Goal: Task Accomplishment & Management: Complete application form

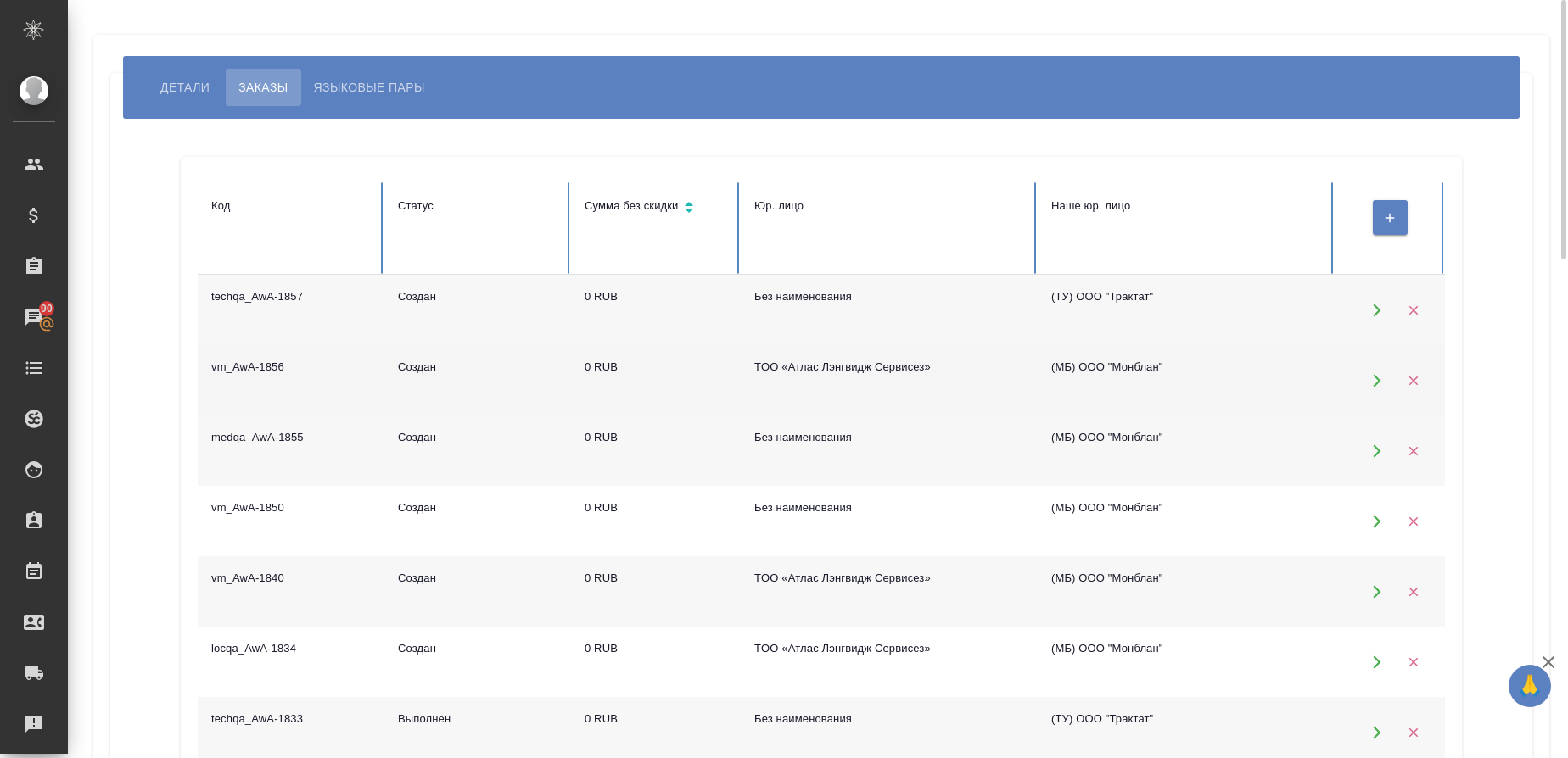
click at [285, 378] on td "vm_AwA-1856" at bounding box center [290, 380] width 187 height 70
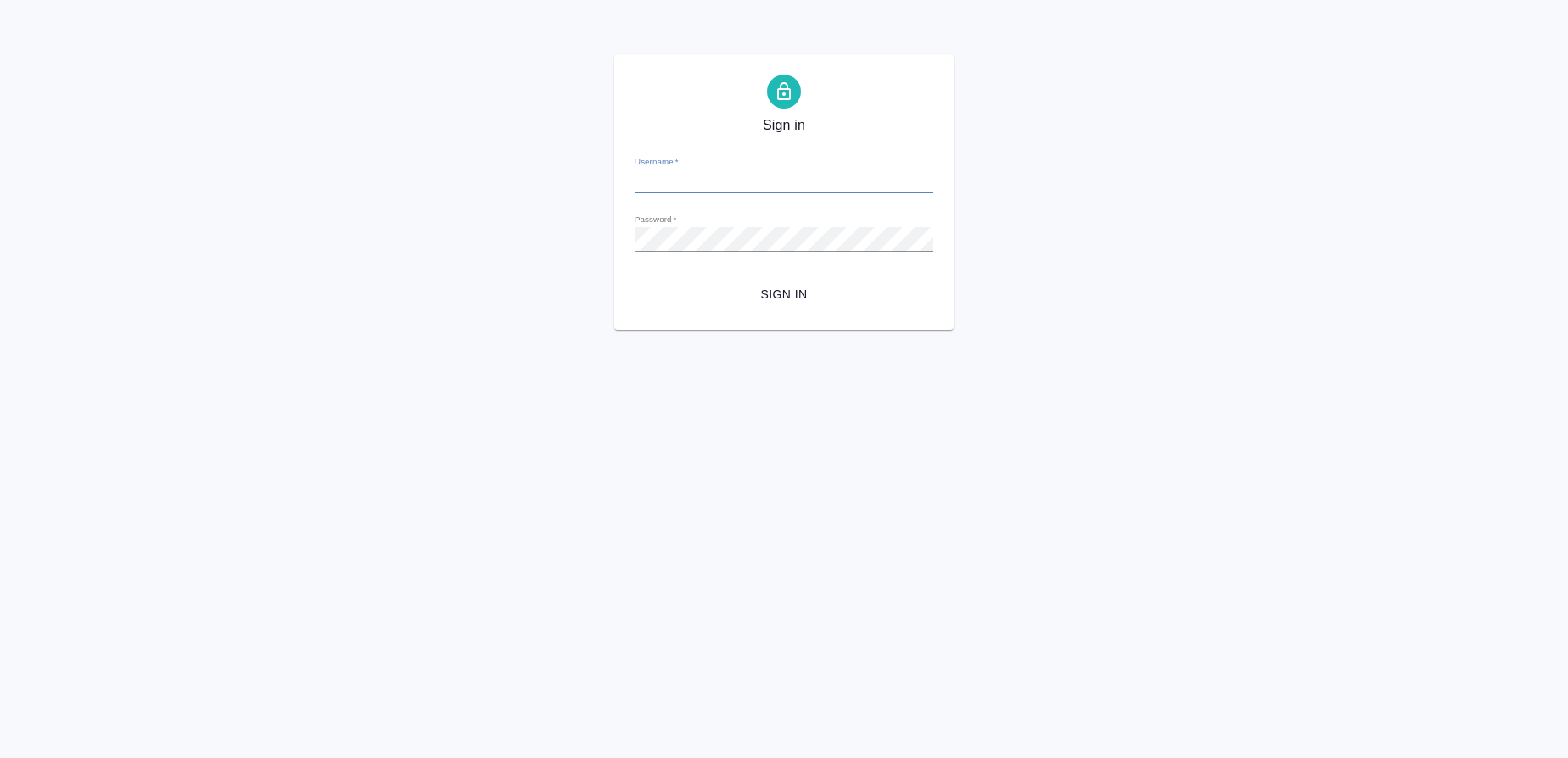
type input "[EMAIL_ADDRESS][DOMAIN_NAME]"
click at [771, 310] on button "Sign in" at bounding box center [784, 295] width 298 height 32
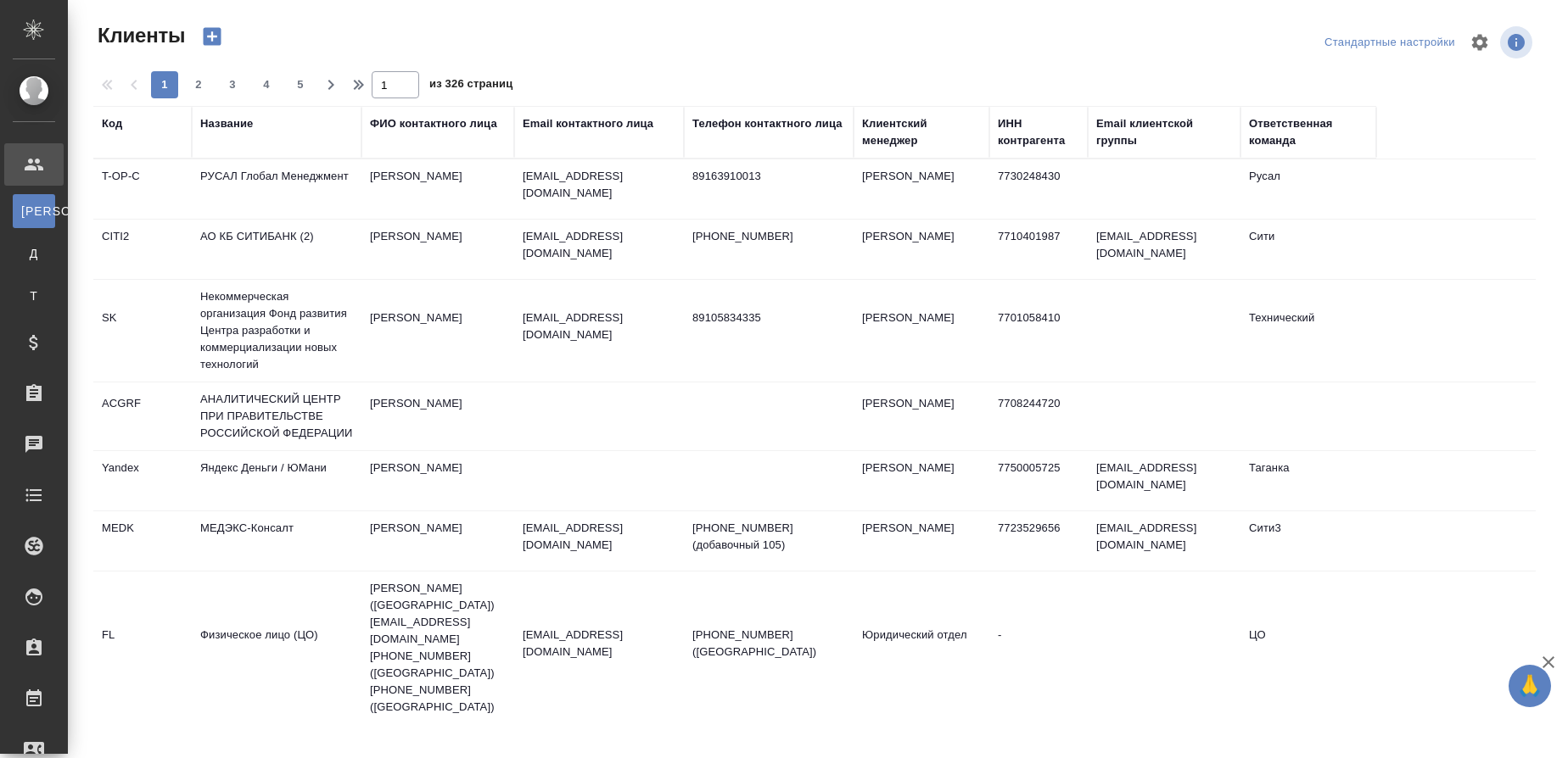
select select "RU"
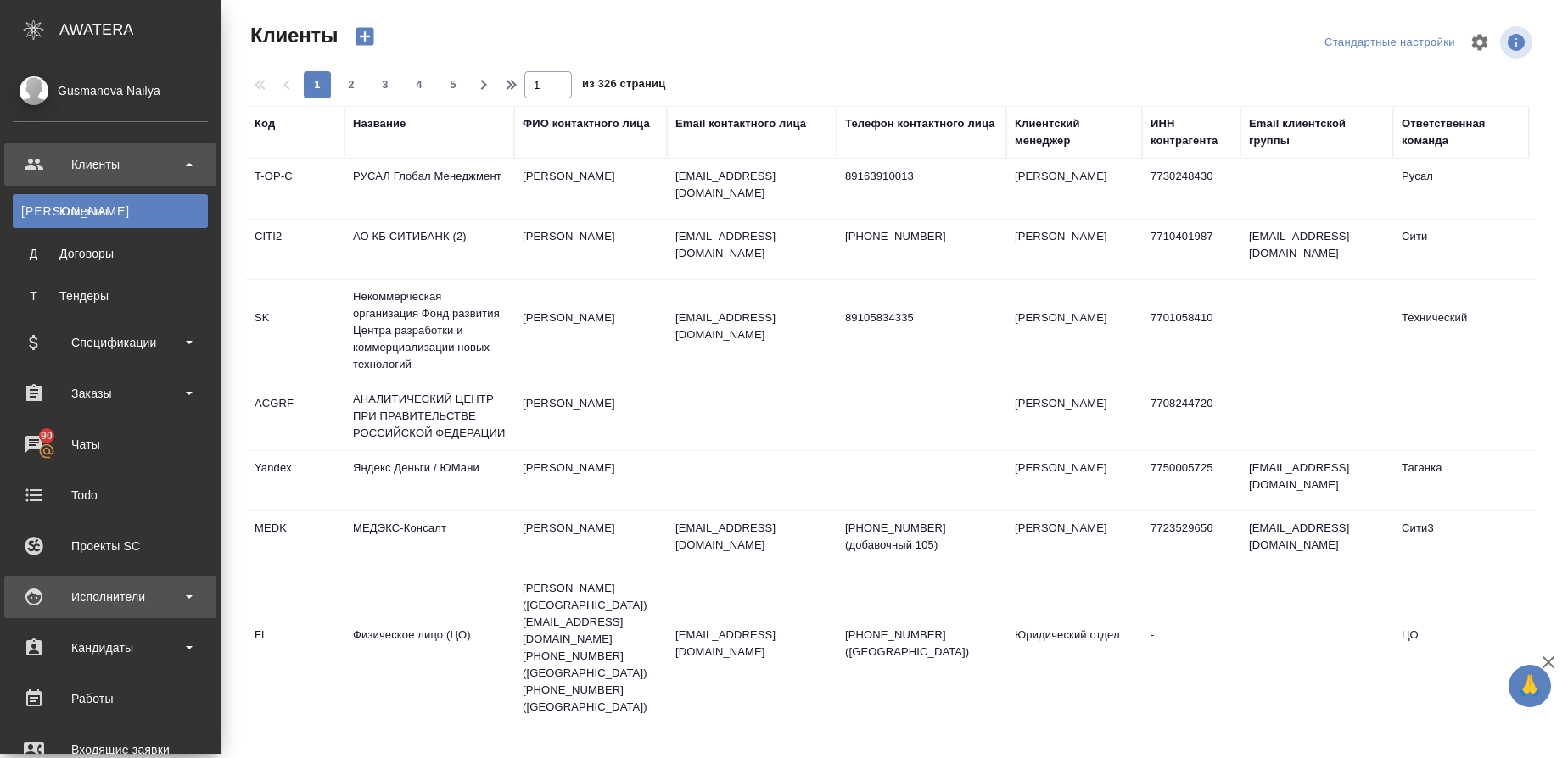
click at [39, 606] on div "Исполнители" at bounding box center [110, 597] width 195 height 25
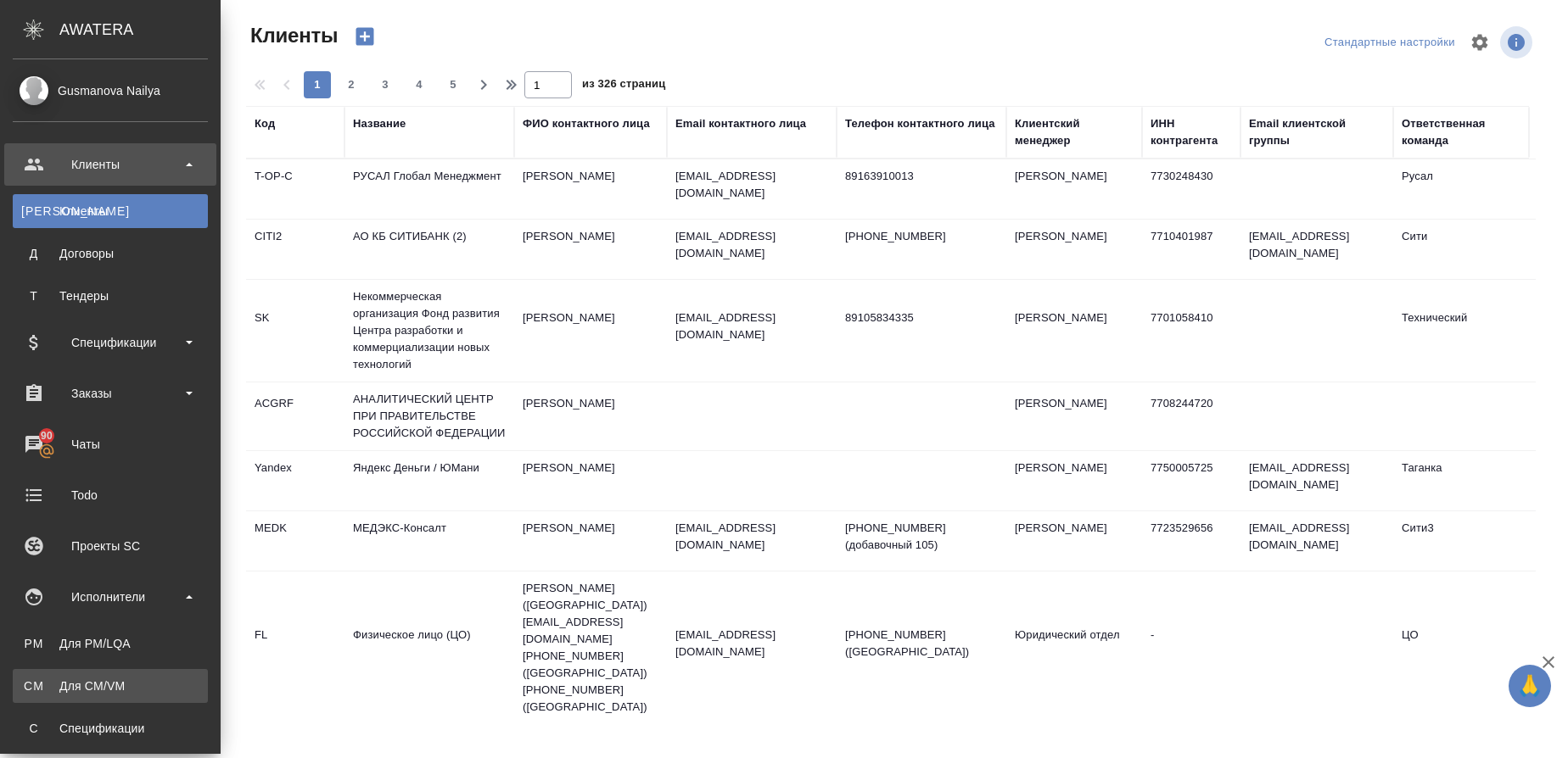
click at [73, 690] on div "Для CM/VM" at bounding box center [111, 686] width 179 height 17
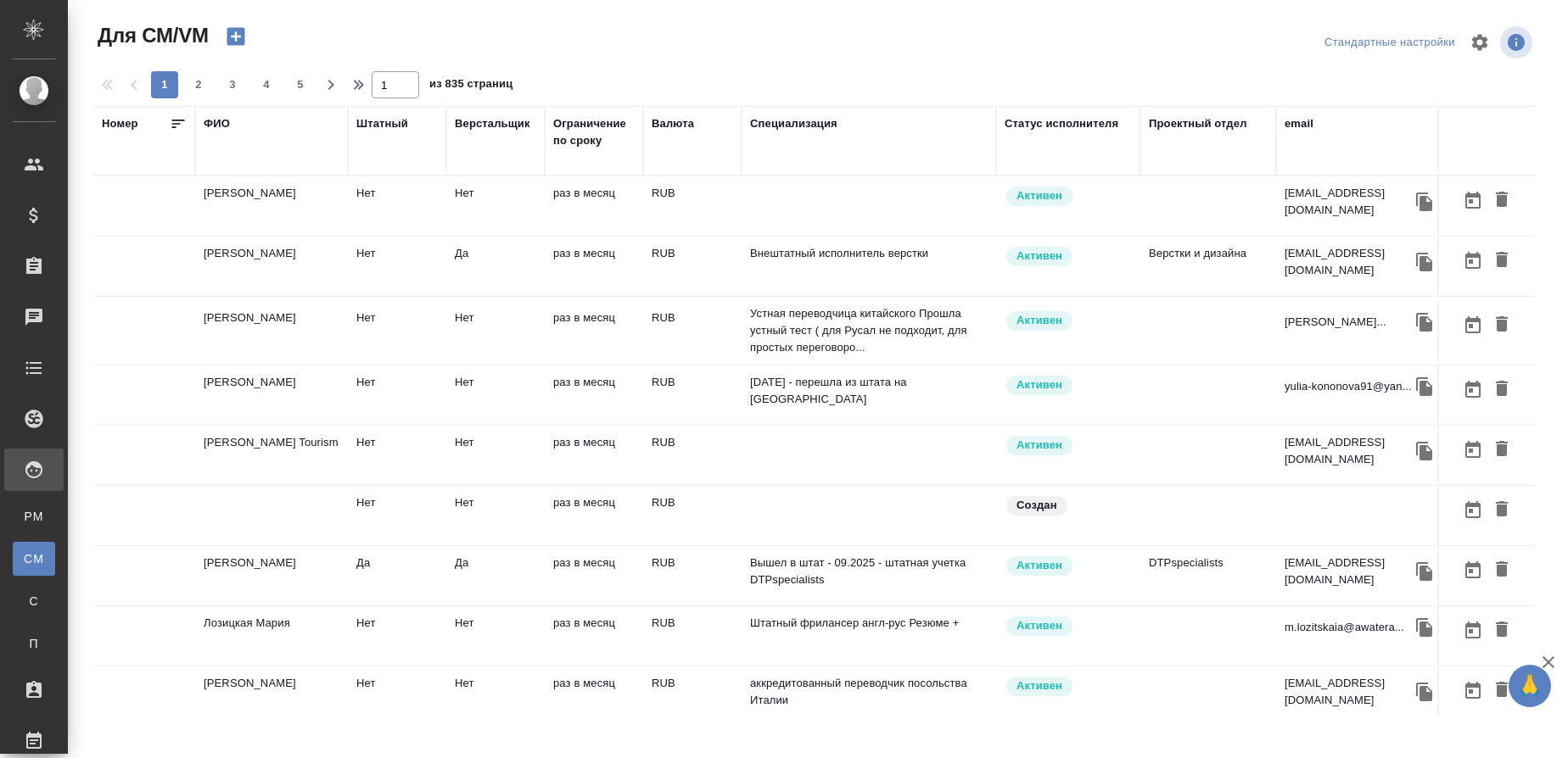
click at [221, 119] on div "ФИО" at bounding box center [216, 123] width 26 height 17
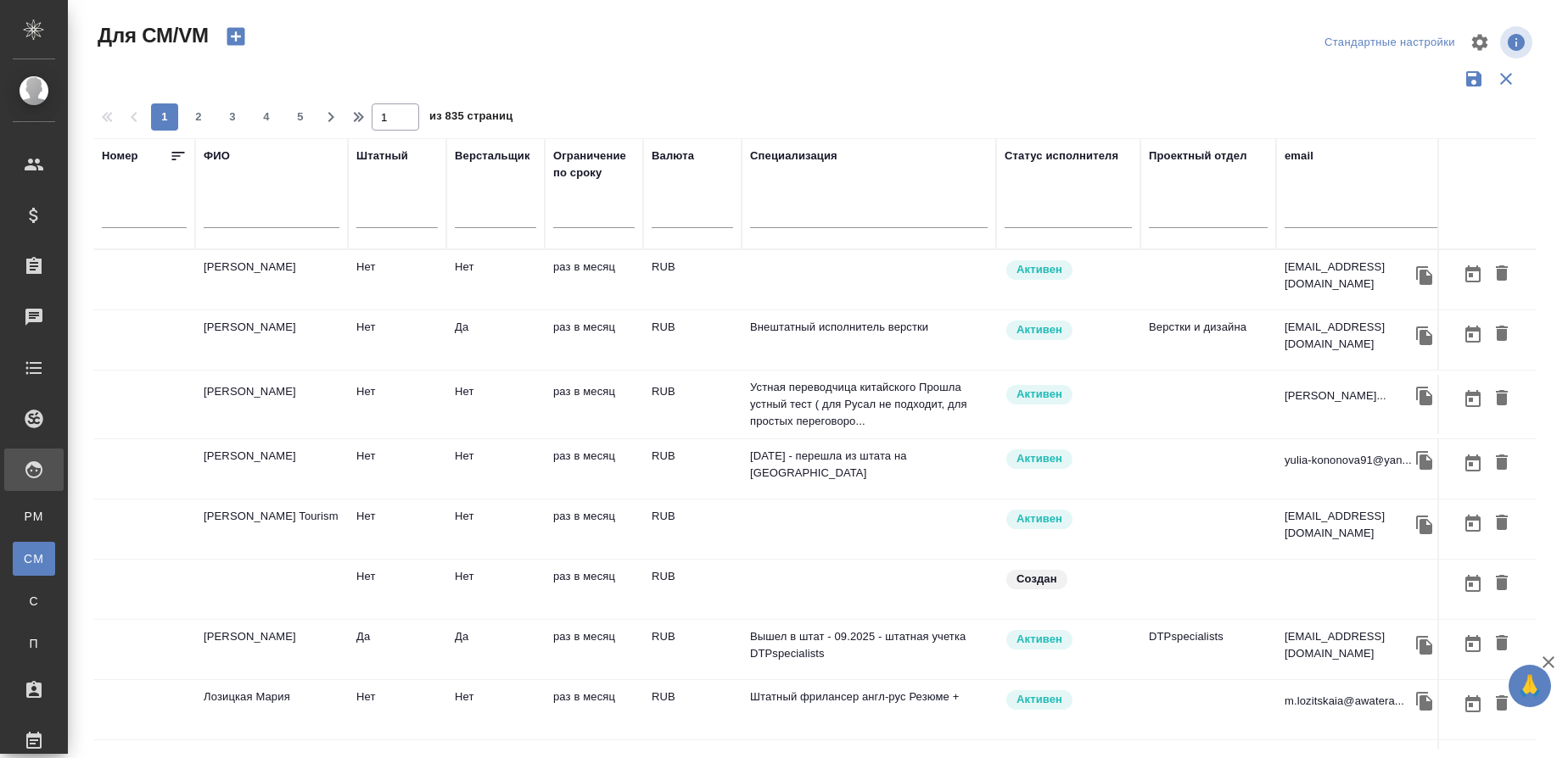
click at [224, 219] on input "text" at bounding box center [271, 218] width 136 height 22
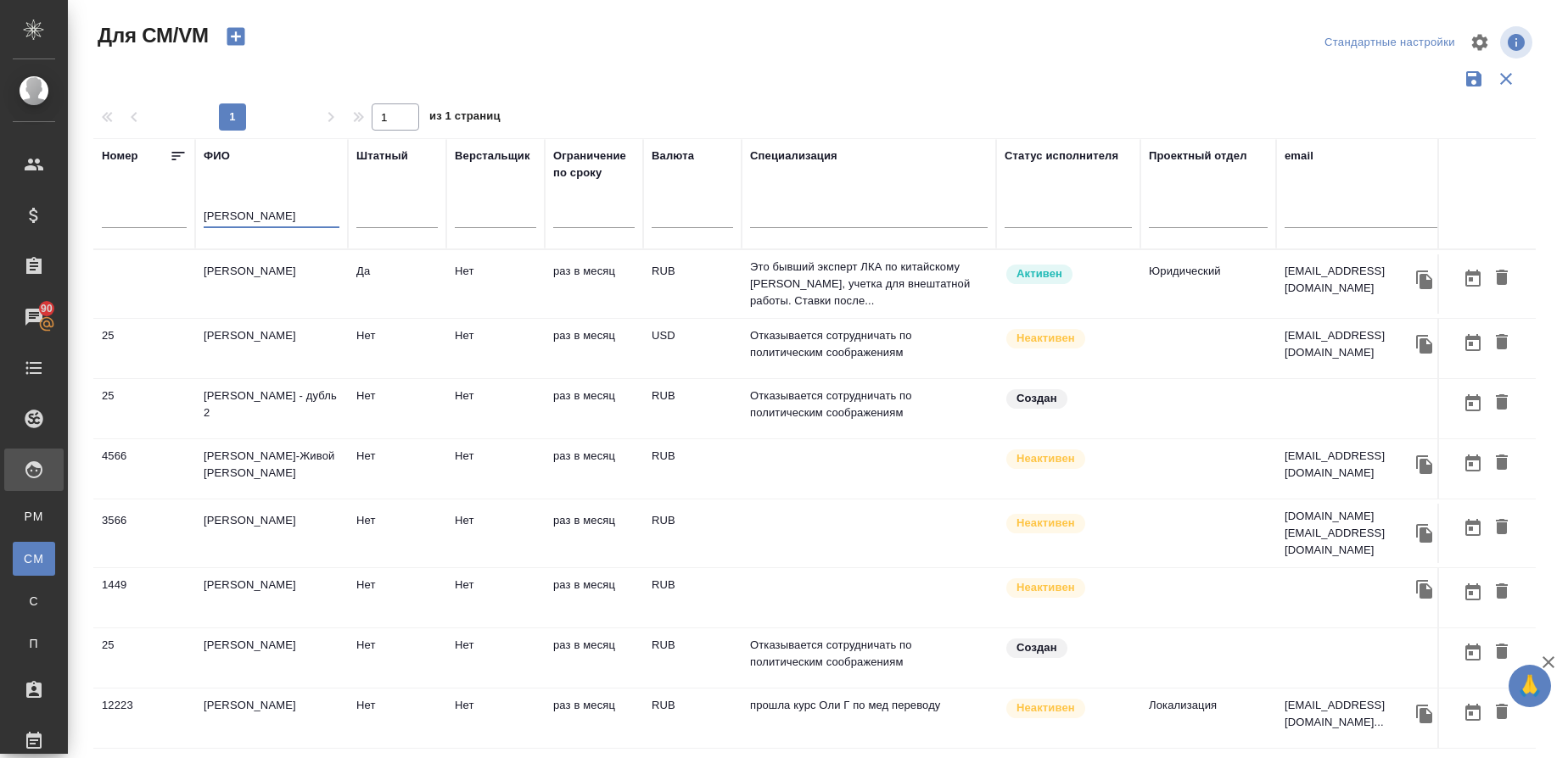
type input "Науменко"
click at [276, 267] on td "[PERSON_NAME]" at bounding box center [271, 284] width 152 height 59
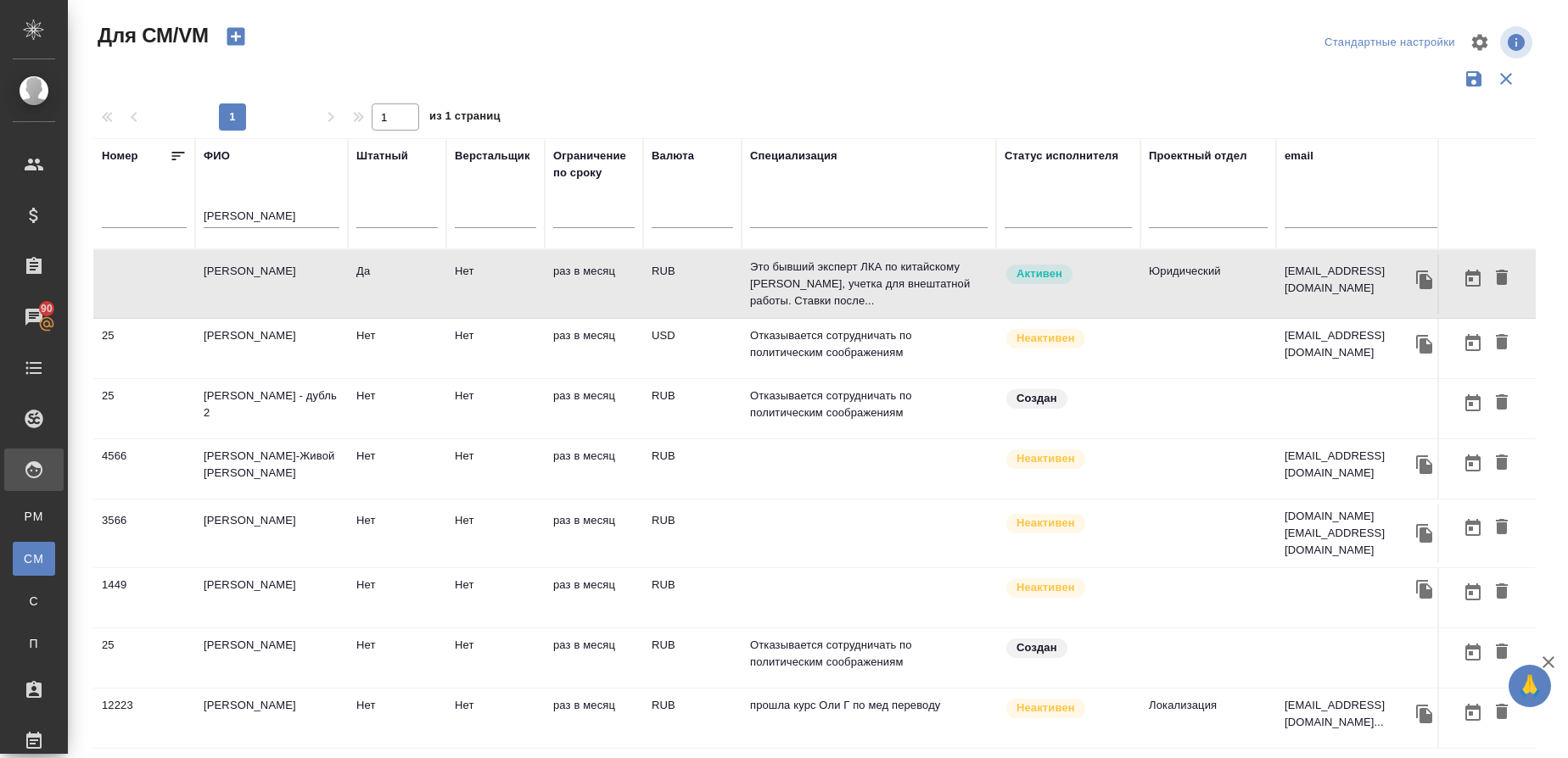
click at [276, 267] on td "[PERSON_NAME]" at bounding box center [271, 284] width 152 height 59
click at [247, 36] on icon "button" at bounding box center [235, 36] width 23 height 23
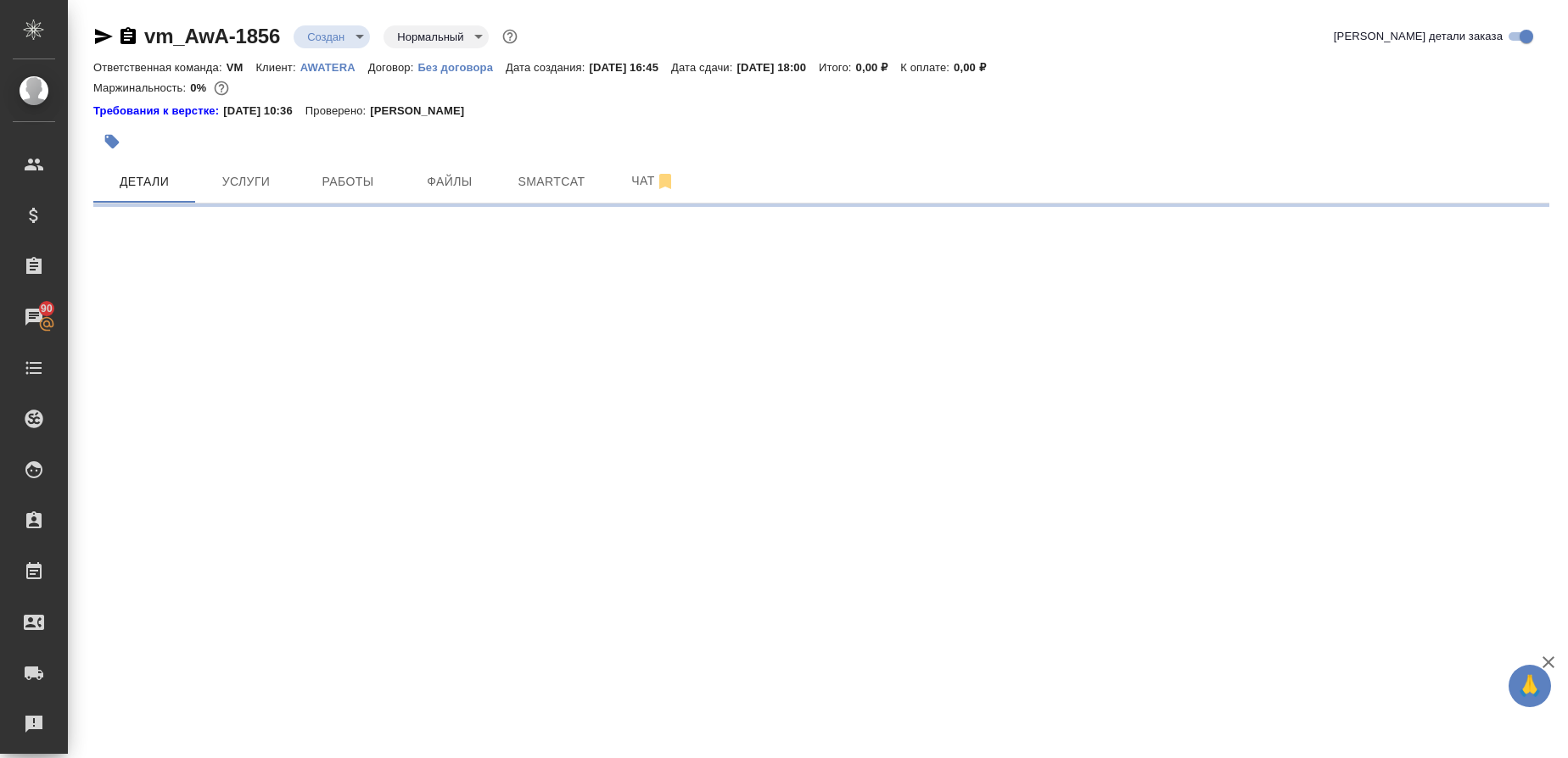
click at [574, 486] on div ".cls-1 fill:#fff; AWATERA Gusmanova Nailya Клиенты Спецификации Заказы 90 Чаты …" at bounding box center [784, 379] width 1568 height 758
select select "RU"
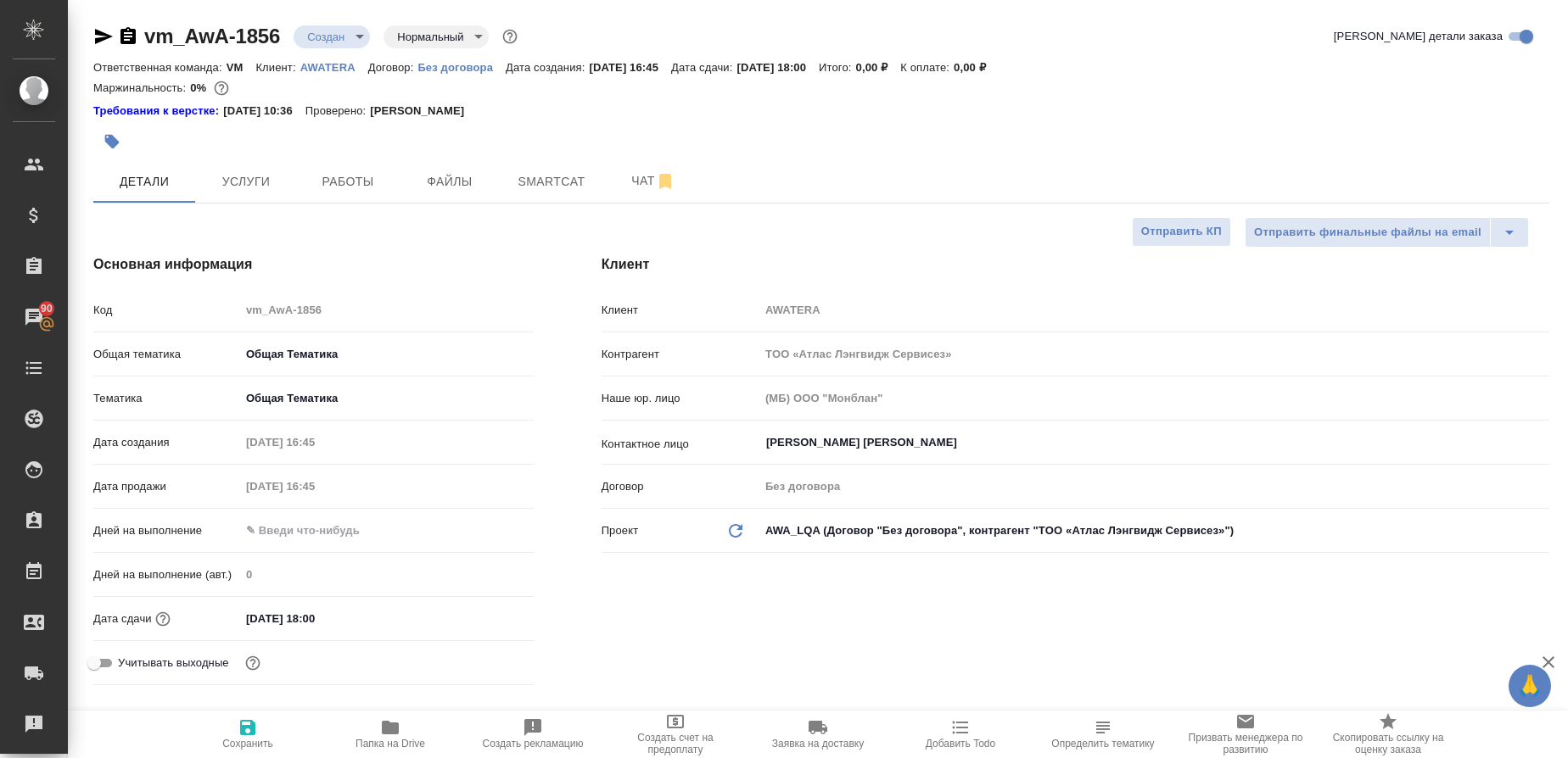
type textarea "x"
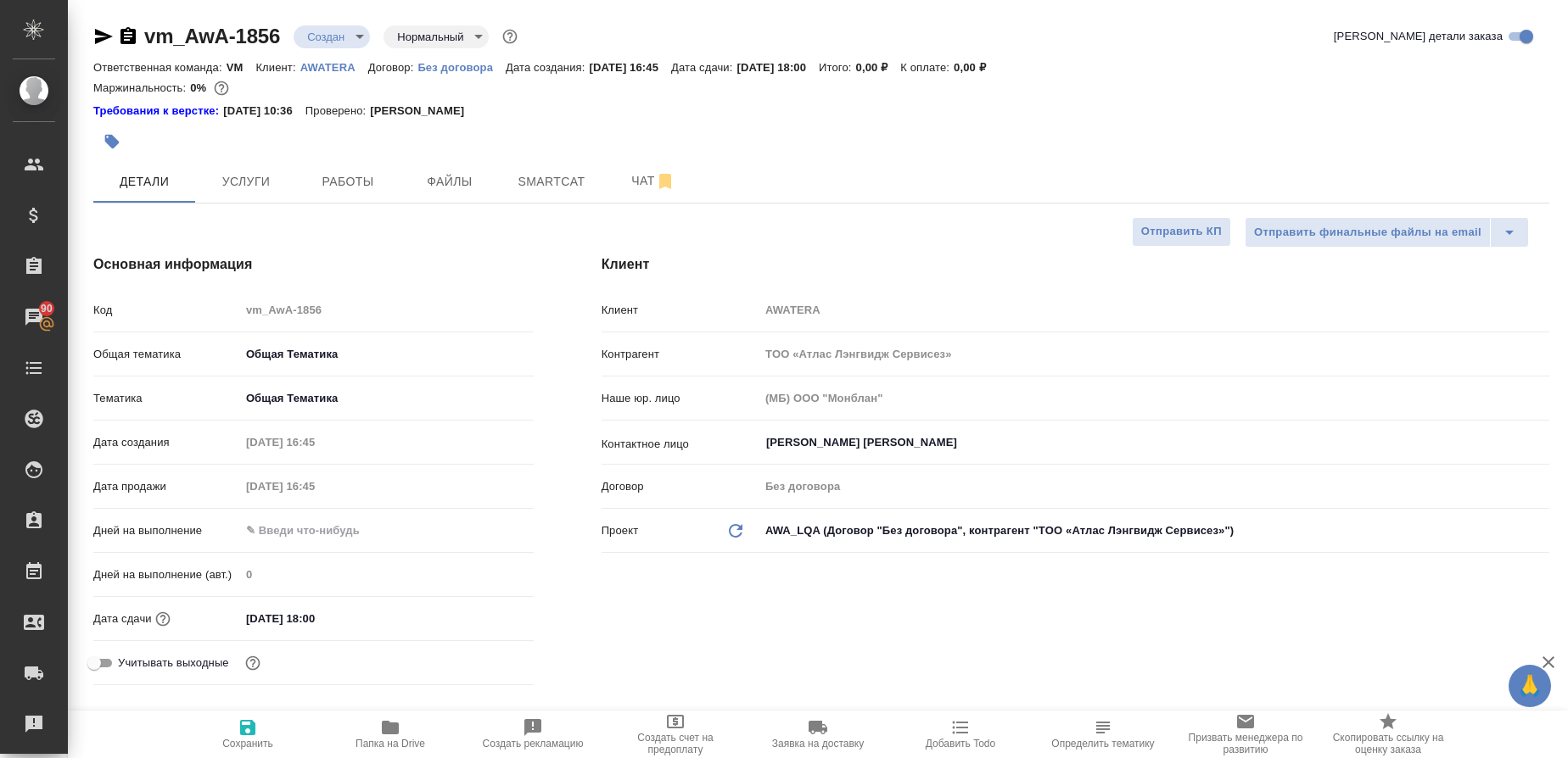
type textarea "x"
click at [288, 169] on button "Услуги" at bounding box center [245, 181] width 102 height 42
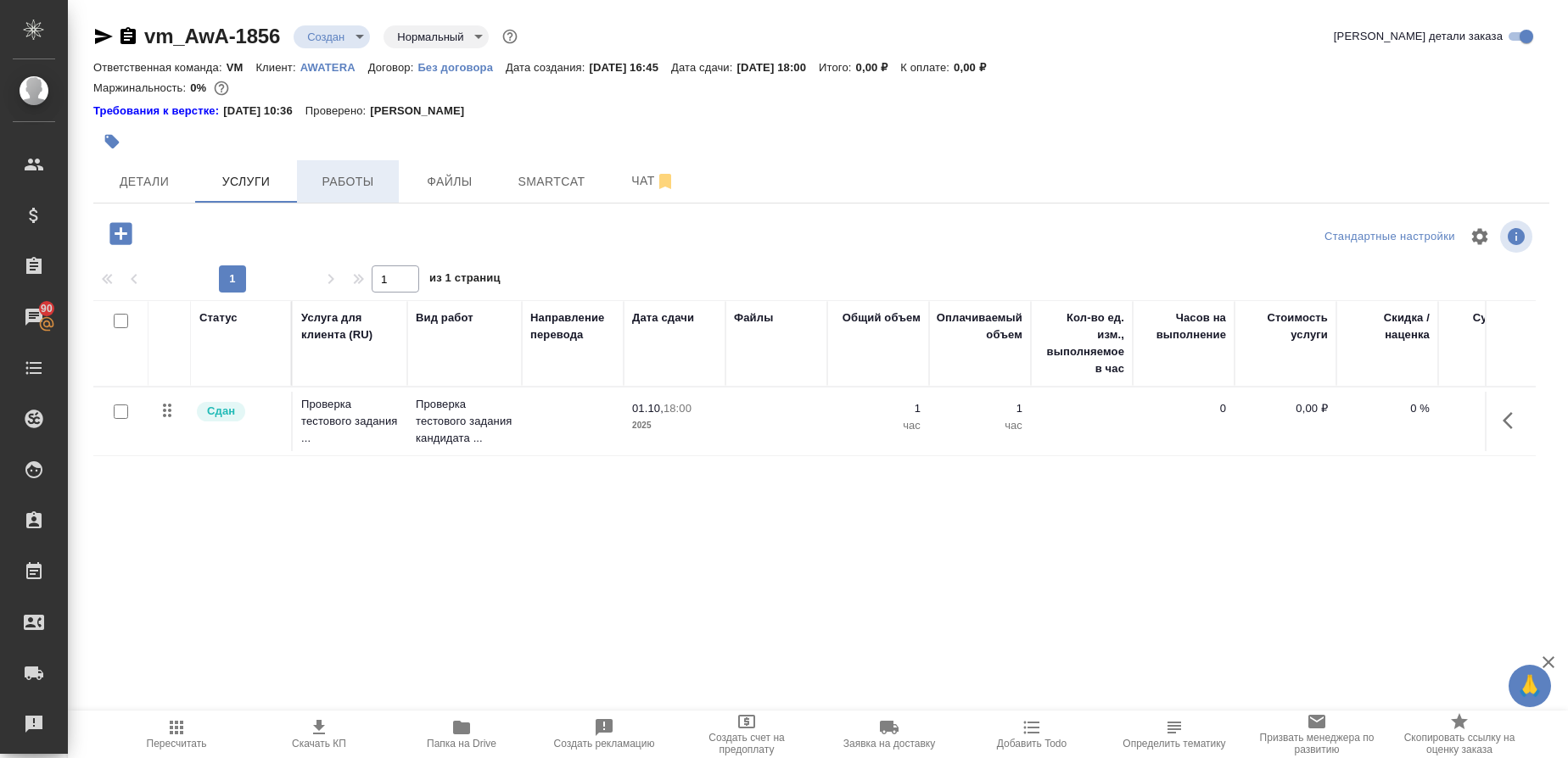
click at [358, 184] on span "Работы" at bounding box center [348, 182] width 81 height 22
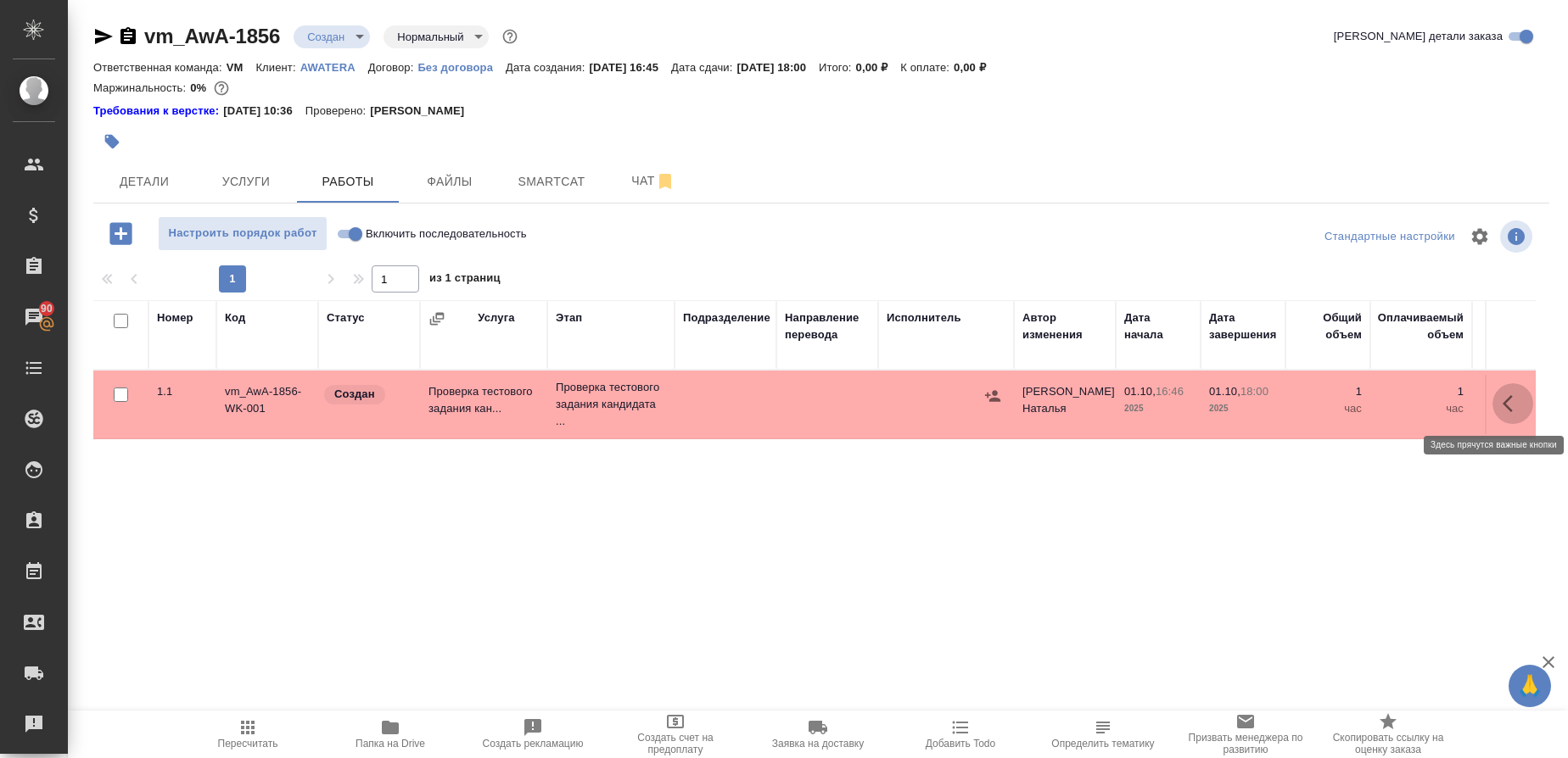
click at [1524, 408] on button "button" at bounding box center [1512, 403] width 41 height 41
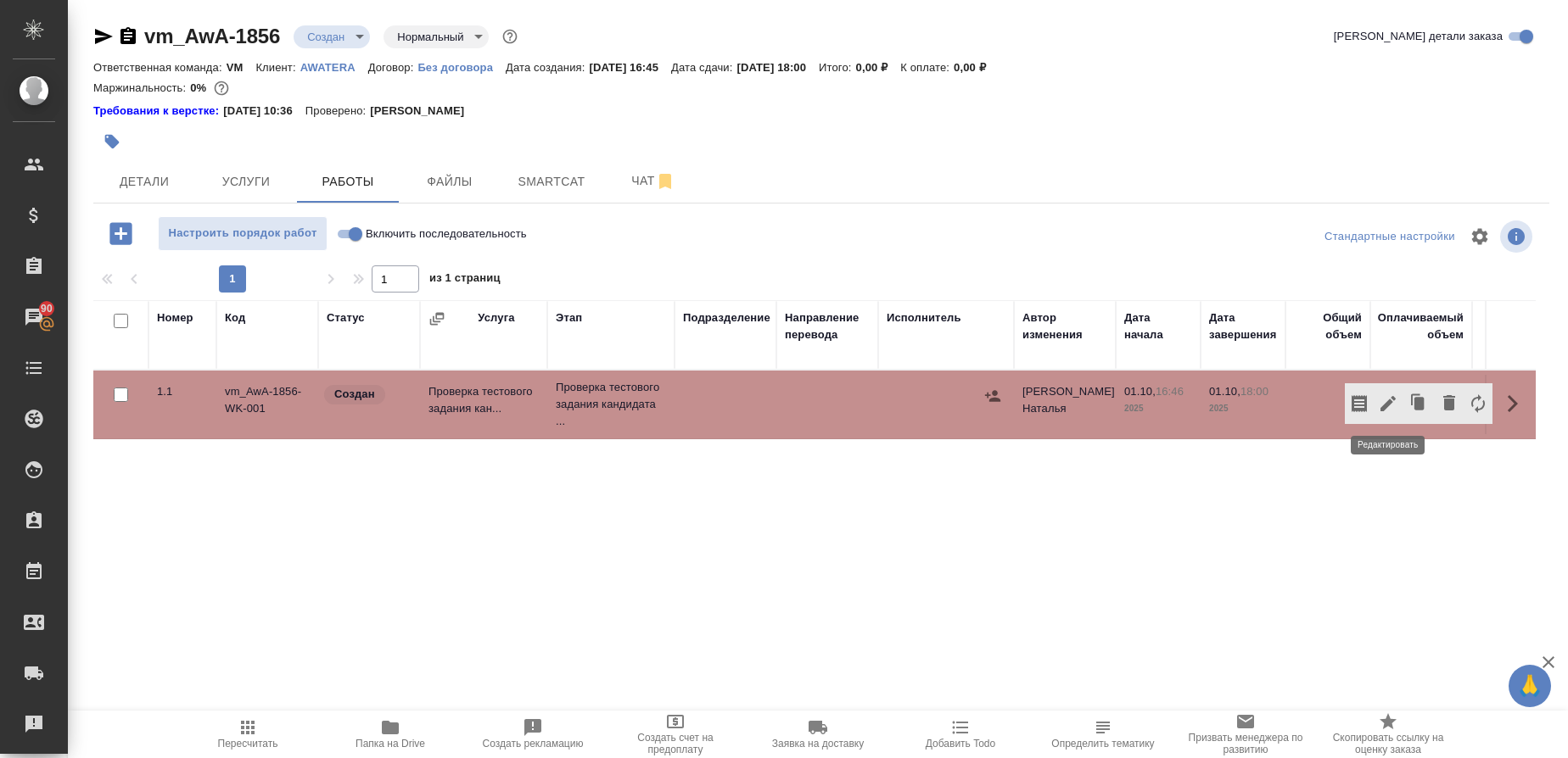
click at [1387, 399] on icon "button" at bounding box center [1388, 404] width 21 height 21
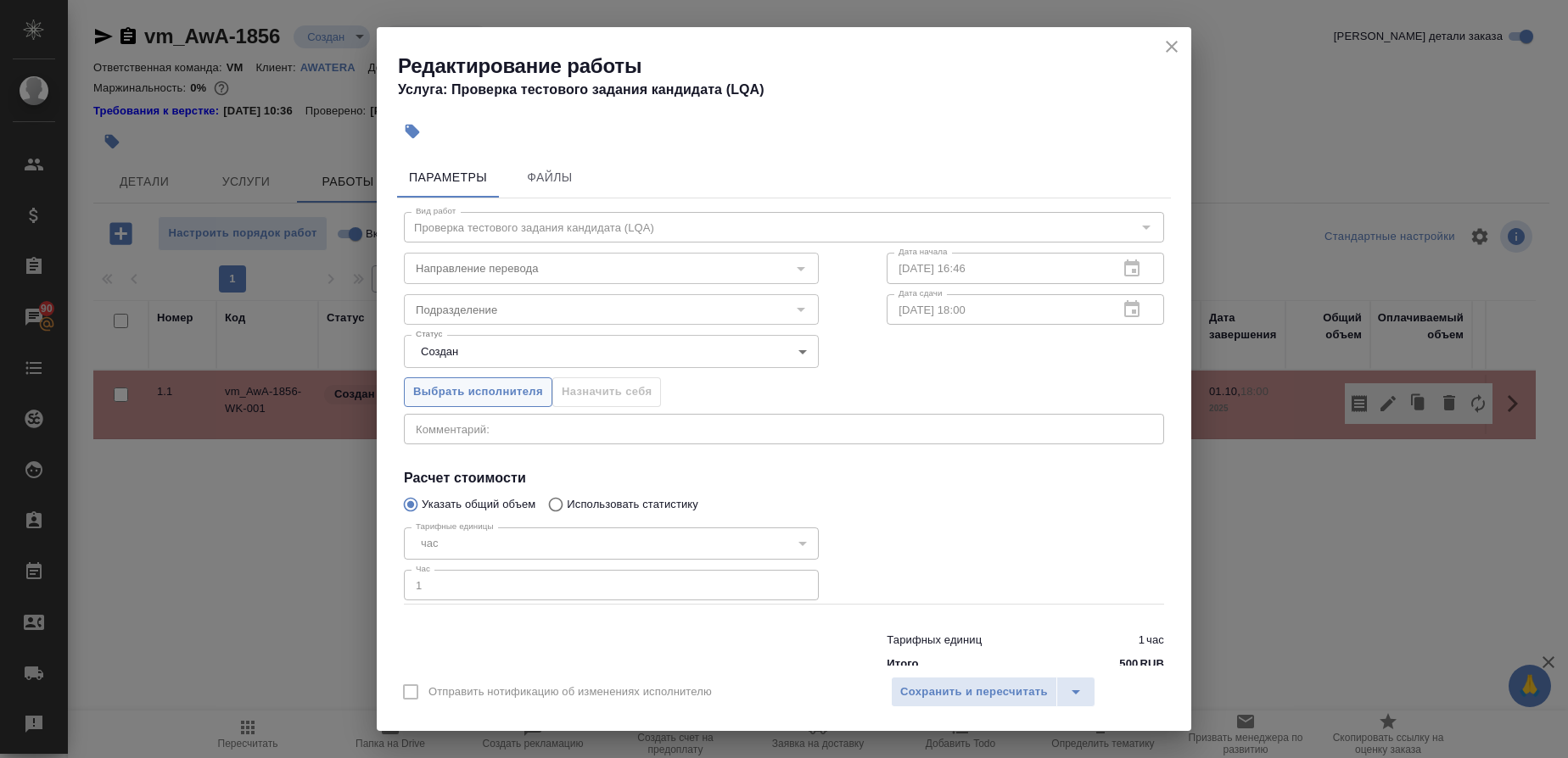
click at [468, 392] on span "Выбрать исполнителя" at bounding box center [478, 392] width 130 height 20
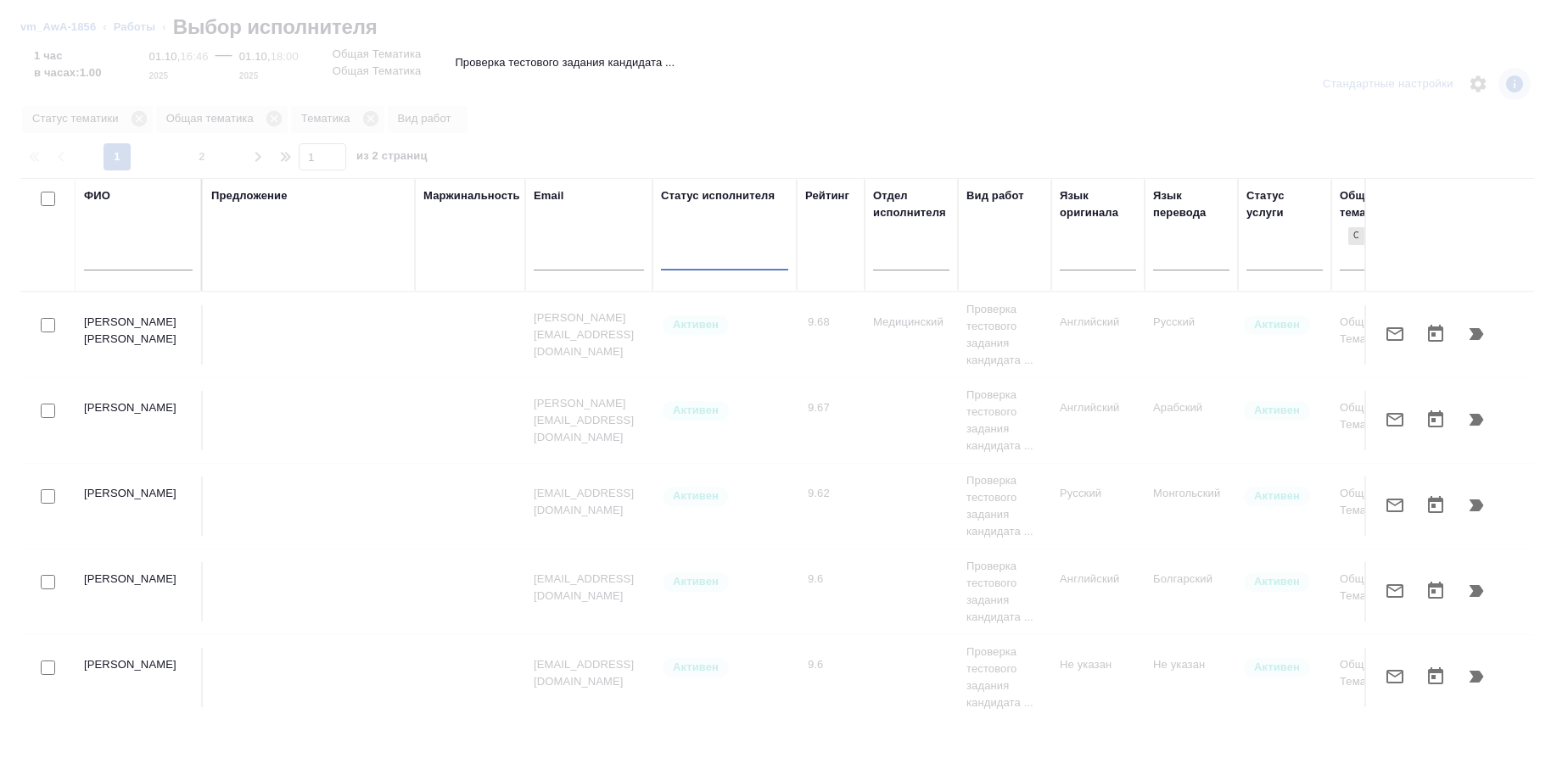
click at [144, 264] on input "text" at bounding box center [138, 260] width 108 height 22
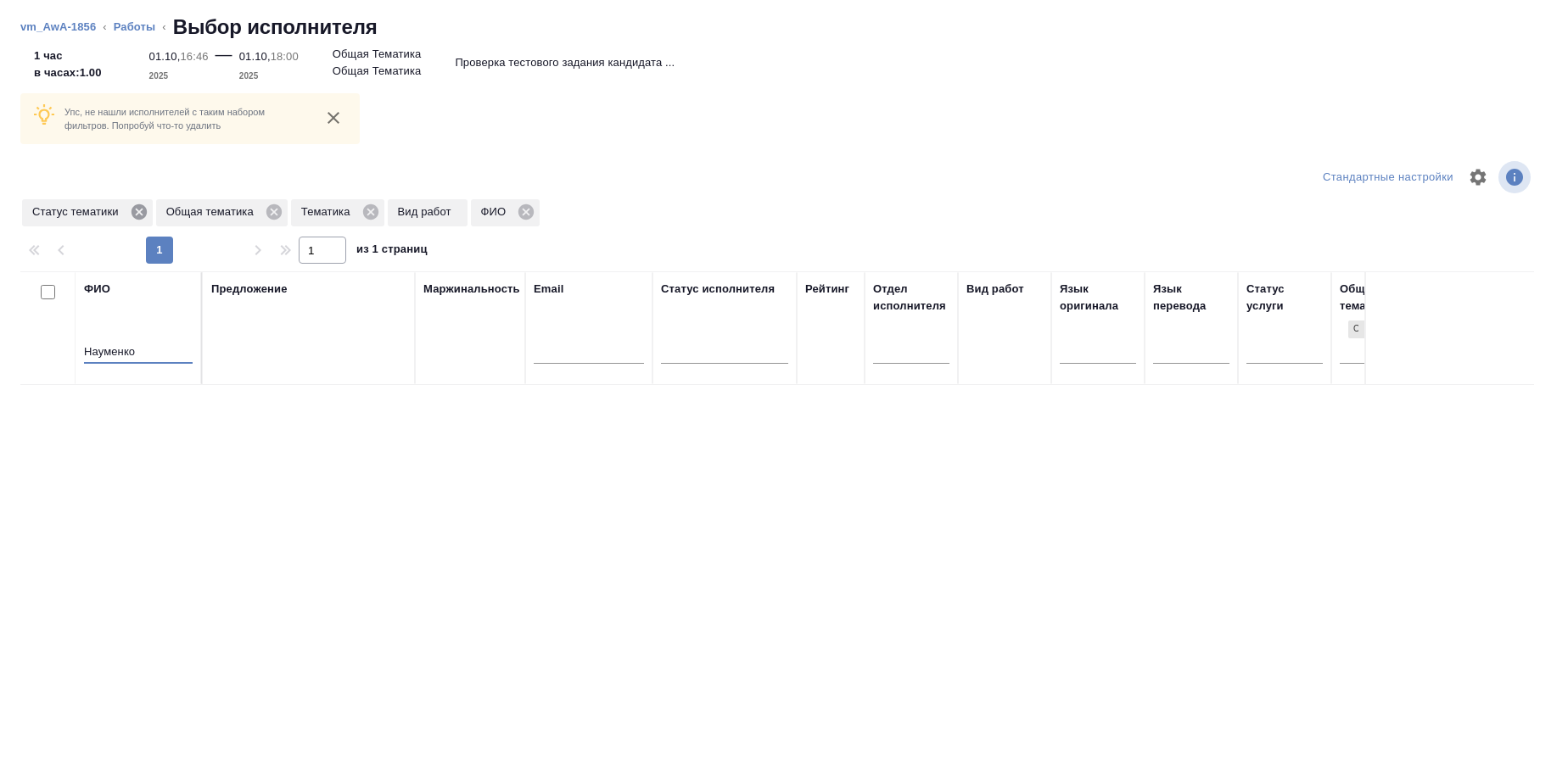
type input "Науменко"
click at [137, 211] on icon at bounding box center [138, 212] width 15 height 15
click at [146, 213] on icon at bounding box center [140, 212] width 15 height 15
click at [101, 209] on icon at bounding box center [101, 212] width 15 height 15
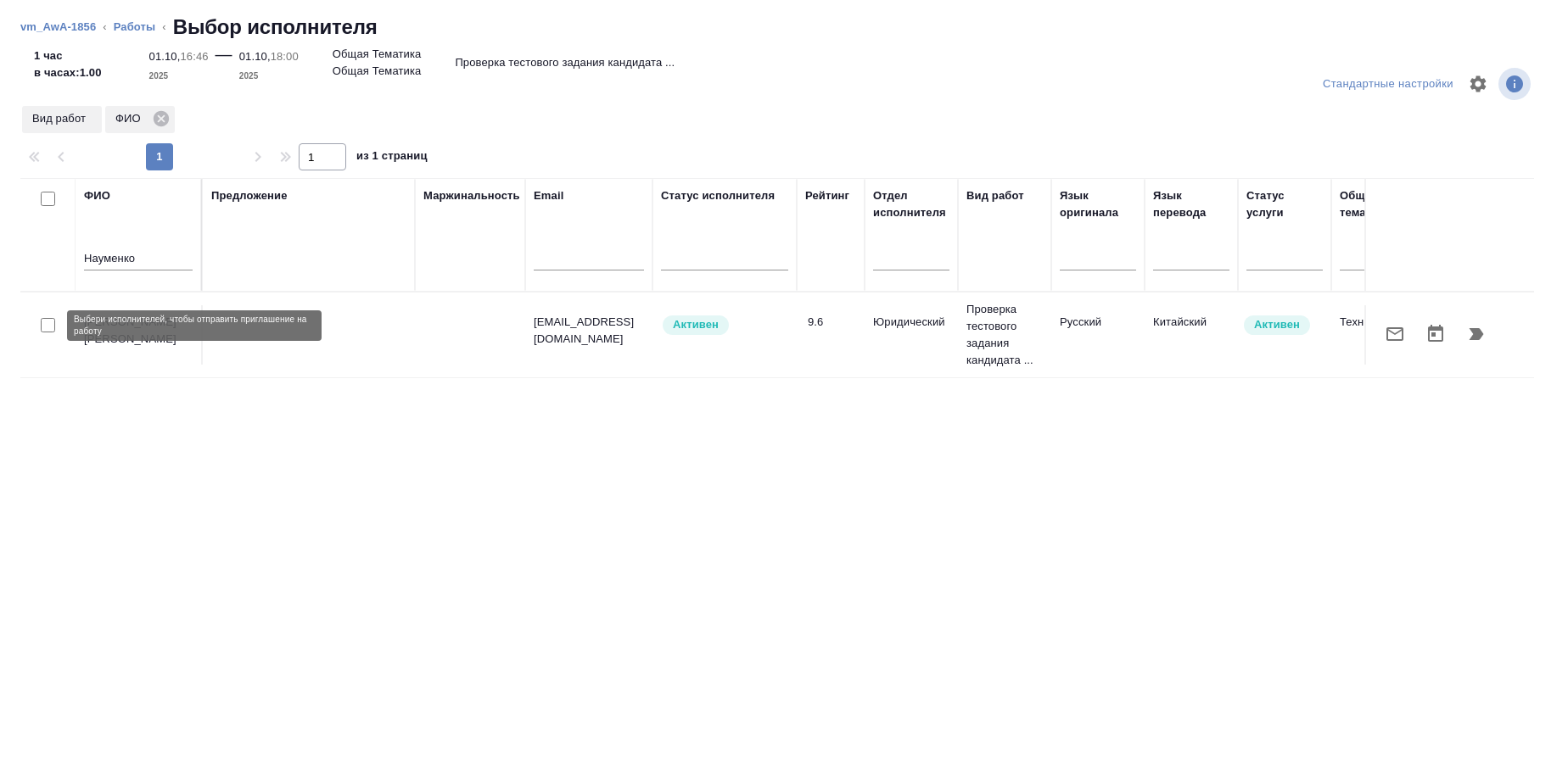
click at [48, 325] on input "checkbox" at bounding box center [48, 325] width 14 height 14
checkbox input "true"
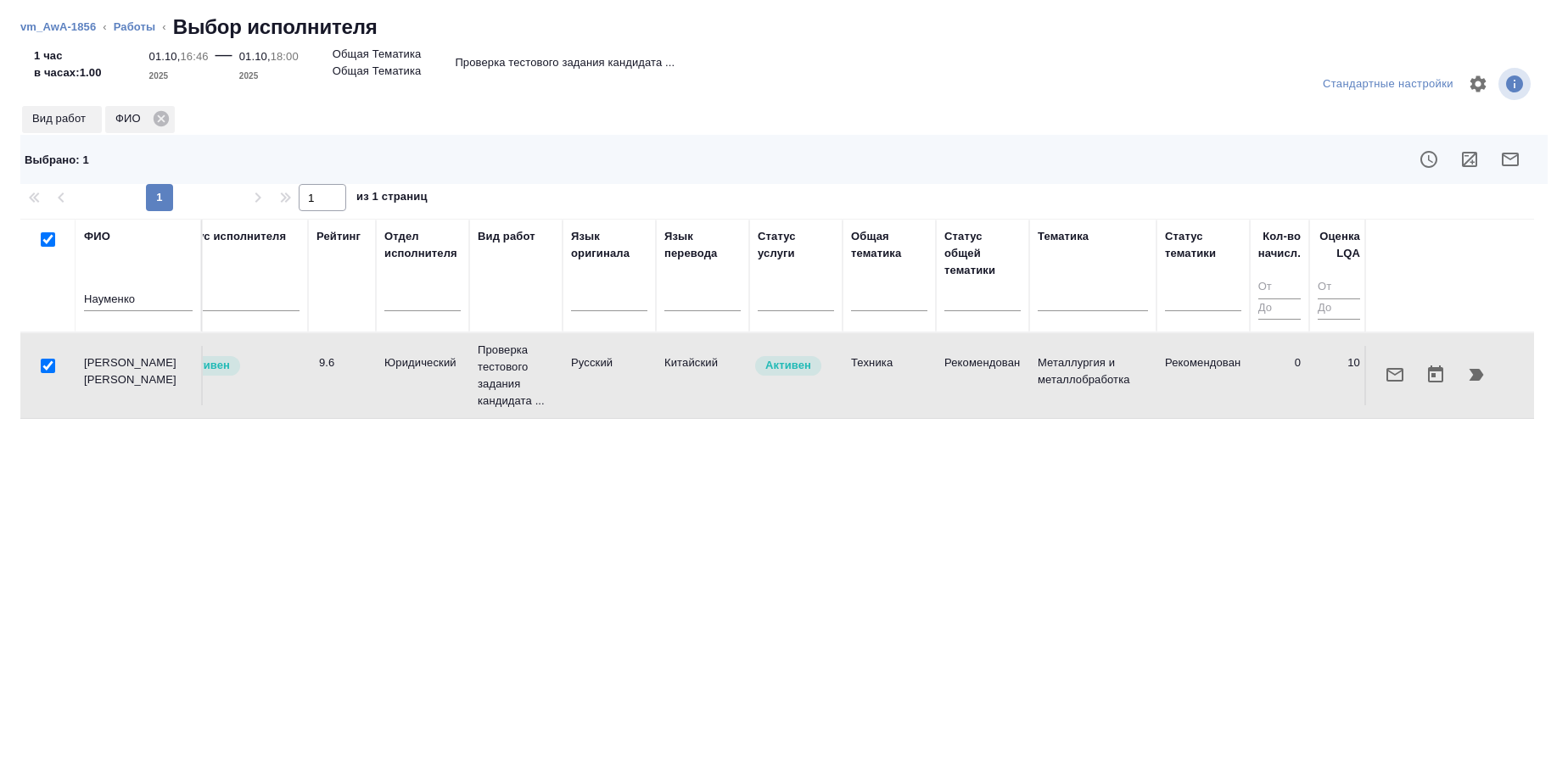
scroll to position [0, 503]
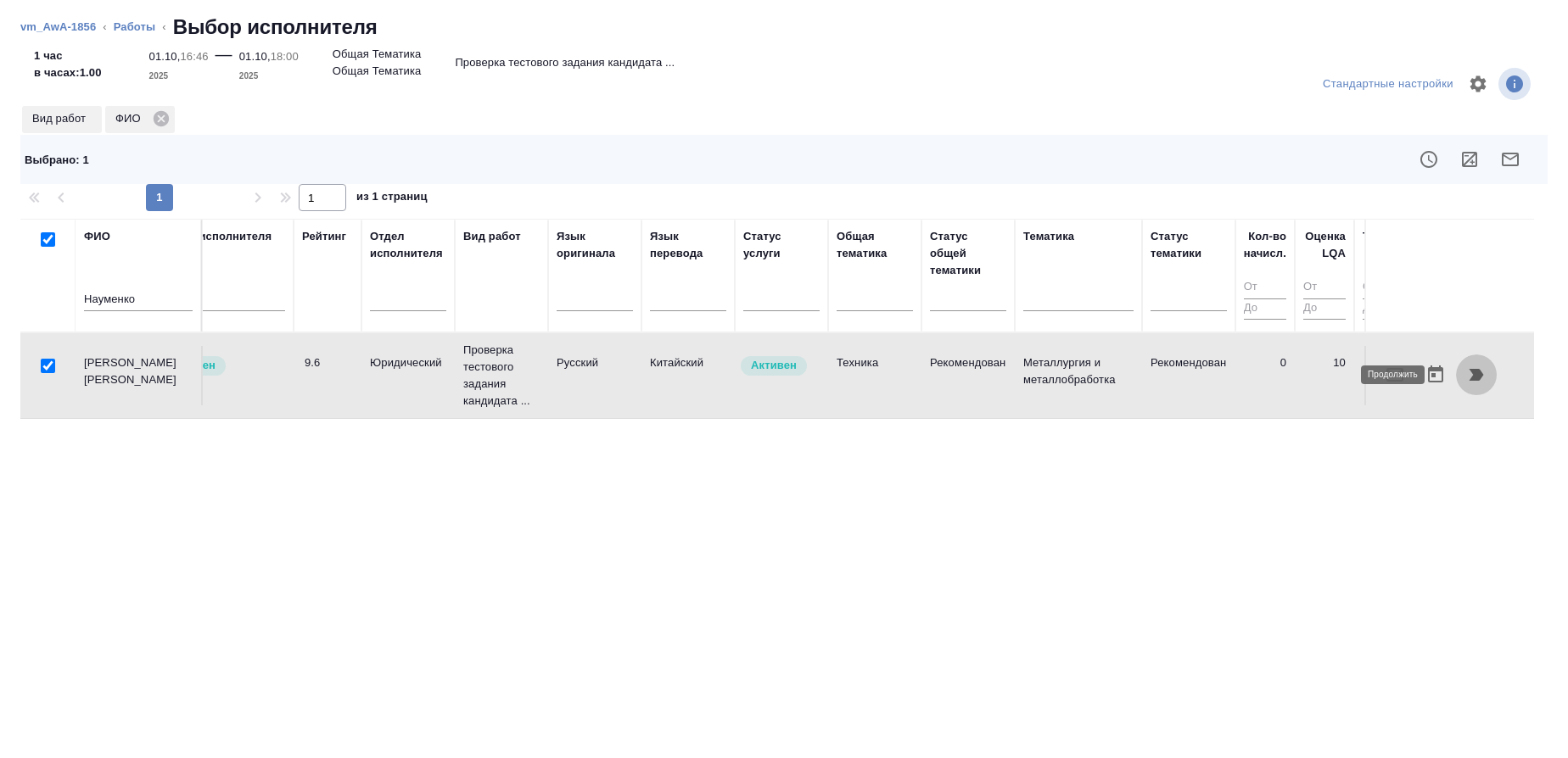
click at [1467, 381] on button "button" at bounding box center [1476, 374] width 41 height 41
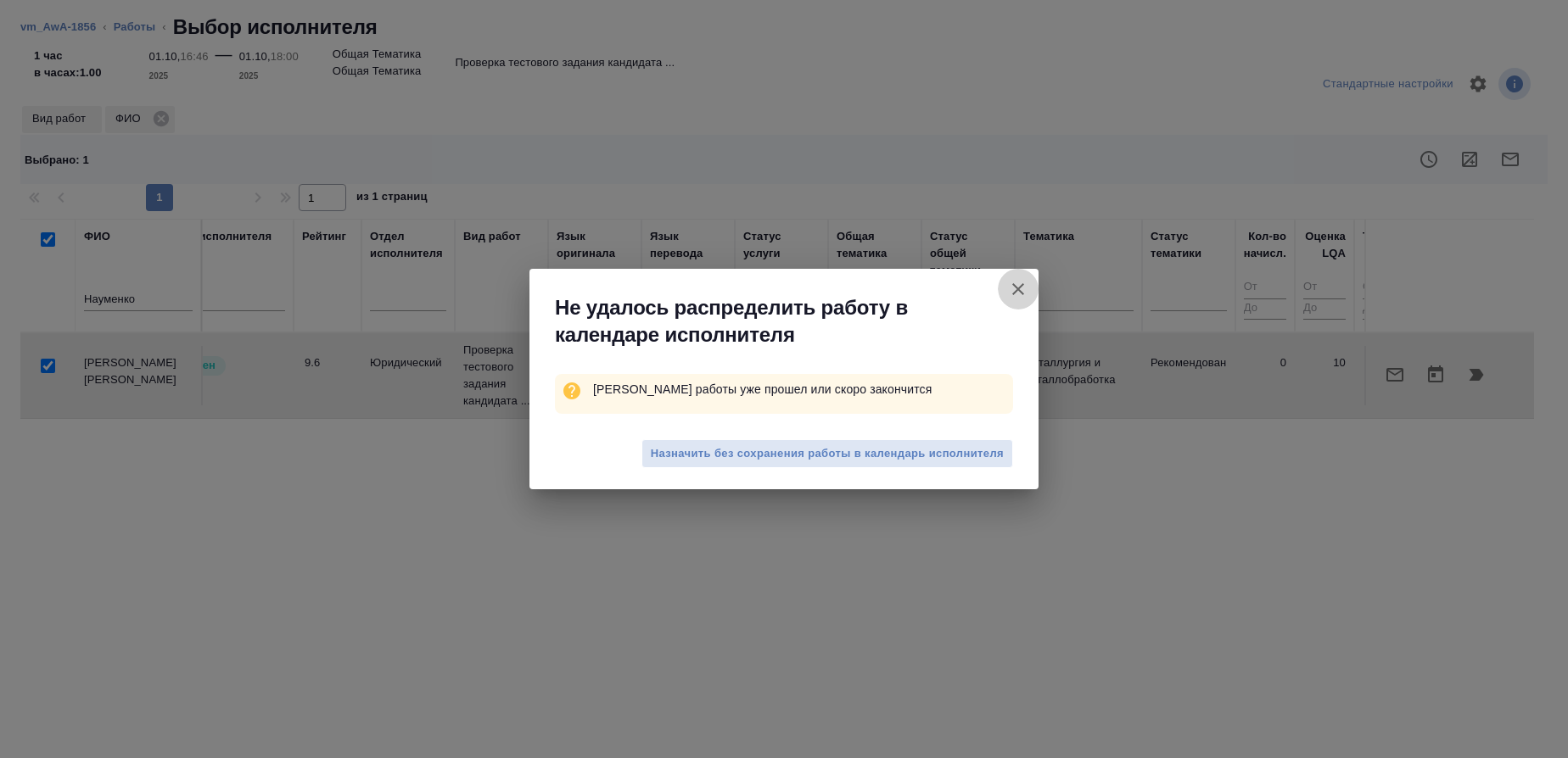
click at [1016, 283] on icon "button" at bounding box center [1018, 289] width 21 height 21
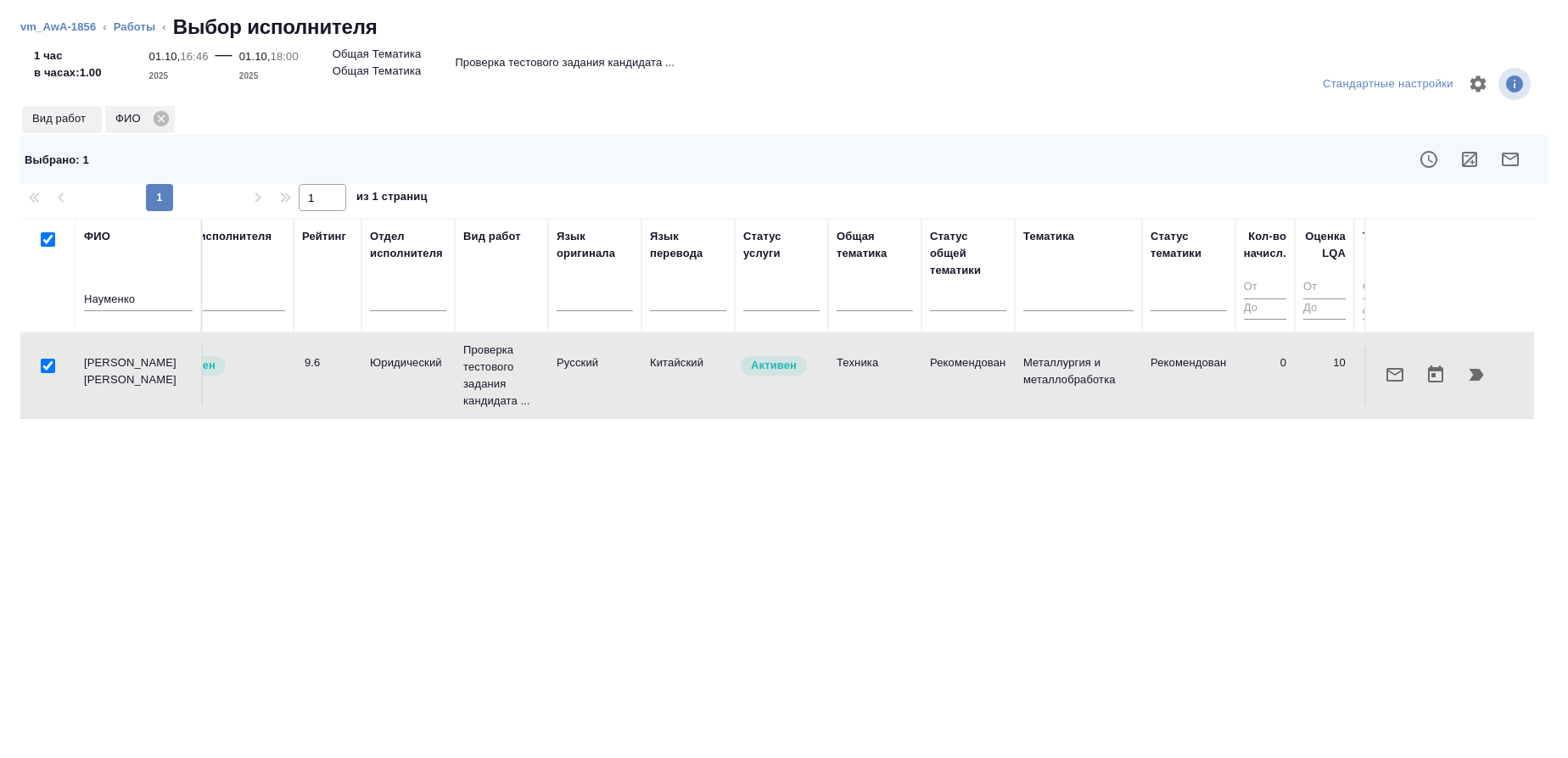
click at [128, 382] on td "Науменко Татьяна Геннадьевна" at bounding box center [139, 376] width 127 height 59
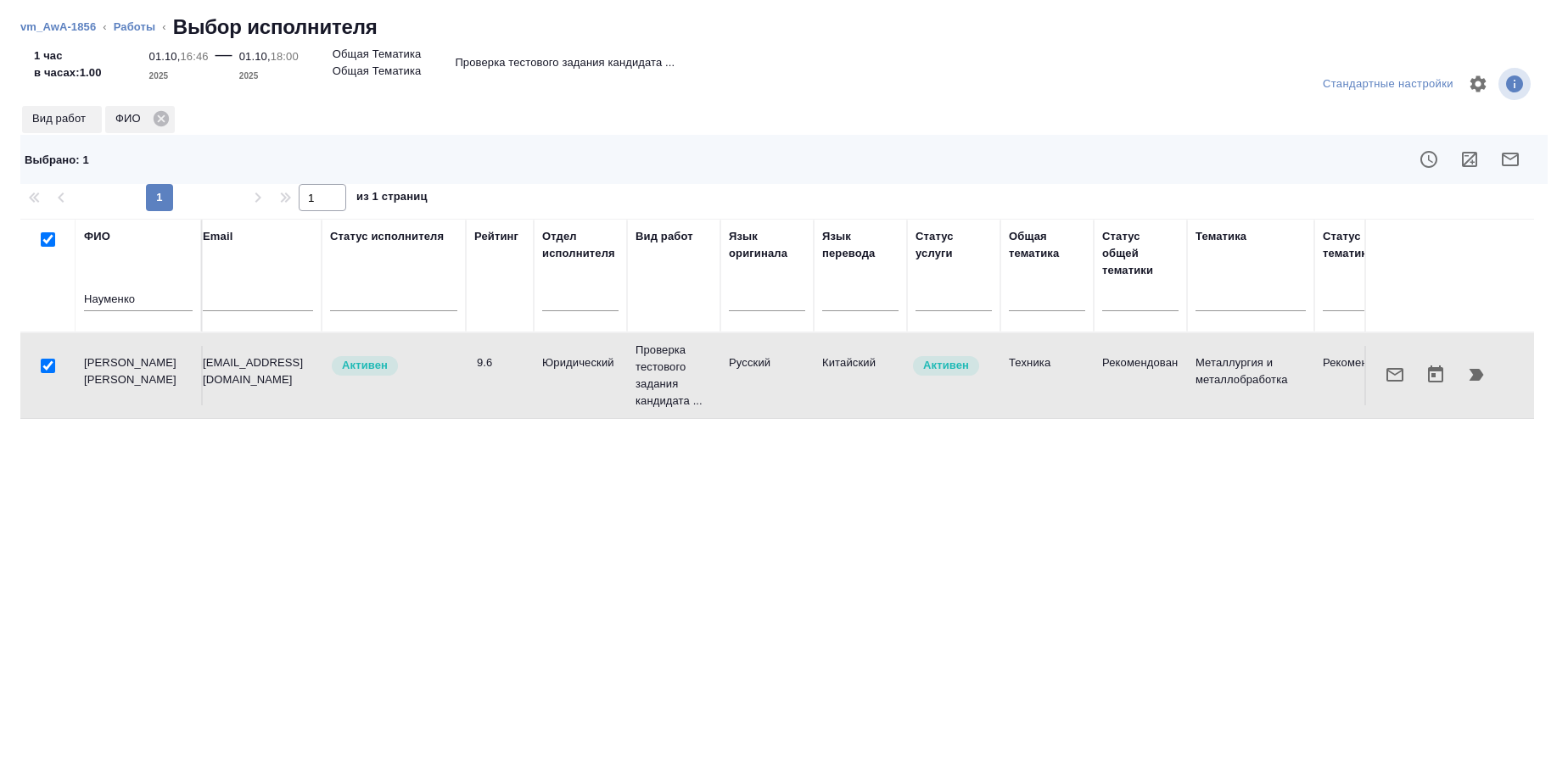
scroll to position [0, 0]
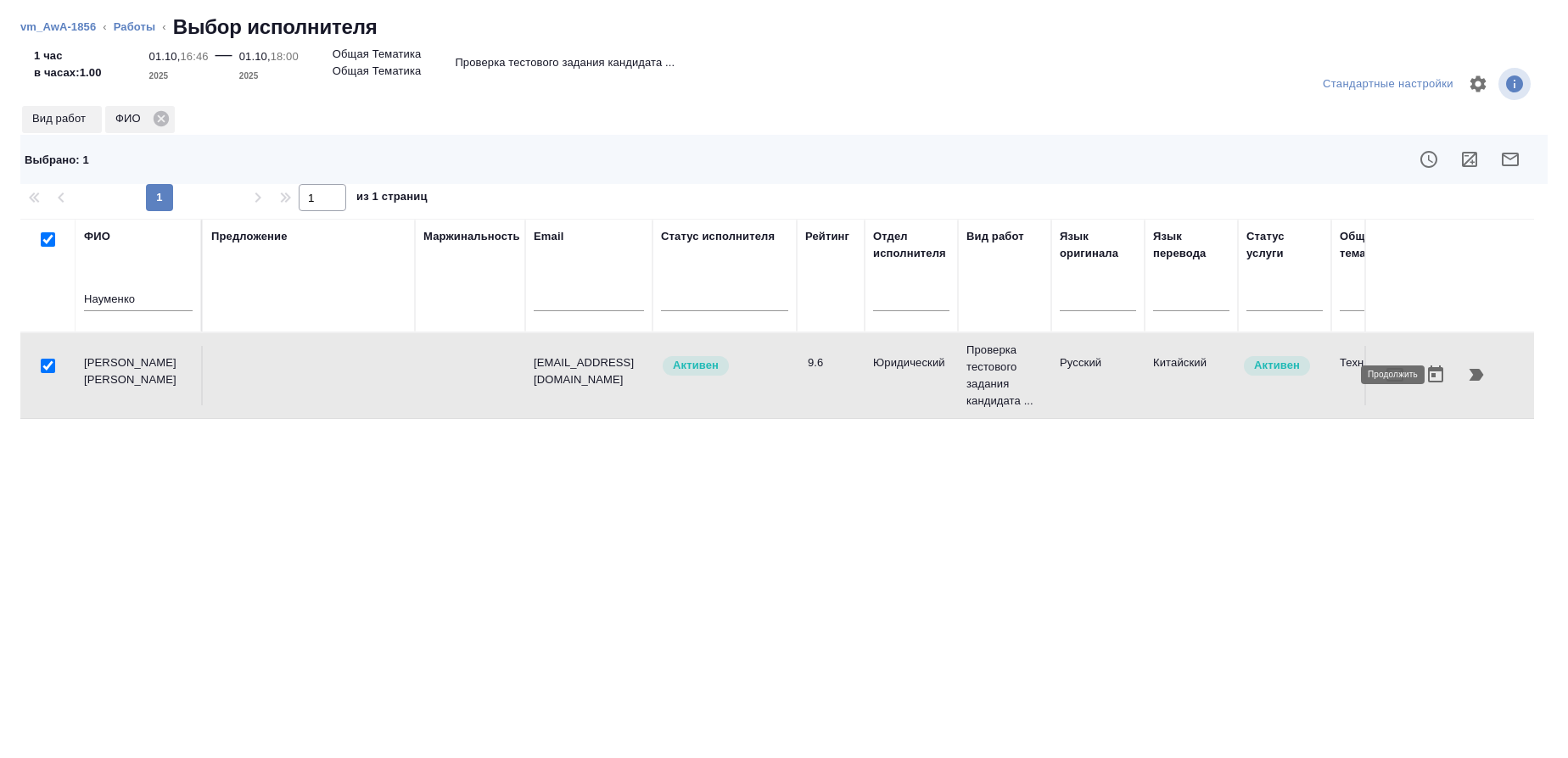
click at [1466, 379] on icon "button" at bounding box center [1476, 375] width 21 height 21
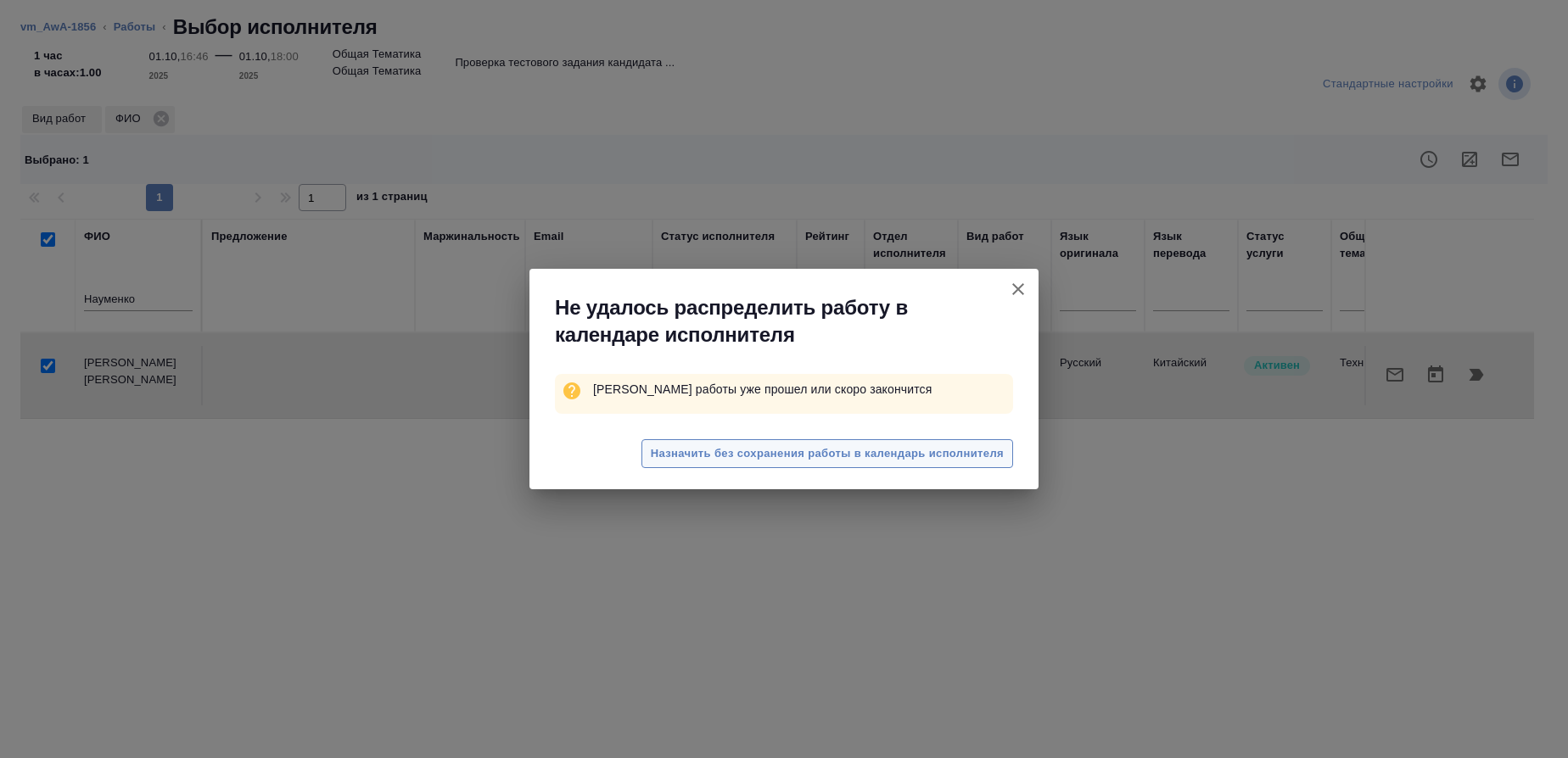
click at [780, 456] on span "Назначить без сохранения работы в календарь исполнителя" at bounding box center [828, 454] width 353 height 20
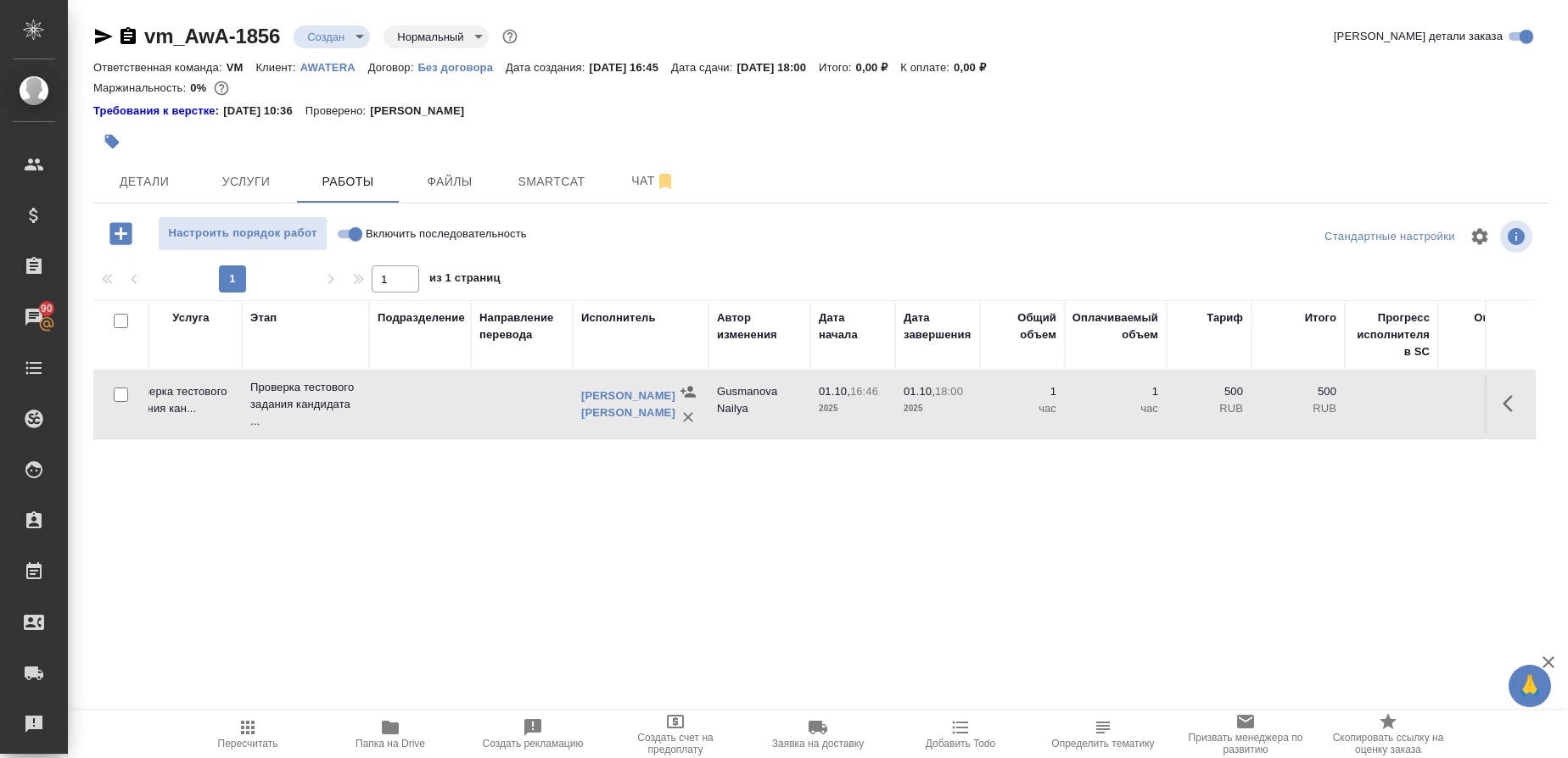
scroll to position [0, 547]
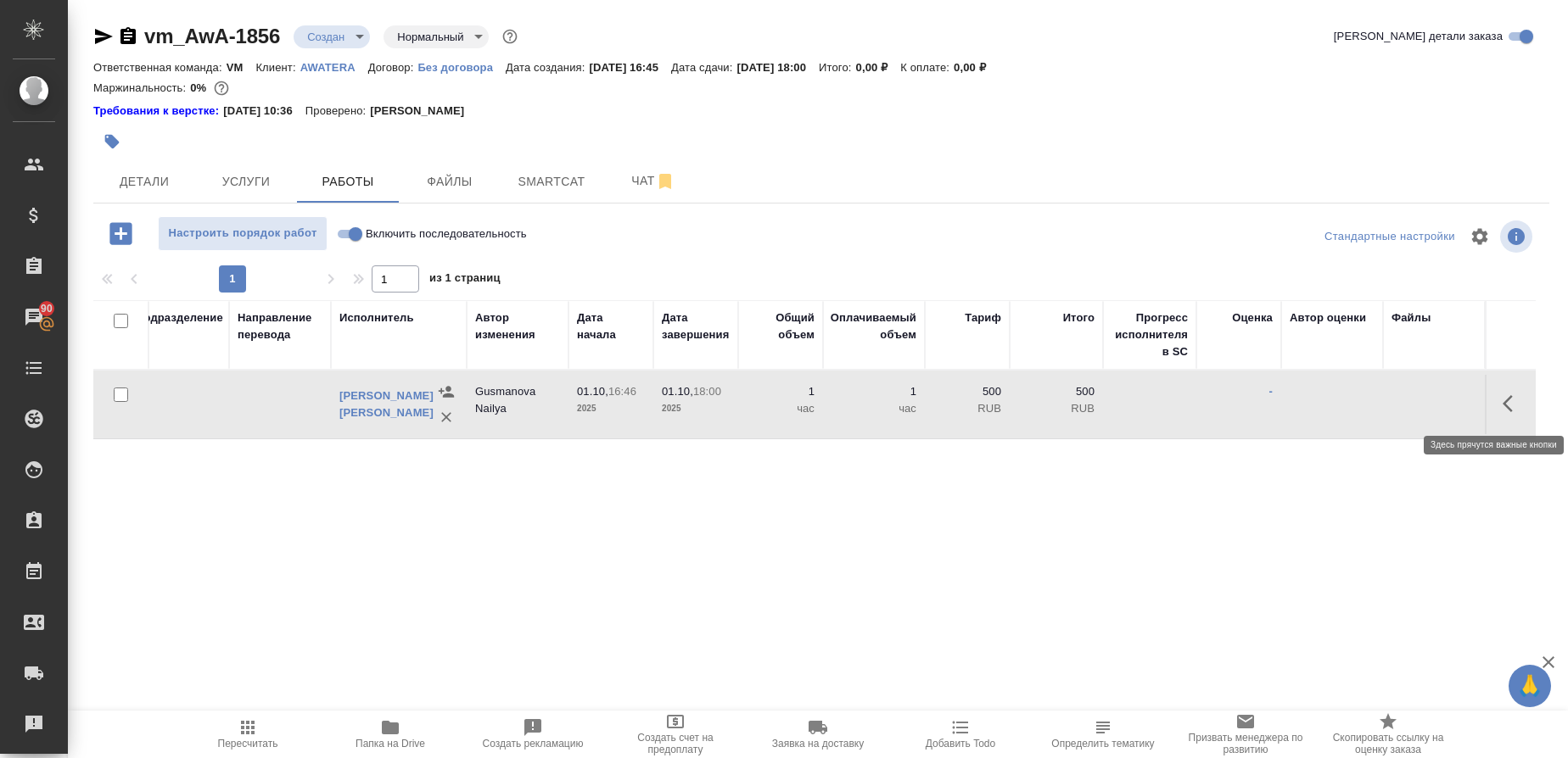
click at [1504, 397] on icon "button" at bounding box center [1513, 404] width 21 height 21
click at [1395, 405] on icon "button" at bounding box center [1388, 404] width 21 height 21
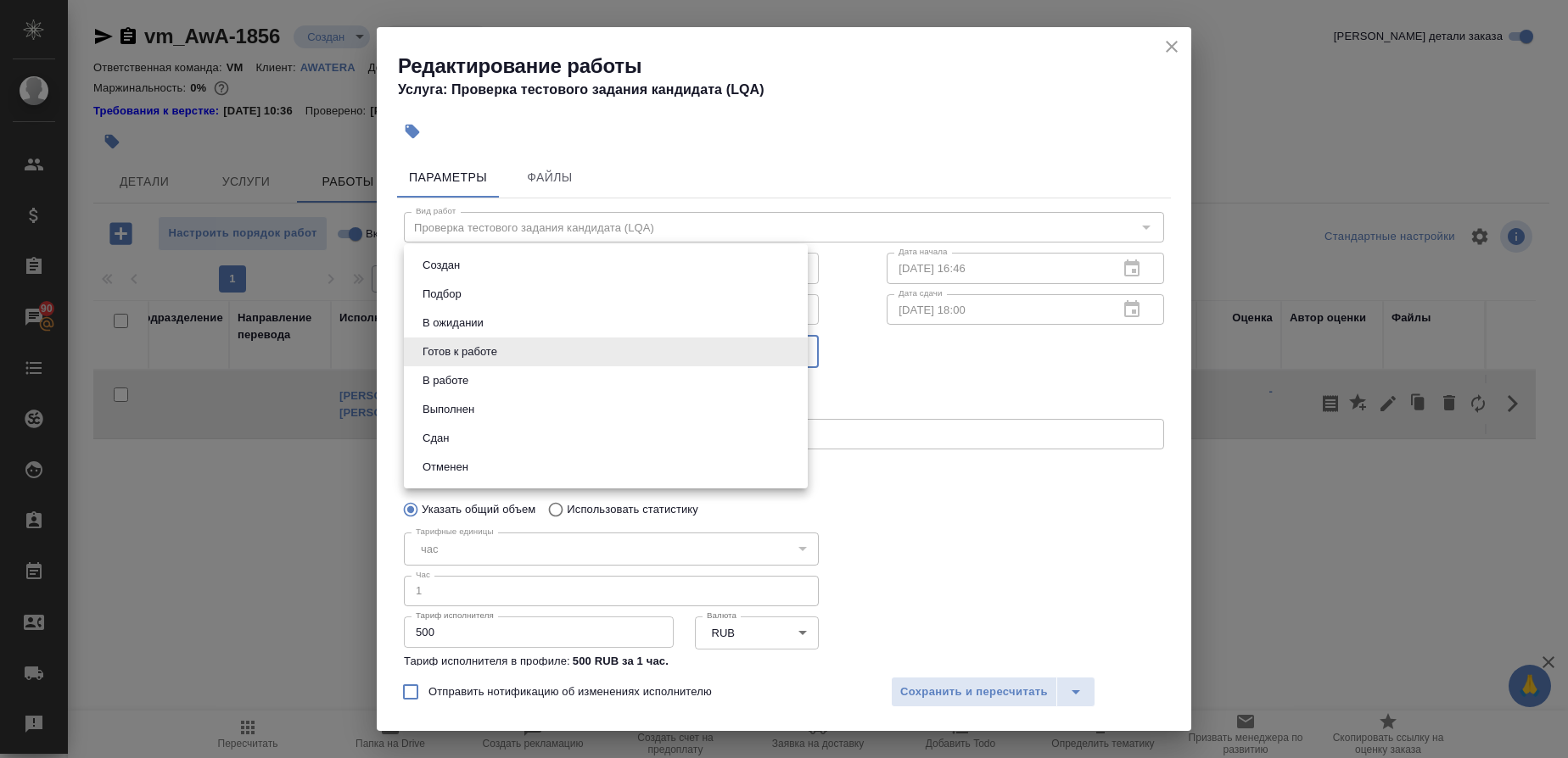
click at [798, 360] on body "🙏 .cls-1 fill:#fff; AWATERA Gusmanova Nailya Клиенты Спецификации Заказы 90 Чат…" at bounding box center [784, 379] width 1568 height 758
click at [458, 443] on li "Сдан" at bounding box center [606, 439] width 404 height 29
type input "closed"
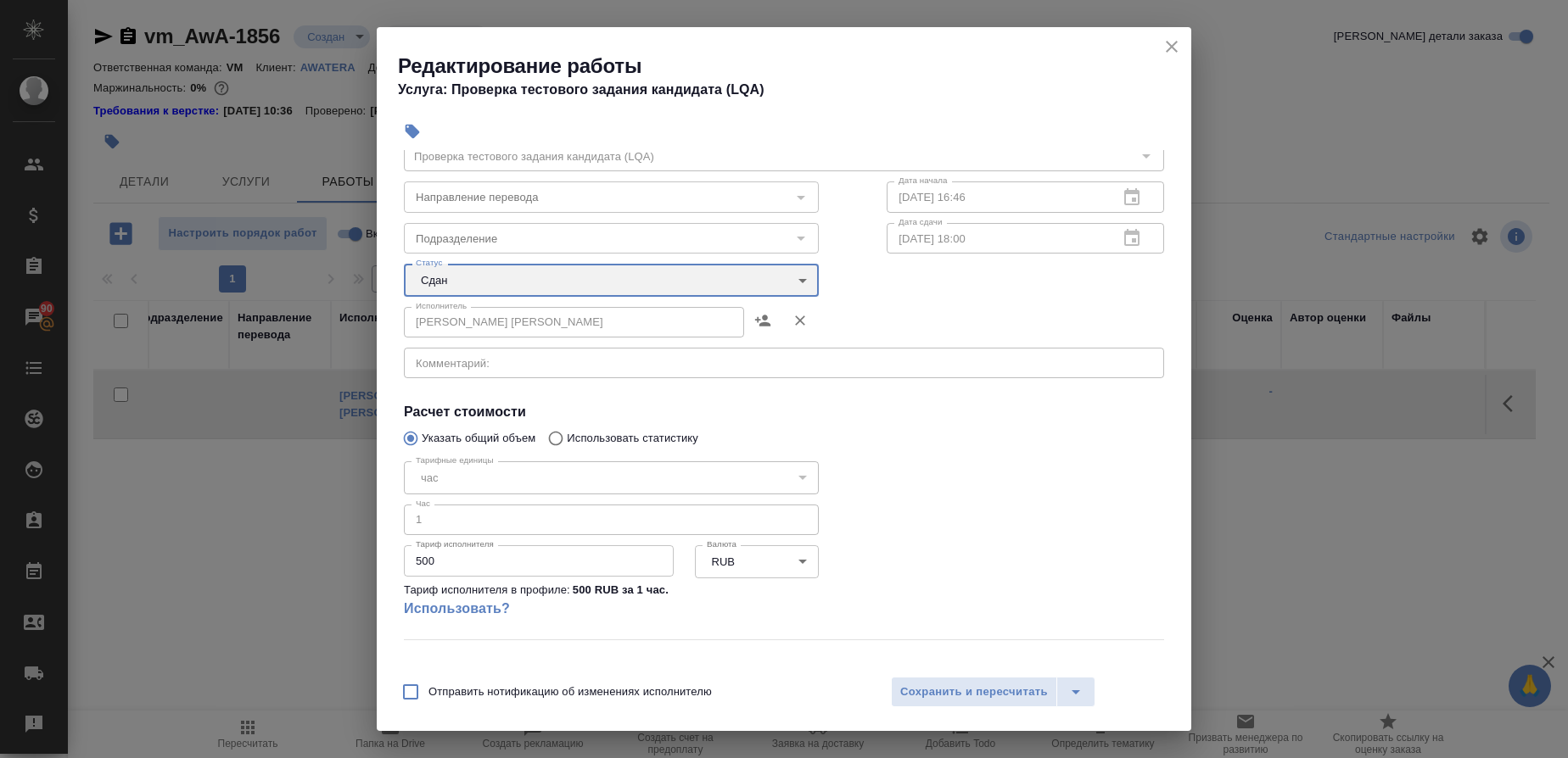
scroll to position [148, 0]
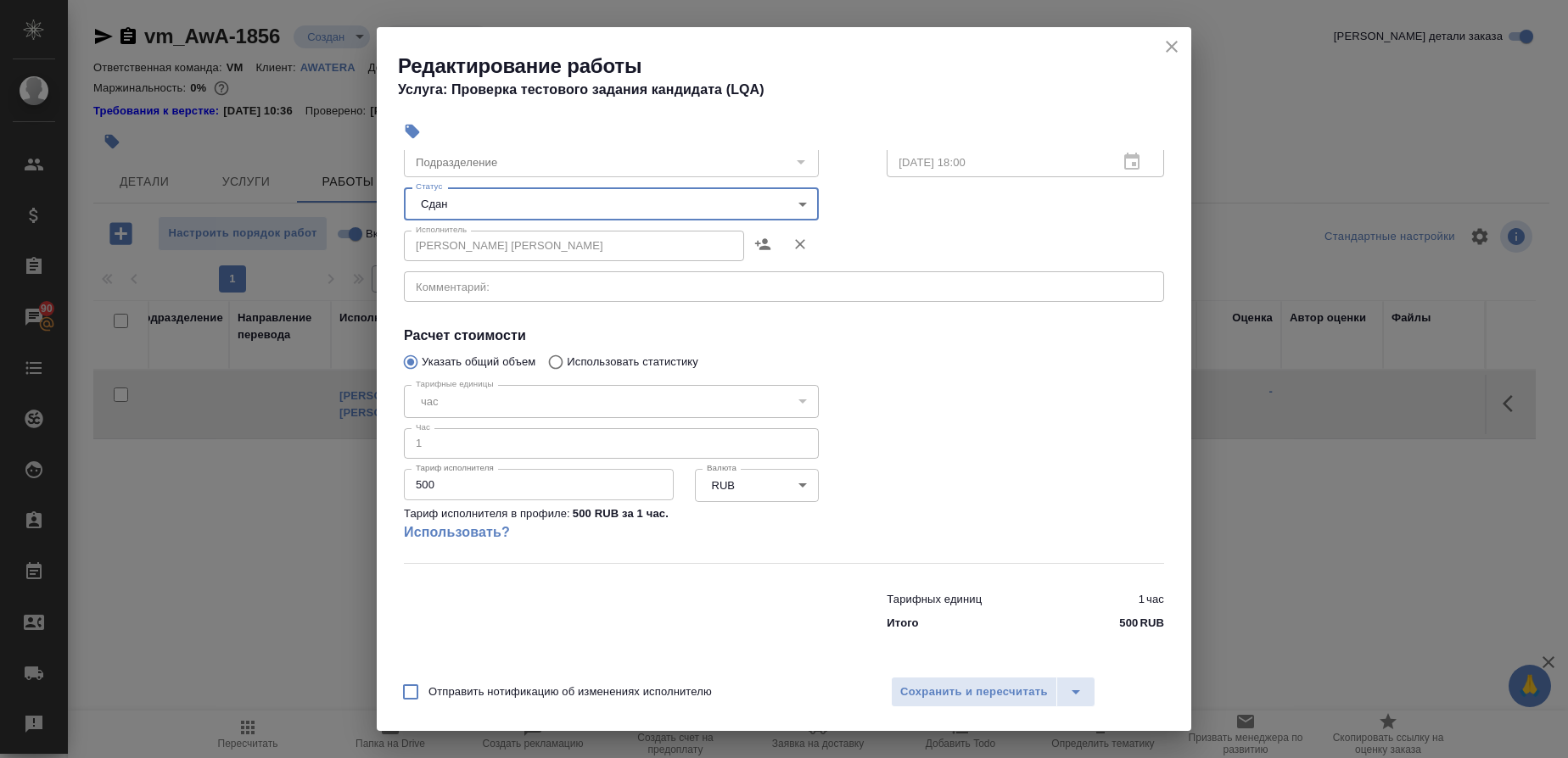
click at [416, 690] on input "Отправить нотификацию об изменениях исполнителю" at bounding box center [411, 692] width 36 height 36
checkbox input "true"
click at [1073, 698] on icon "split button" at bounding box center [1076, 692] width 21 height 21
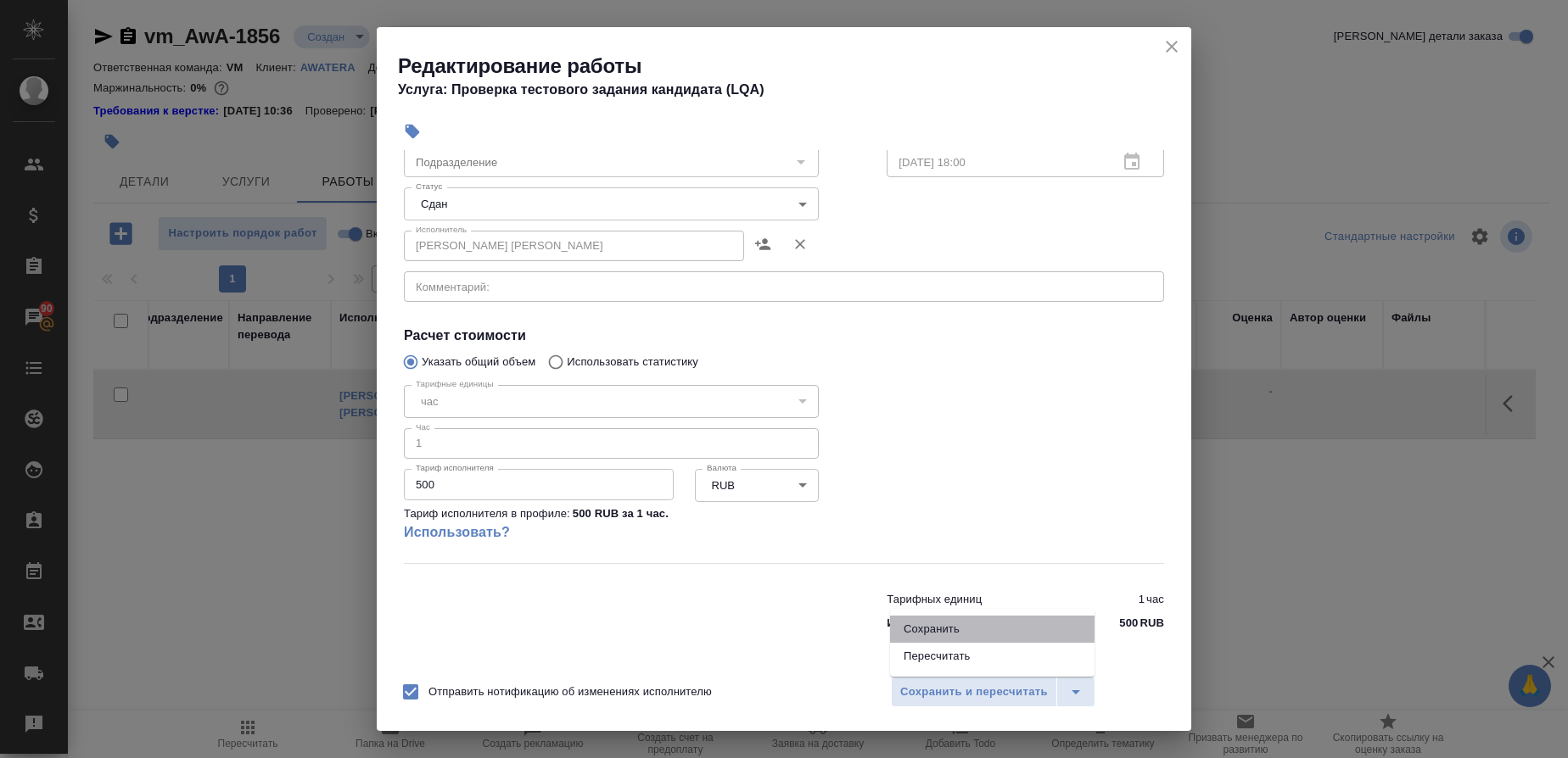
click at [939, 626] on li "Сохранить" at bounding box center [992, 629] width 205 height 27
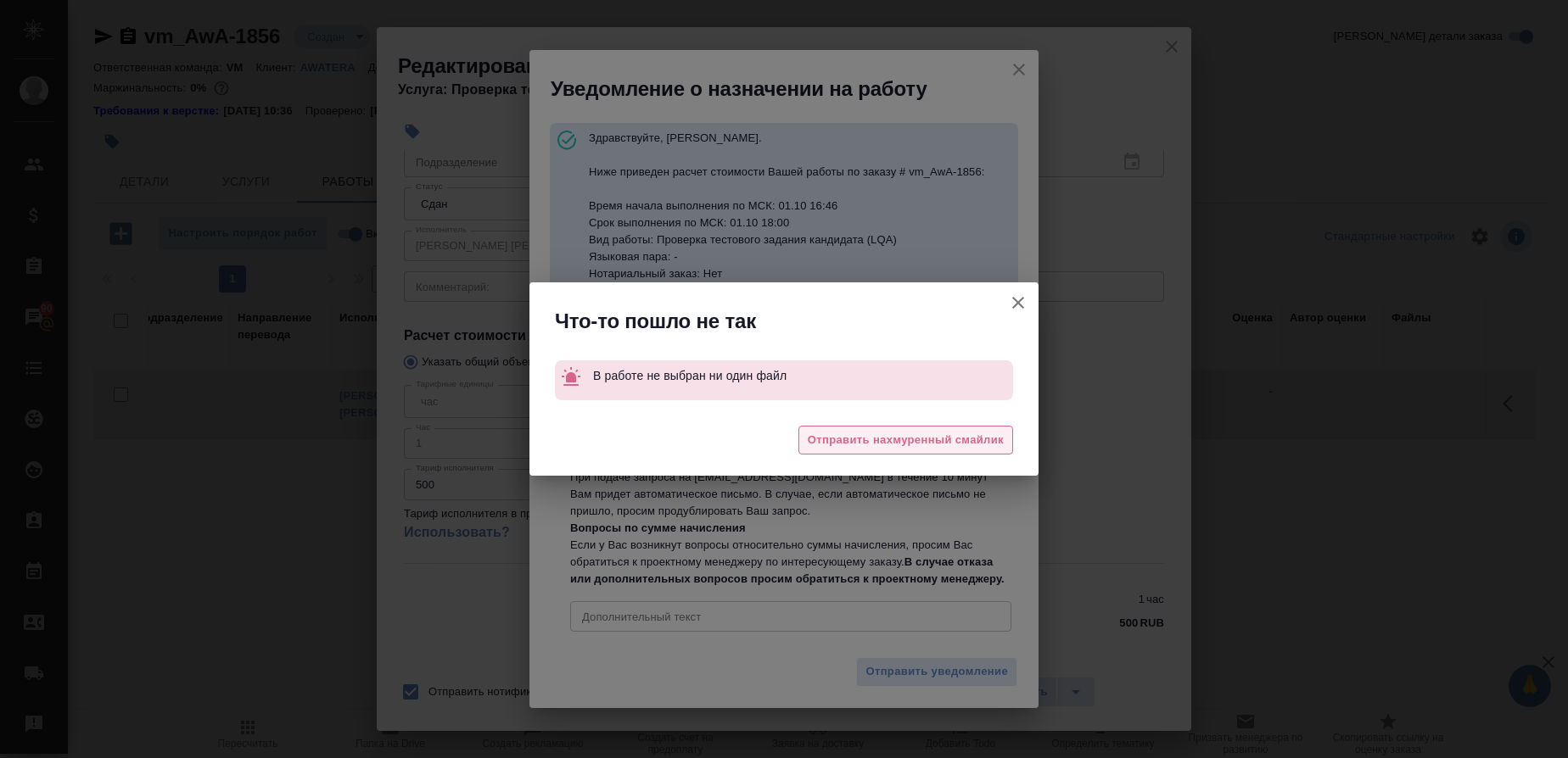
click at [940, 440] on span "Отправить нахмуренный смайлик" at bounding box center [905, 441] width 196 height 20
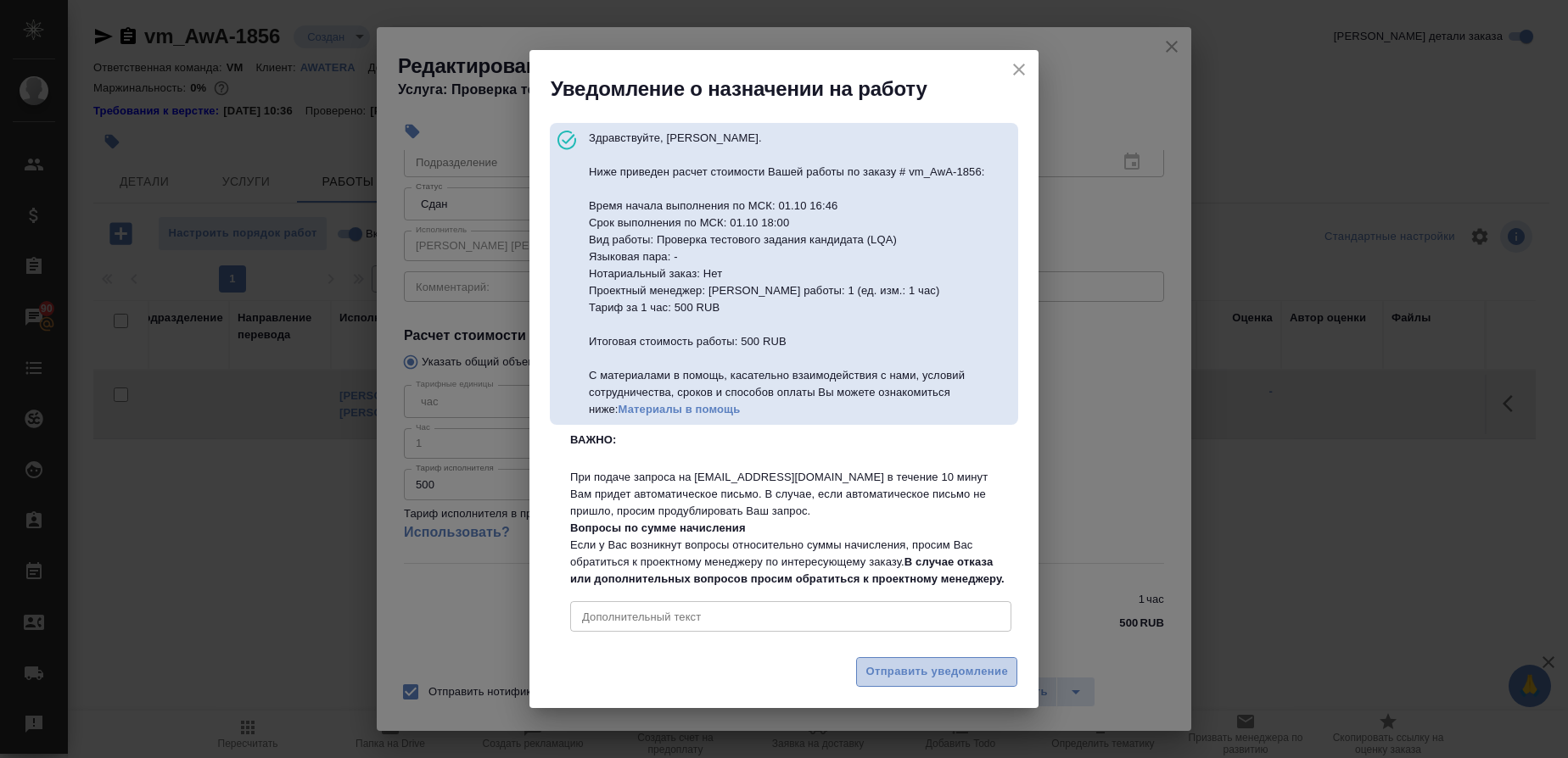
click at [918, 682] on span "Отправить уведомление" at bounding box center [937, 672] width 142 height 20
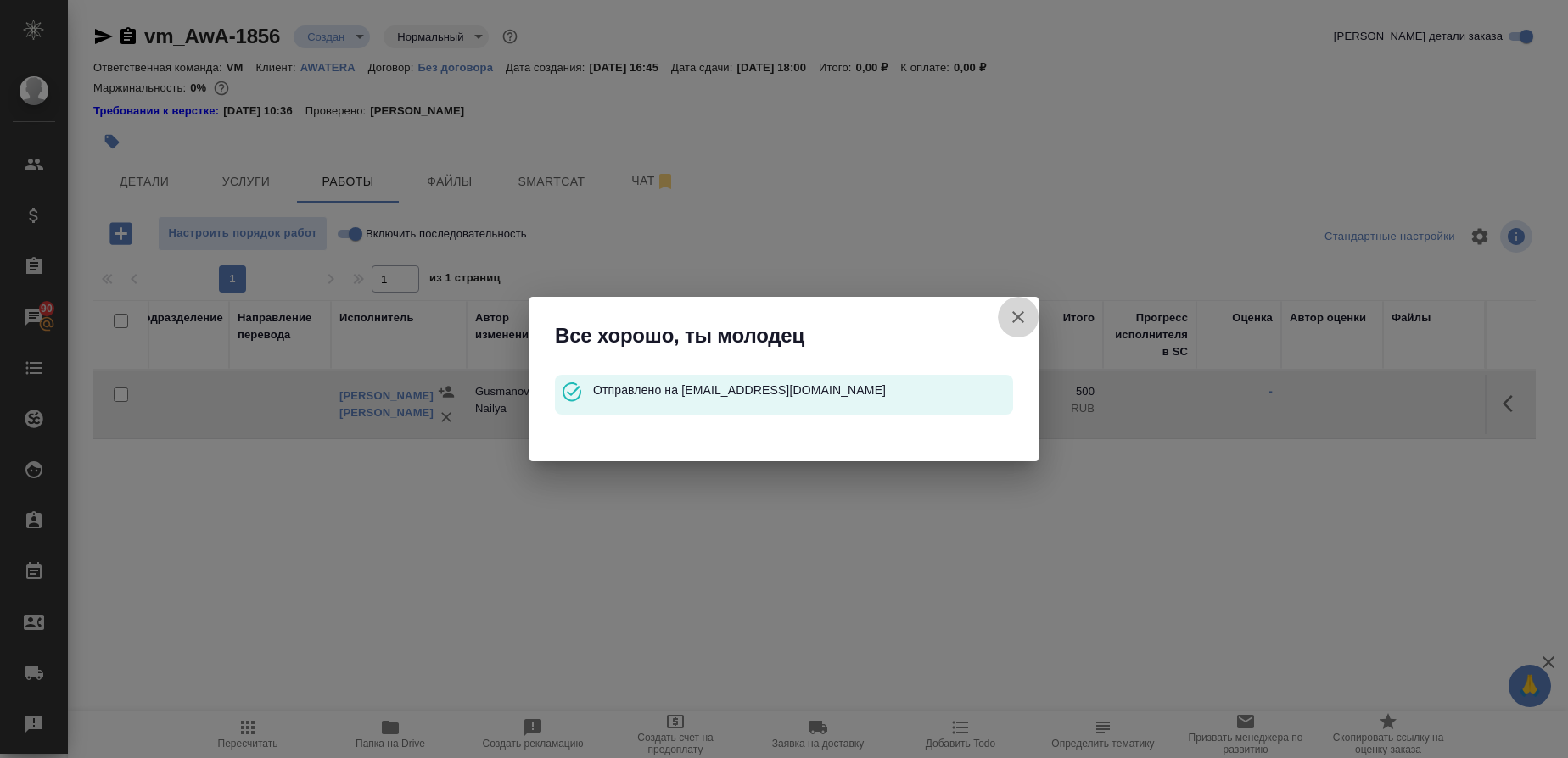
click at [1019, 323] on icon "button" at bounding box center [1018, 317] width 21 height 21
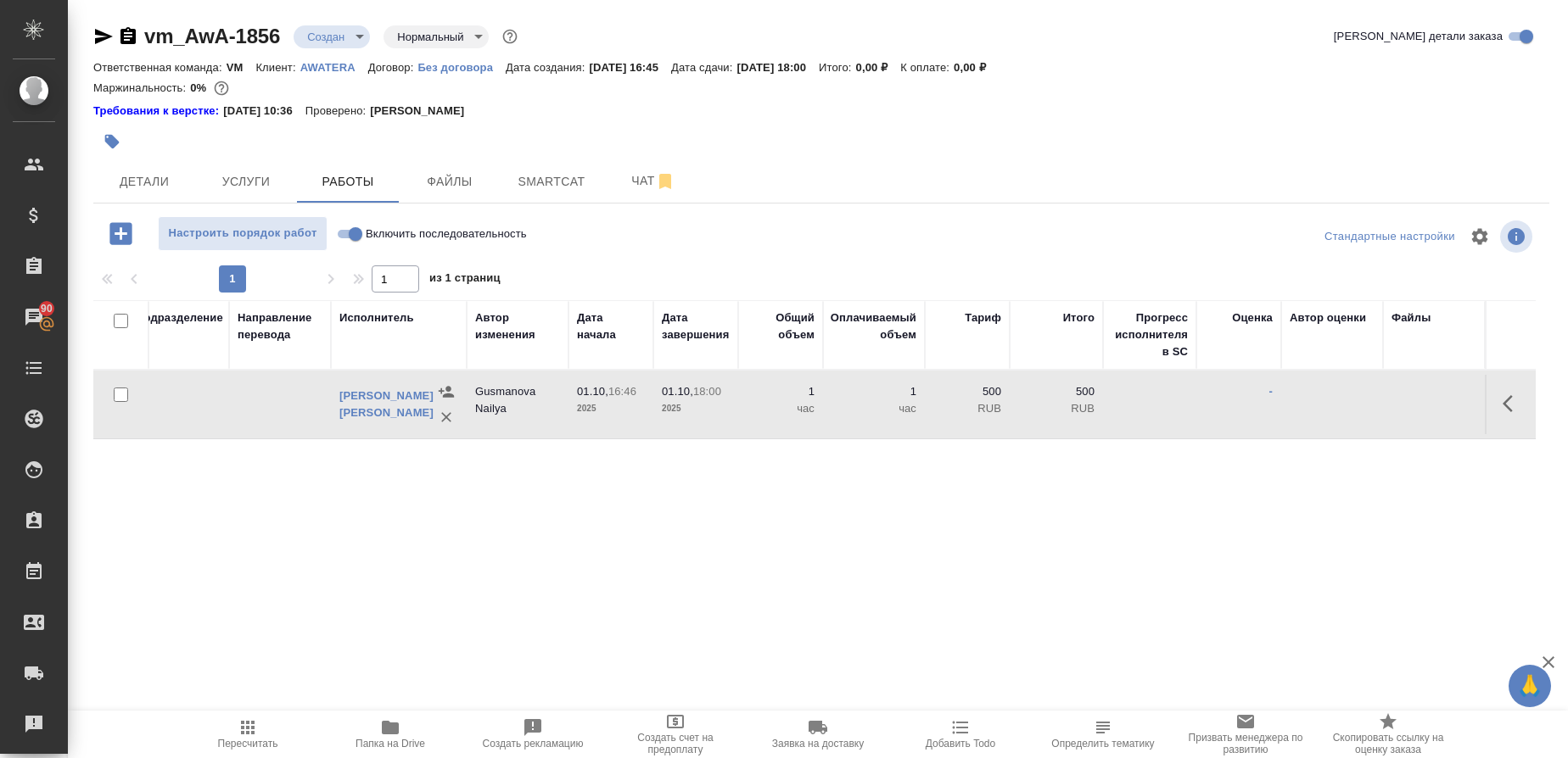
scroll to position [0, 0]
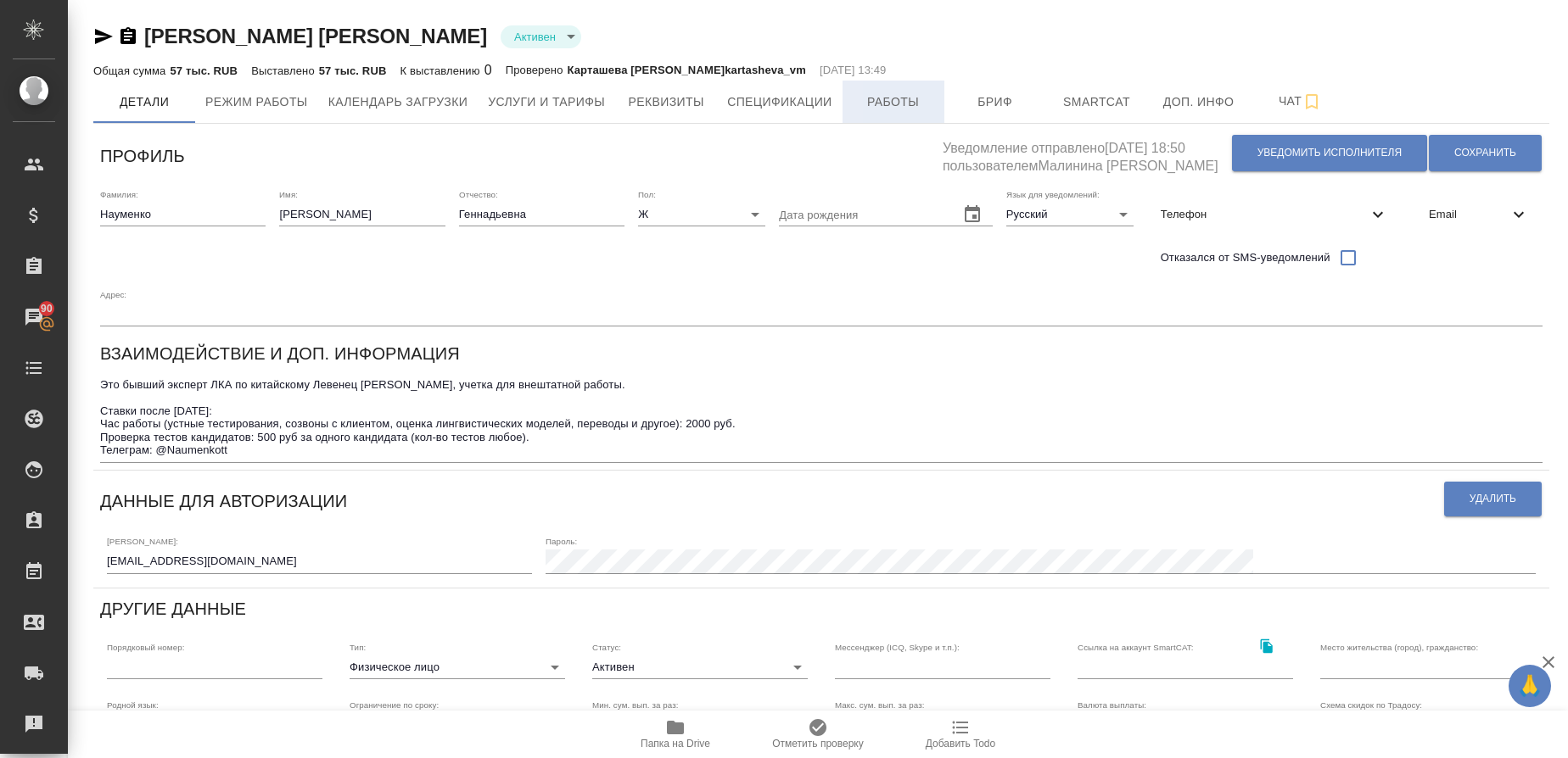
click at [934, 85] on button "Работы" at bounding box center [894, 101] width 102 height 42
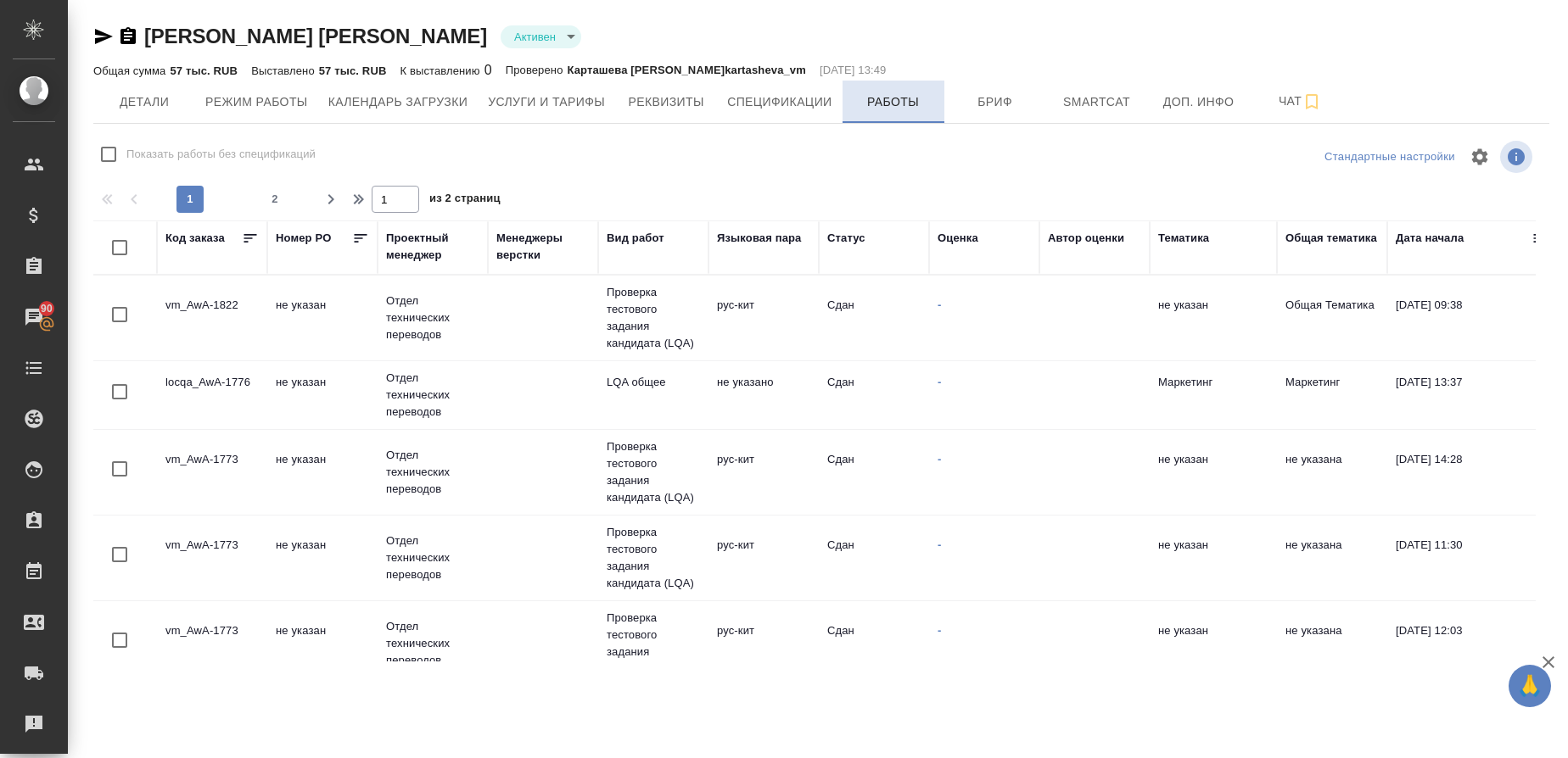
checkbox input "false"
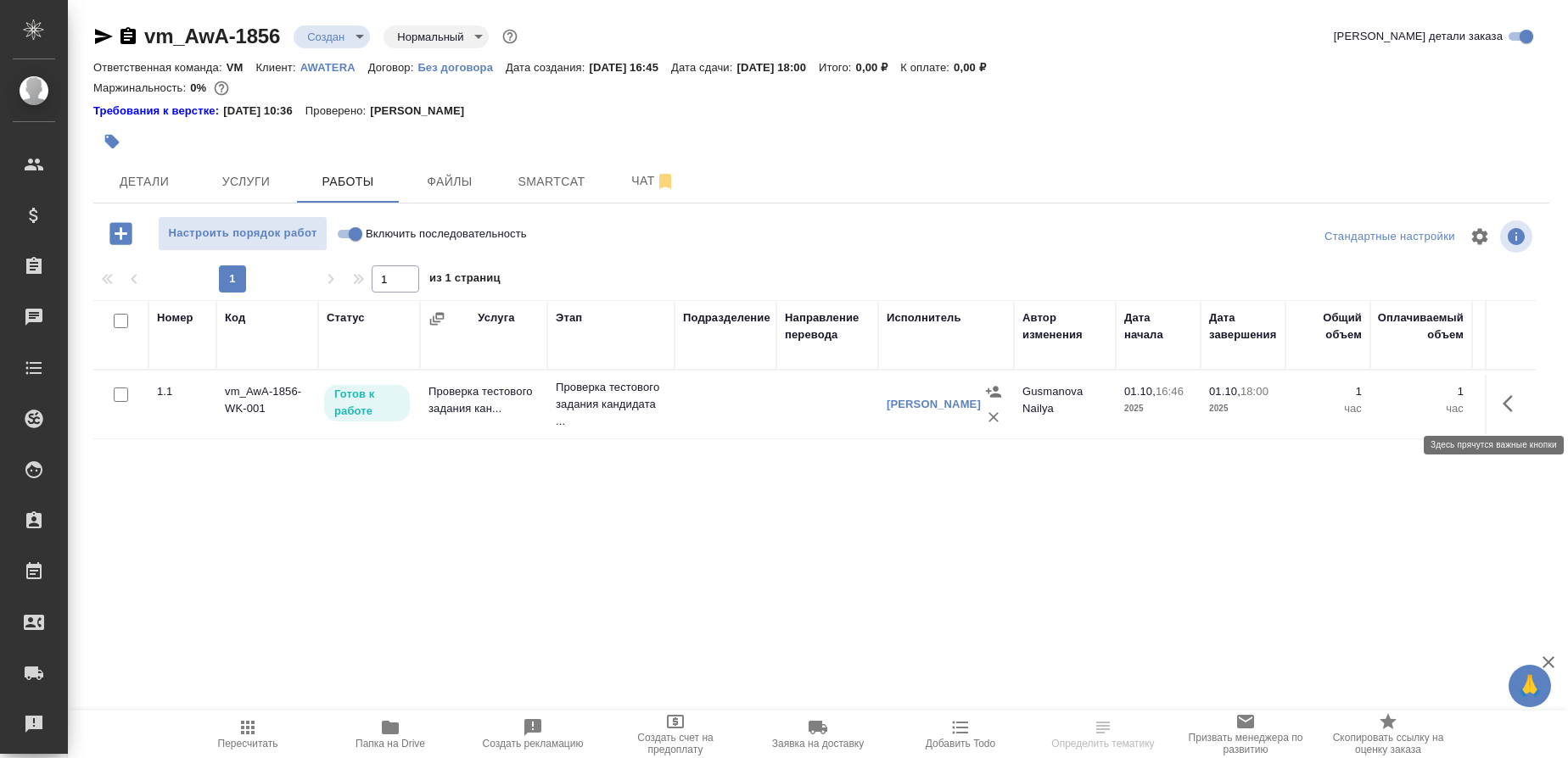
click at [1505, 416] on button "button" at bounding box center [1512, 403] width 41 height 41
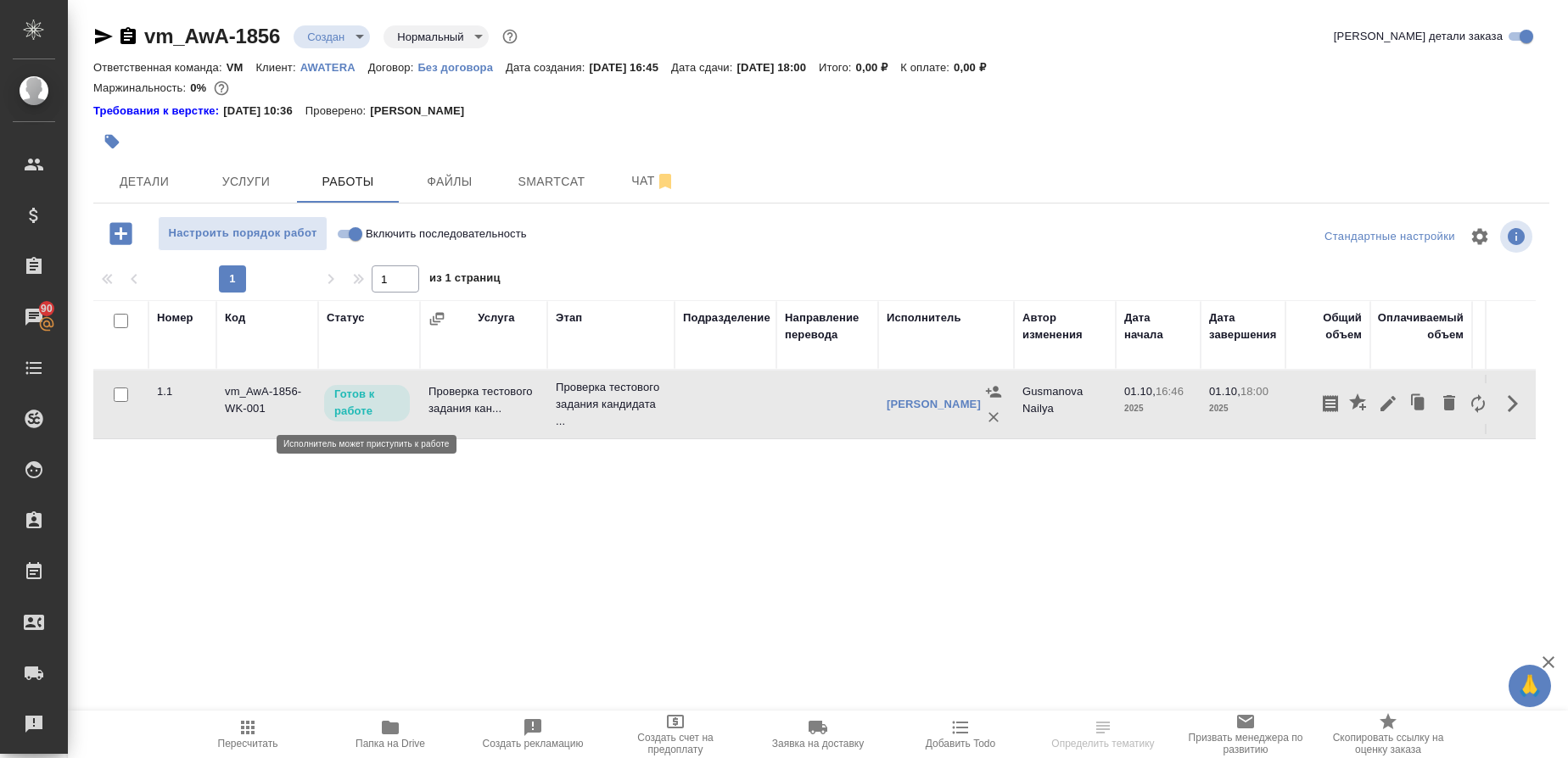
click at [363, 415] on p "Готов к работе" at bounding box center [367, 403] width 65 height 34
click at [363, 398] on p "Готов к работе" at bounding box center [367, 403] width 65 height 34
click at [1507, 399] on icon "button" at bounding box center [1513, 404] width 21 height 21
click at [1383, 403] on icon "button" at bounding box center [1388, 404] width 21 height 21
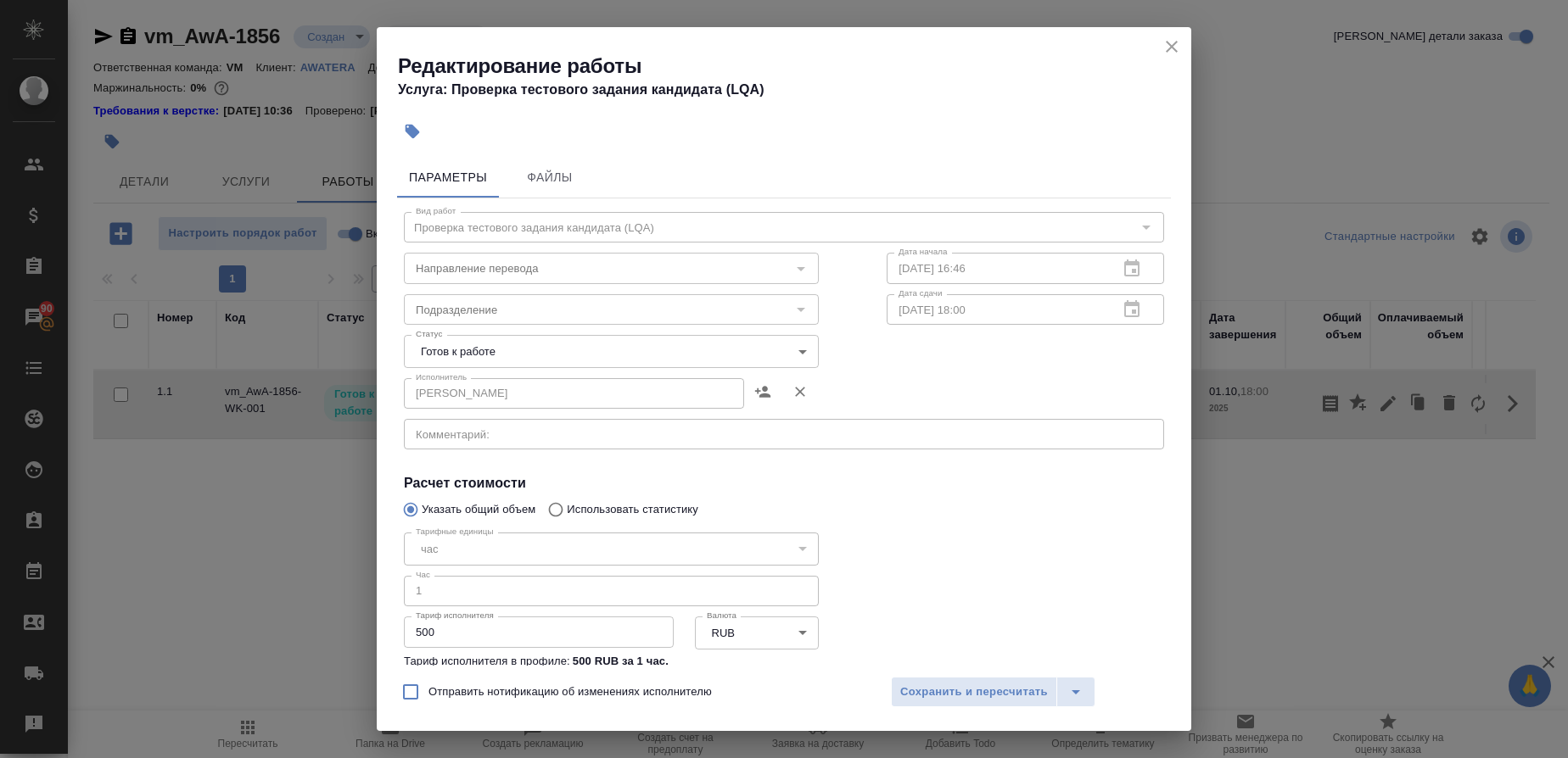
click at [795, 353] on body "🙏 .cls-1 fill:#fff; AWATERA Gusmanova Nailya Клиенты Спецификации Заказы 90 Чат…" at bounding box center [784, 379] width 1568 height 758
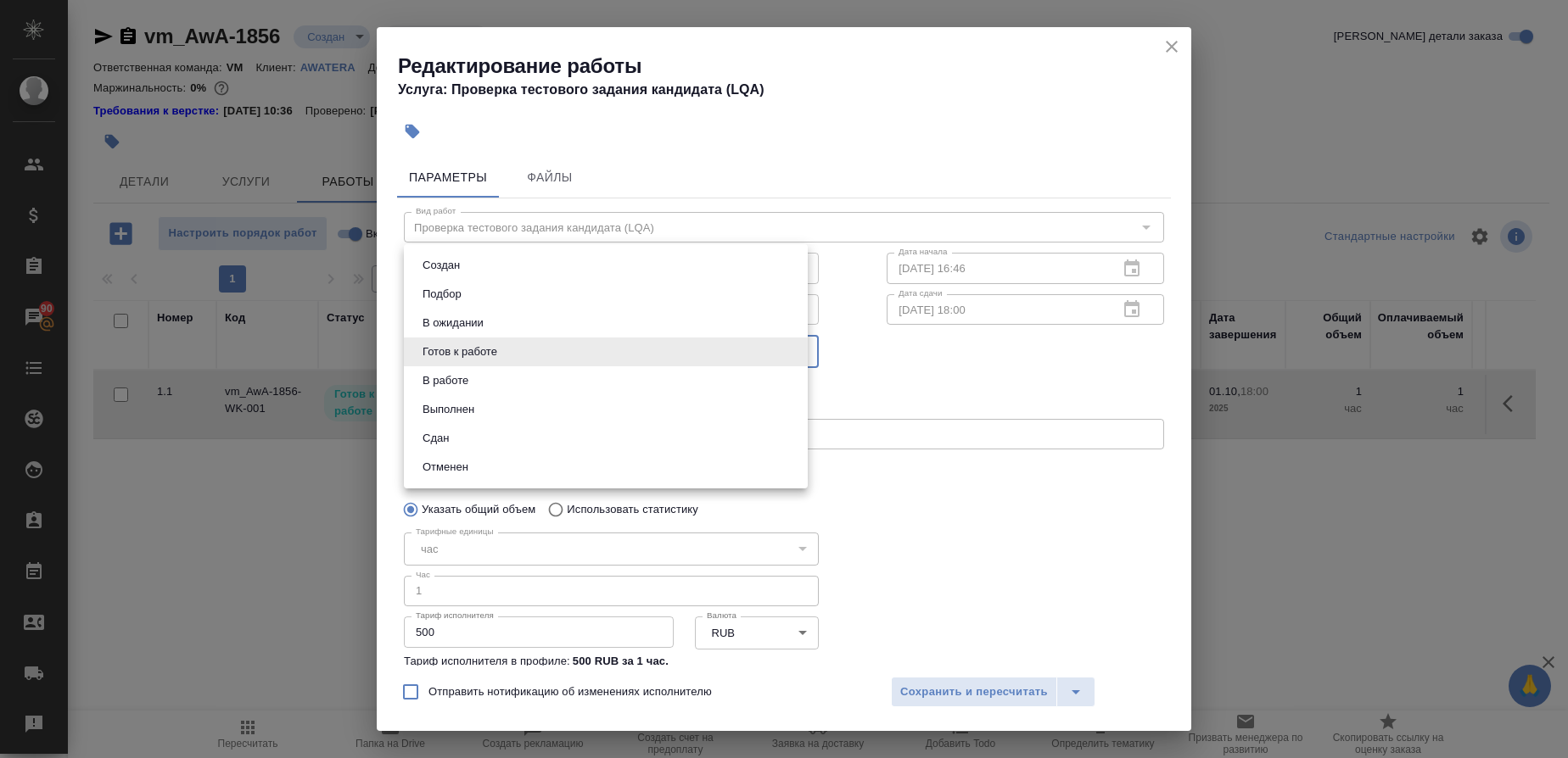
click at [467, 432] on li "Сдан" at bounding box center [606, 439] width 404 height 29
type input "closed"
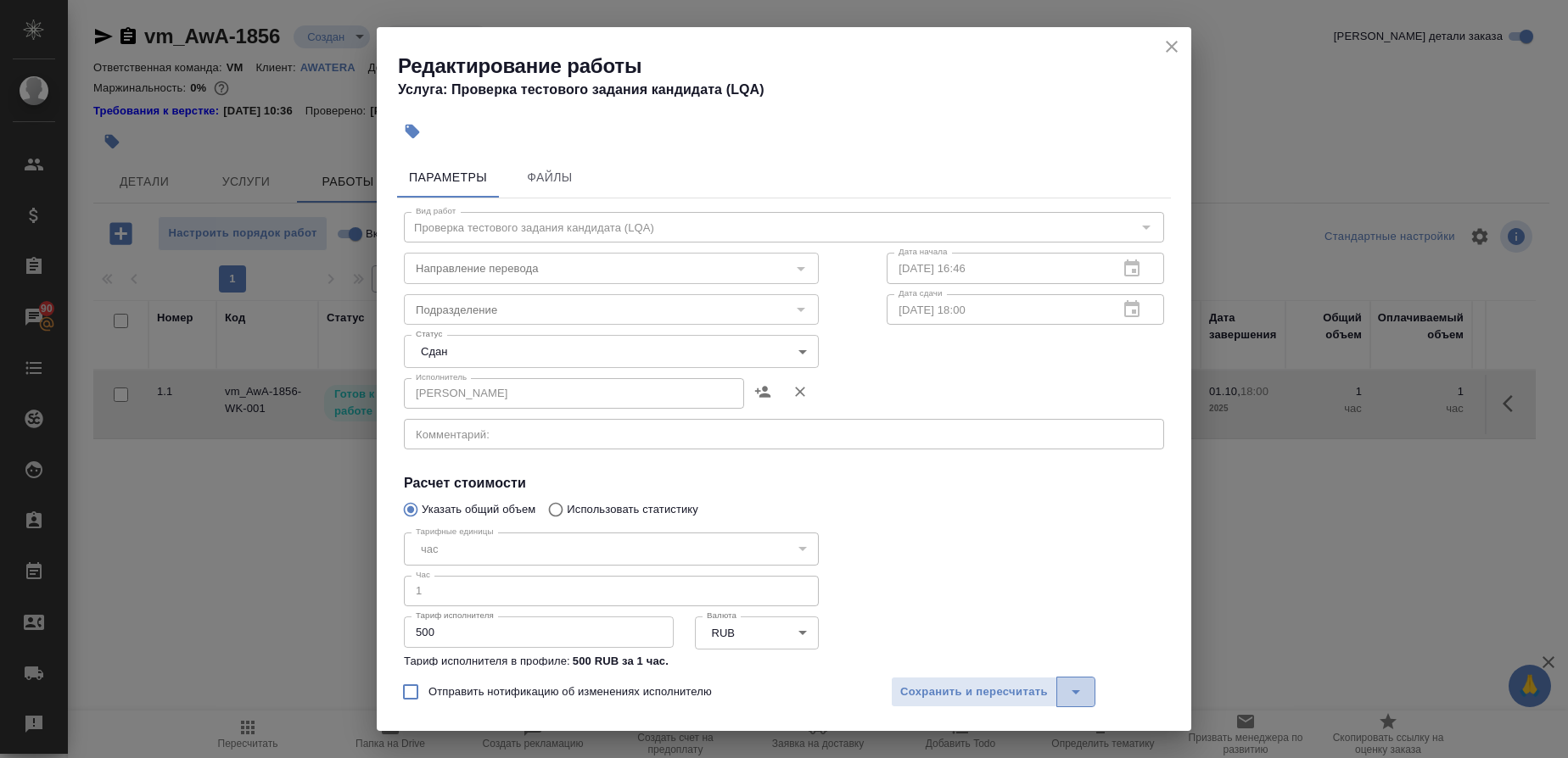
click at [1077, 696] on icon "split button" at bounding box center [1076, 692] width 21 height 21
click at [967, 631] on li "Сохранить" at bounding box center [992, 629] width 205 height 27
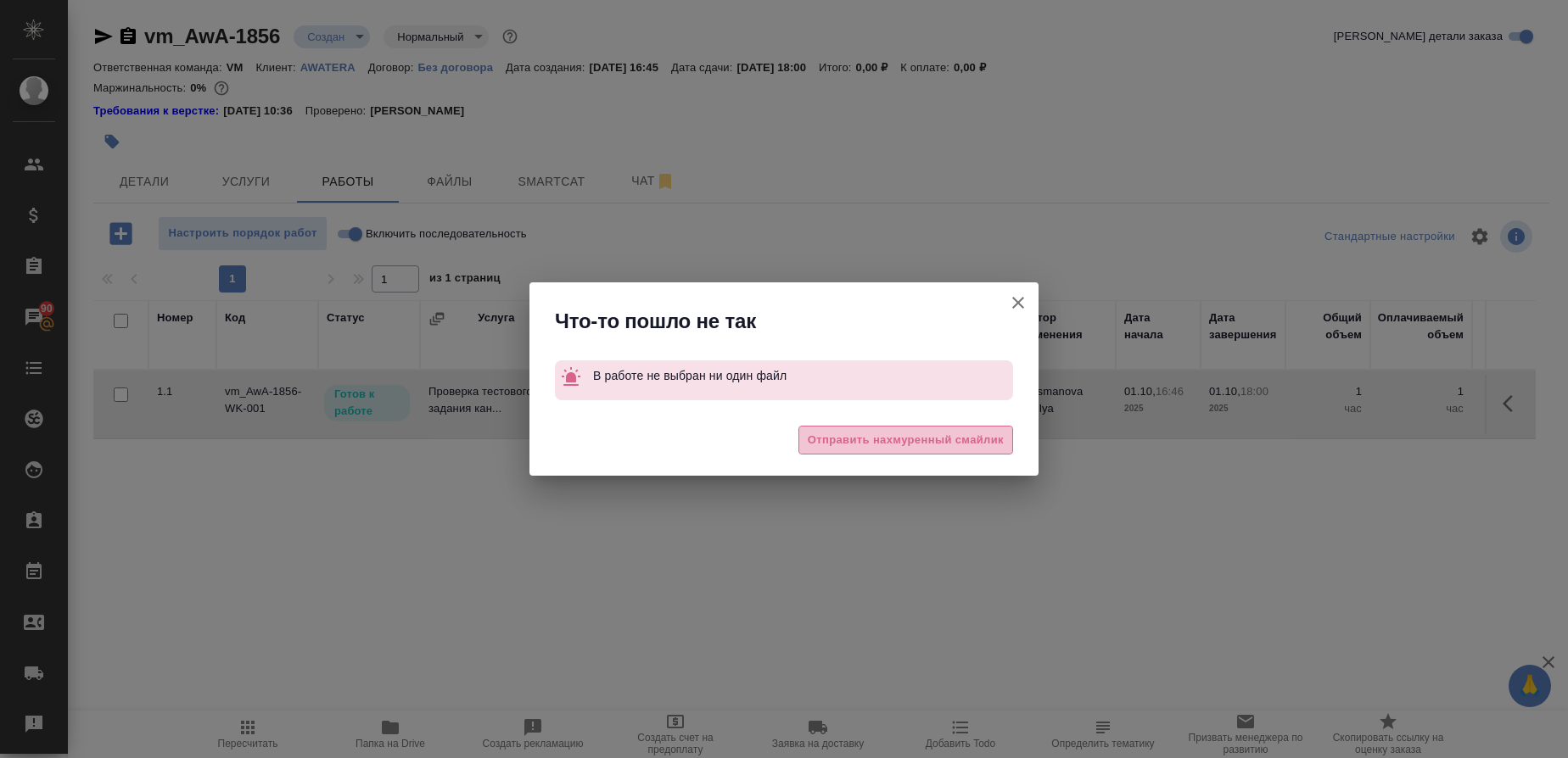
click at [848, 443] on span "Отправить нахмуренный смайлик" at bounding box center [905, 441] width 196 height 20
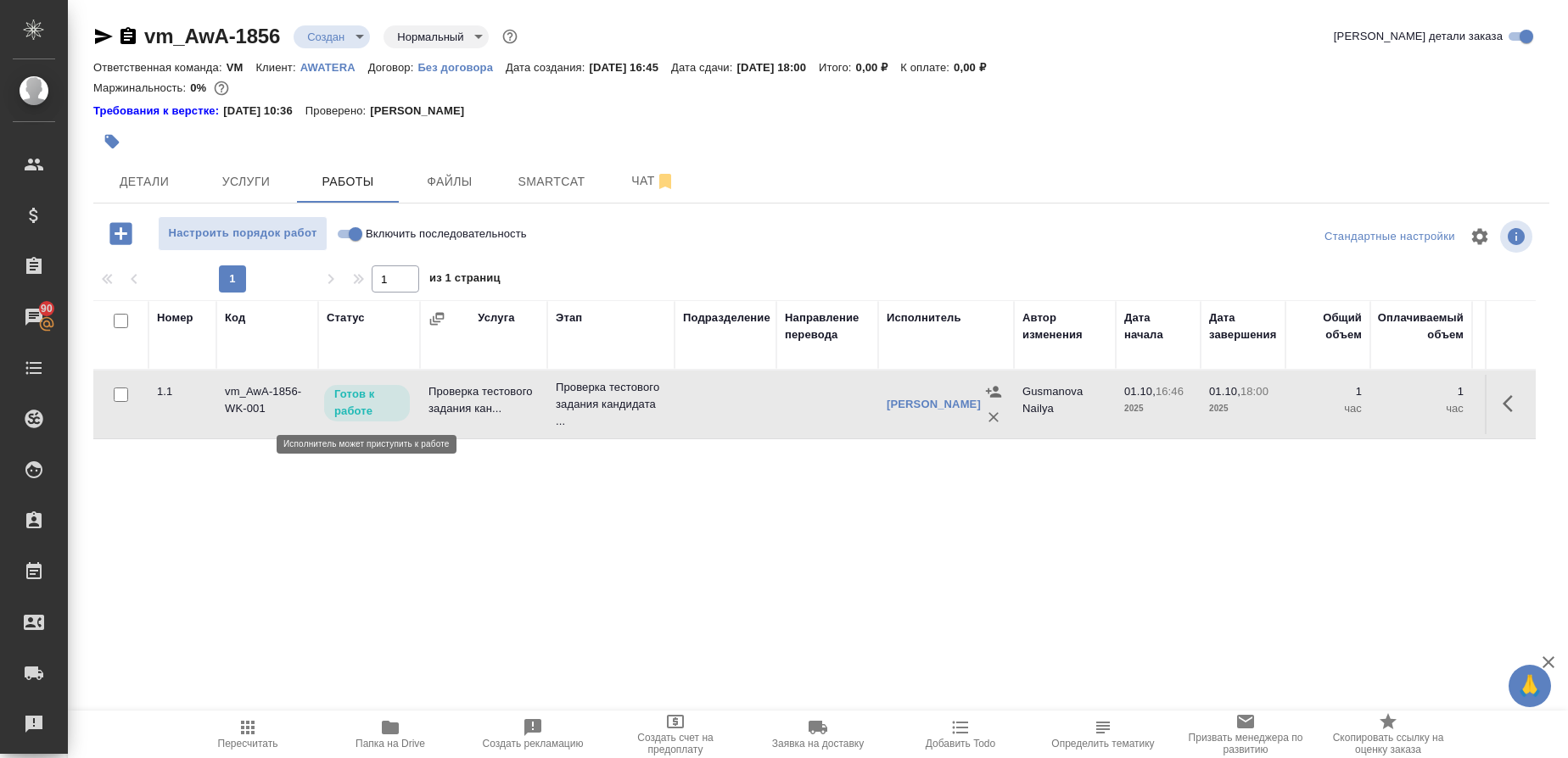
click at [363, 401] on p "Готов к работе" at bounding box center [367, 403] width 65 height 34
click at [353, 401] on p "Готов к работе" at bounding box center [367, 403] width 65 height 34
click at [1511, 411] on icon "button" at bounding box center [1508, 404] width 10 height 17
click at [122, 397] on input "checkbox" at bounding box center [121, 395] width 14 height 14
checkbox input "true"
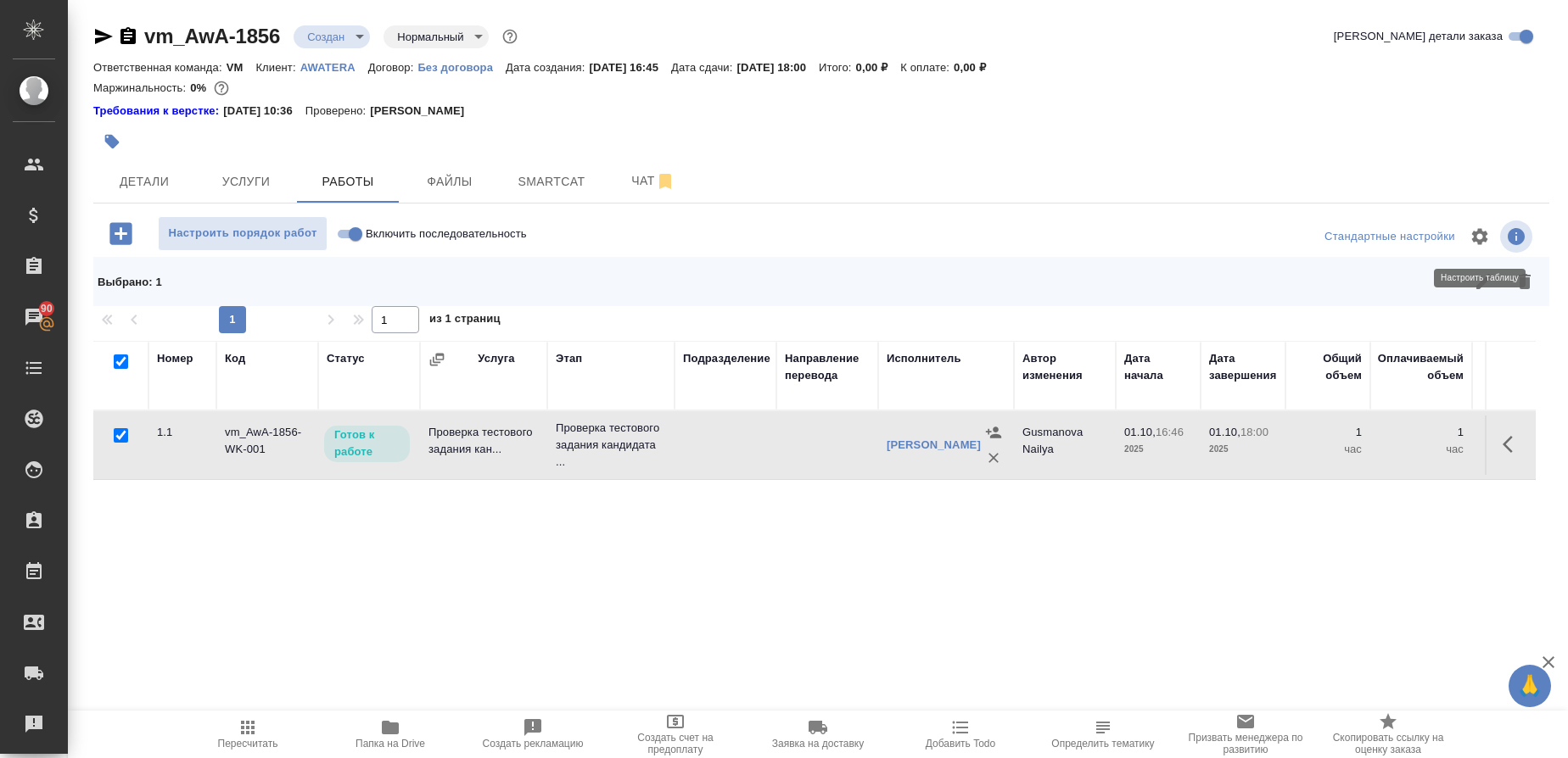
click at [1479, 237] on icon "button" at bounding box center [1480, 236] width 21 height 21
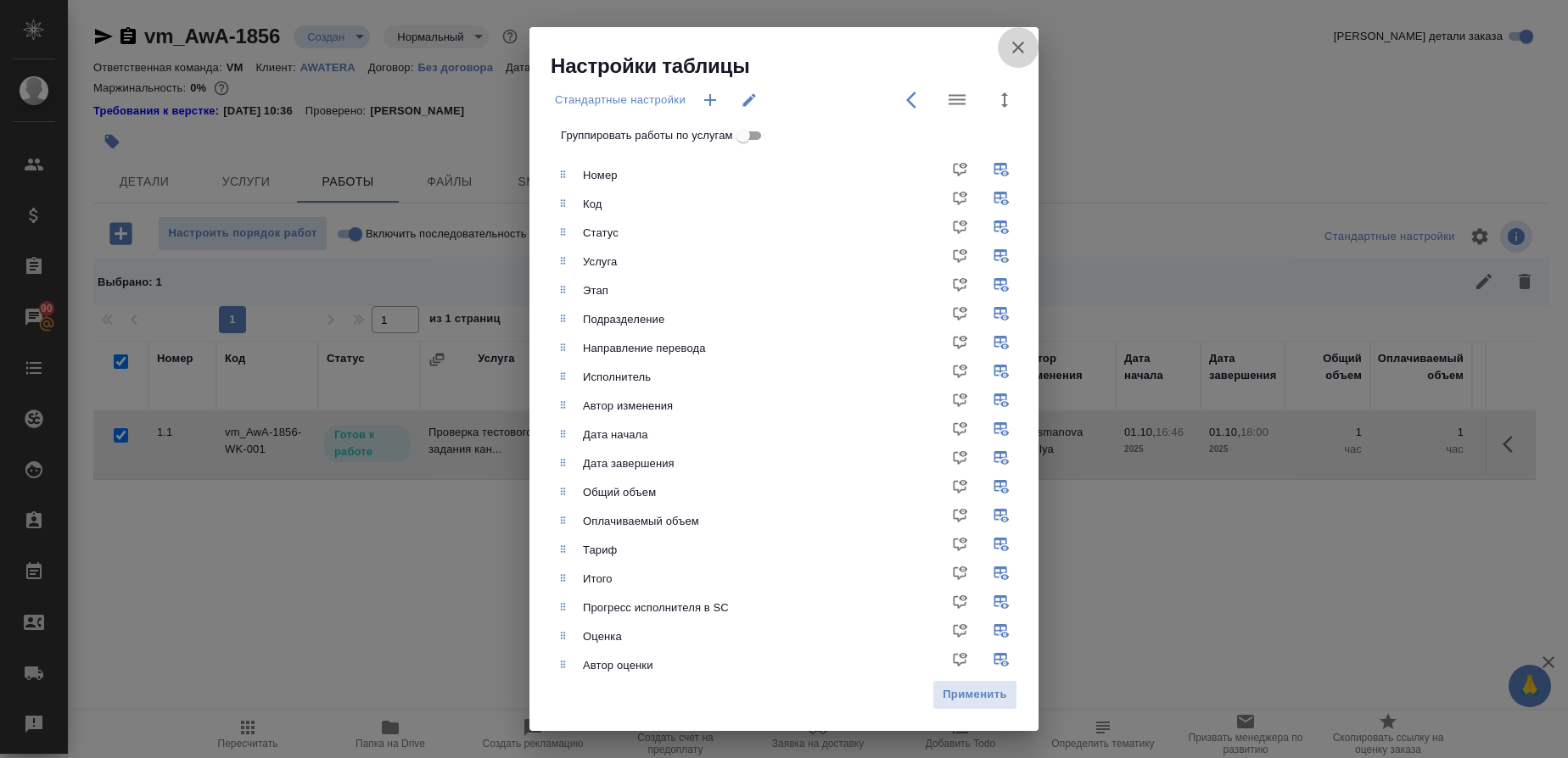
click at [1015, 47] on icon "button" at bounding box center [1018, 47] width 21 height 21
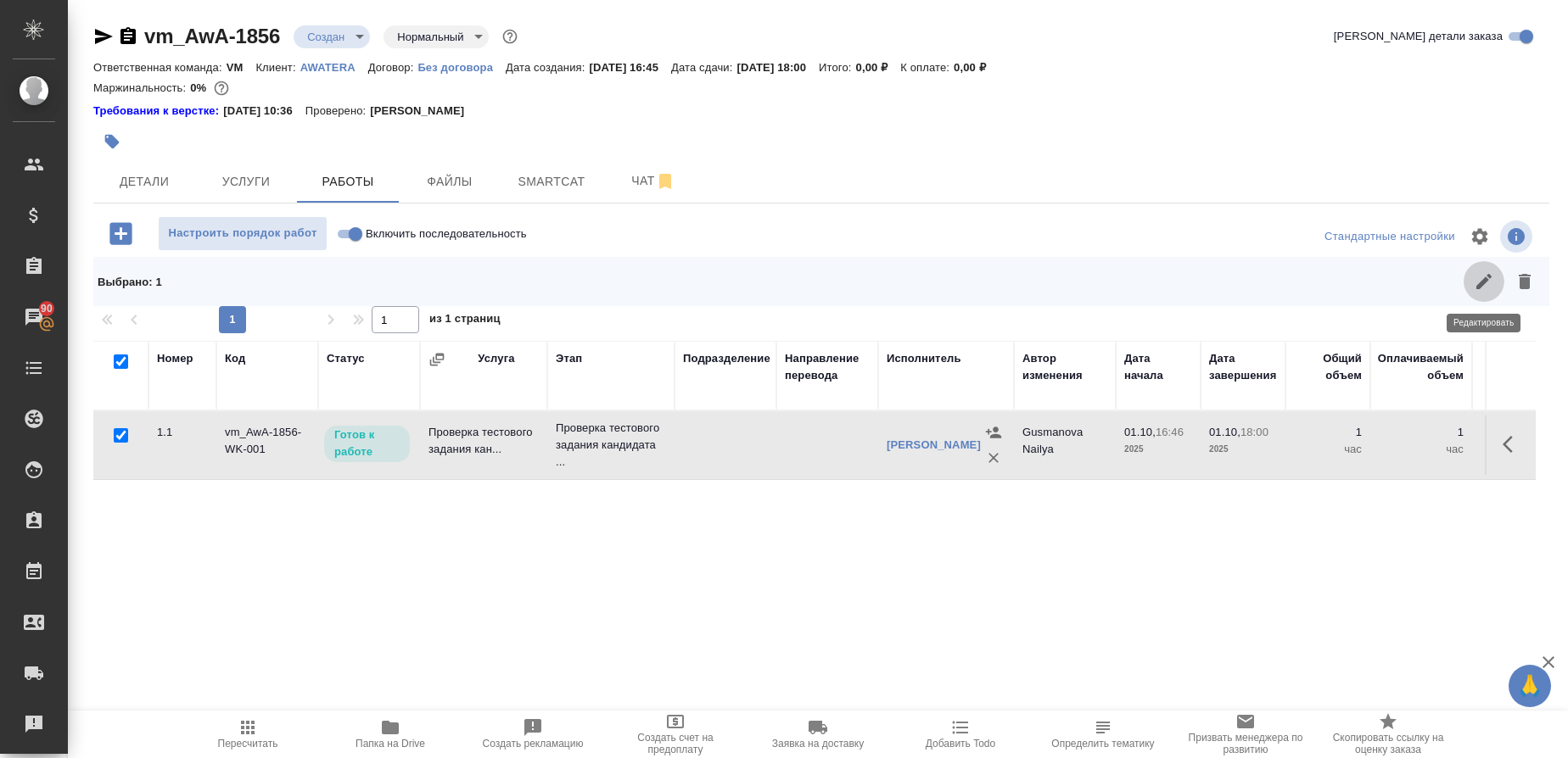
click at [1481, 288] on icon "button" at bounding box center [1484, 281] width 21 height 21
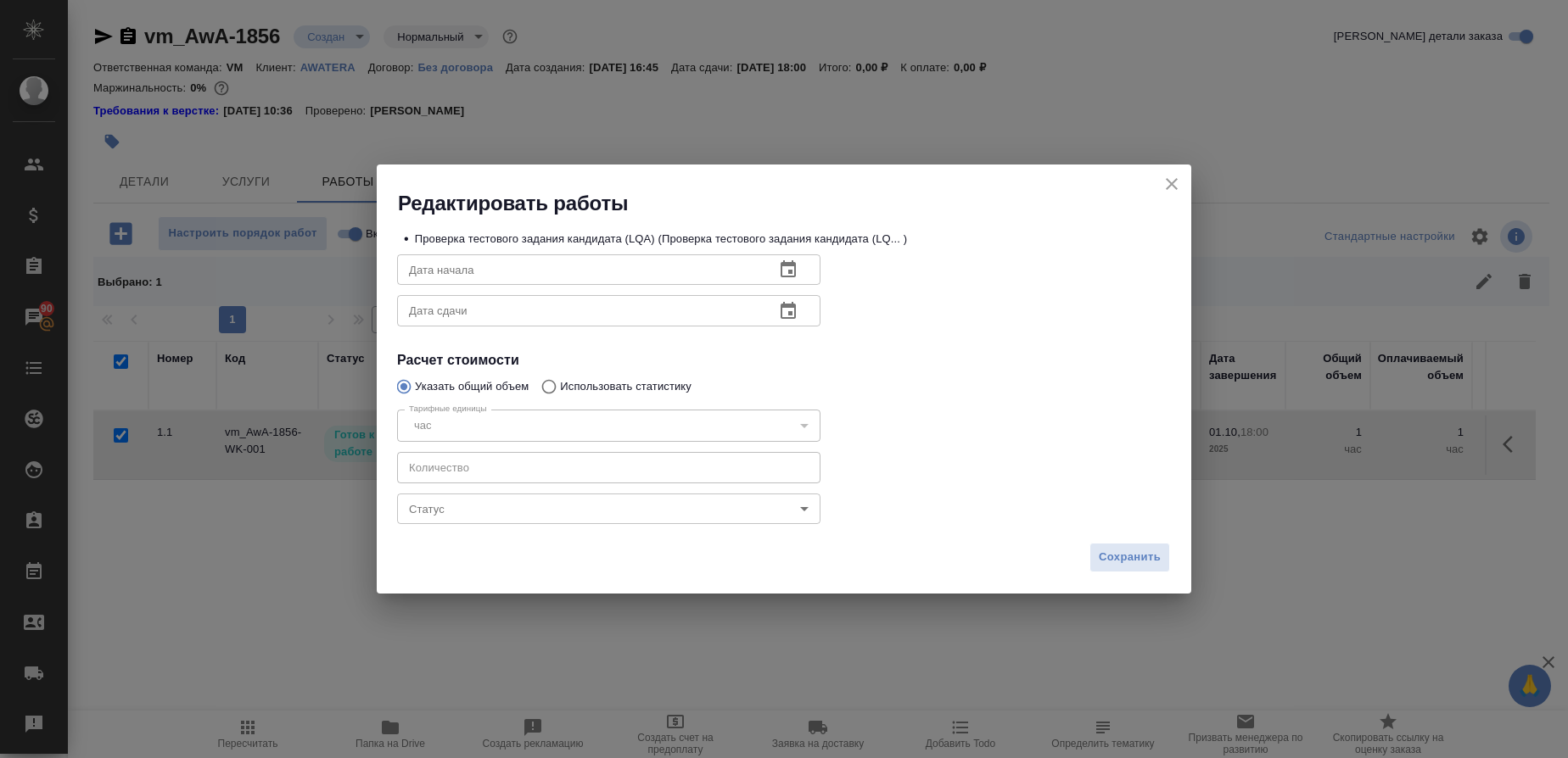
click at [1169, 178] on icon "close" at bounding box center [1171, 184] width 21 height 21
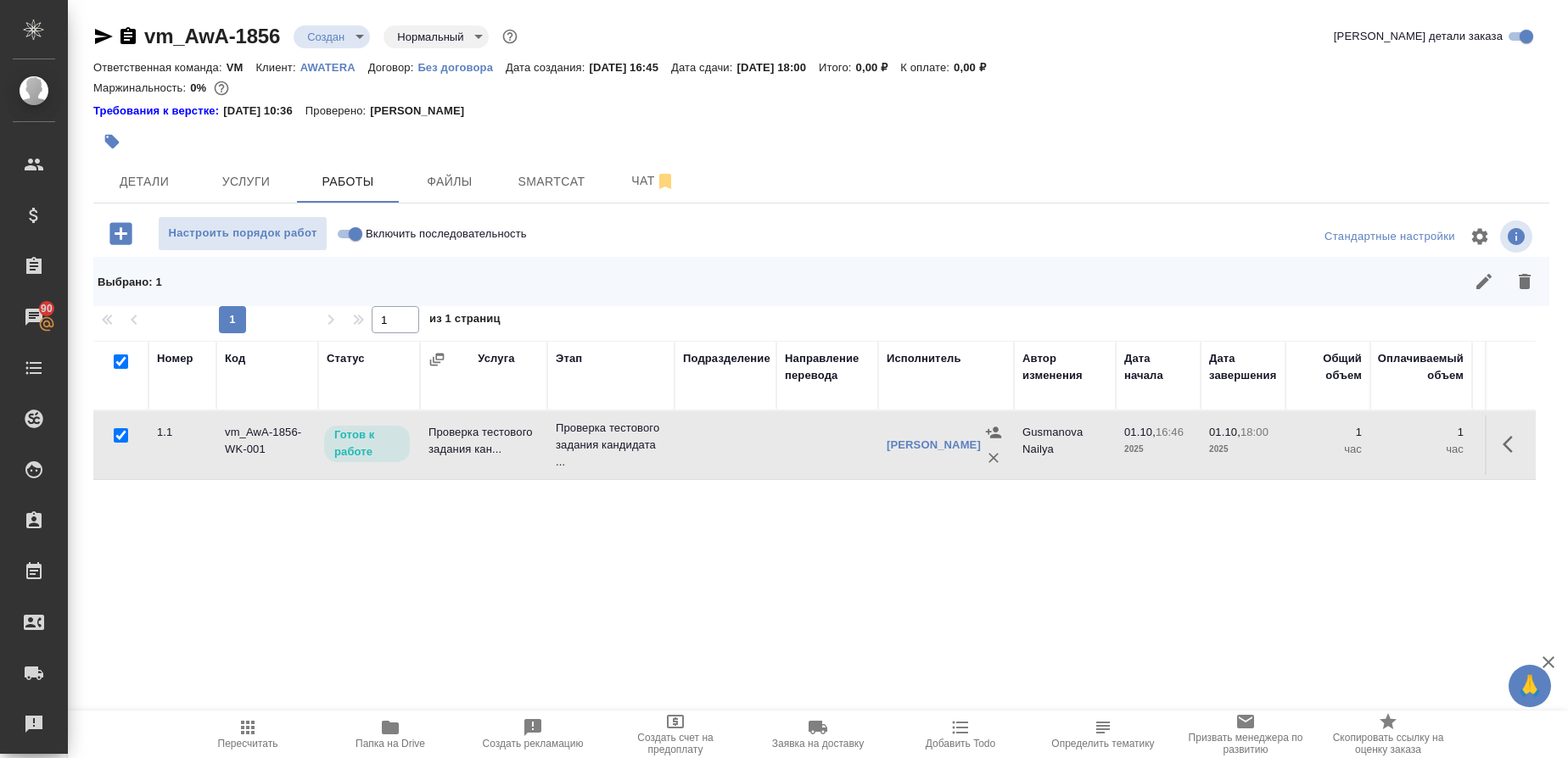
click at [119, 362] on input "checkbox" at bounding box center [121, 361] width 14 height 14
checkbox input "false"
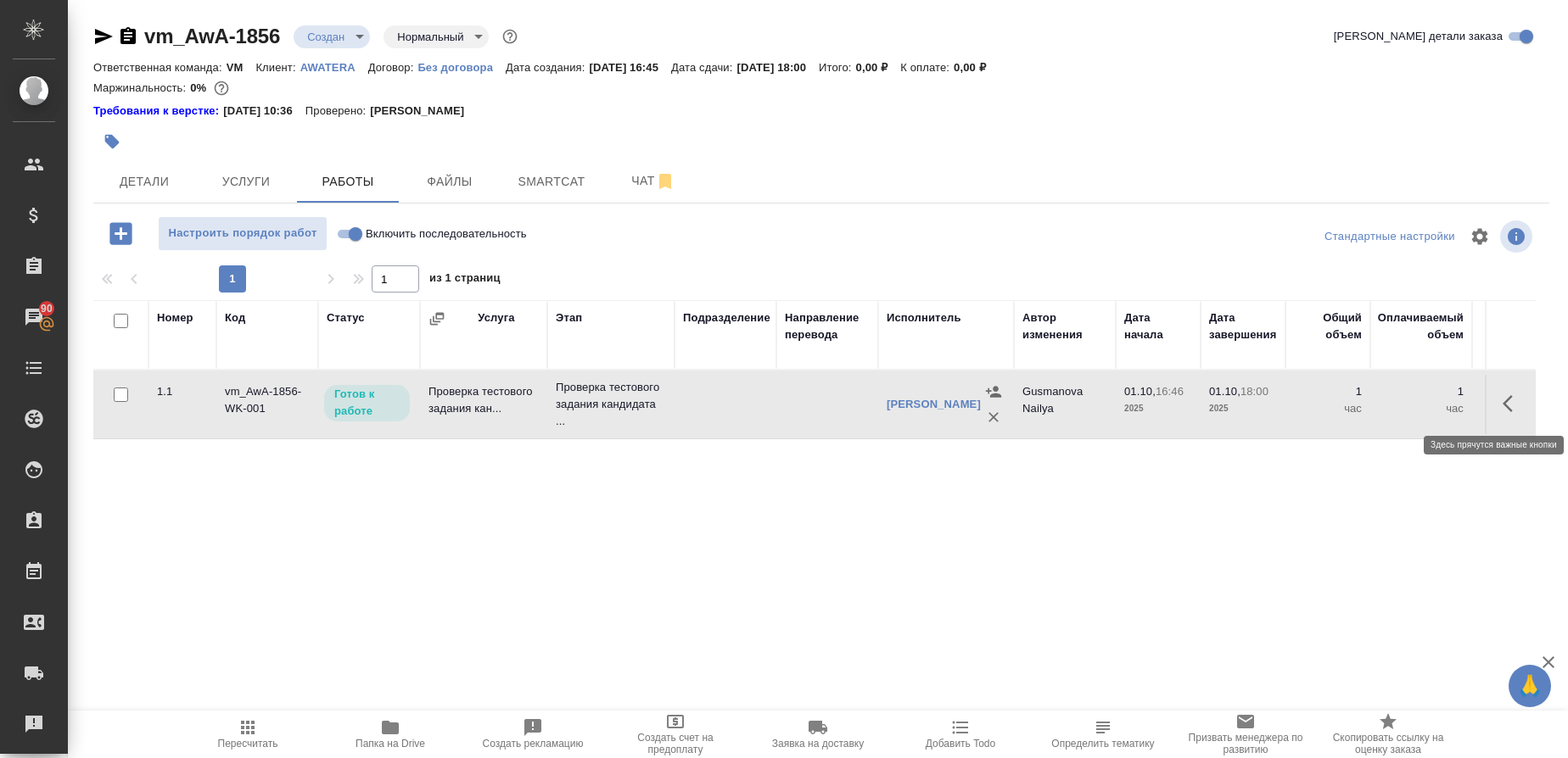
click at [1517, 408] on icon "button" at bounding box center [1513, 404] width 21 height 21
click at [1379, 406] on icon "button" at bounding box center [1388, 404] width 21 height 21
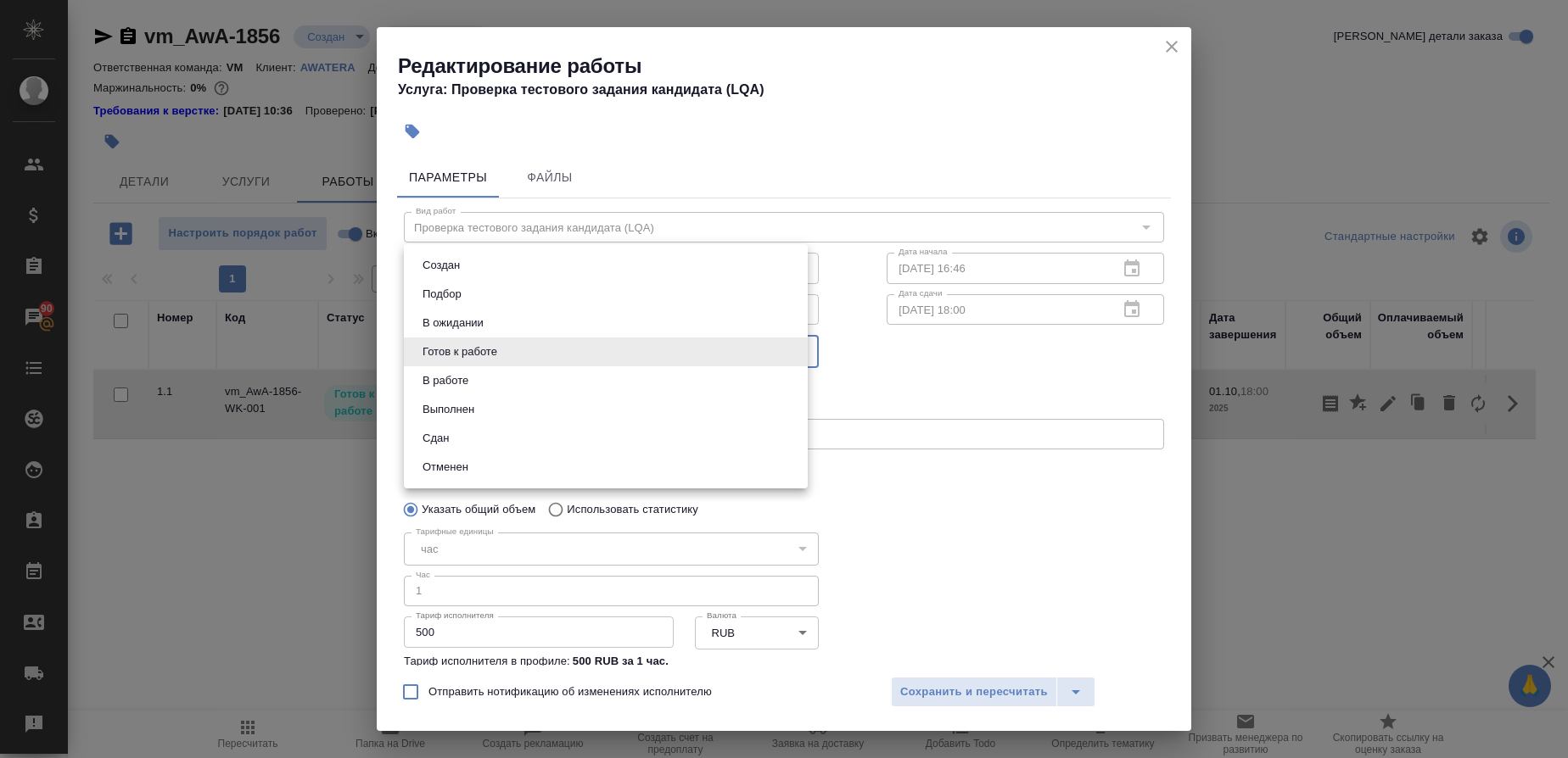
click at [800, 361] on body "🙏 .cls-1 fill:#fff; AWATERA Gusmanova Nailya Клиенты Спецификации Заказы 90 Чат…" at bounding box center [784, 379] width 1568 height 758
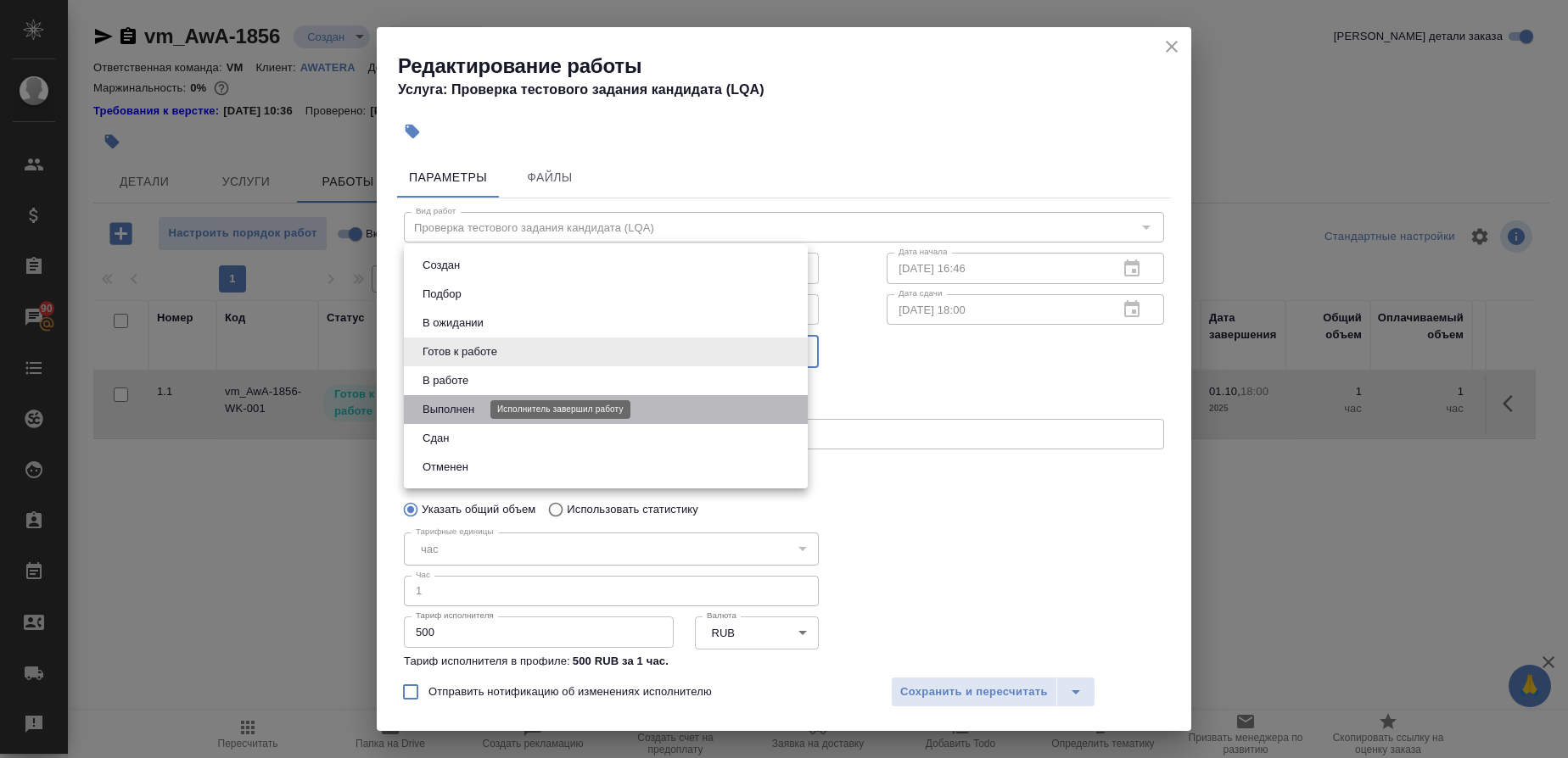
click at [443, 416] on button "Выполнен" at bounding box center [448, 409] width 62 height 19
type input "completed"
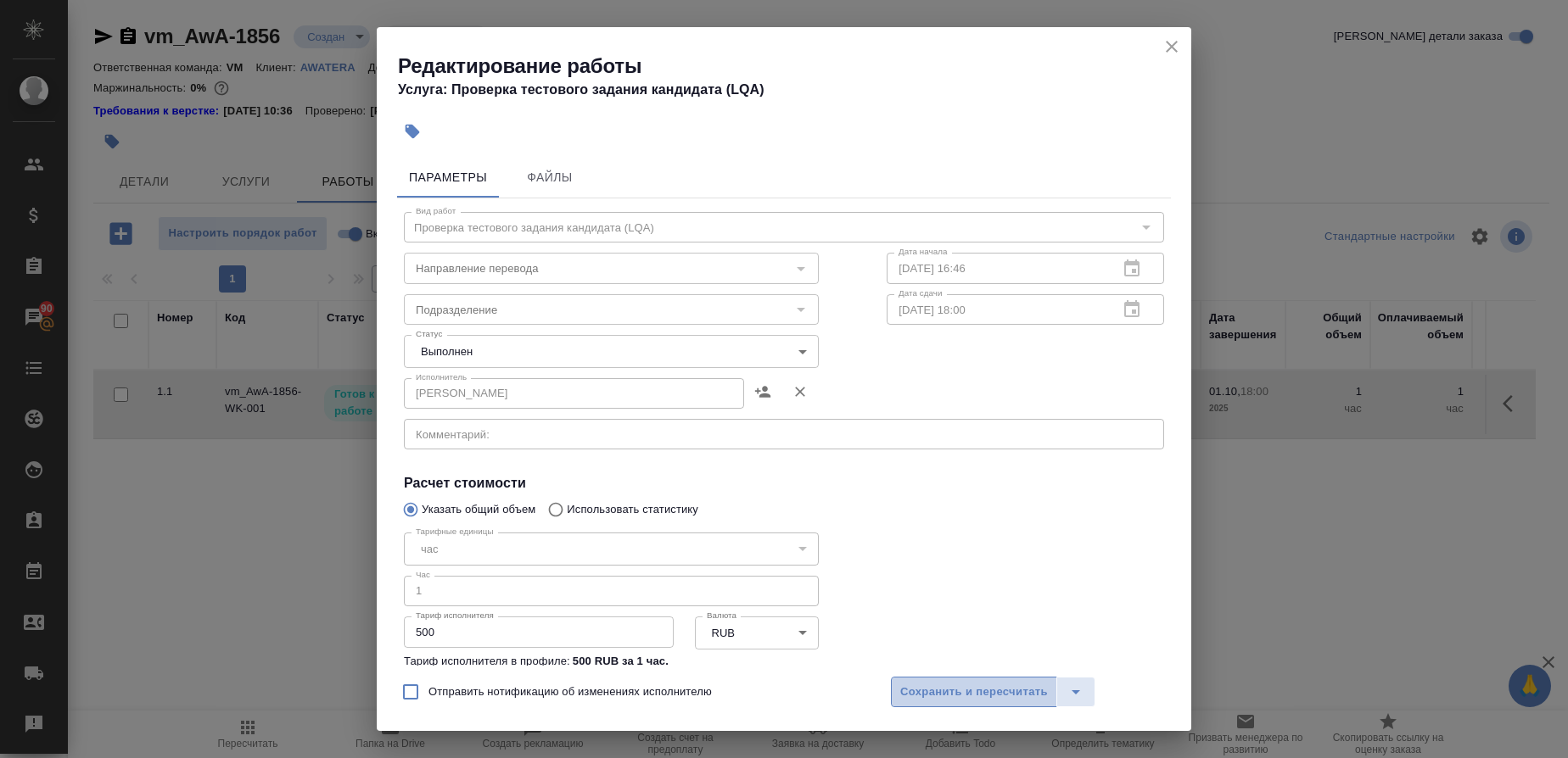
click at [946, 680] on button "Сохранить и пересчитать" at bounding box center [974, 692] width 166 height 31
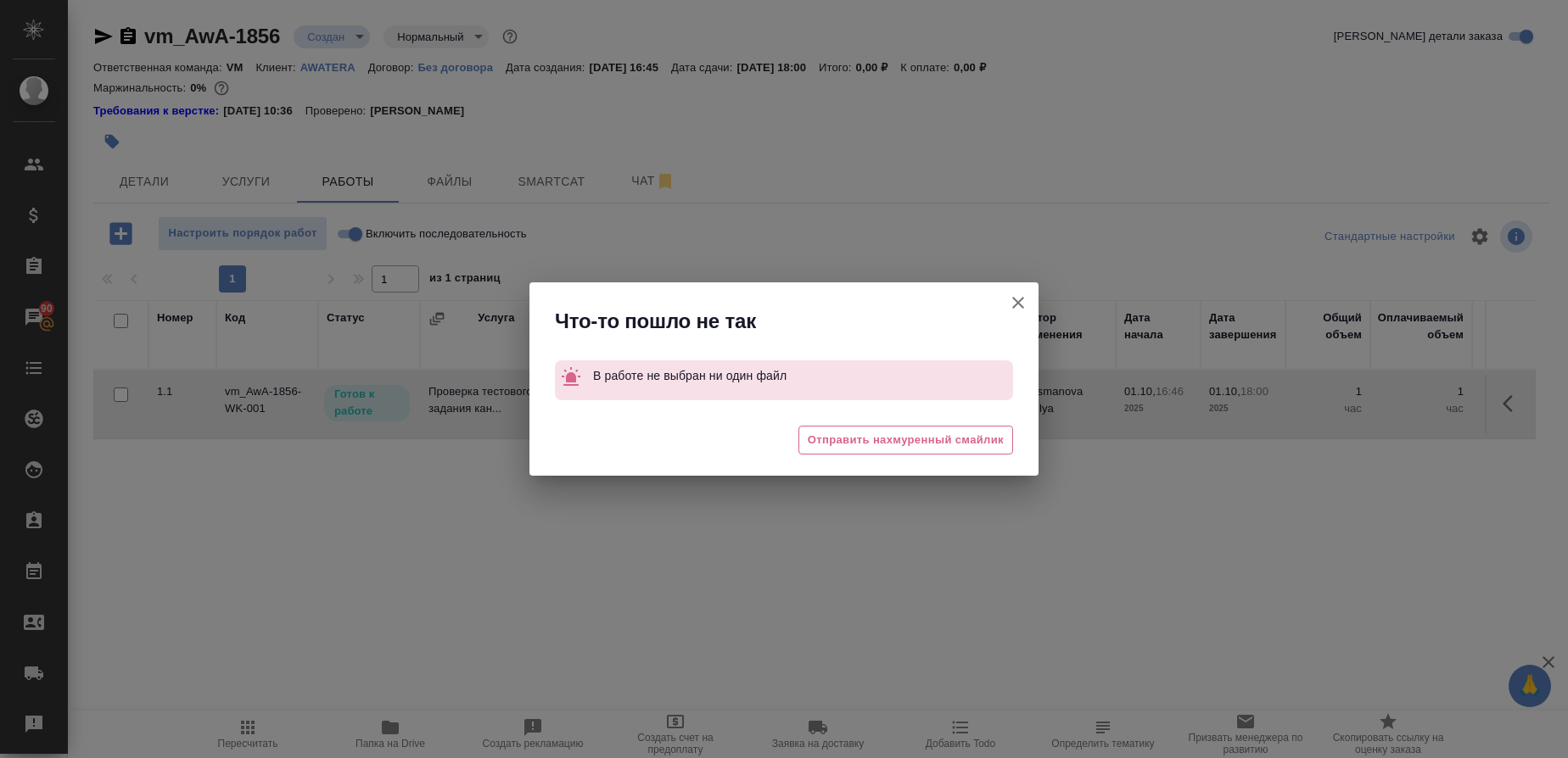
click at [1020, 302] on icon "button" at bounding box center [1018, 302] width 12 height 12
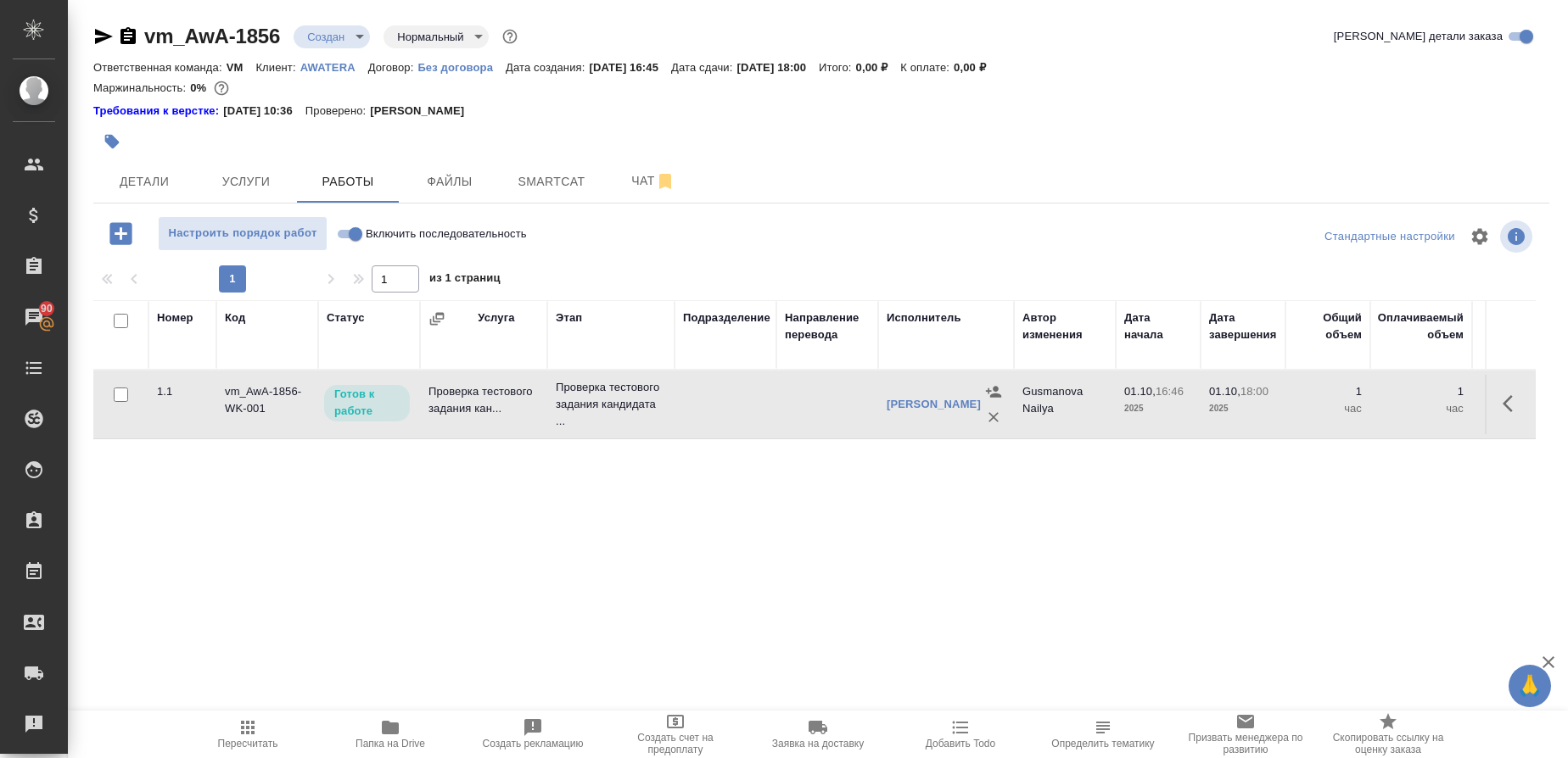
click at [127, 398] on input "checkbox" at bounding box center [121, 395] width 14 height 14
checkbox input "true"
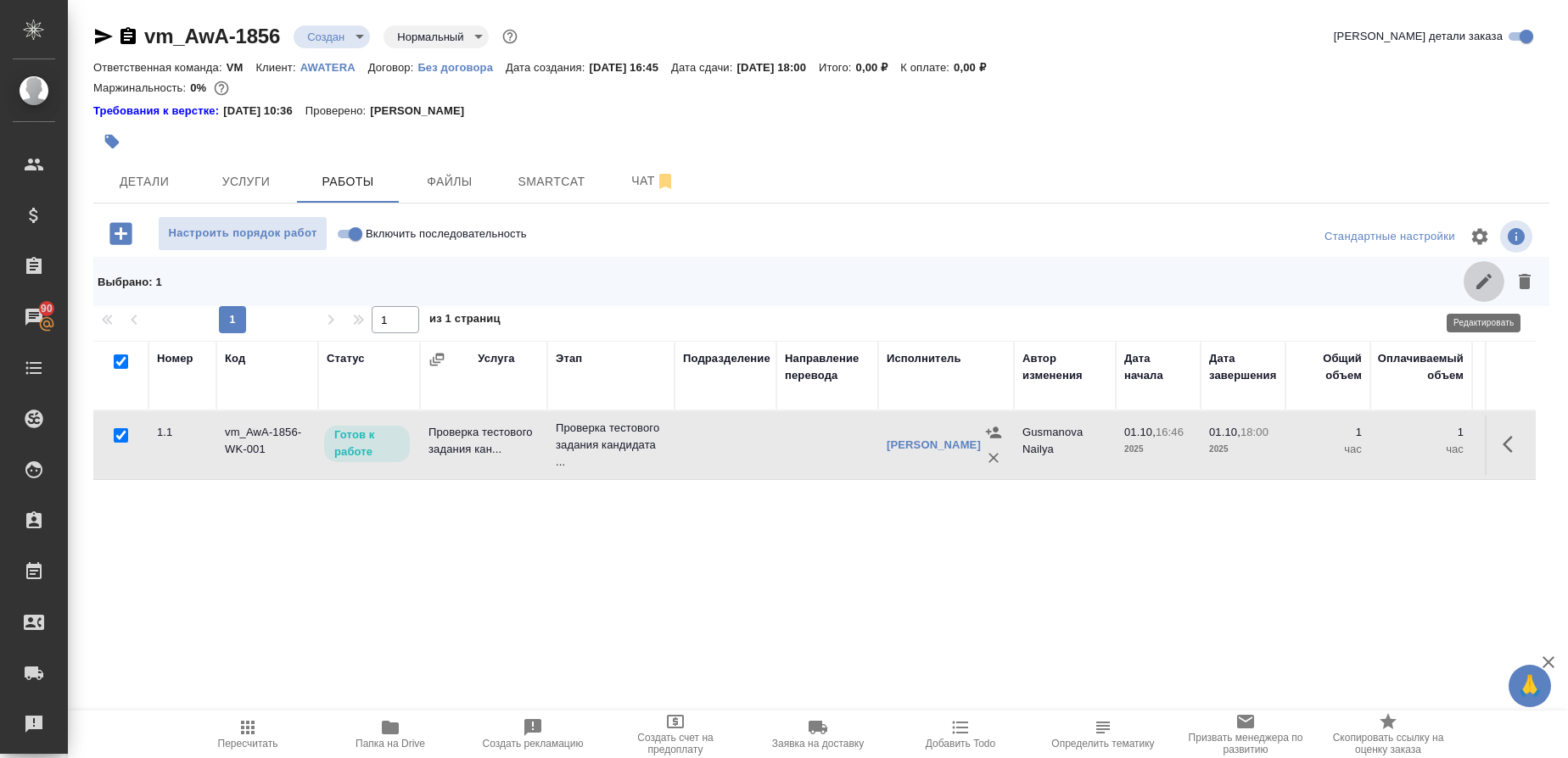
click at [1490, 283] on icon "button" at bounding box center [1484, 281] width 21 height 21
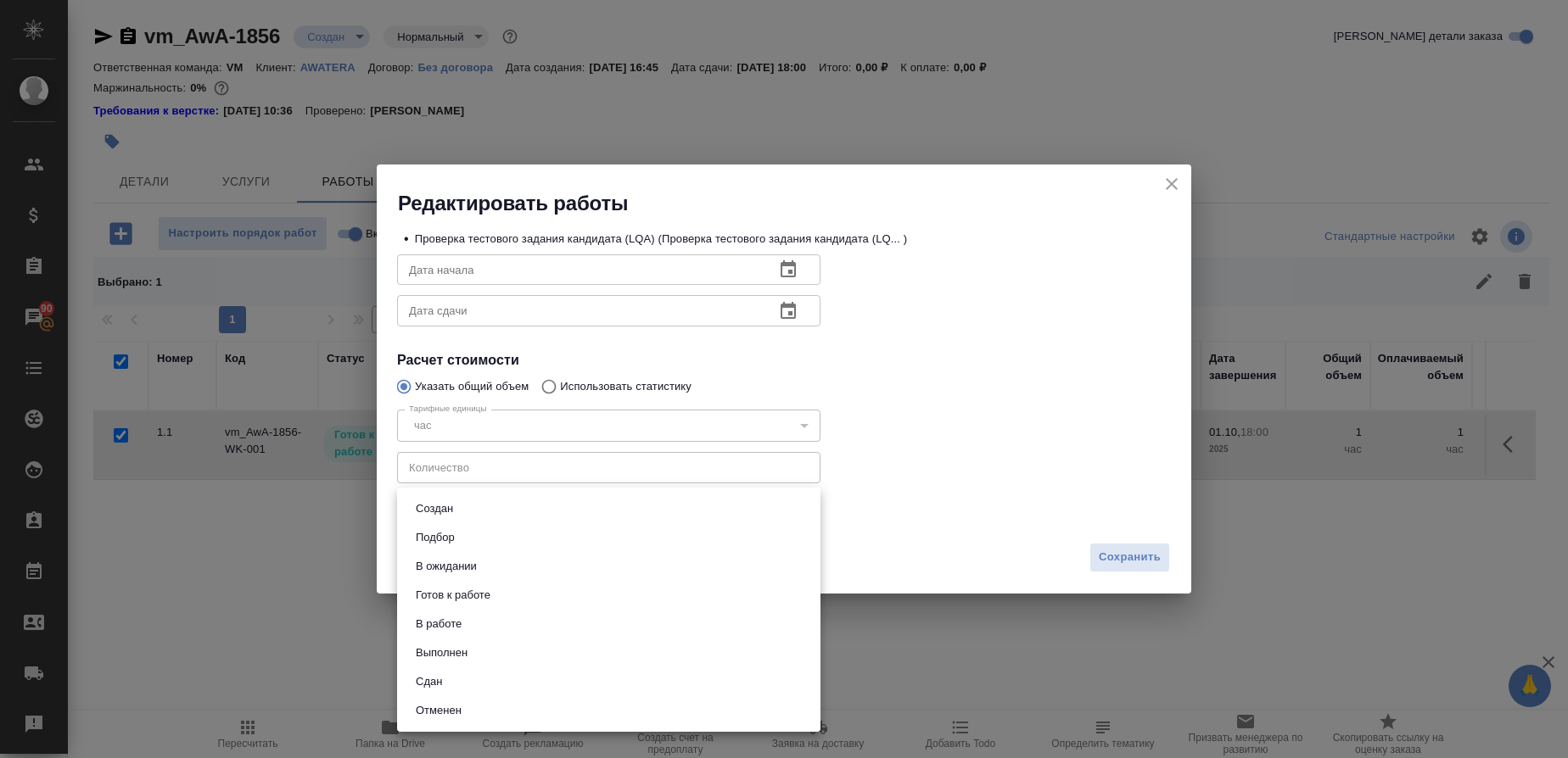
click at [813, 512] on body "🙏 .cls-1 fill:#fff; AWATERA Gusmanova Nailya Клиенты Спецификации Заказы 90 Чат…" at bounding box center [784, 379] width 1568 height 758
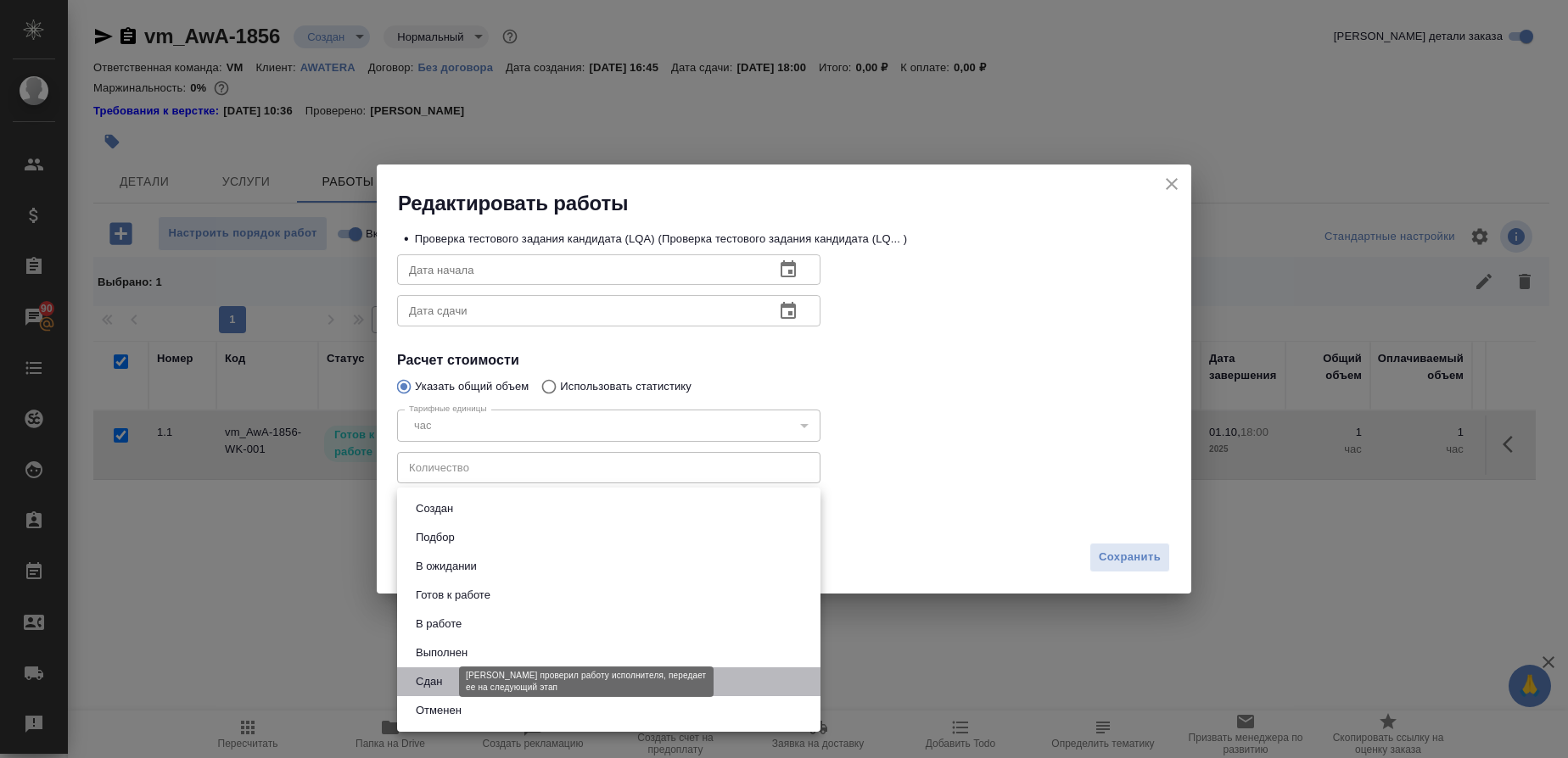
click at [446, 685] on button "Сдан" at bounding box center [429, 681] width 36 height 19
type input "closed"
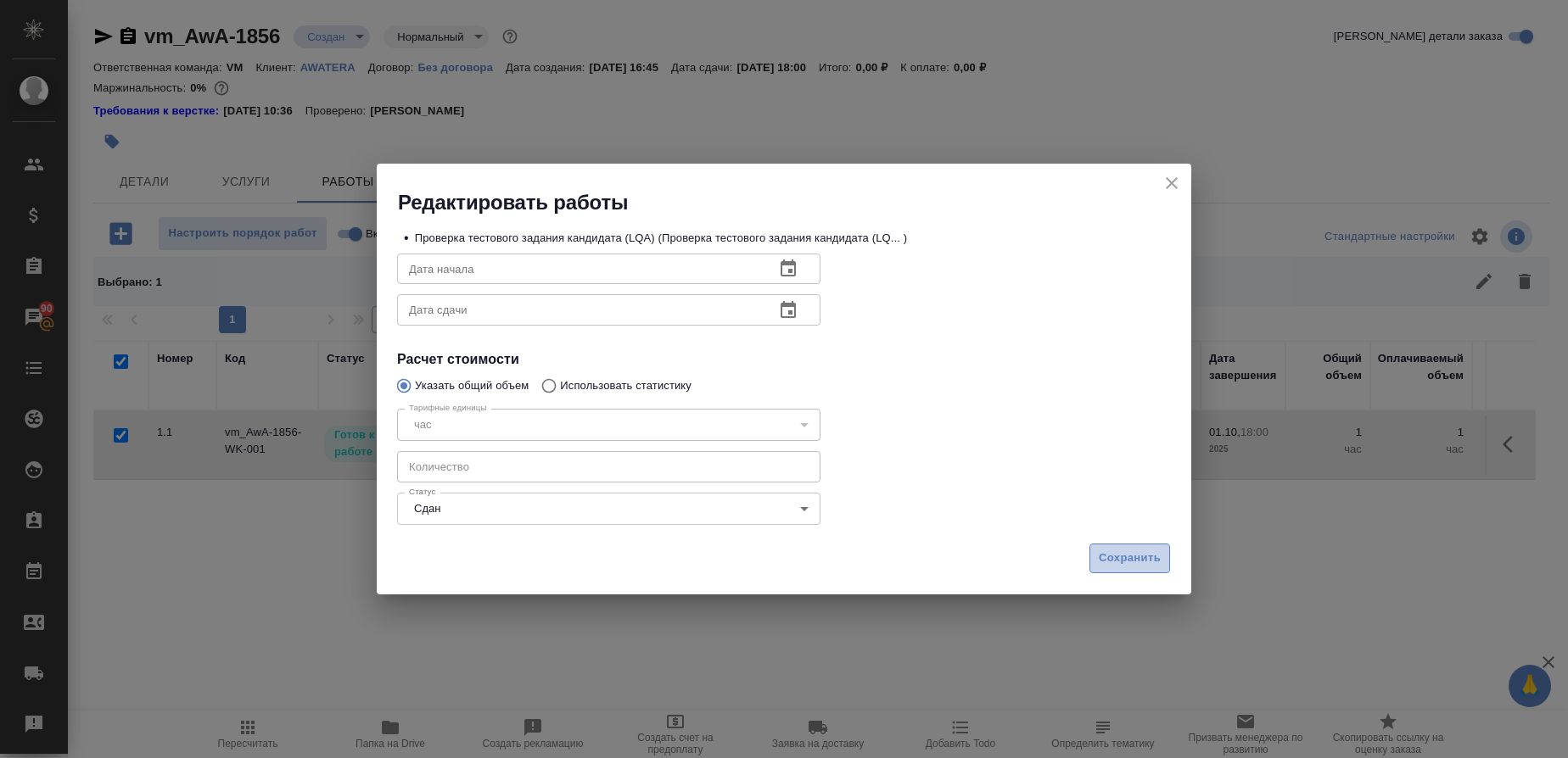
click at [1159, 548] on button "Сохранить" at bounding box center [1129, 558] width 80 height 30
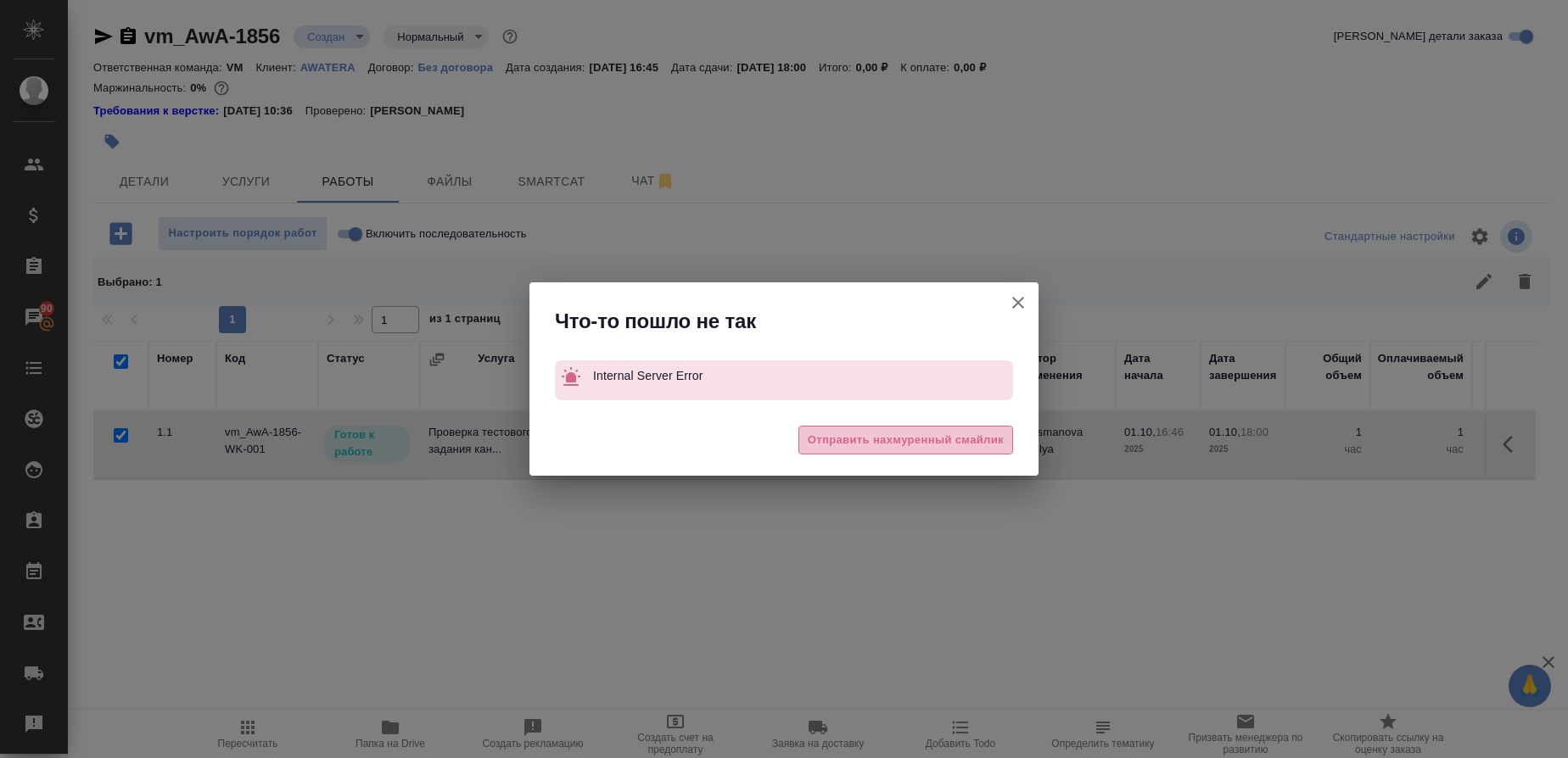
click at [960, 438] on span "Отправить нахмуренный смайлик" at bounding box center [905, 441] width 196 height 20
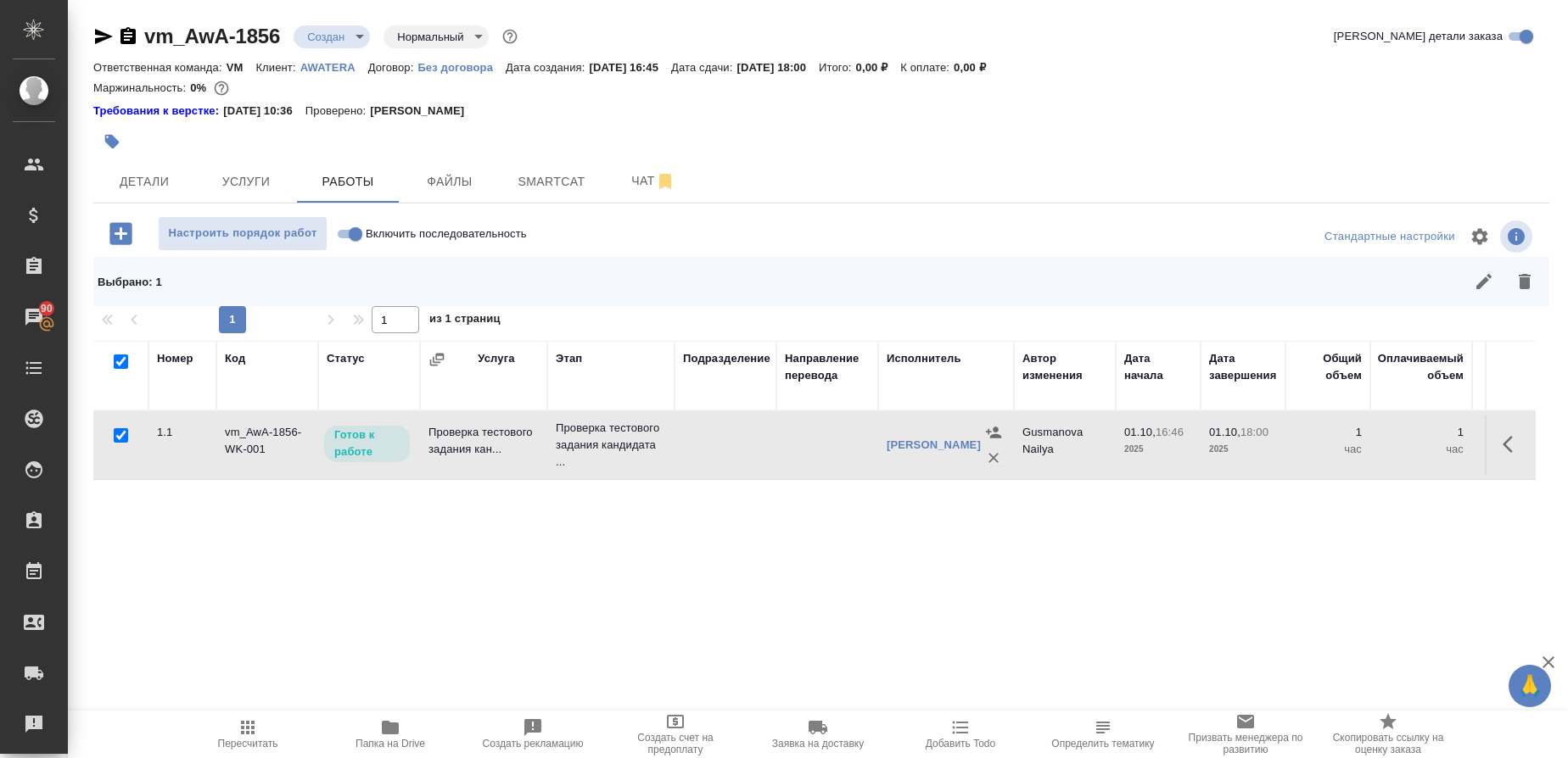
click at [1021, 298] on div at bounding box center [966, 281] width 1159 height 41
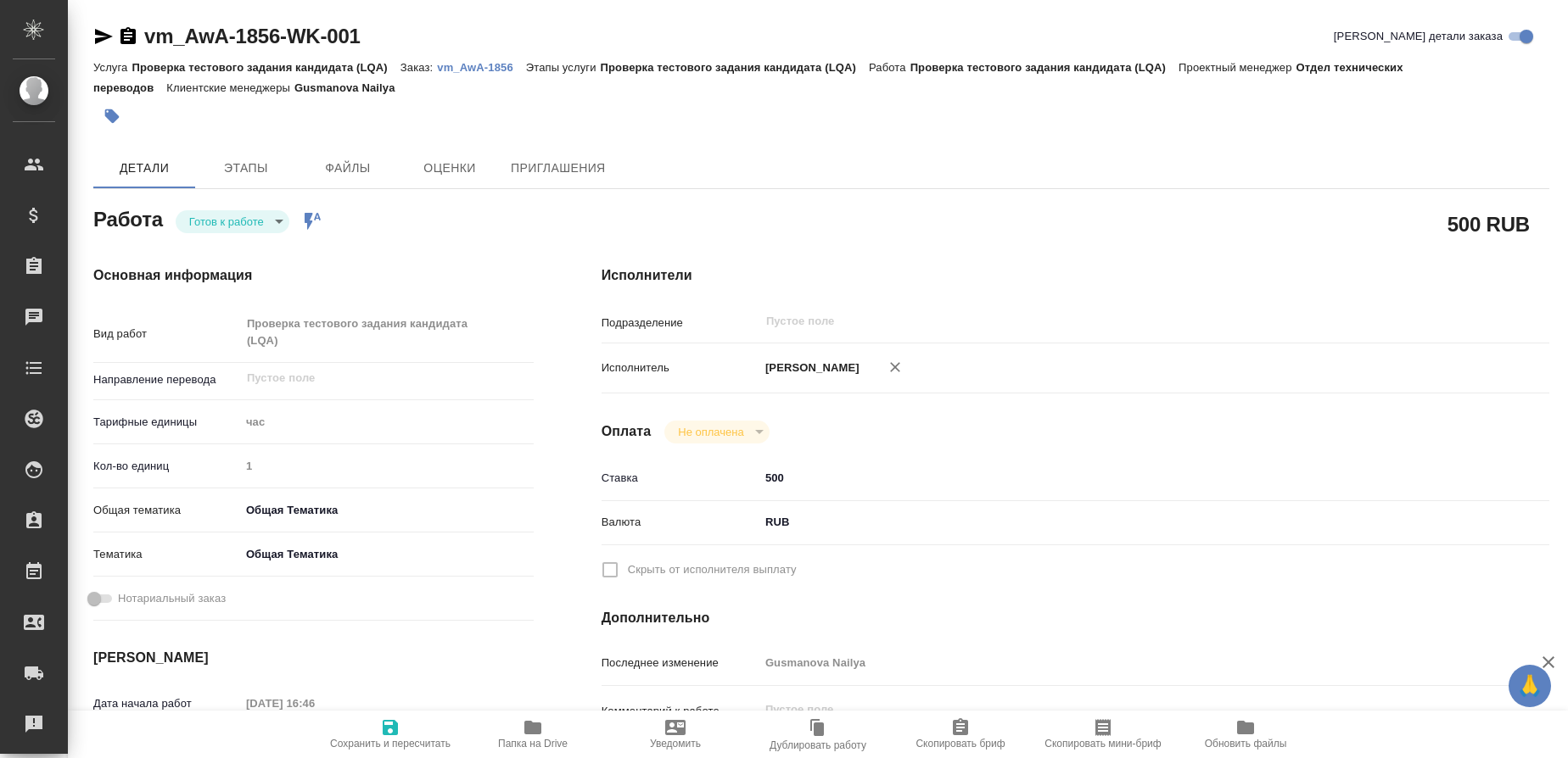
type textarea "x"
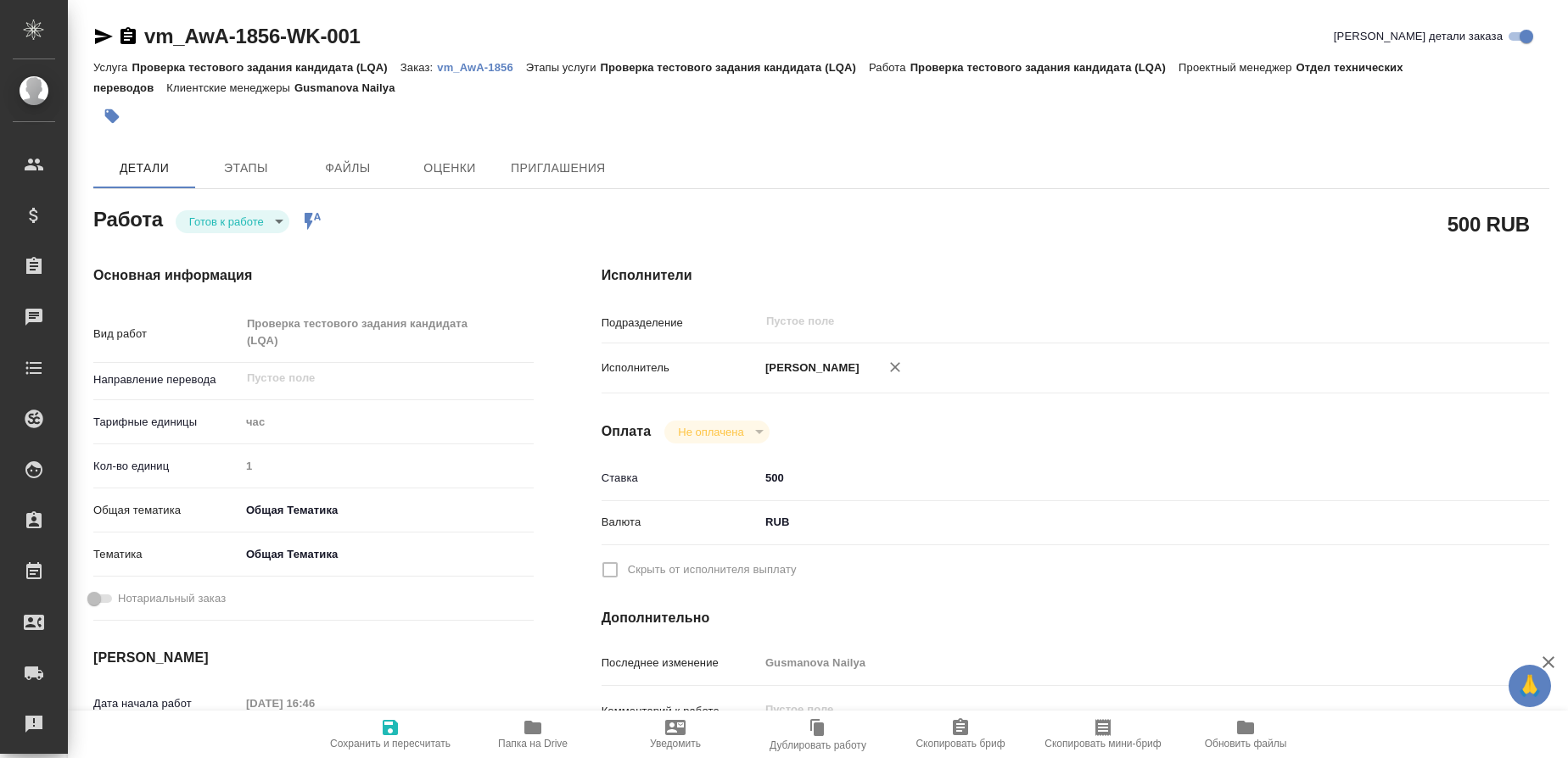
type textarea "x"
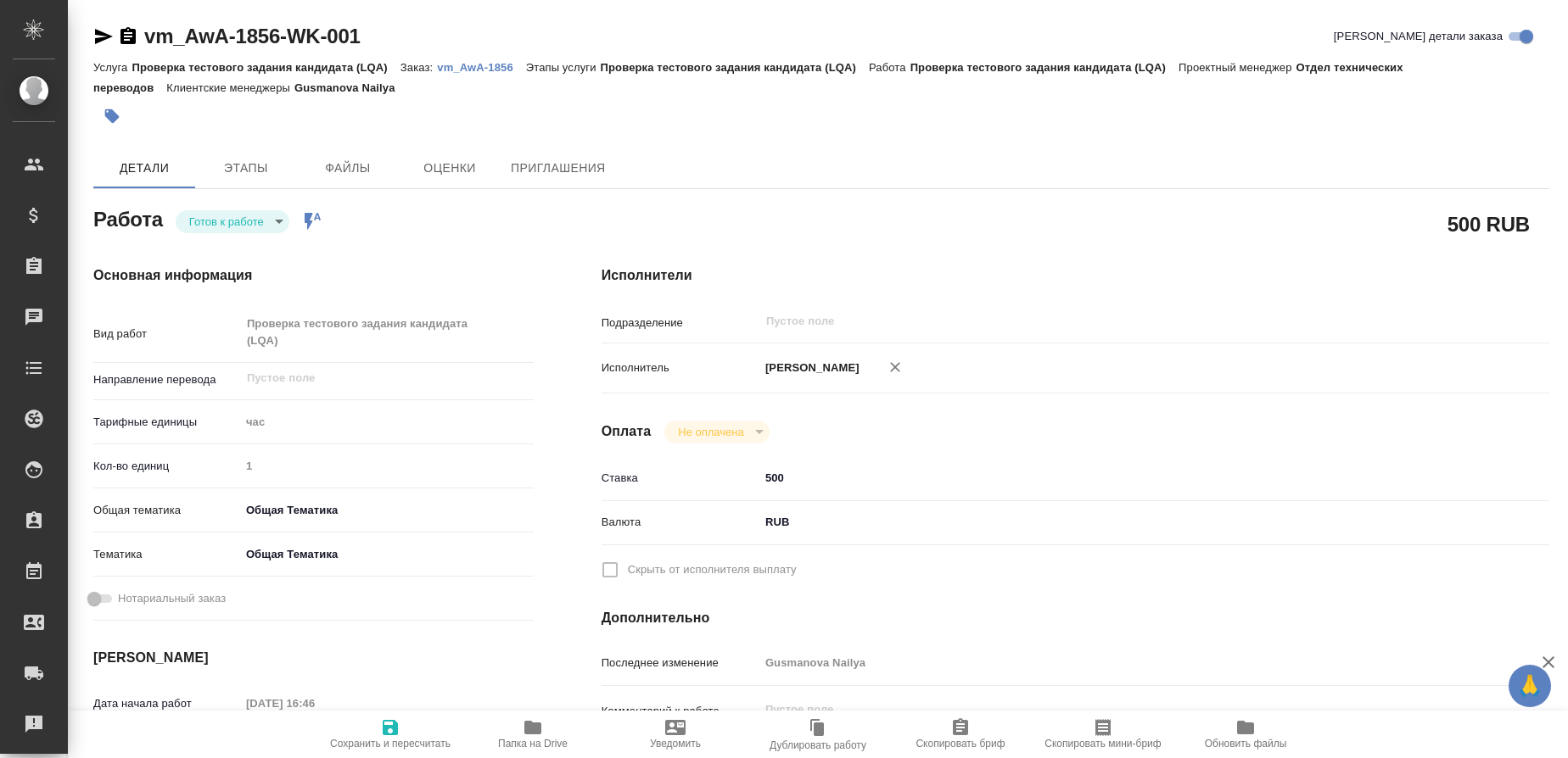
type textarea "x"
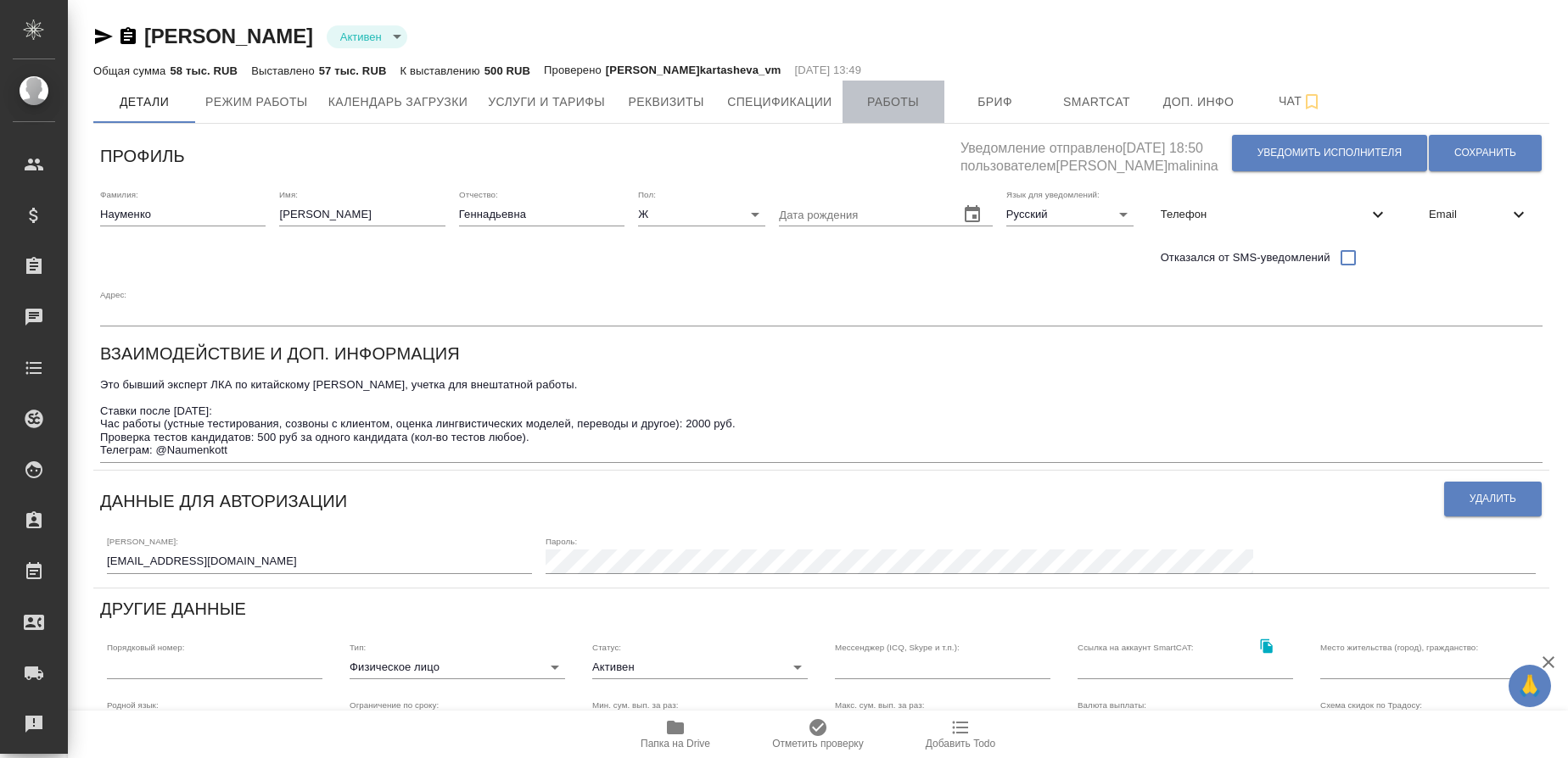
click at [892, 109] on span "Работы" at bounding box center [894, 103] width 81 height 22
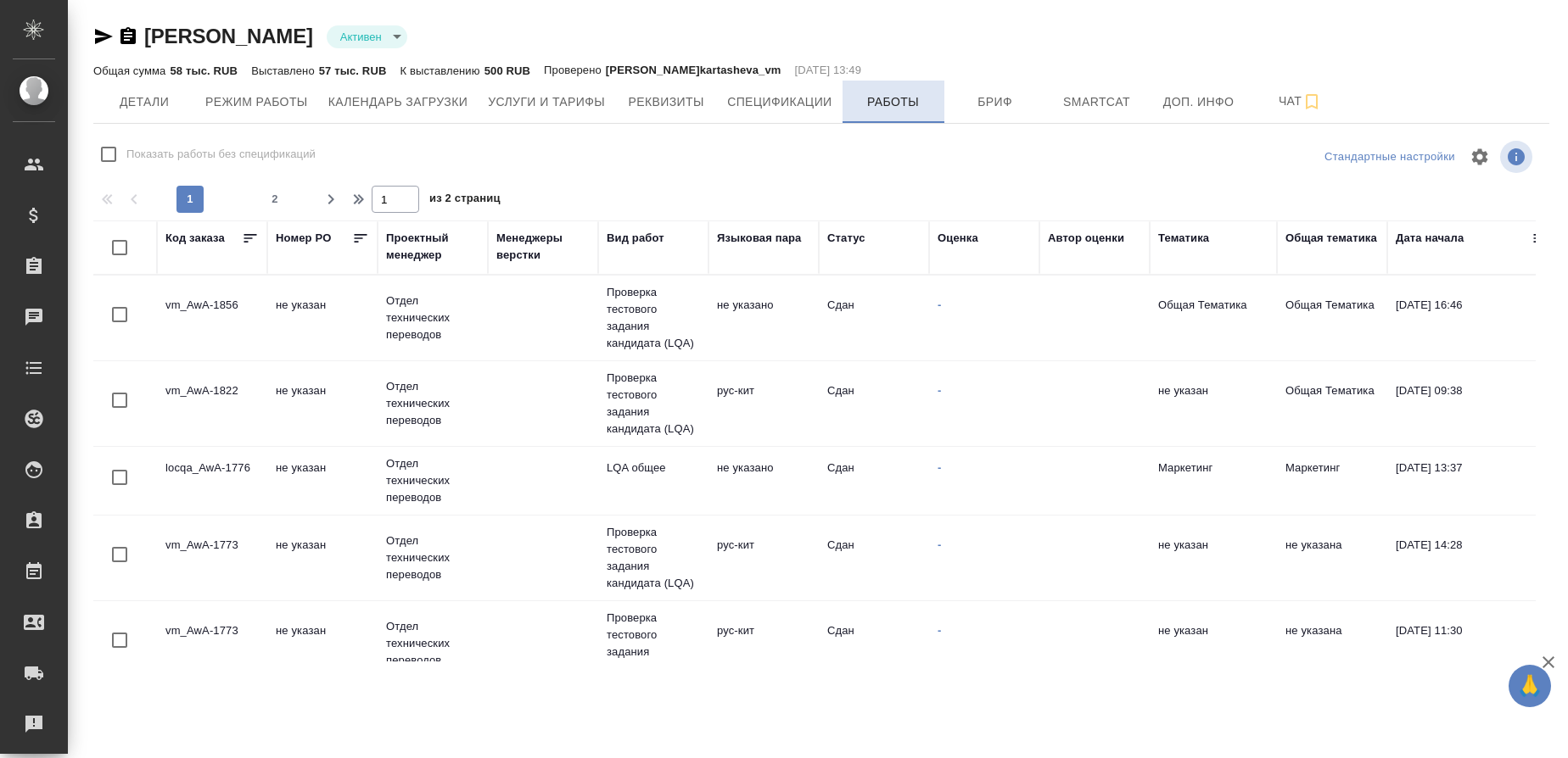
checkbox input "false"
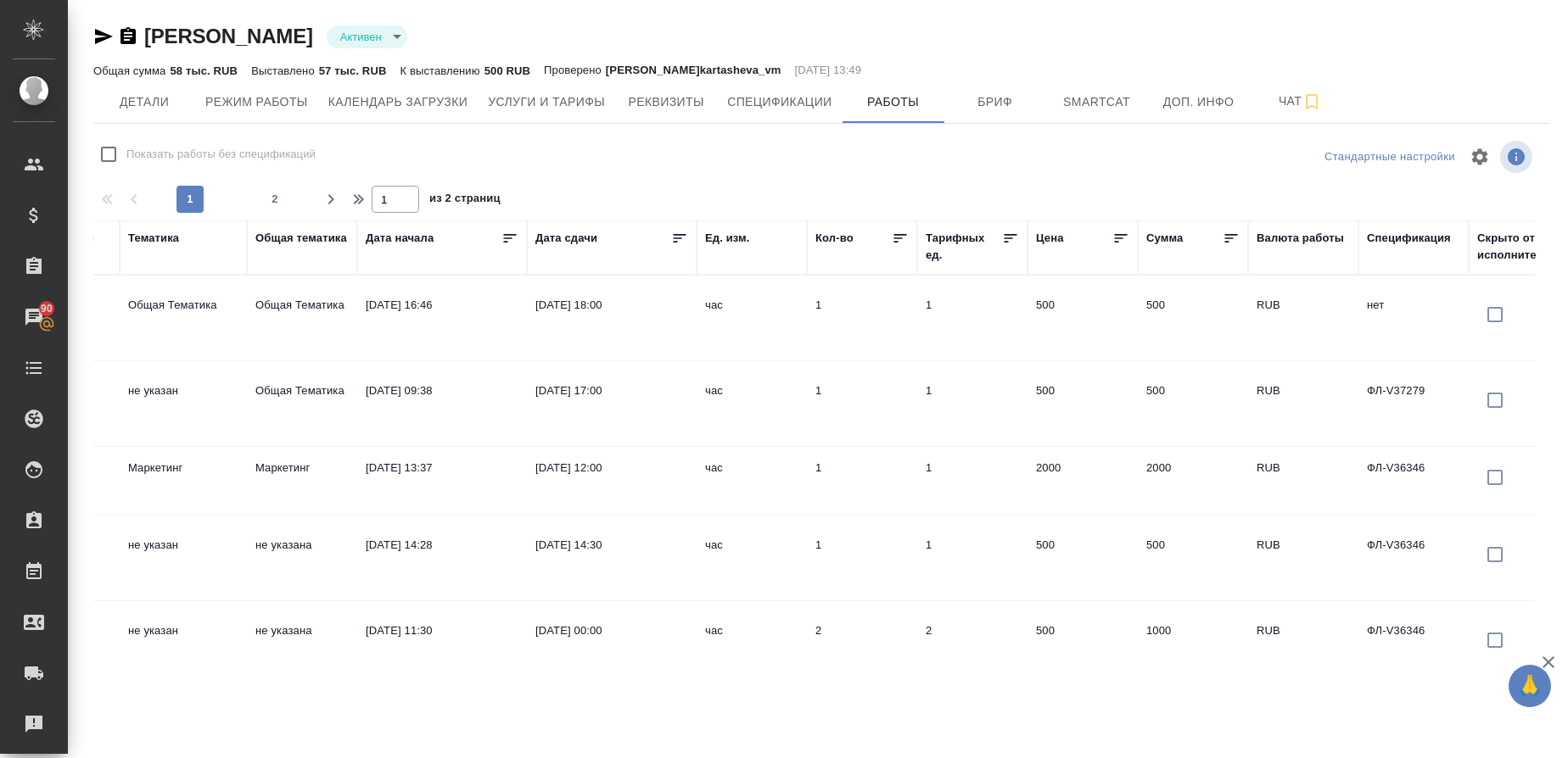
scroll to position [0, 1033]
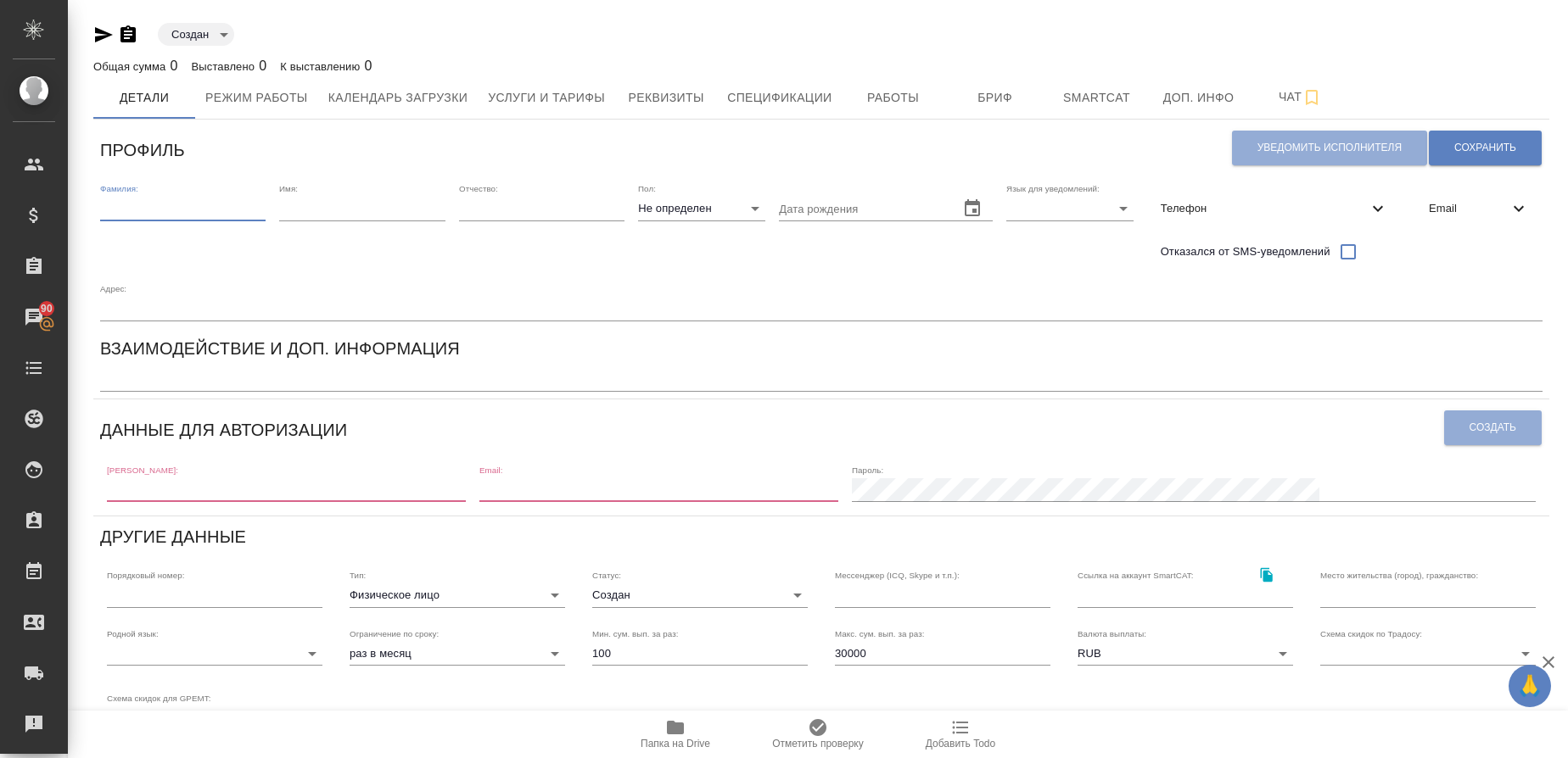
click at [137, 208] on input "text" at bounding box center [183, 208] width 166 height 23
type input "Яблонских"
type input "[PERSON_NAME]"
click at [1525, 210] on icon at bounding box center [1518, 208] width 21 height 21
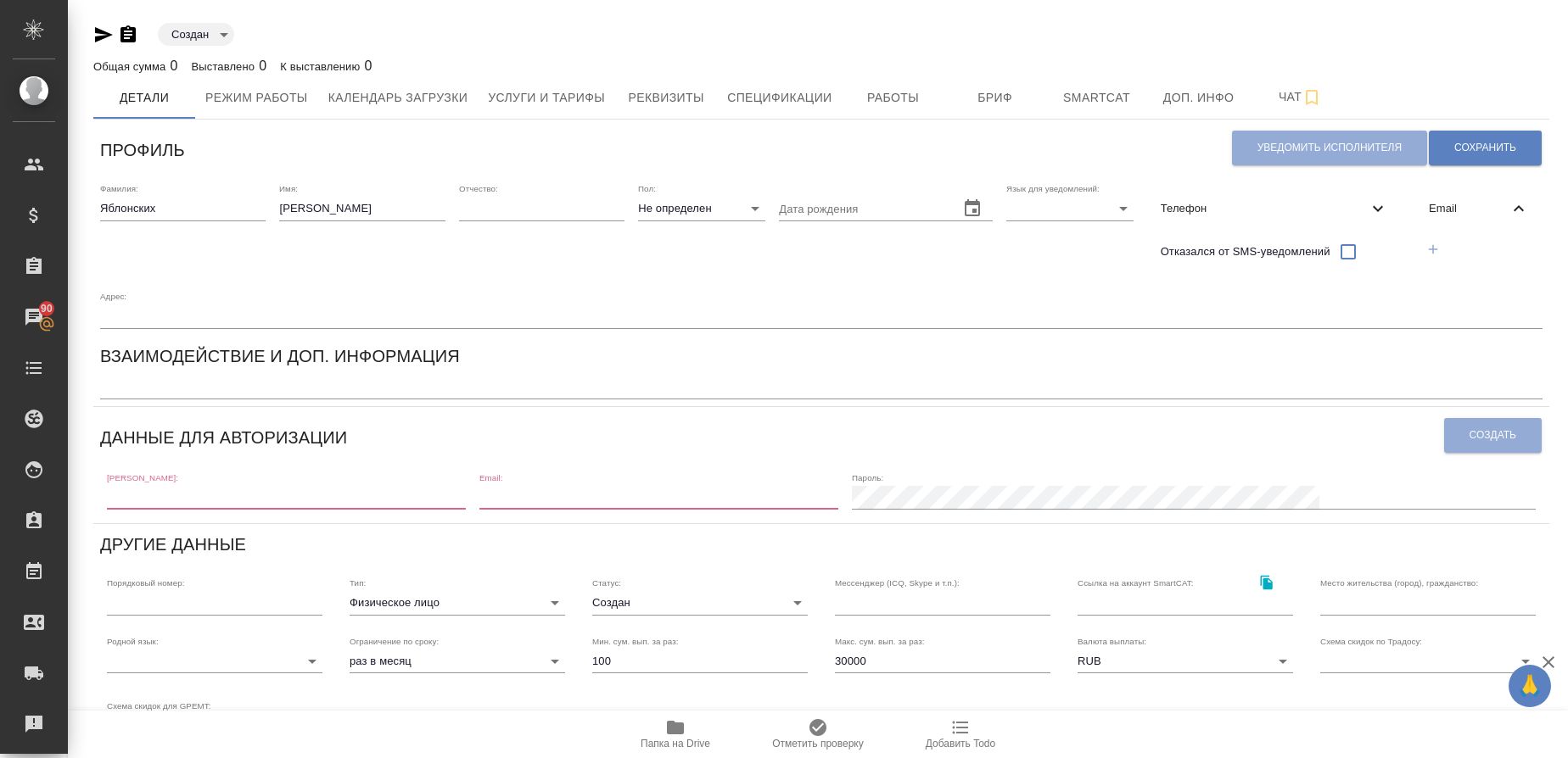
click at [1432, 252] on icon "button" at bounding box center [1433, 249] width 15 height 15
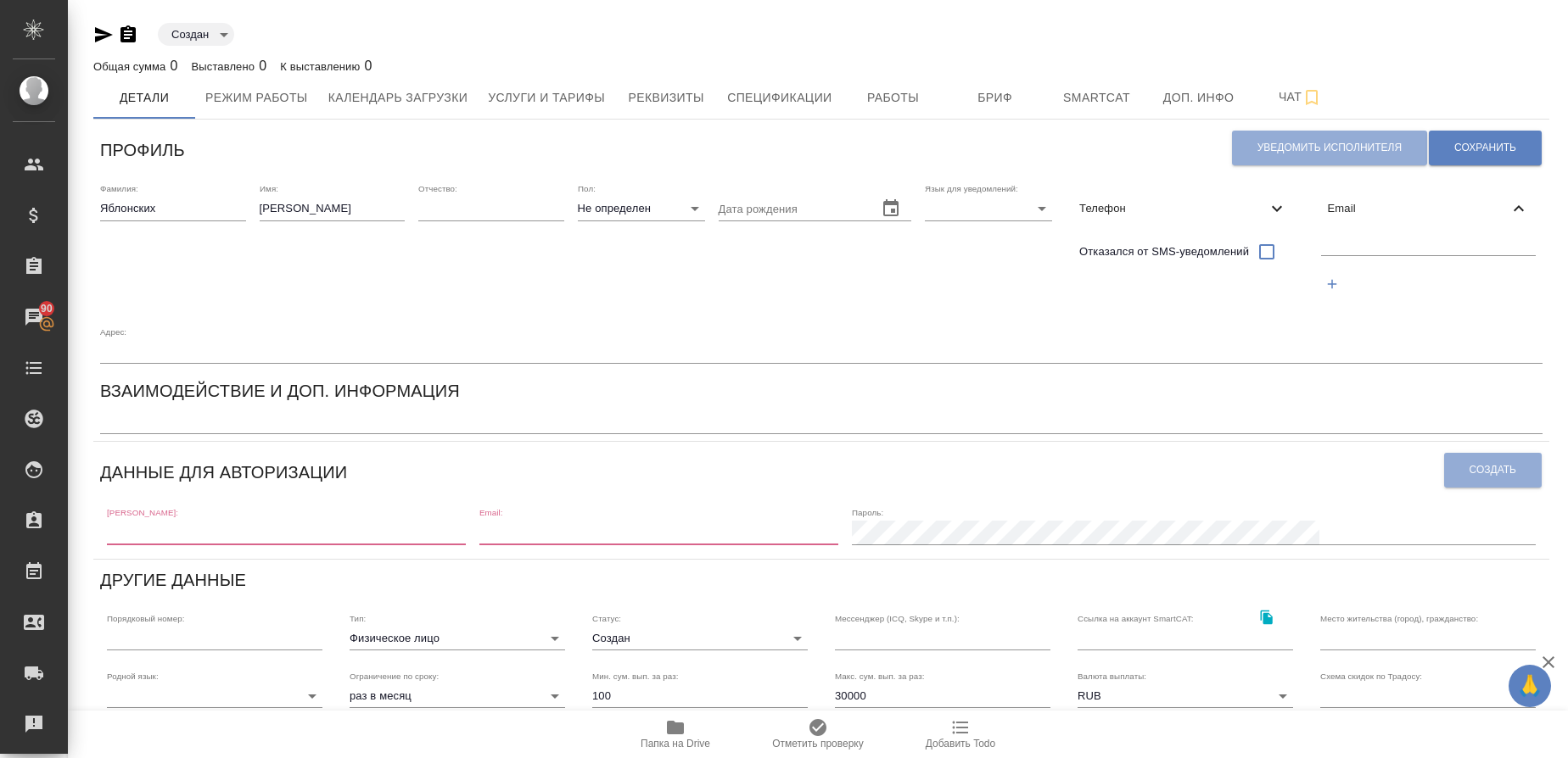
click at [1409, 242] on input "text" at bounding box center [1428, 245] width 215 height 22
paste input "[EMAIL_ADDRESS][DOMAIN_NAME]"
type input "[EMAIL_ADDRESS][DOMAIN_NAME]"
click at [1472, 152] on span "Сохранить" at bounding box center [1485, 148] width 62 height 14
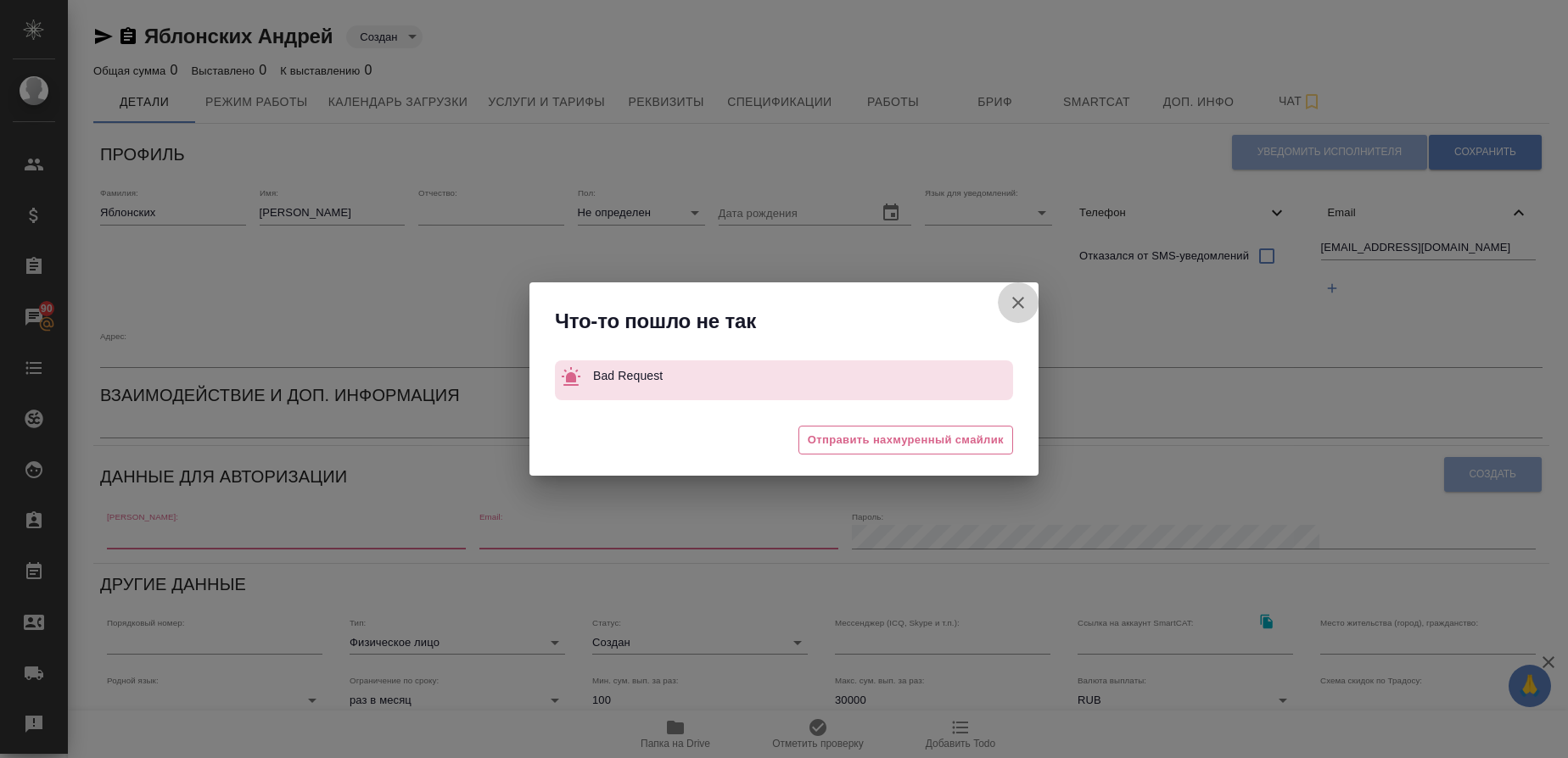
click at [1025, 297] on icon "button" at bounding box center [1018, 303] width 21 height 21
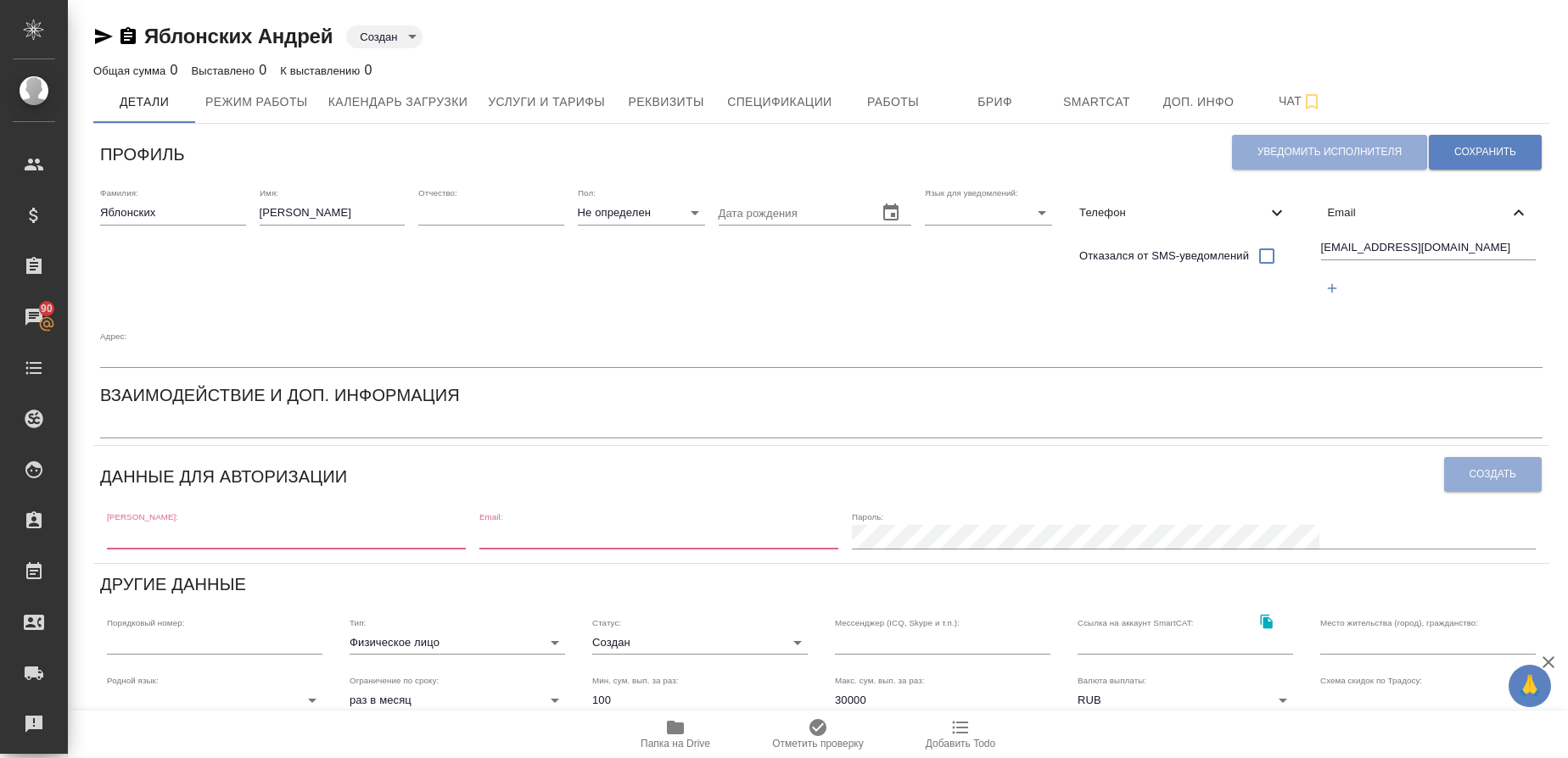
click at [145, 541] on input "text" at bounding box center [287, 537] width 359 height 23
paste input "[EMAIL_ADDRESS][DOMAIN_NAME]"
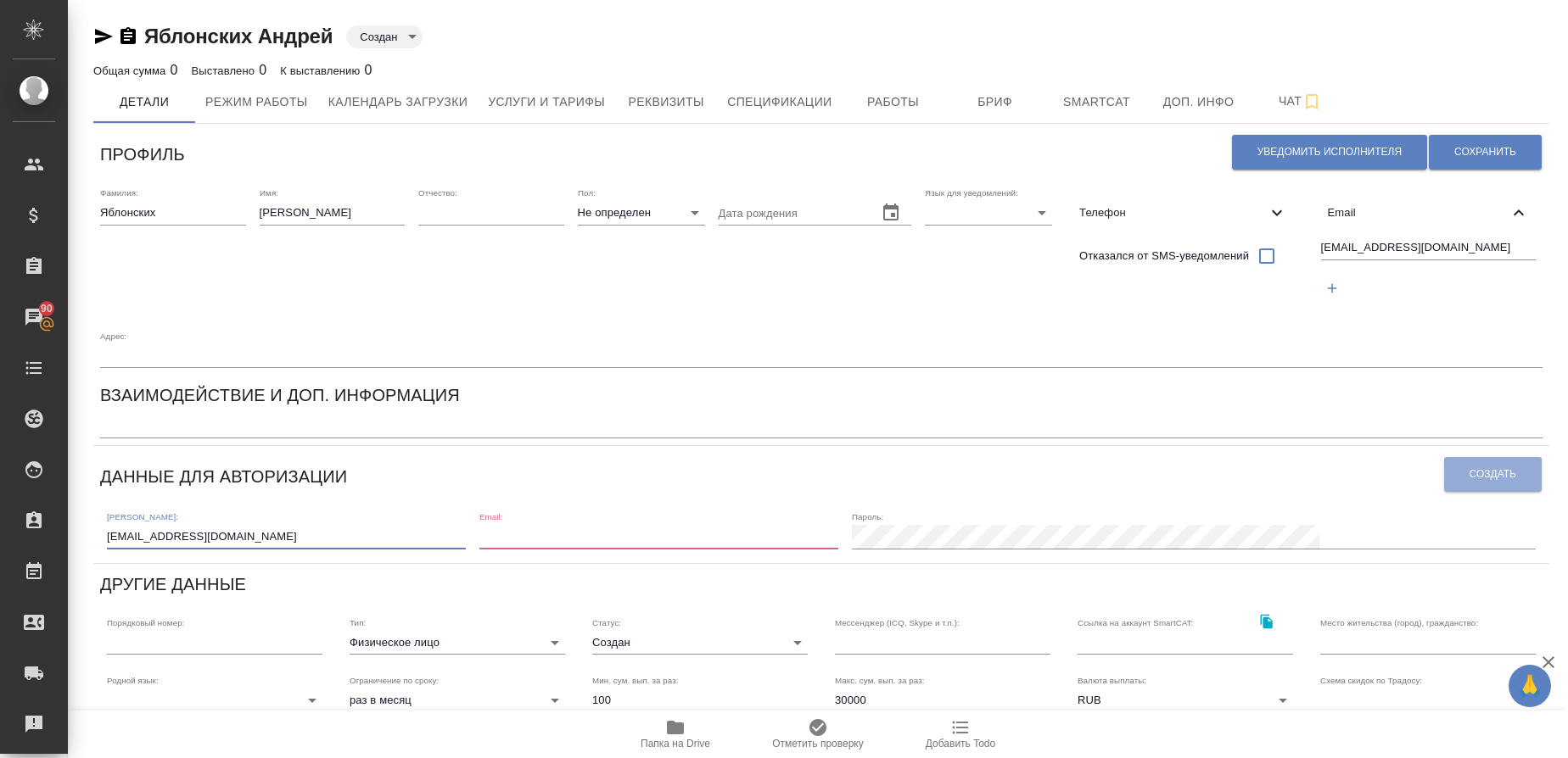
type input "[EMAIL_ADDRESS][DOMAIN_NAME]"
paste input "[EMAIL_ADDRESS][DOMAIN_NAME]"
type input "[EMAIL_ADDRESS][DOMAIN_NAME]"
click at [1471, 482] on span "Создать" at bounding box center [1493, 475] width 47 height 14
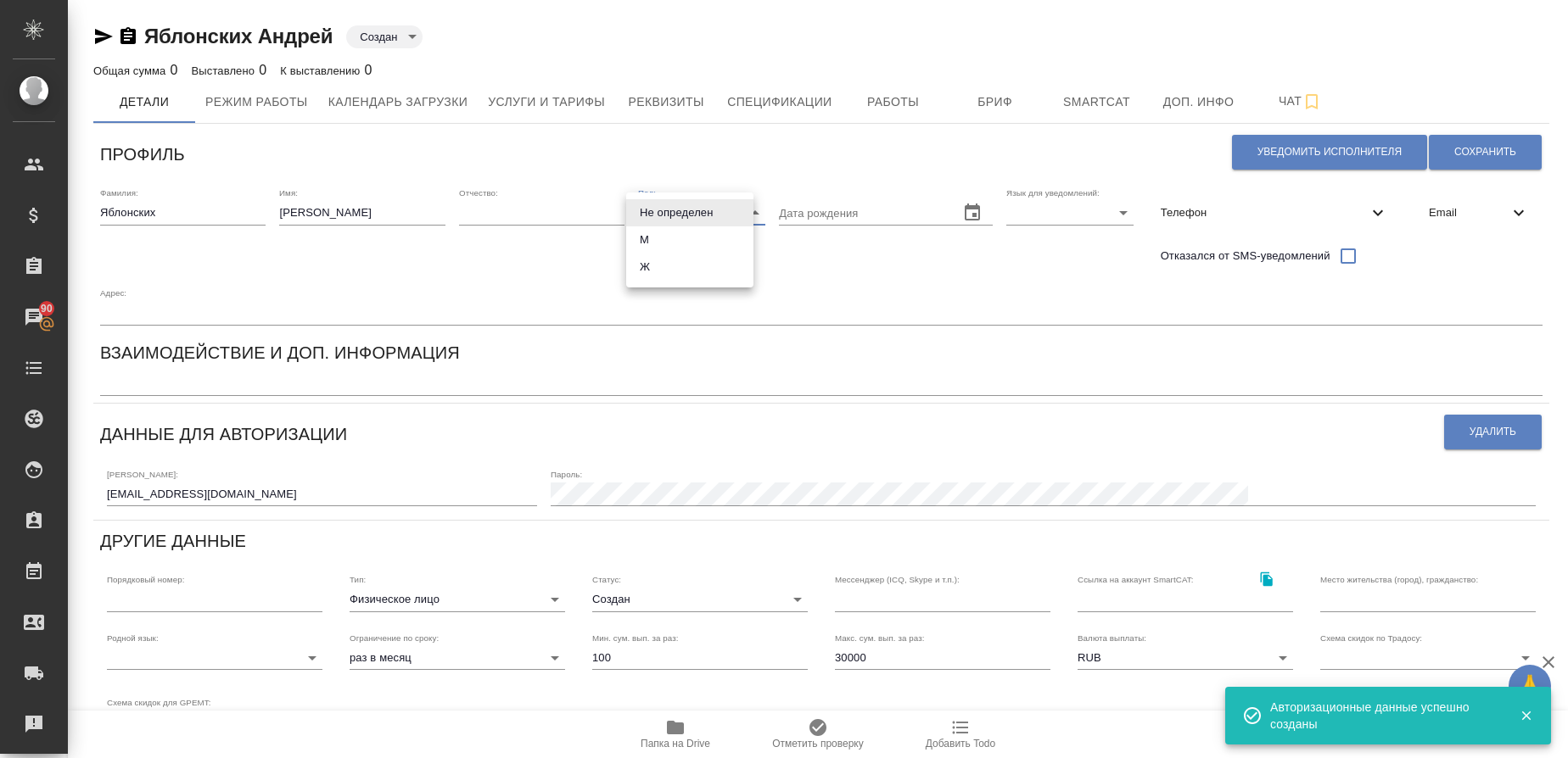
click at [707, 209] on body "🙏 .cls-1 fill:#fff; AWATERA Gusmanova Nailya Клиенты Спецификации Заказы 90 Чат…" at bounding box center [784, 379] width 1568 height 758
click at [676, 232] on li "М" at bounding box center [690, 240] width 127 height 27
type input "[DEMOGRAPHIC_DATA]"
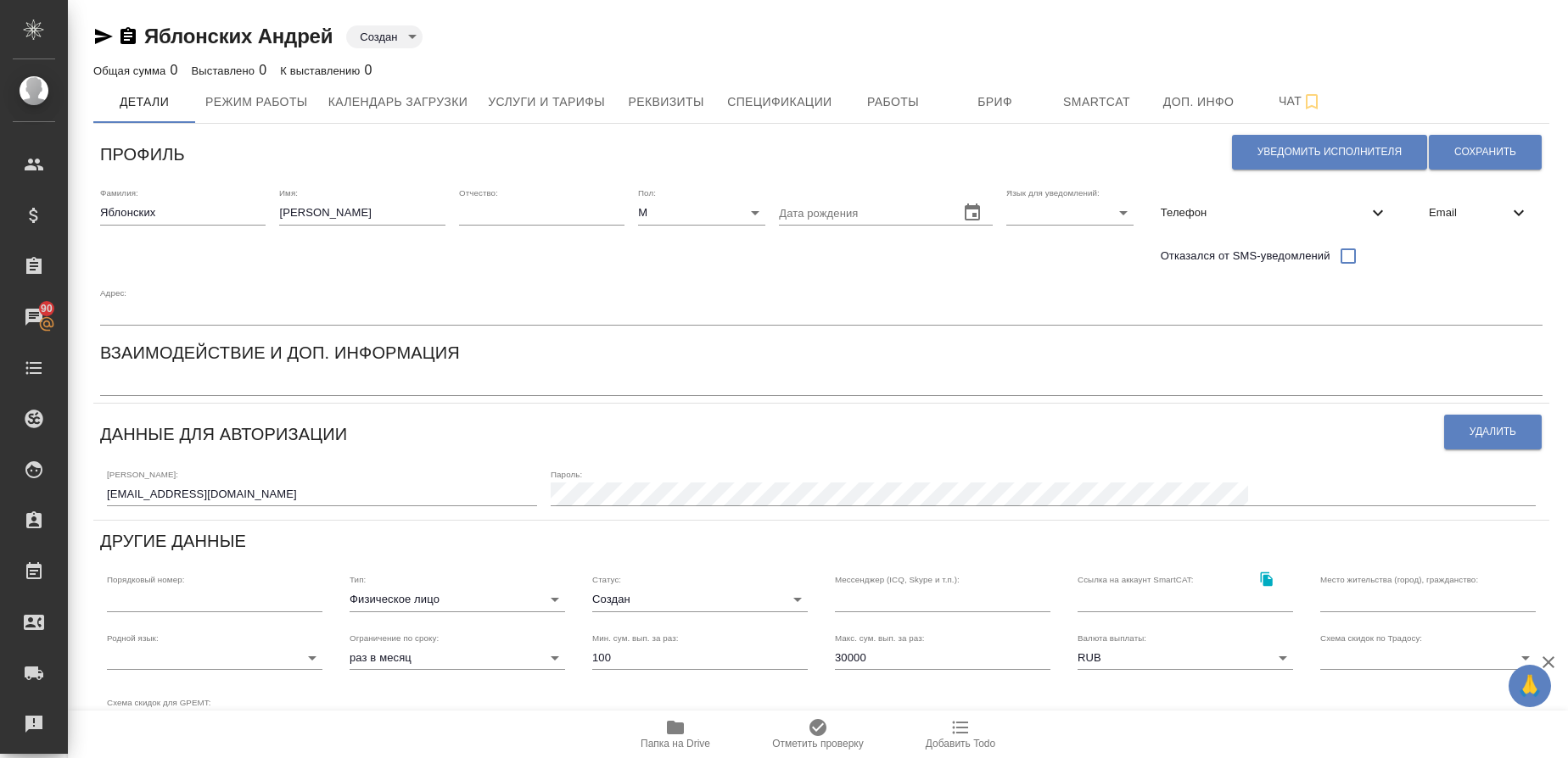
click at [867, 296] on div "Адрес:" at bounding box center [821, 306] width 1443 height 37
click at [1464, 158] on span "Сохранить" at bounding box center [1485, 152] width 62 height 14
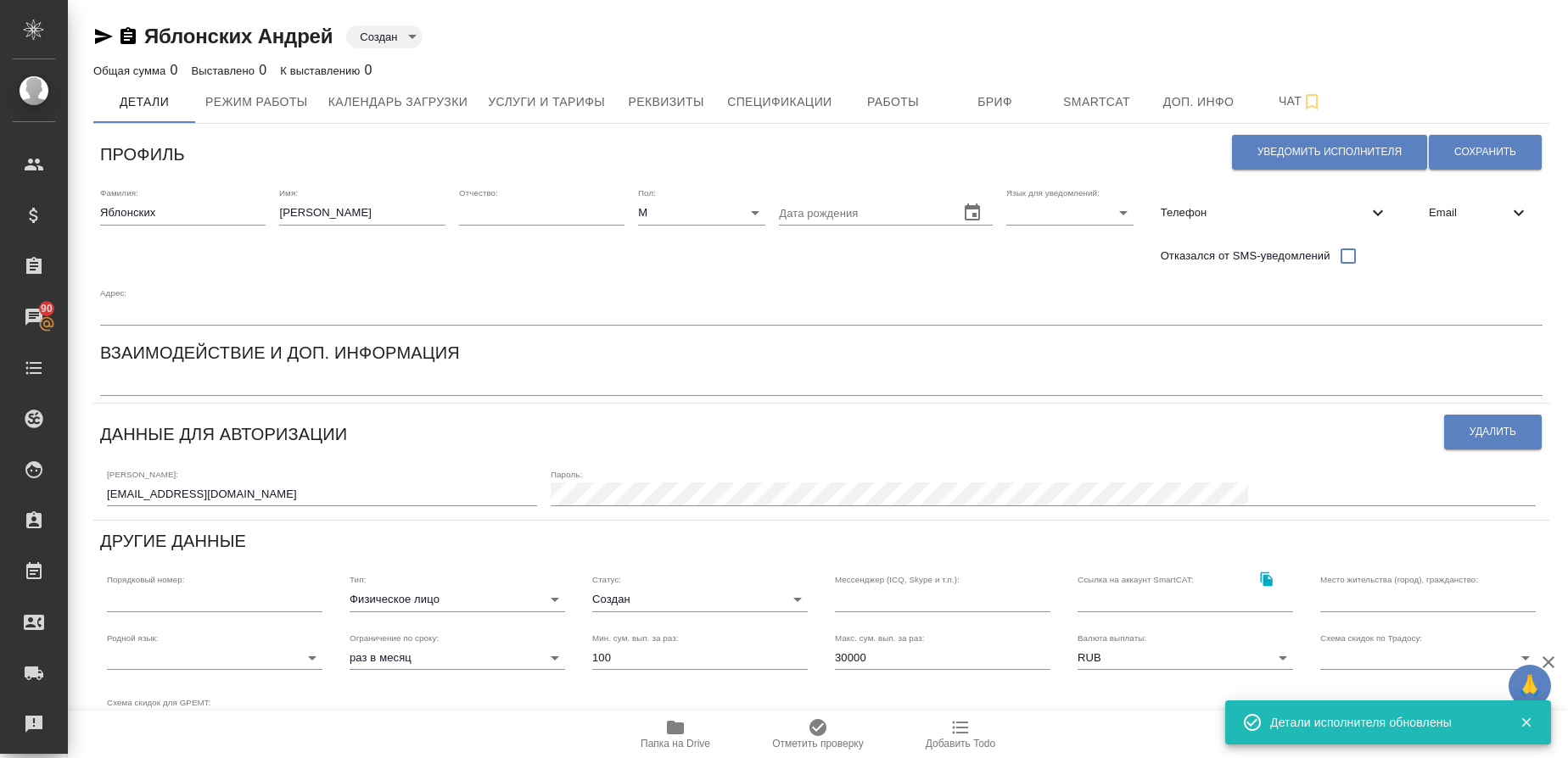
click at [177, 393] on div "x" at bounding box center [821, 384] width 1443 height 23
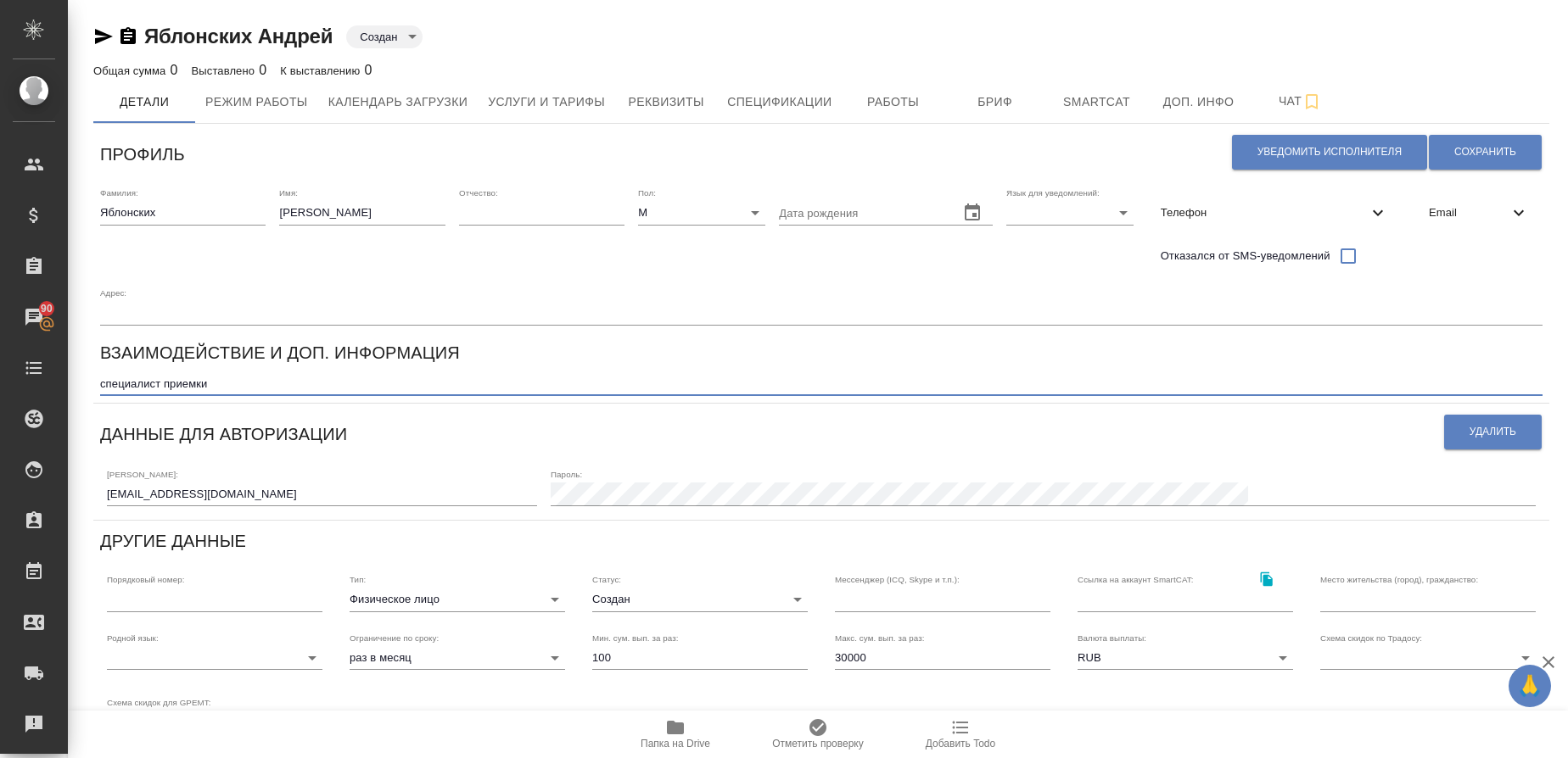
click at [103, 382] on textarea "специалист приемки" at bounding box center [821, 384] width 1443 height 13
type textarea "штатный специалист приемки"
click at [1454, 146] on span "Сохранить" at bounding box center [1485, 152] width 62 height 14
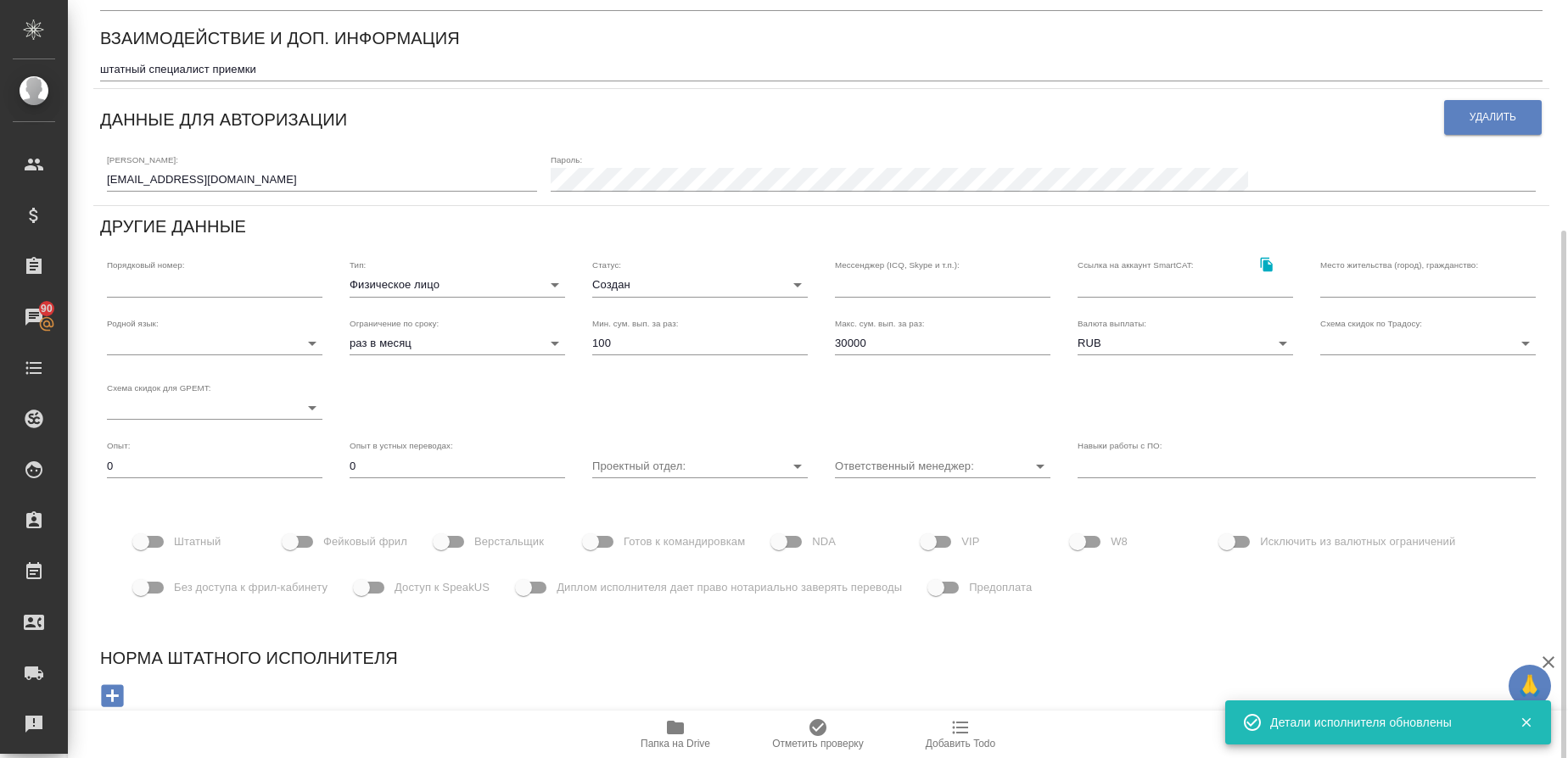
scroll to position [320, 0]
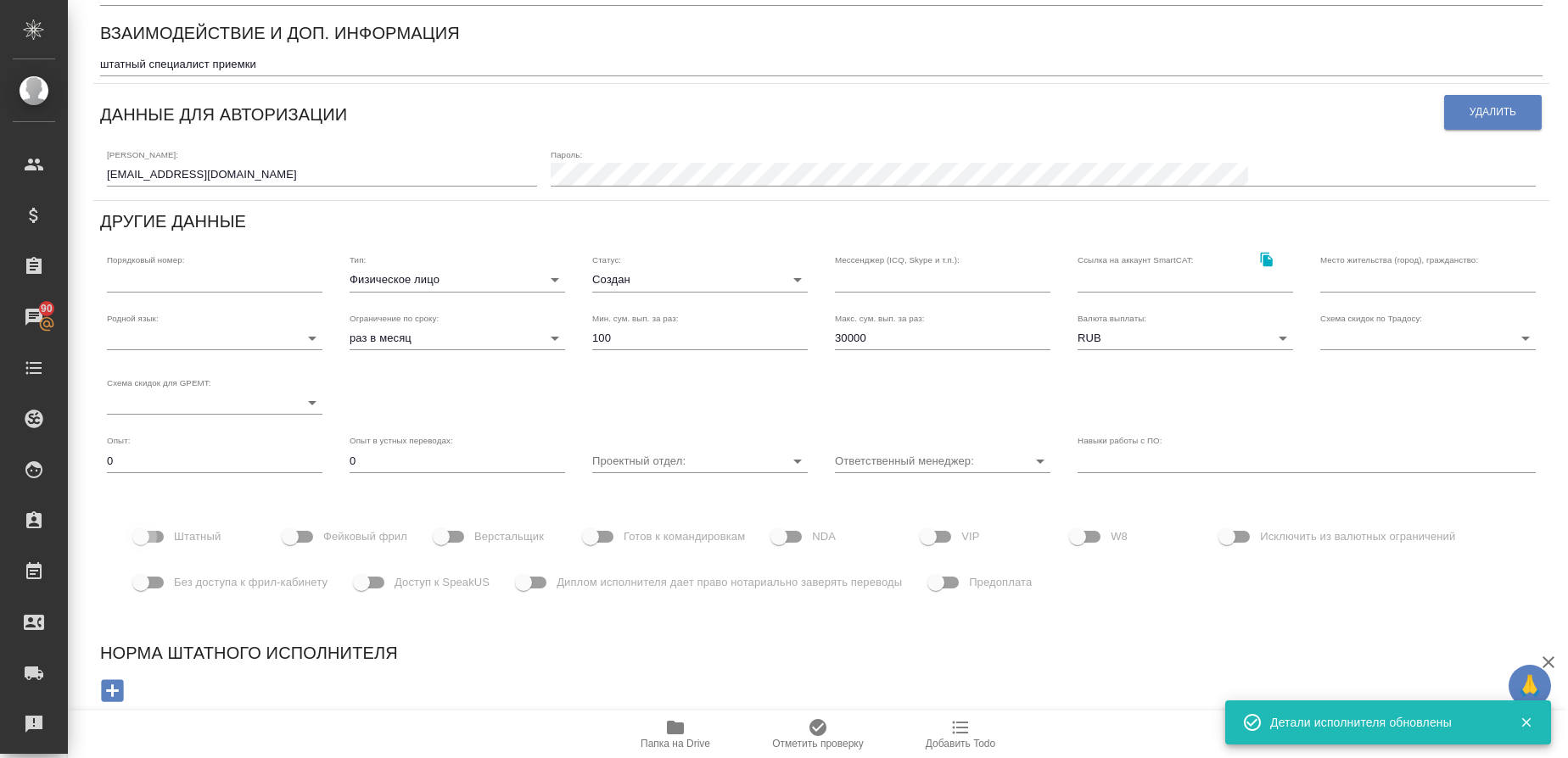
click at [161, 539] on input "Штатный" at bounding box center [141, 537] width 96 height 32
checkbox input "true"
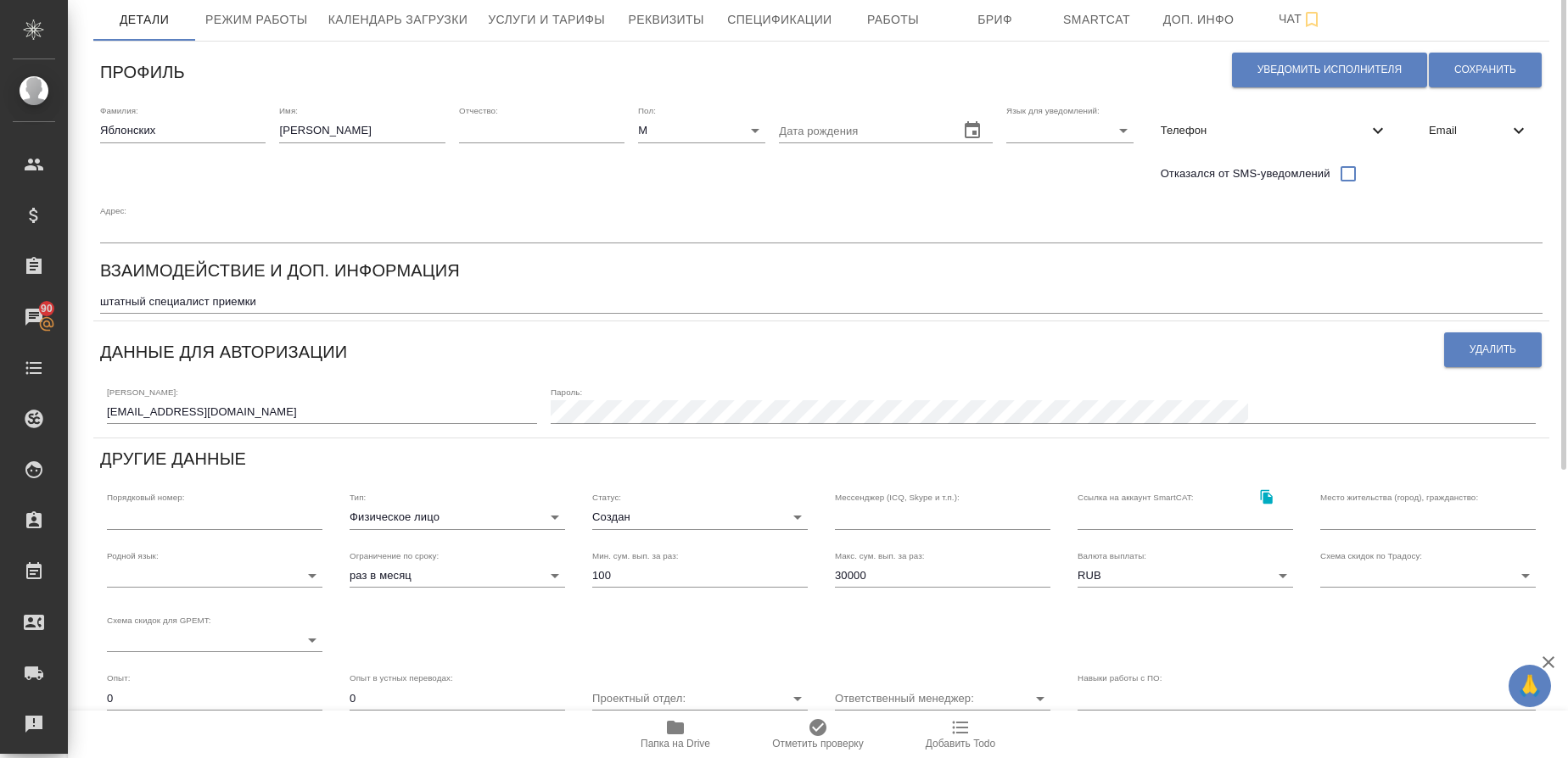
scroll to position [0, 0]
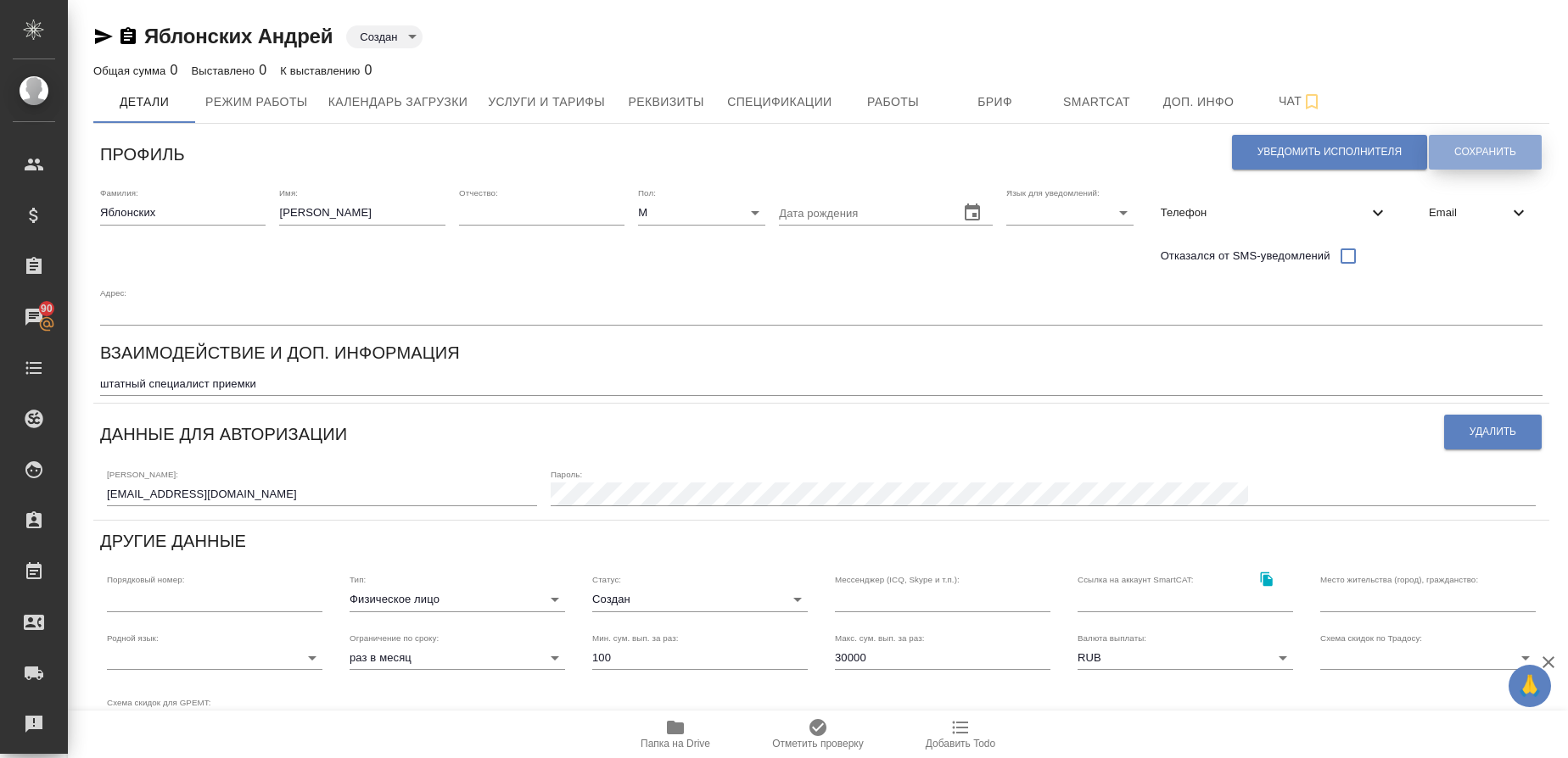
click at [1483, 147] on span "Сохранить" at bounding box center [1485, 152] width 62 height 14
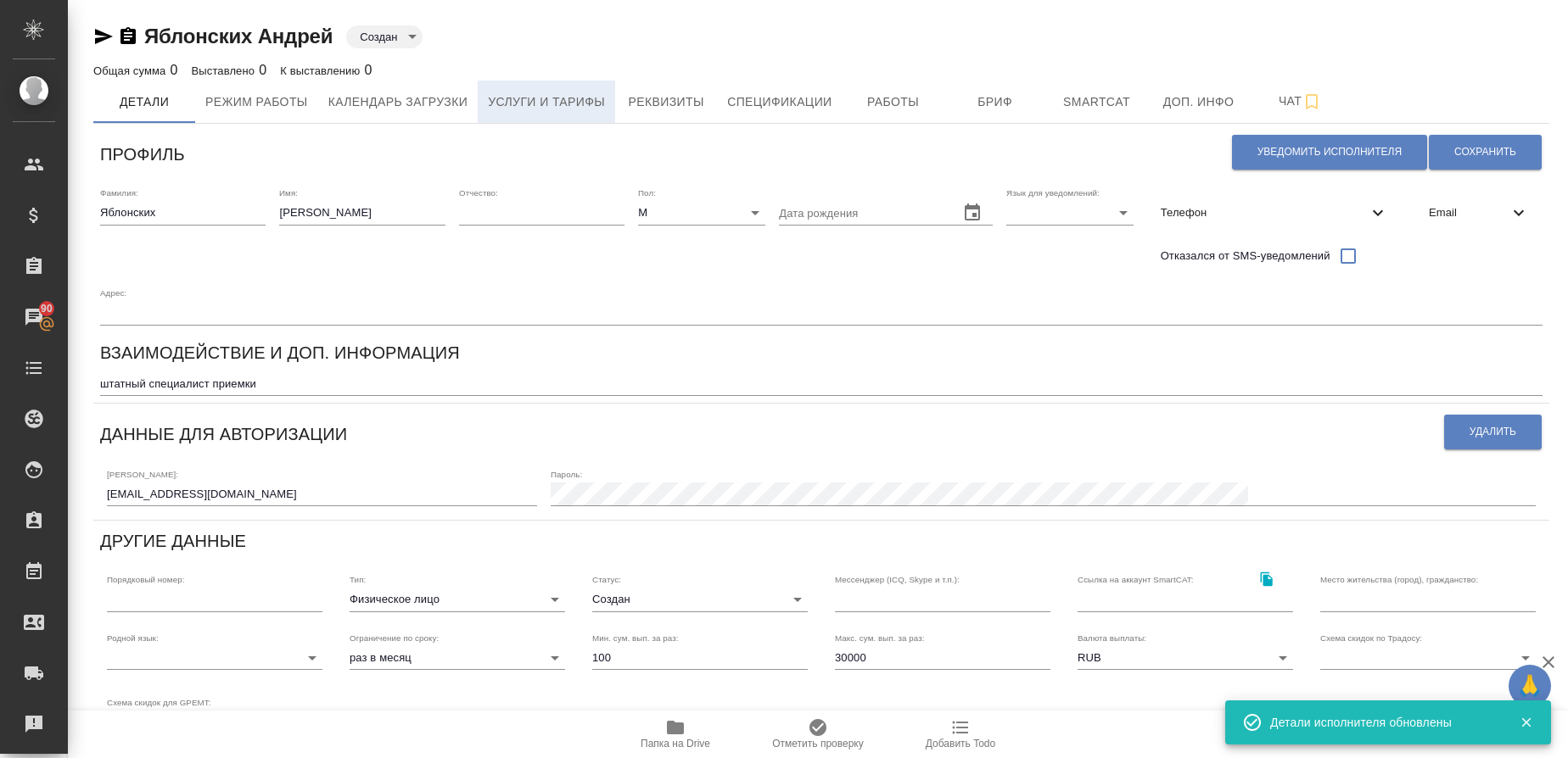
click at [555, 86] on button "Услуги и тарифы" at bounding box center [546, 101] width 137 height 42
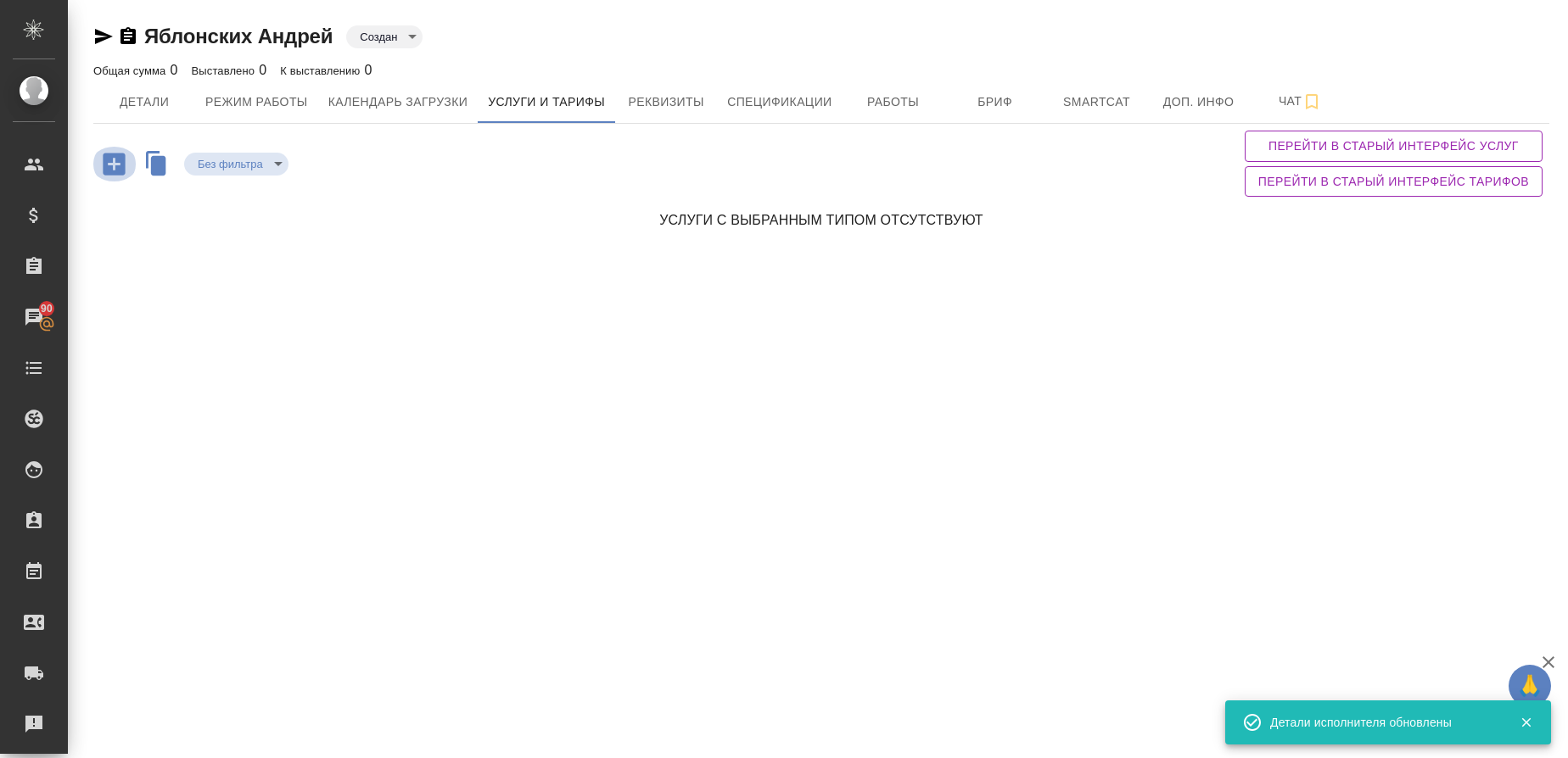
click at [106, 163] on icon "button" at bounding box center [114, 163] width 22 height 22
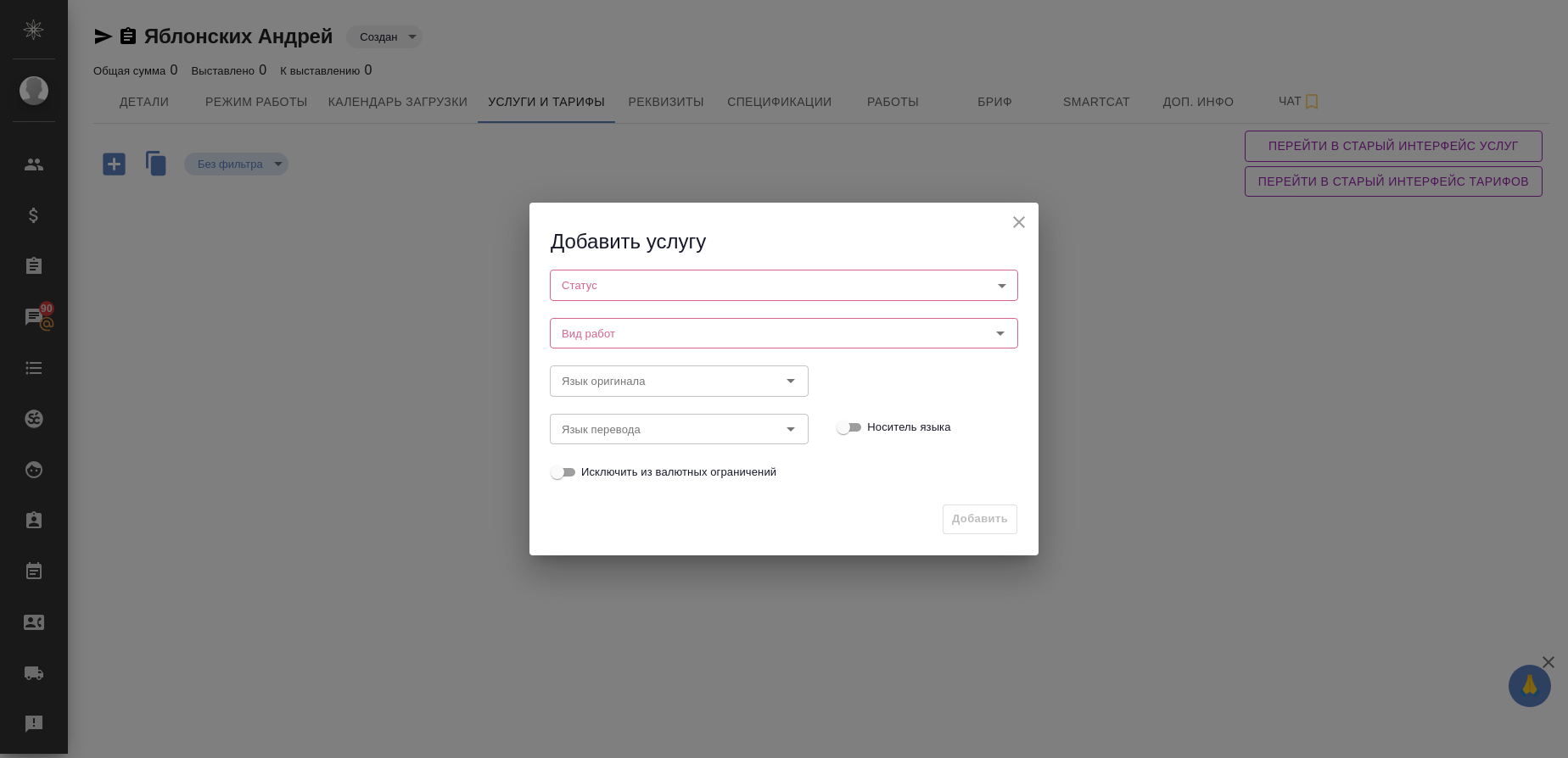
click at [676, 282] on body "🙏 .cls-1 fill:#fff; AWATERA Gusmanova Nailya Клиенты Спецификации Заказы 90 Чат…" at bounding box center [784, 379] width 1568 height 758
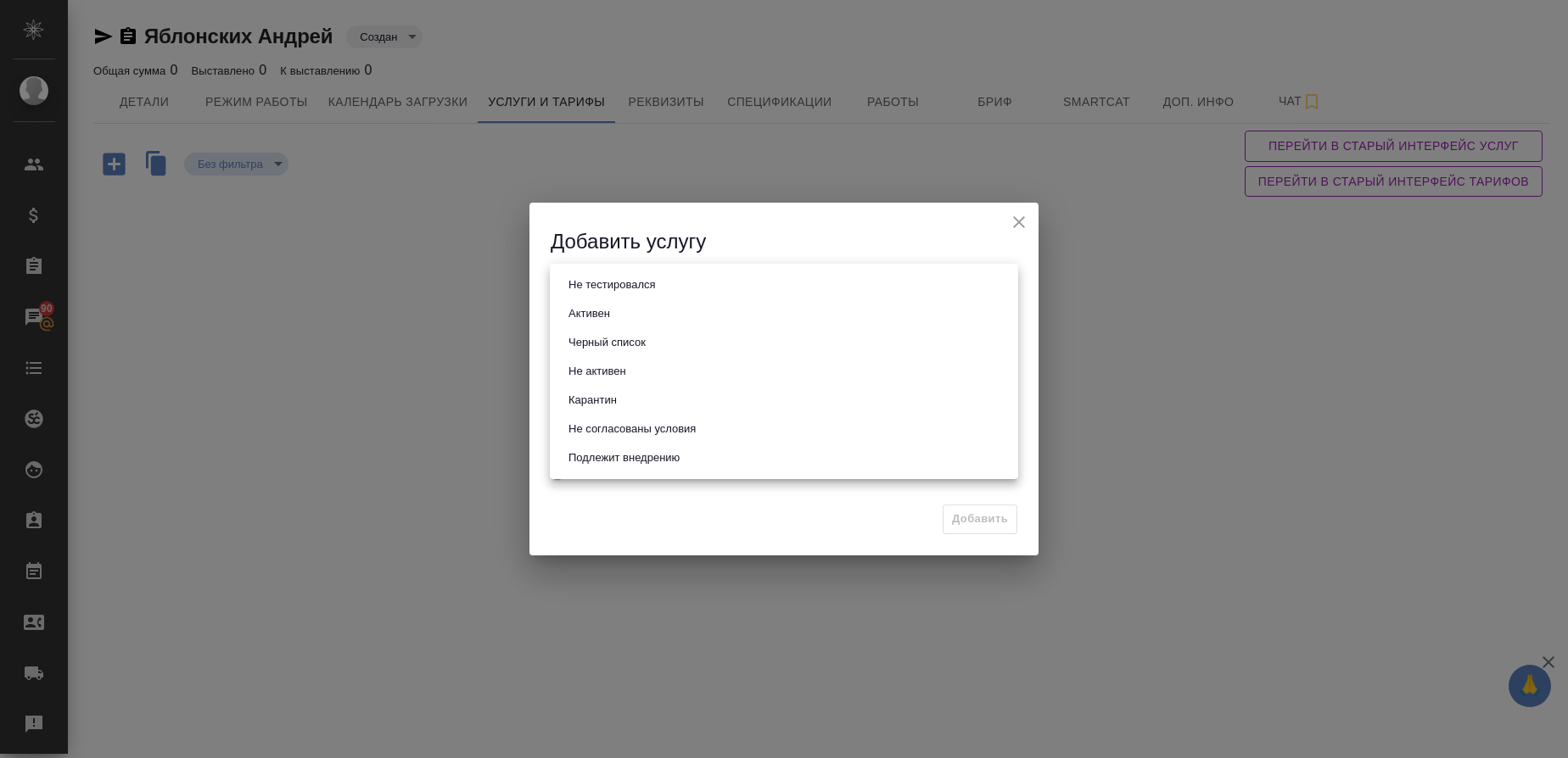
click at [644, 306] on li "Активен" at bounding box center [784, 314] width 469 height 29
type input "active"
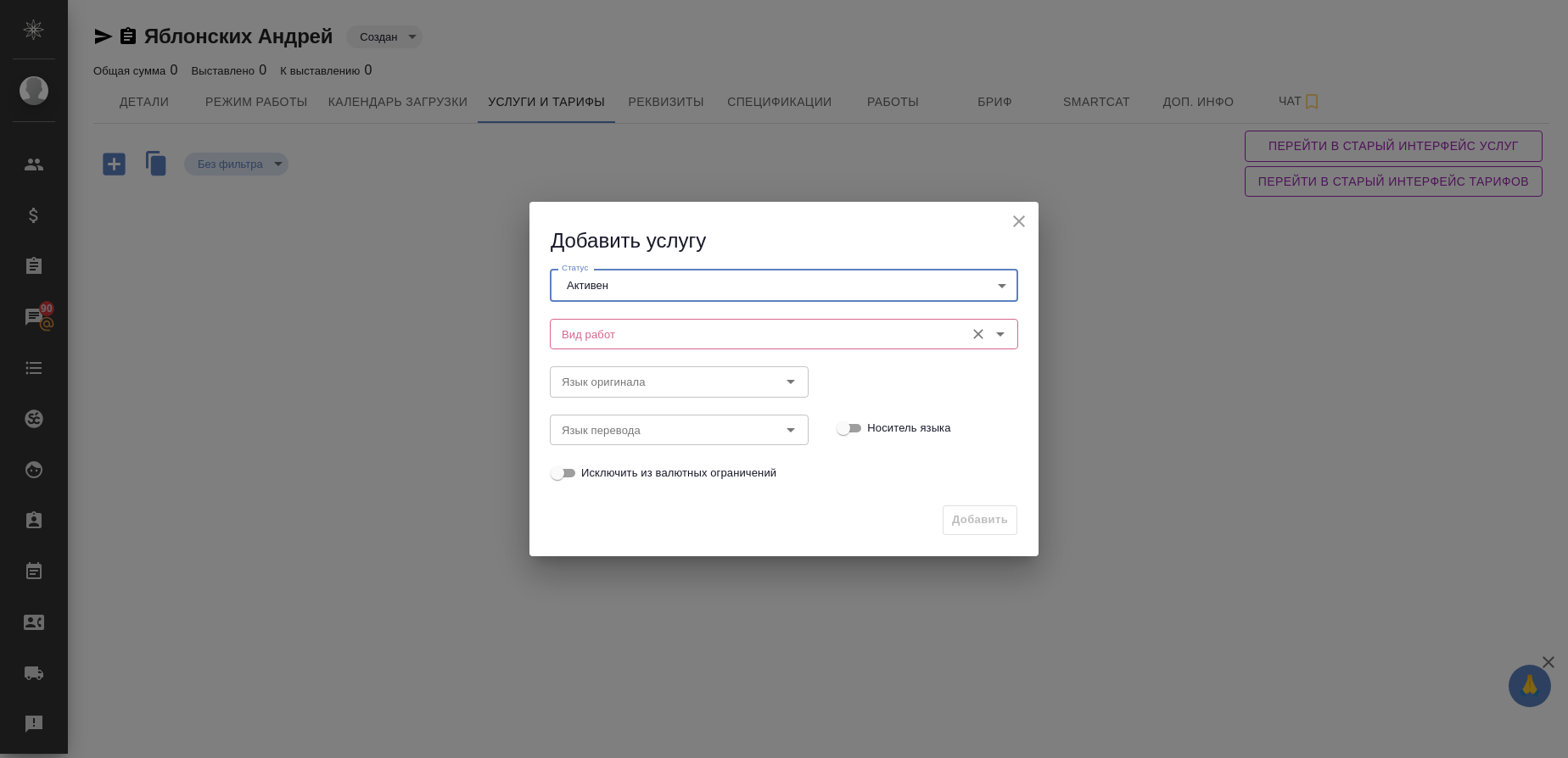
click at [623, 327] on input "Вид работ" at bounding box center [756, 334] width 401 height 21
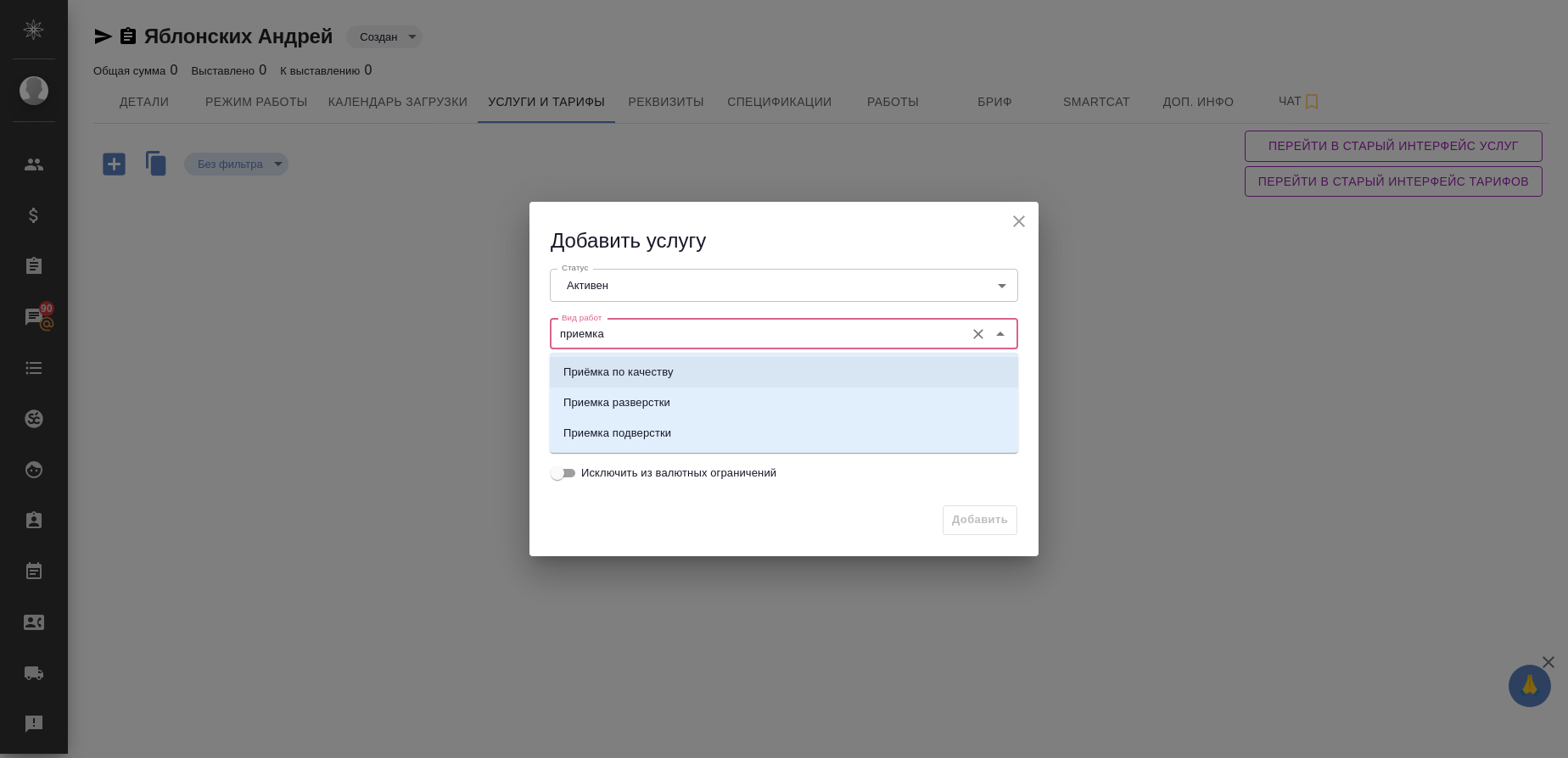
click at [620, 375] on p "Приёмка по качеству" at bounding box center [619, 372] width 110 height 17
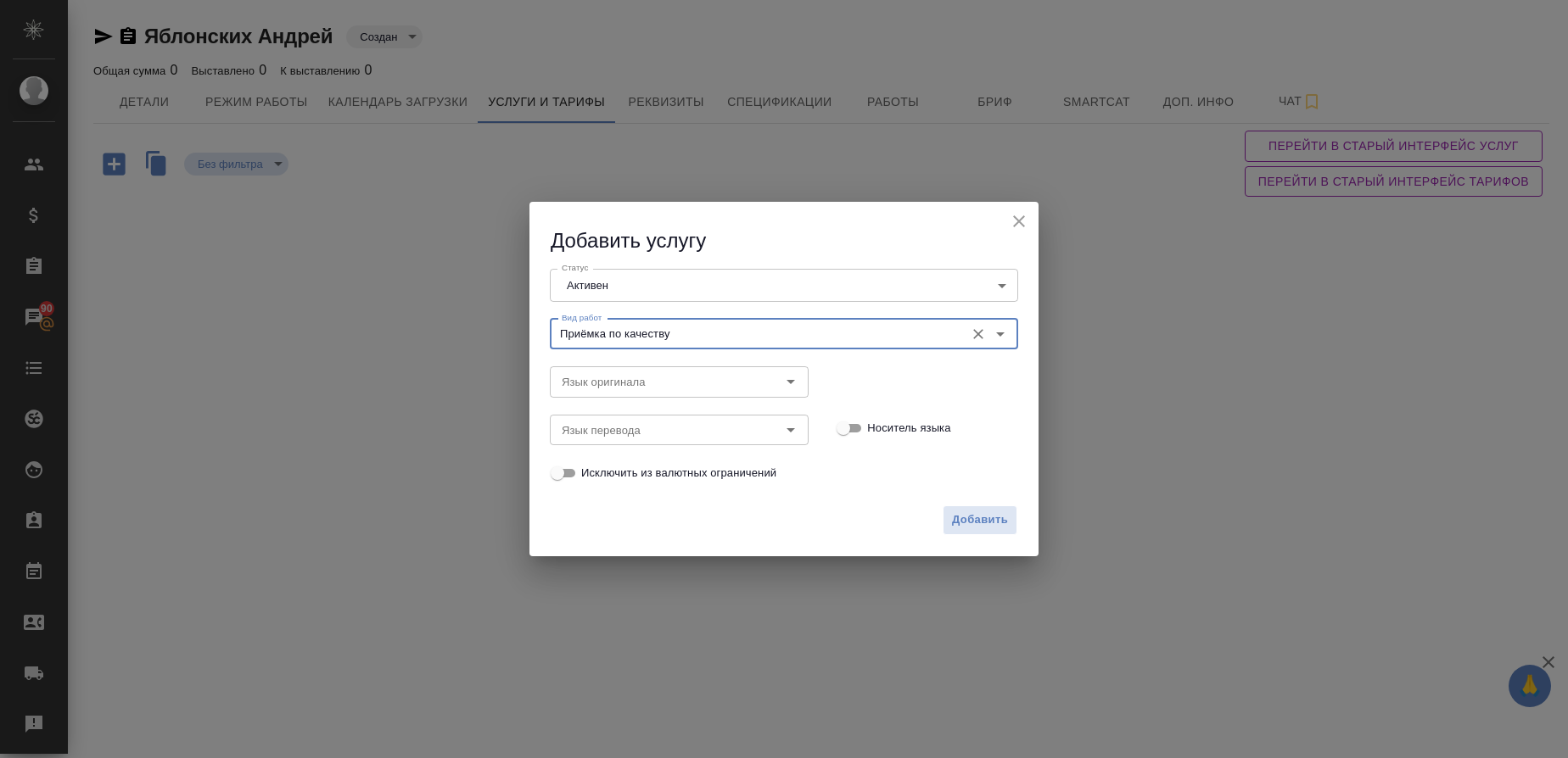
type input "Приёмка по качеству"
click at [1012, 507] on button "Добавить" at bounding box center [980, 520] width 75 height 30
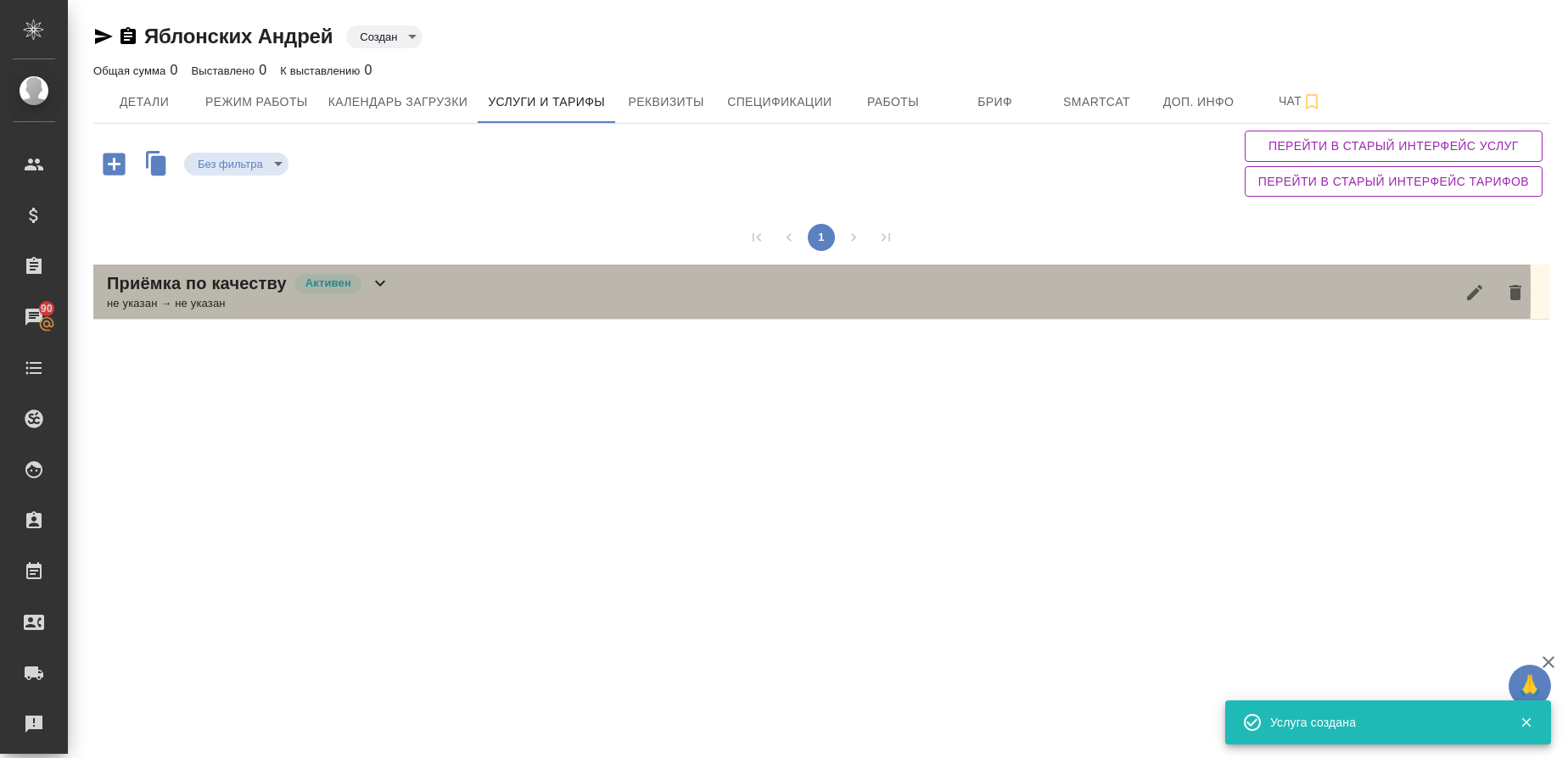
click at [169, 293] on p "Приёмка по качеству" at bounding box center [197, 283] width 180 height 23
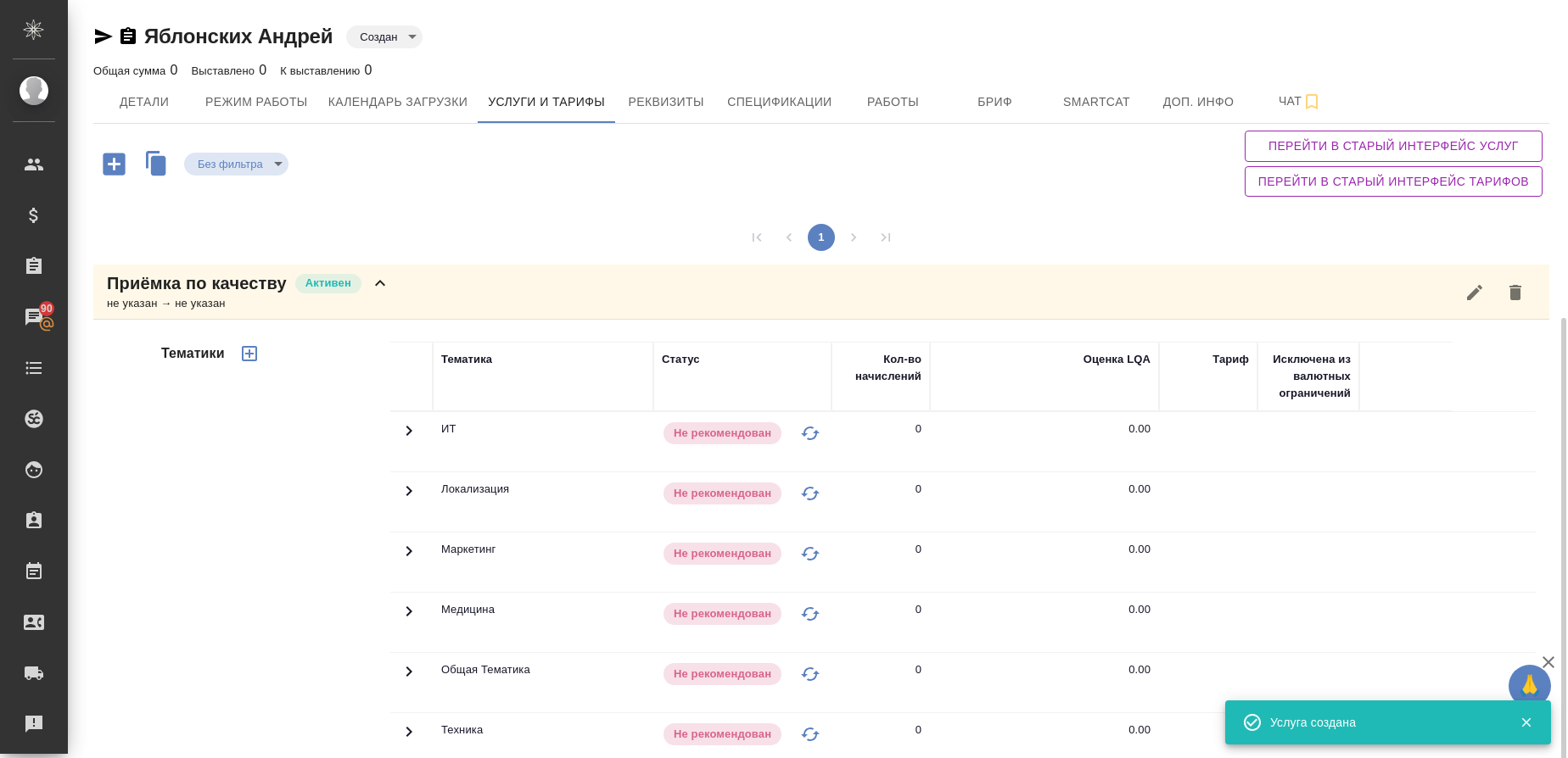
scroll to position [199, 0]
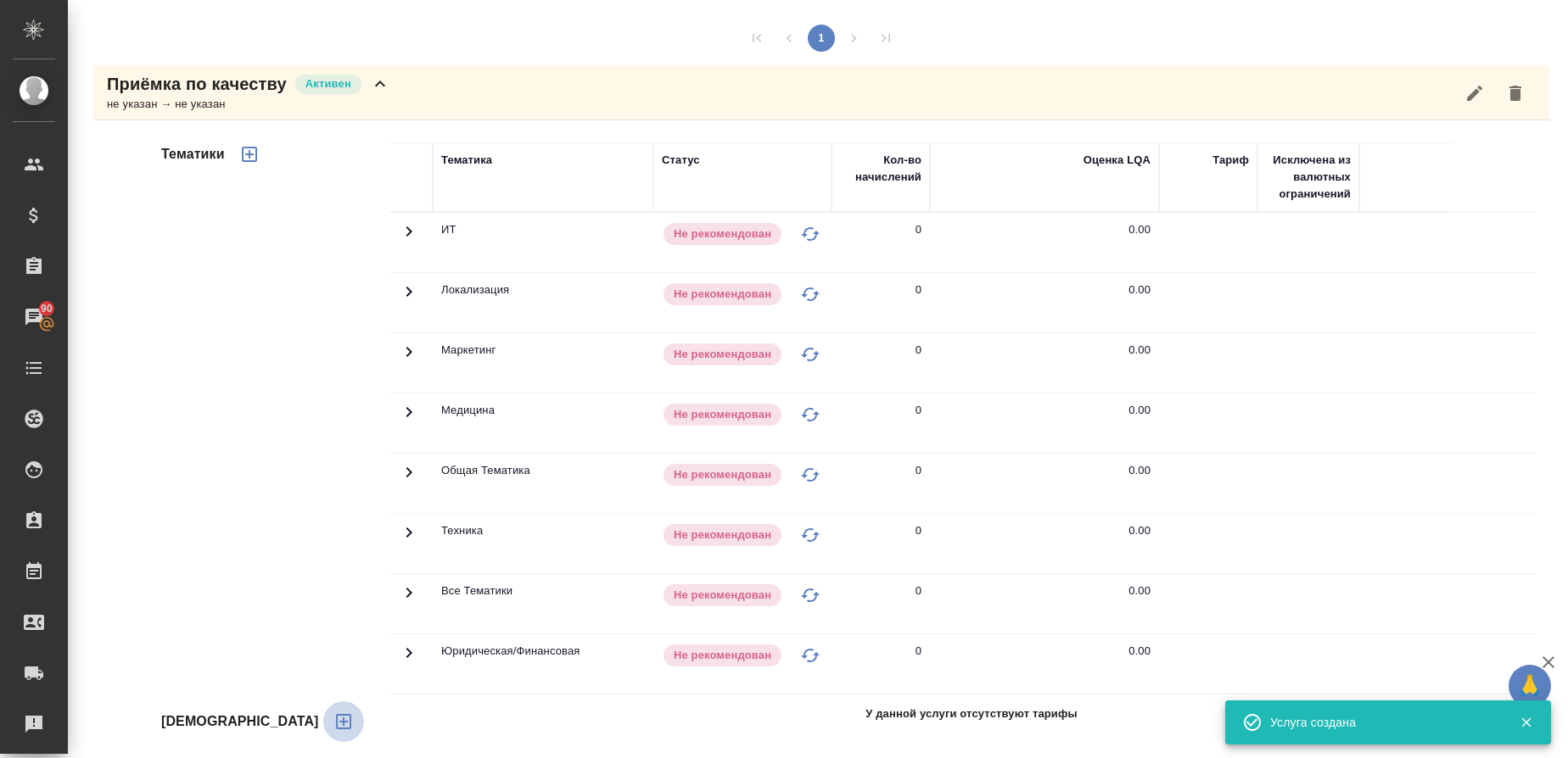
click at [334, 725] on icon "button" at bounding box center [344, 722] width 21 height 21
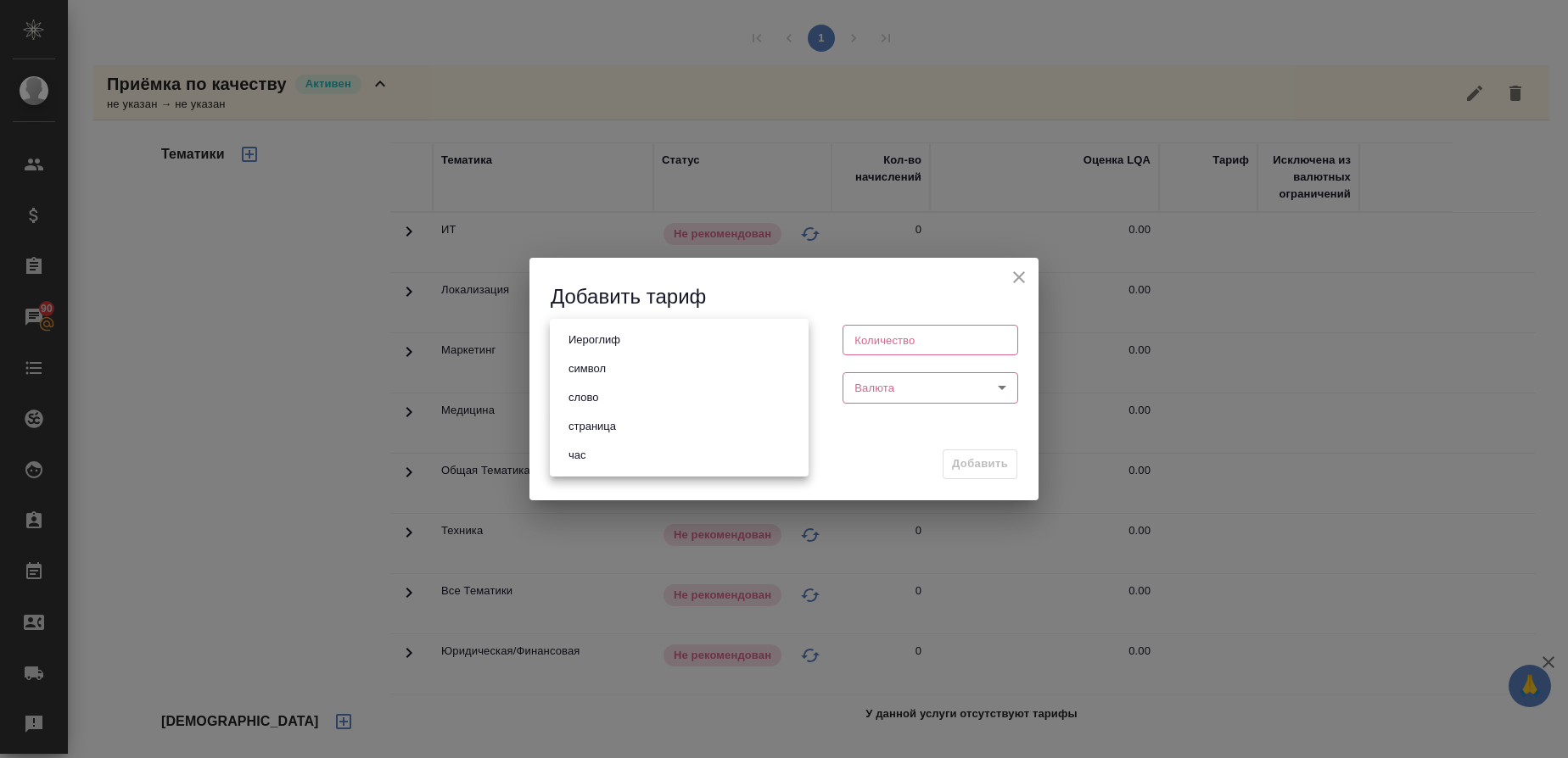
click at [625, 347] on body "🙏 .cls-1 fill:#fff; AWATERA Gusmanova Nailya Клиенты Спецификации Заказы 90 Чат…" at bounding box center [784, 379] width 1568 height 758
click at [596, 385] on li "слово" at bounding box center [679, 397] width 259 height 29
type input "5a8b1489cc6b4906c91bfd90"
type input "1"
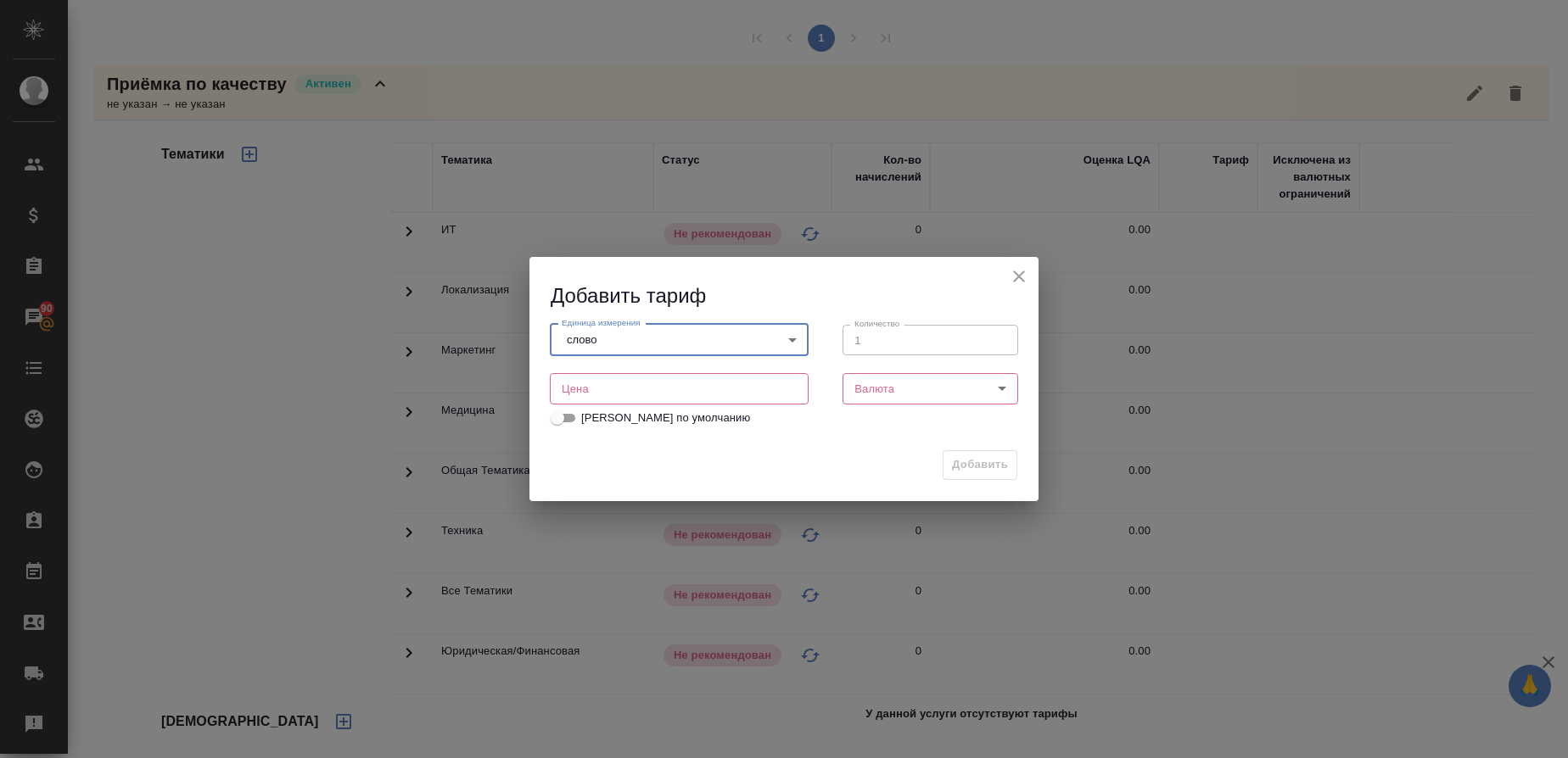
click at [582, 404] on input "number" at bounding box center [679, 388] width 259 height 31
type input "0.9"
click at [928, 384] on body "🙏 .cls-1 fill:#fff; AWATERA Gusmanova Nailya Клиенты Спецификации Заказы 90 Чат…" at bounding box center [784, 379] width 1568 height 758
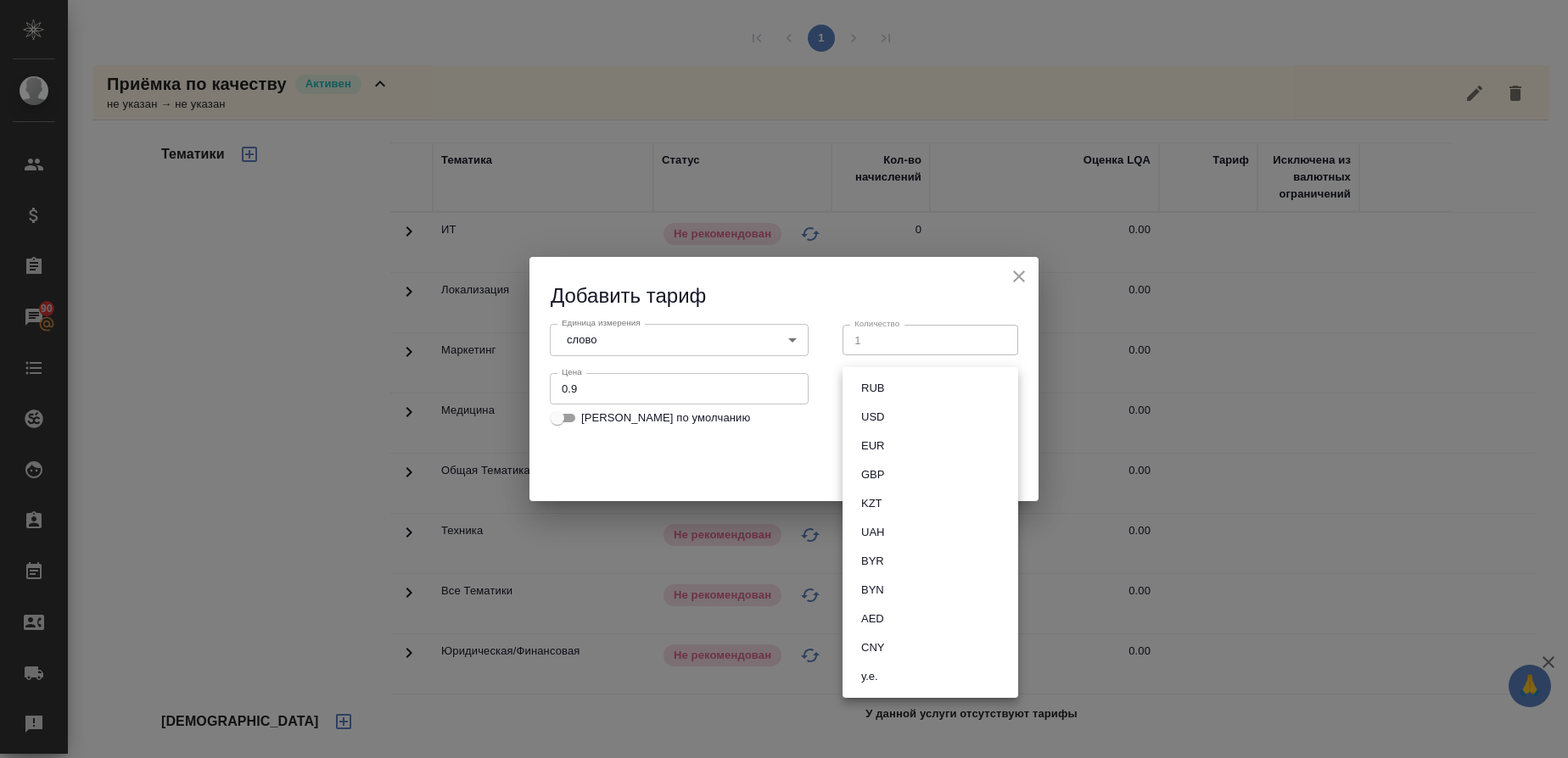
click at [885, 382] on button "RUB" at bounding box center [873, 388] width 33 height 19
type input "RUB"
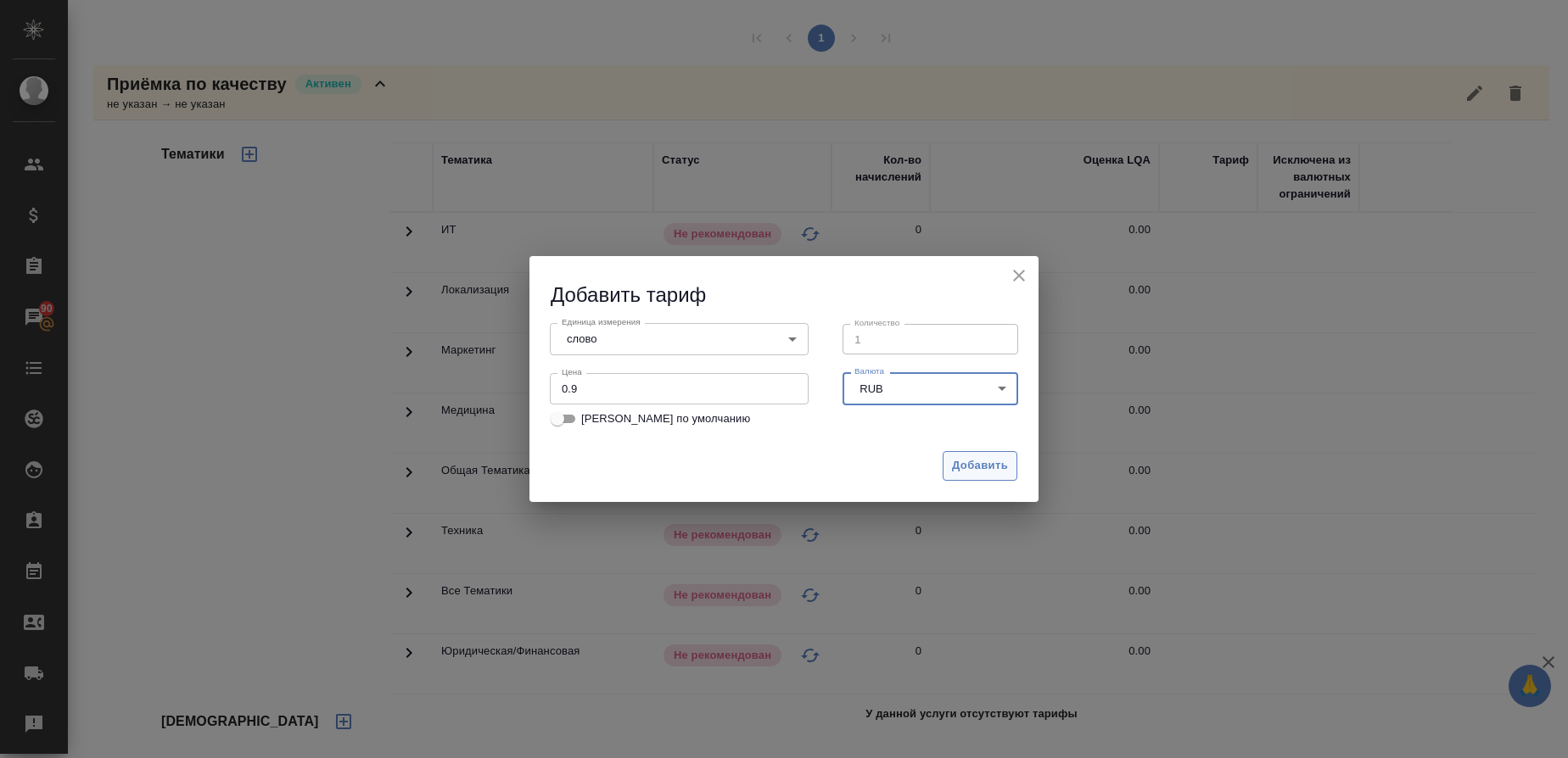
click at [968, 456] on span "Добавить" at bounding box center [980, 466] width 56 height 20
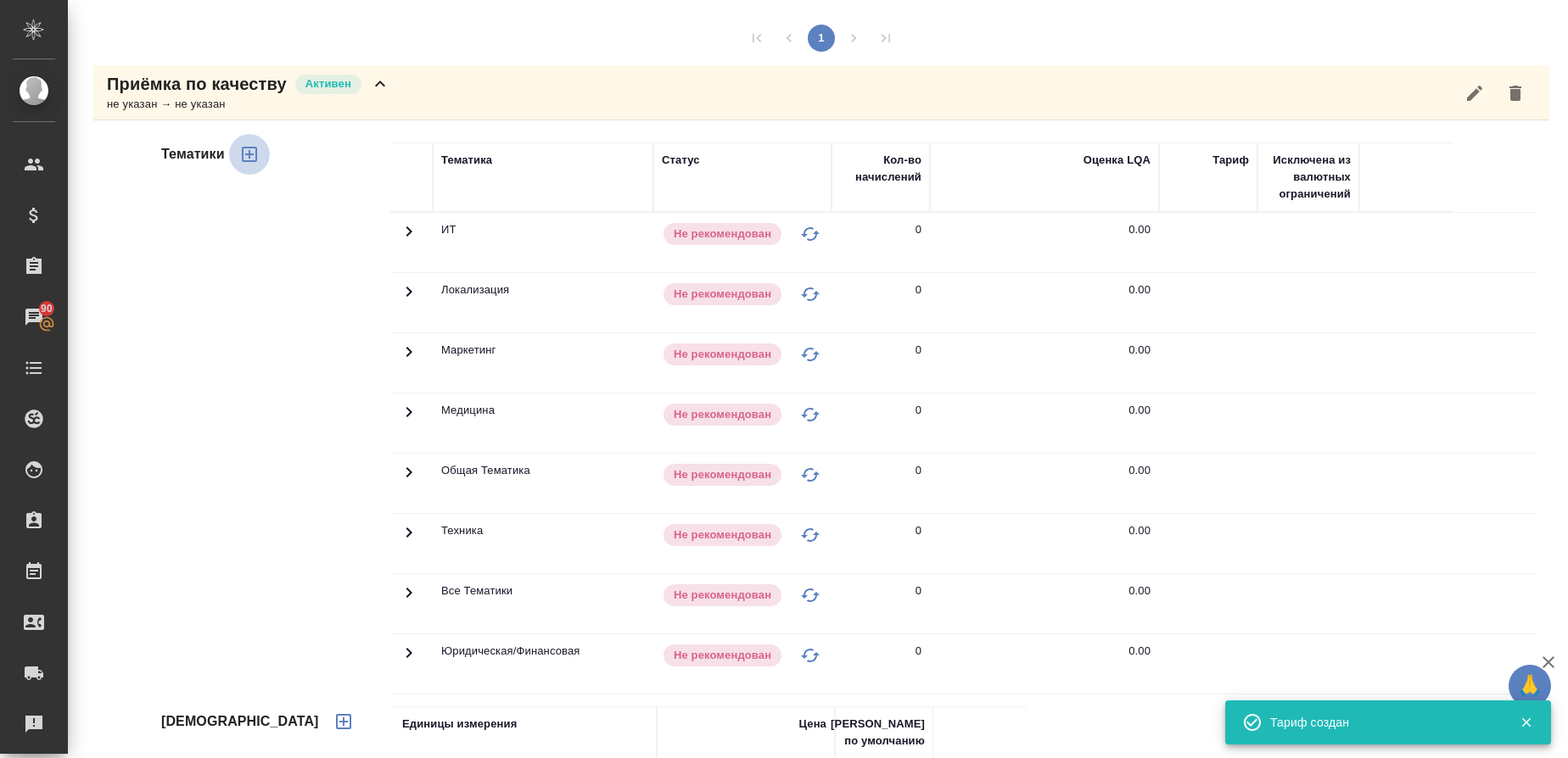
click at [252, 151] on icon "button" at bounding box center [249, 154] width 21 height 21
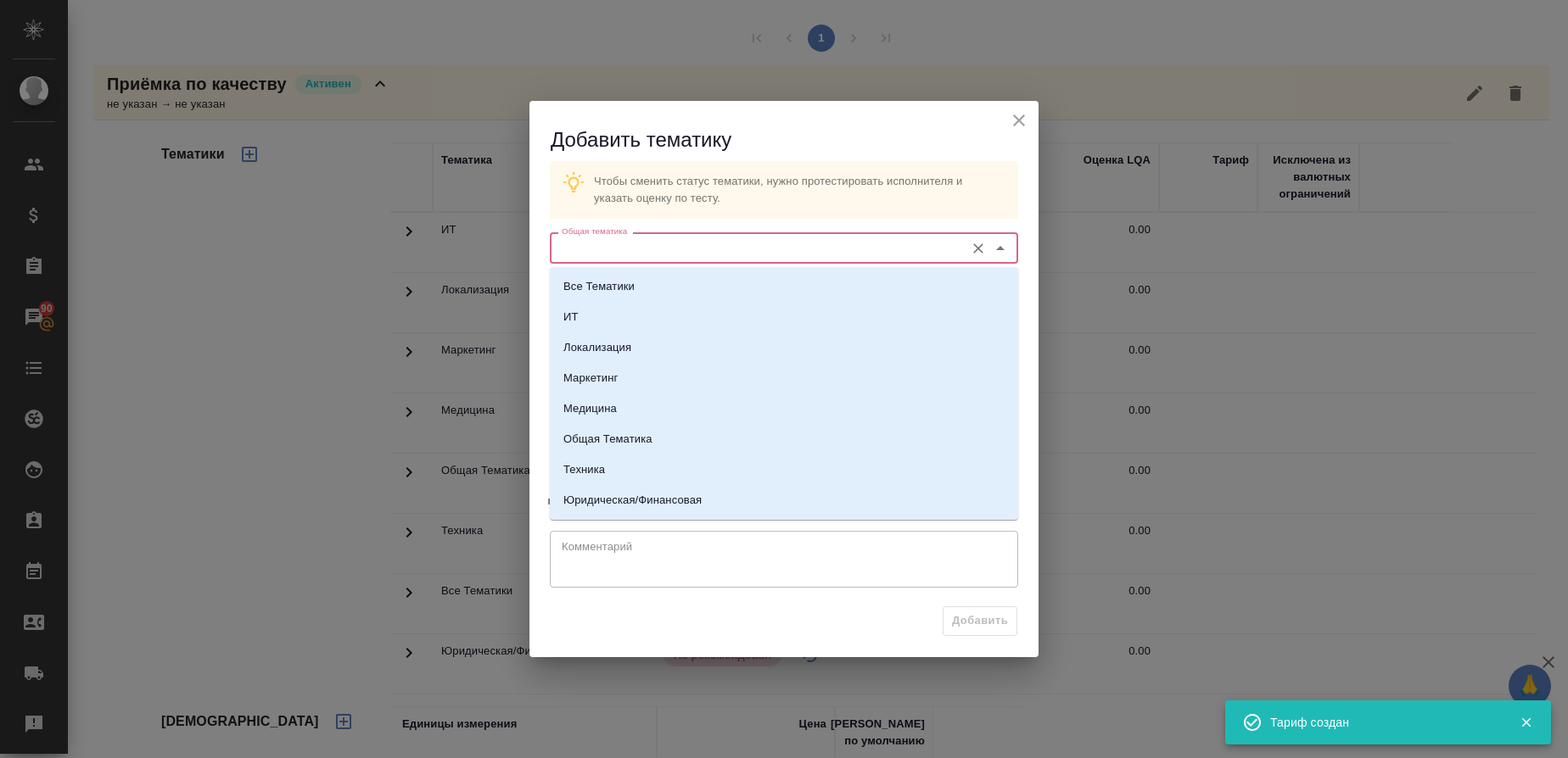
click at [644, 254] on input "Общая тематика" at bounding box center [756, 248] width 401 height 21
click at [612, 492] on p "Юридическая/Финансовая" at bounding box center [632, 500] width 138 height 17
type input "Юридическая/Финансовая"
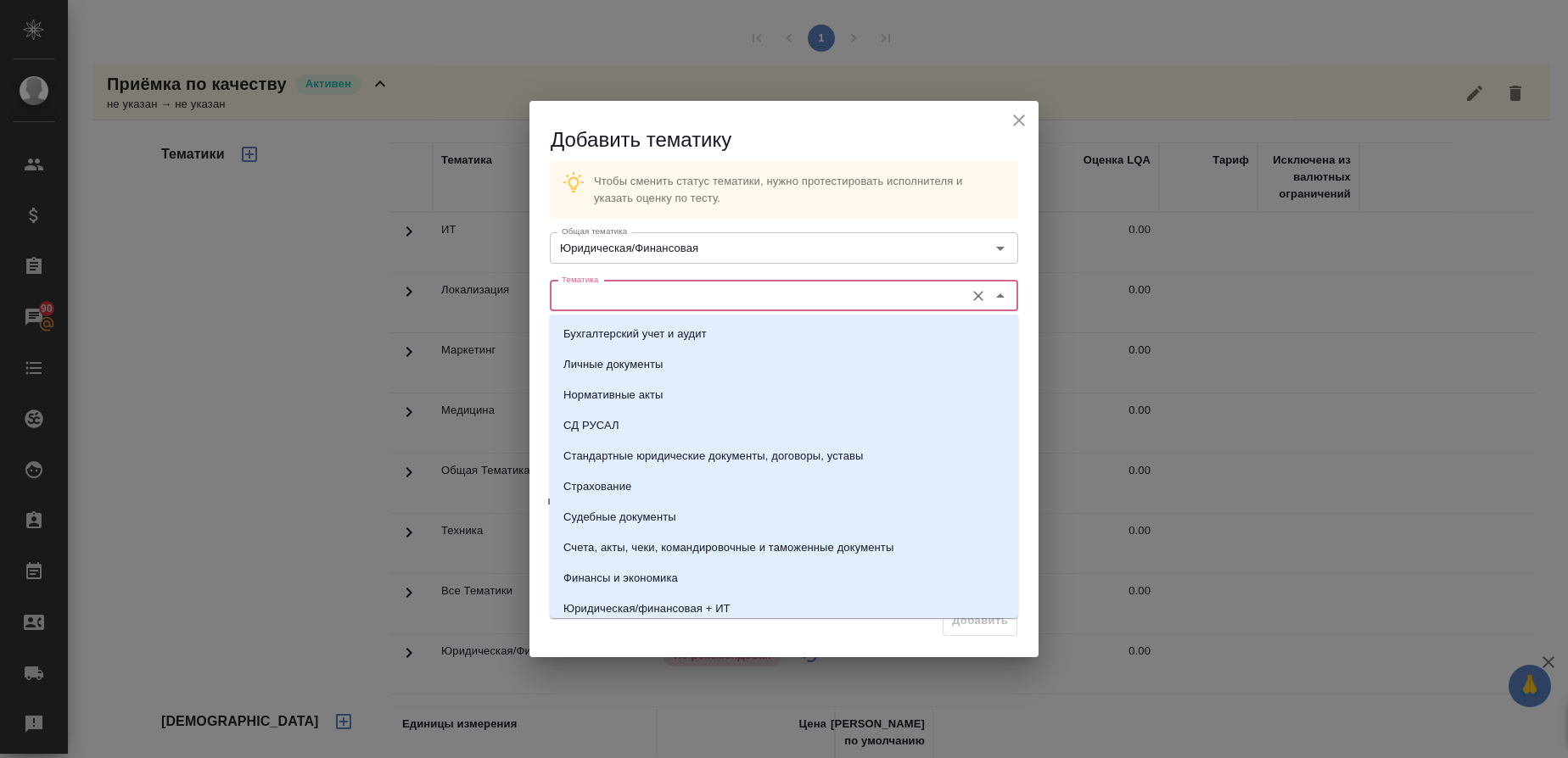
click at [568, 289] on input "Тематика" at bounding box center [756, 296] width 401 height 21
click at [622, 461] on p "Стандартные юридические документы, договоры, уставы" at bounding box center [713, 456] width 300 height 17
type input "Стандартные юридические документы, договоры, уставы"
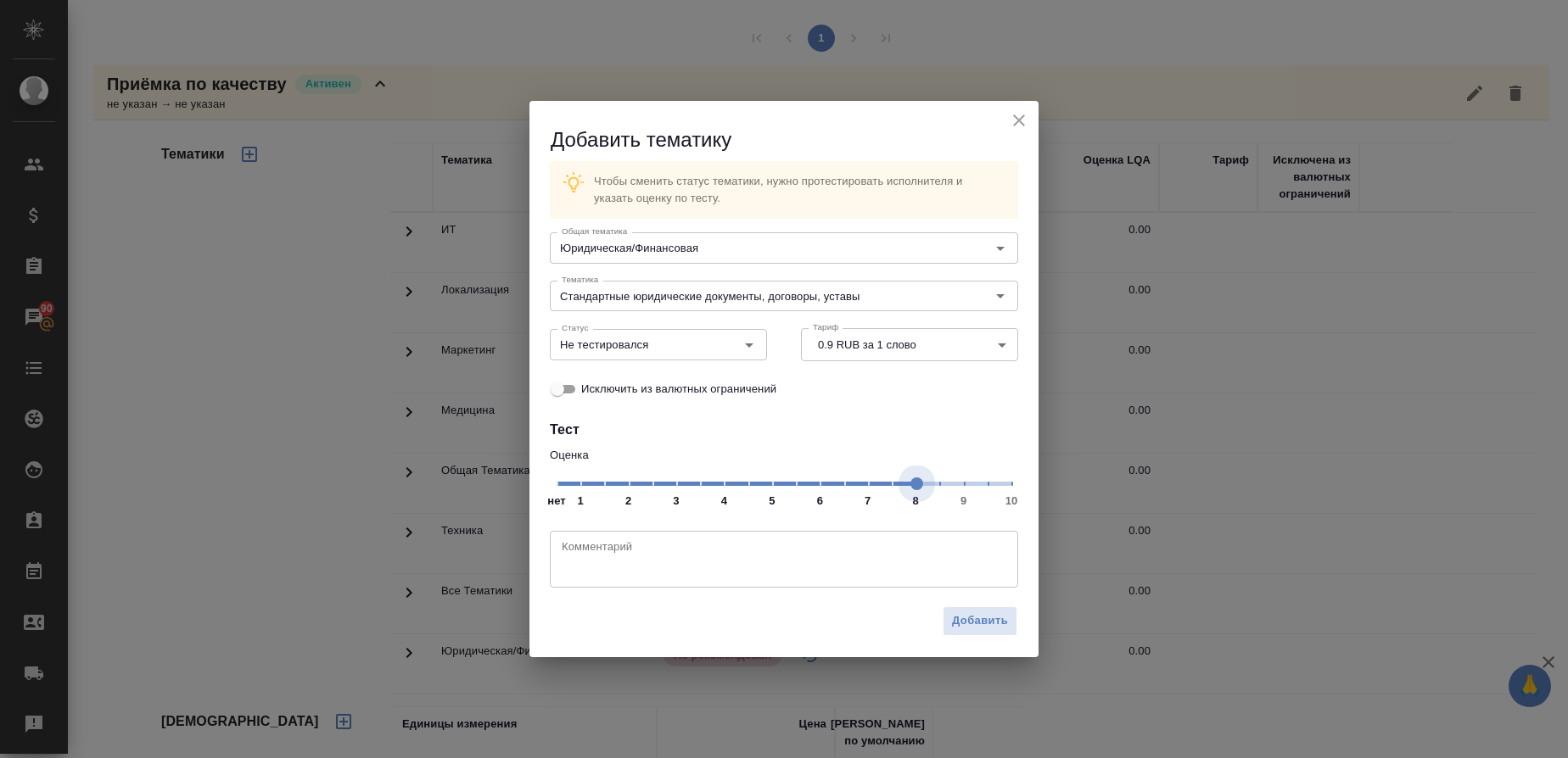
click at [914, 484] on span "нет 1 2 3 4 5 6 7 8 9 10" at bounding box center [784, 482] width 454 height 23
click at [746, 350] on icon "Open" at bounding box center [749, 345] width 21 height 21
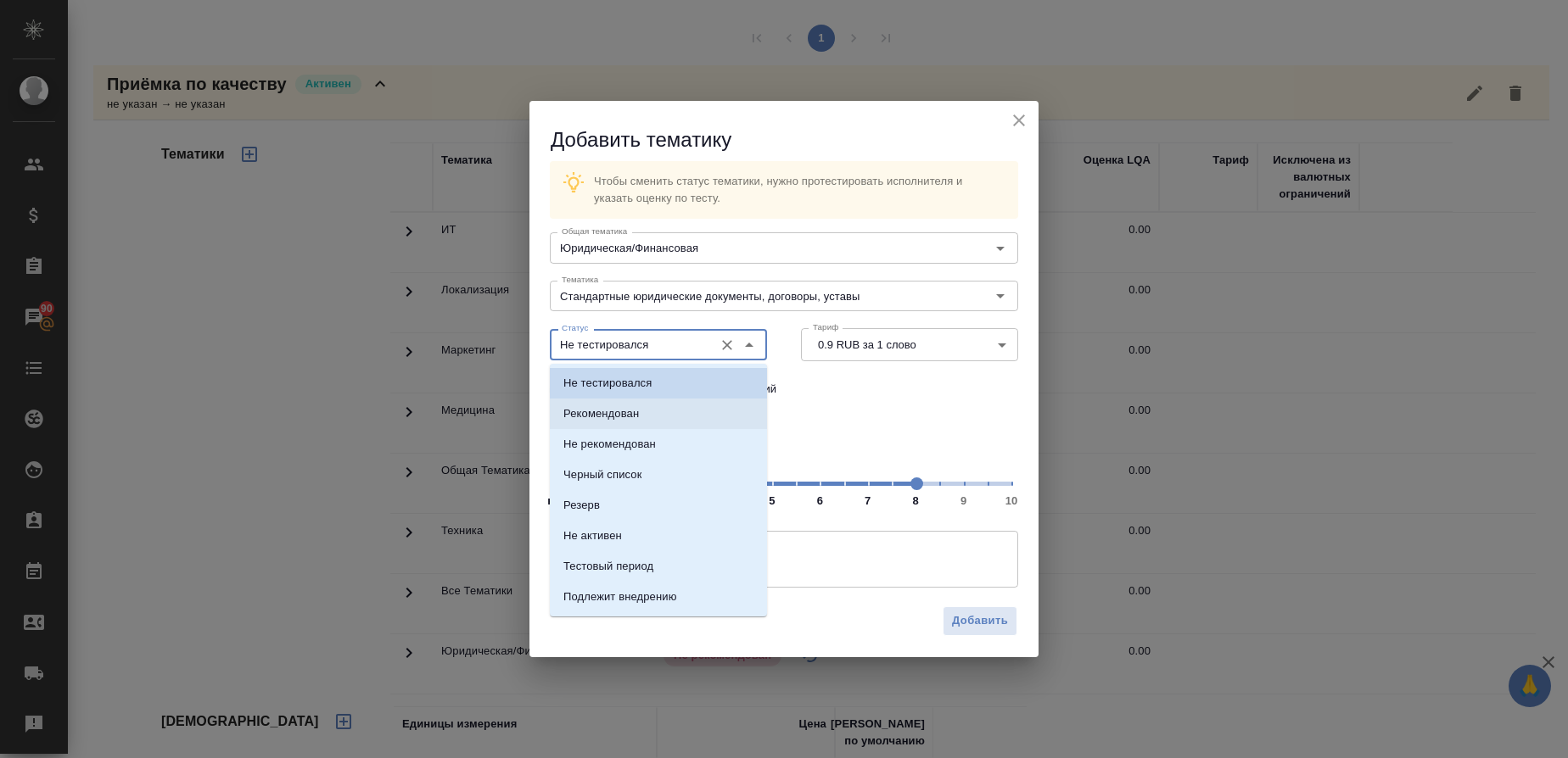
click at [665, 417] on li "Рекомендован" at bounding box center [658, 414] width 217 height 31
type input "Рекомендован"
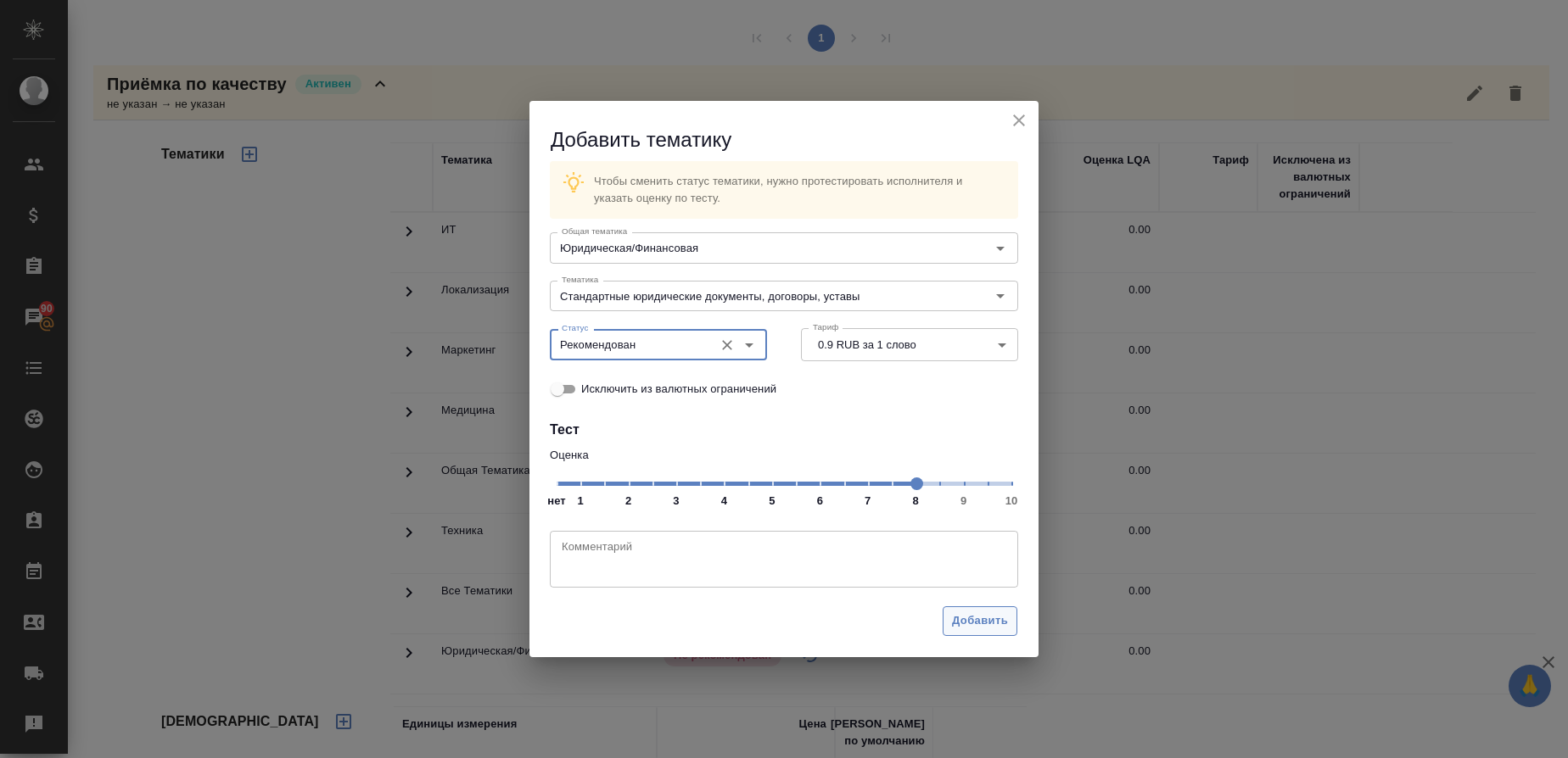
click at [970, 627] on span "Добавить" at bounding box center [980, 622] width 56 height 20
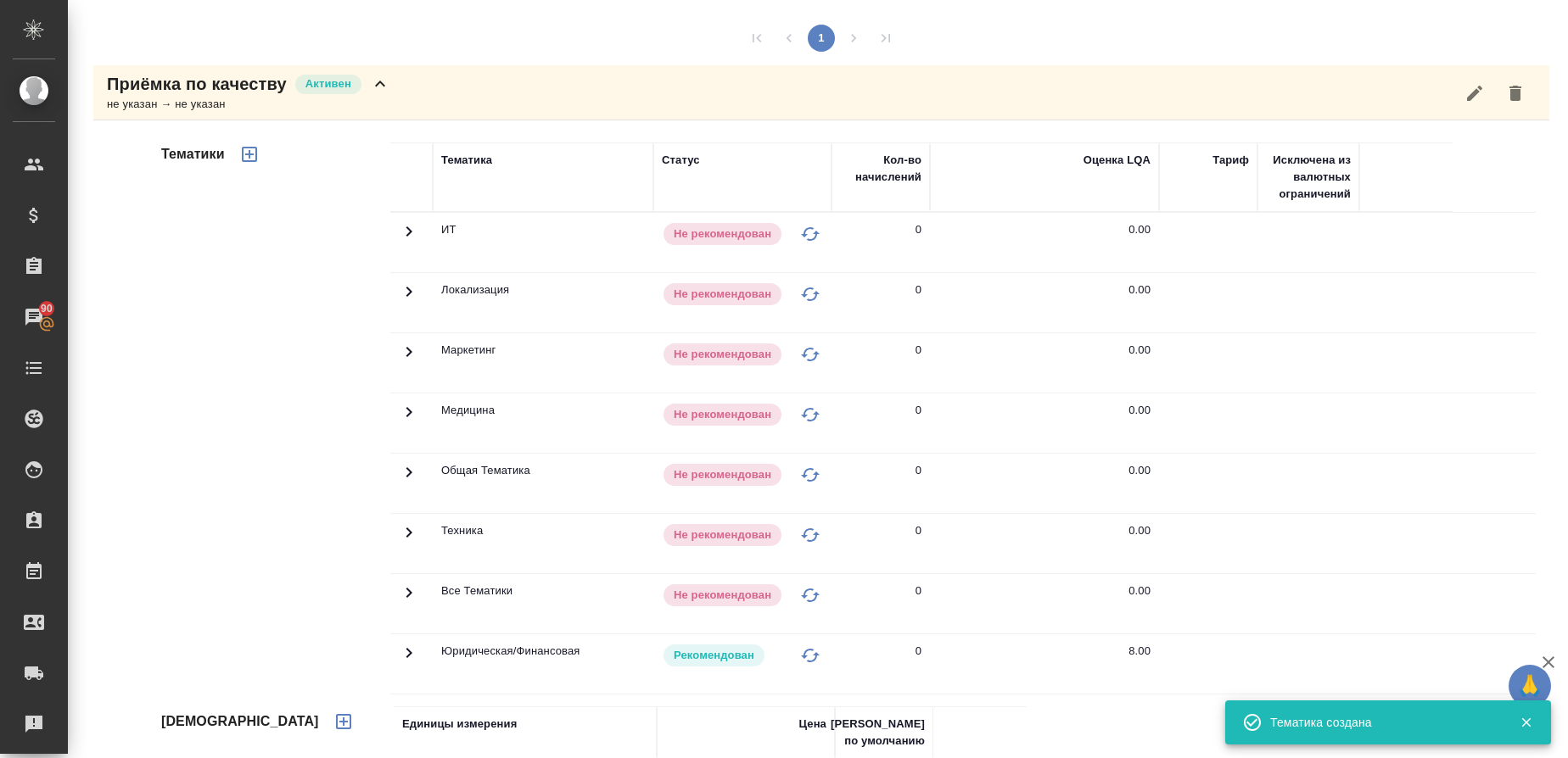
click at [206, 80] on p "Приёмка по качеству" at bounding box center [197, 84] width 180 height 23
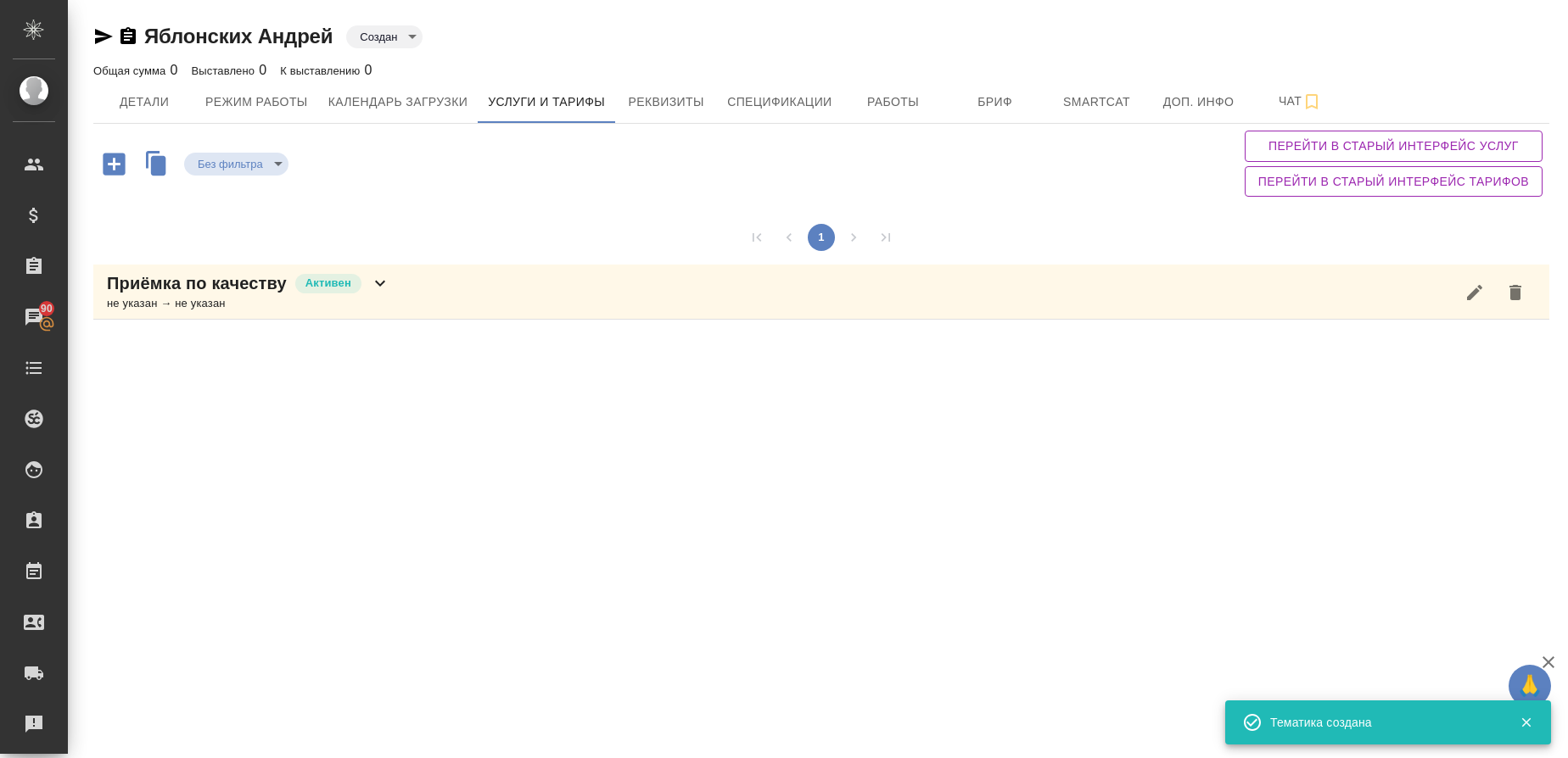
scroll to position [0, 0]
click at [110, 161] on icon "button" at bounding box center [114, 163] width 22 height 22
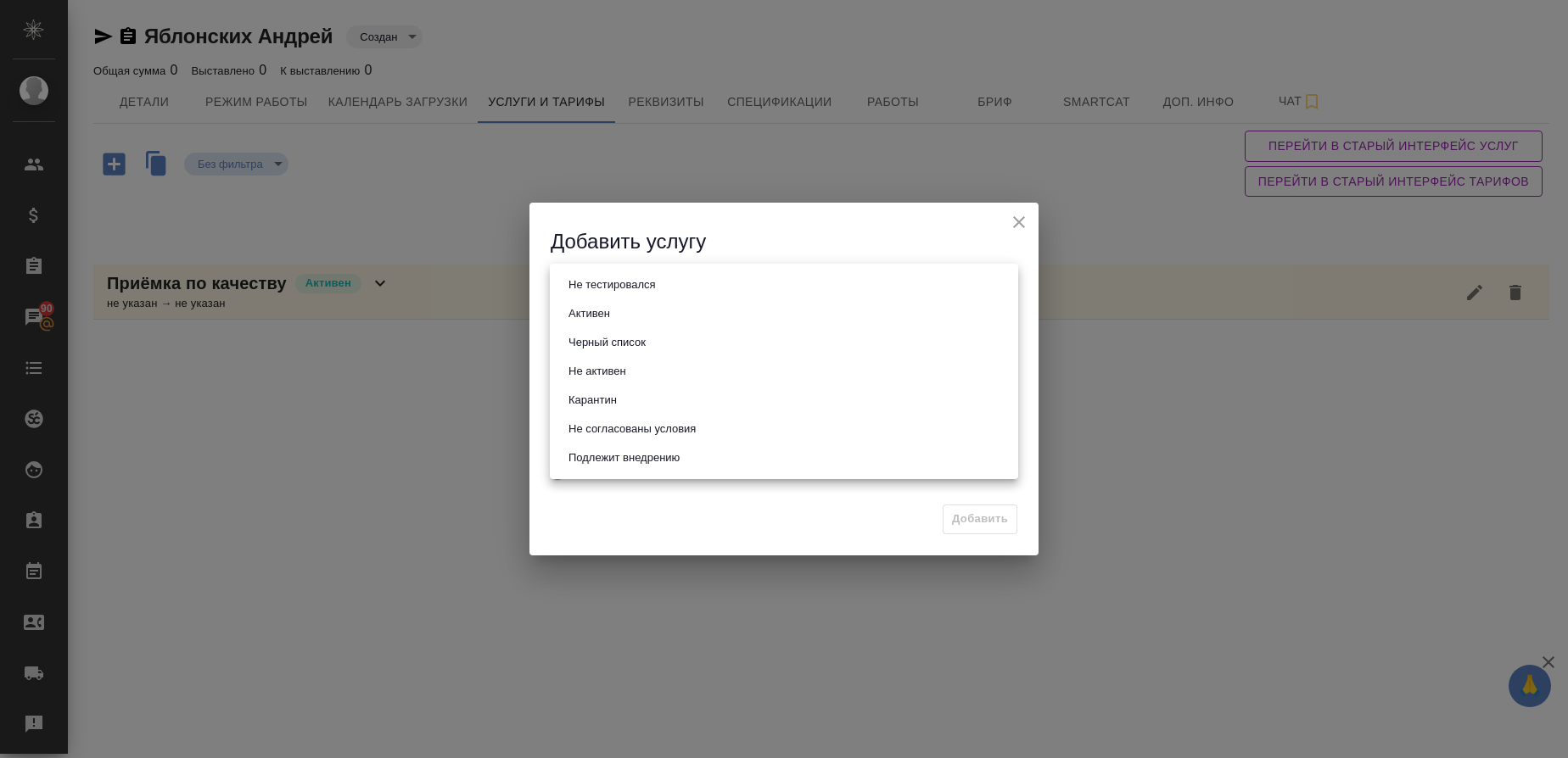
click at [594, 292] on body "🙏 .cls-1 fill:#fff; AWATERA Gusmanova Nailya Клиенты Спецификации Заказы 90 Чат…" at bounding box center [784, 379] width 1568 height 758
click at [588, 314] on button "Активен" at bounding box center [589, 314] width 51 height 19
type input "active"
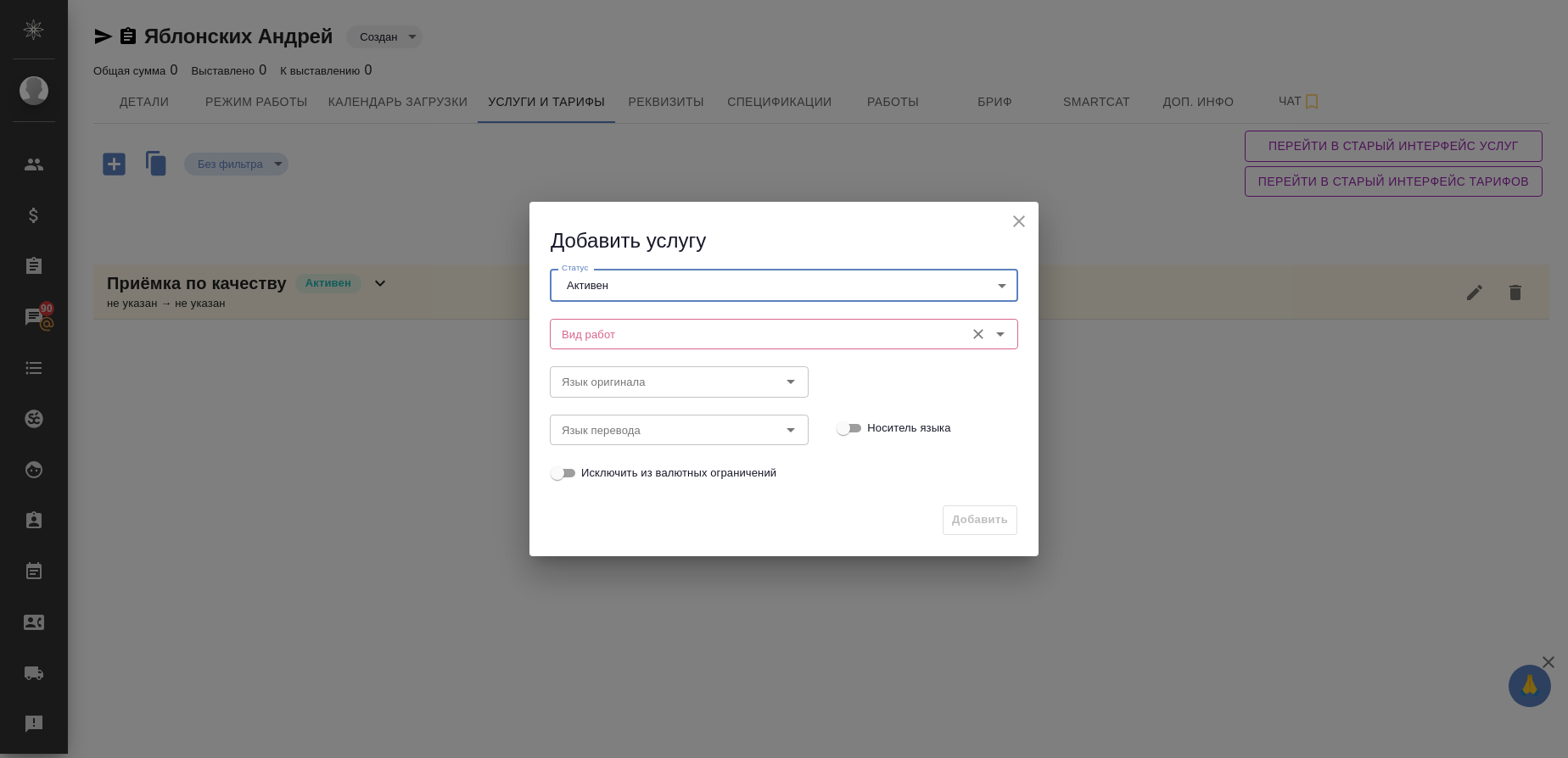
click at [582, 334] on input "Вид работ" at bounding box center [756, 334] width 401 height 21
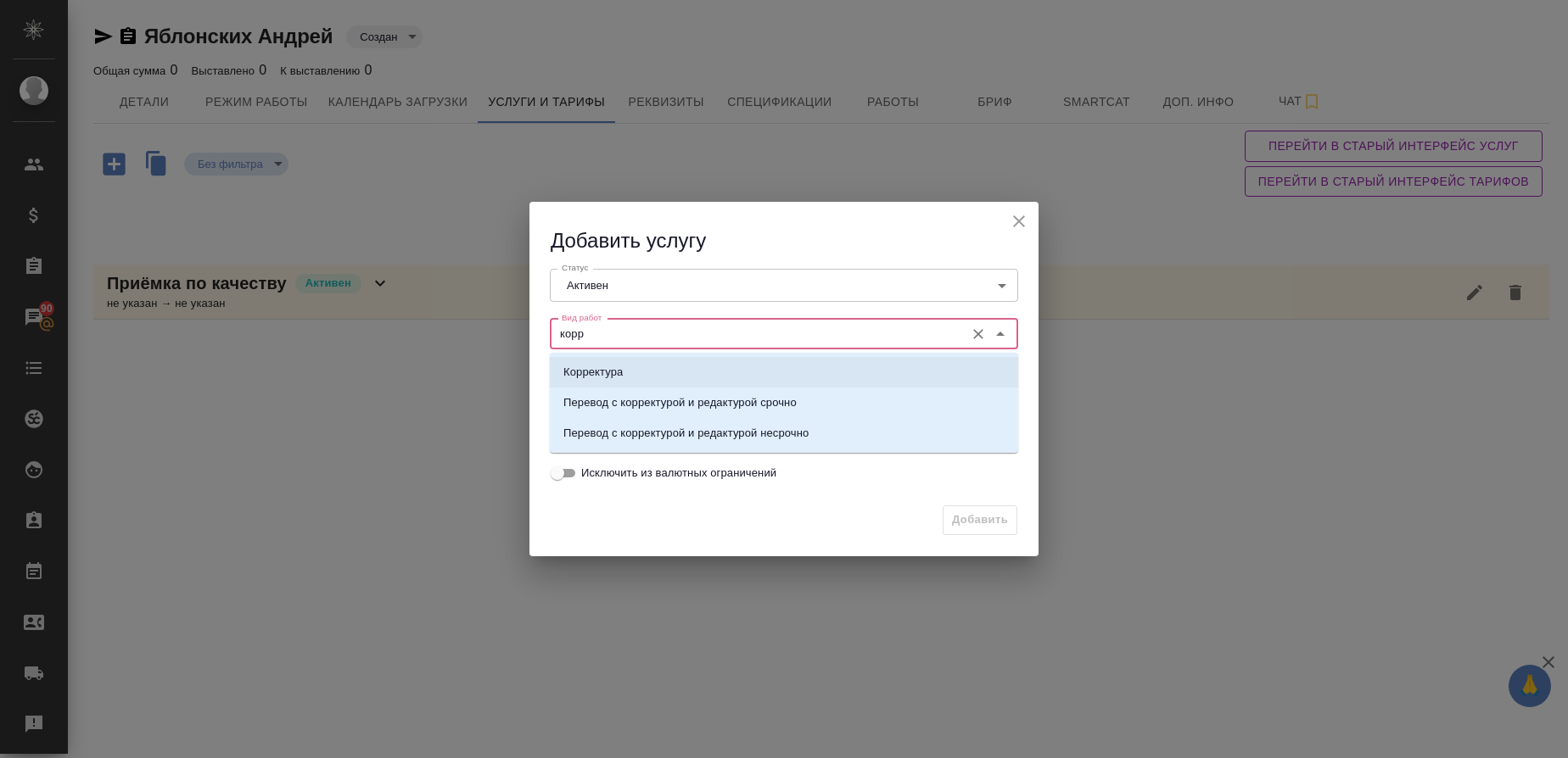
click at [589, 361] on li "Корректура" at bounding box center [784, 372] width 469 height 31
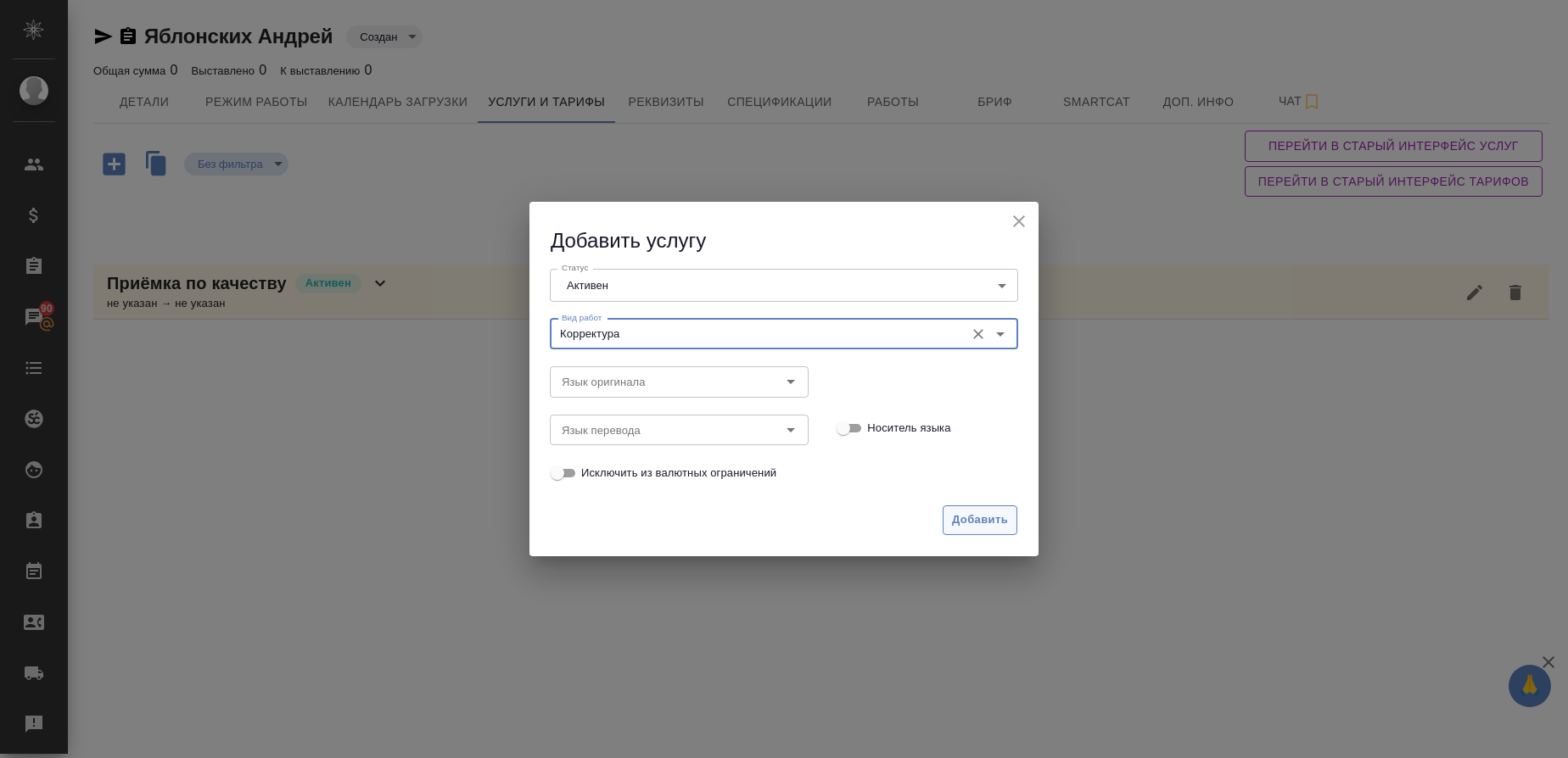
type input "Корректура"
click at [956, 517] on span "Добавить" at bounding box center [980, 521] width 56 height 20
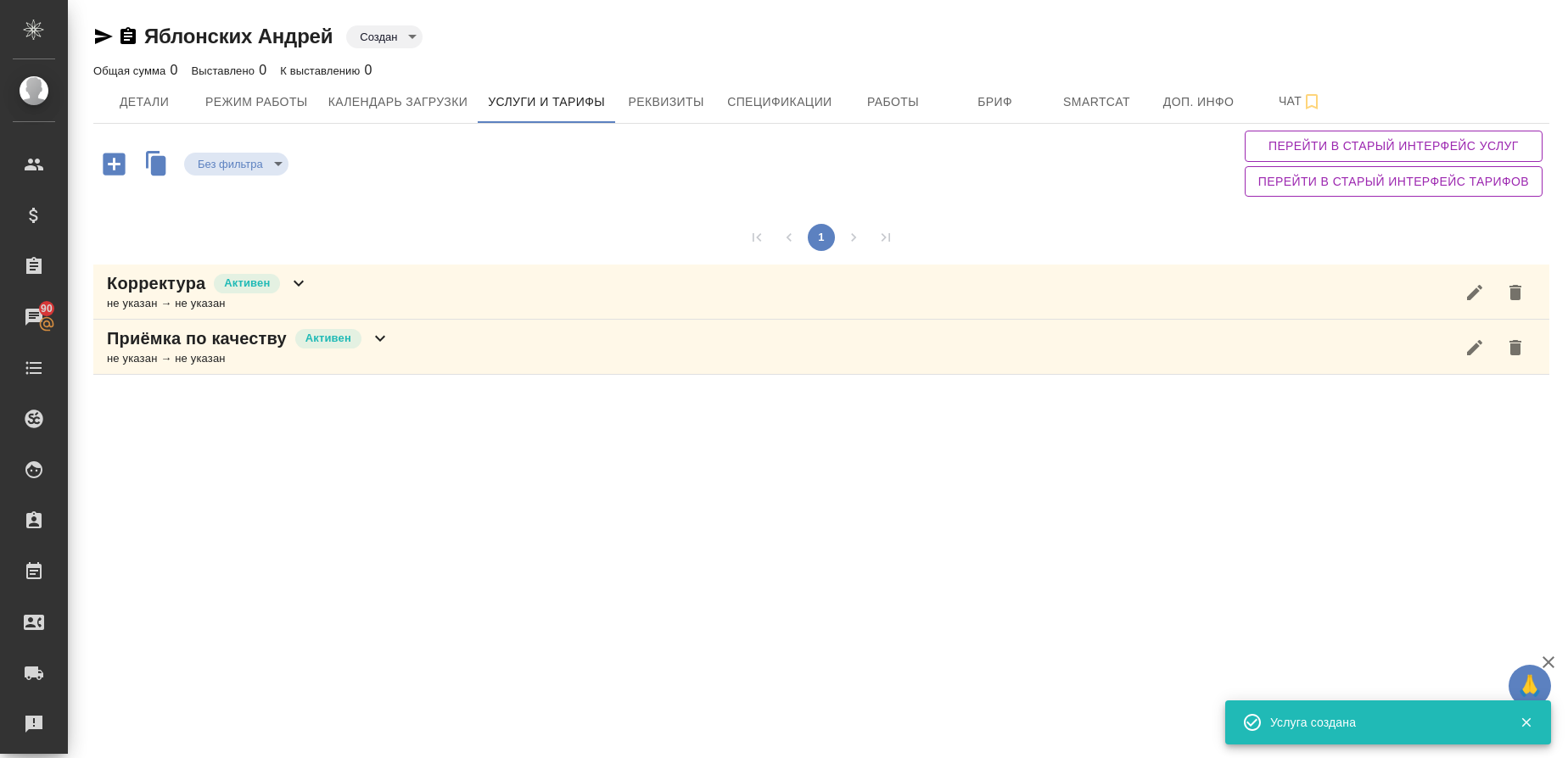
click at [159, 296] on div "не указан → не указан" at bounding box center [208, 304] width 202 height 17
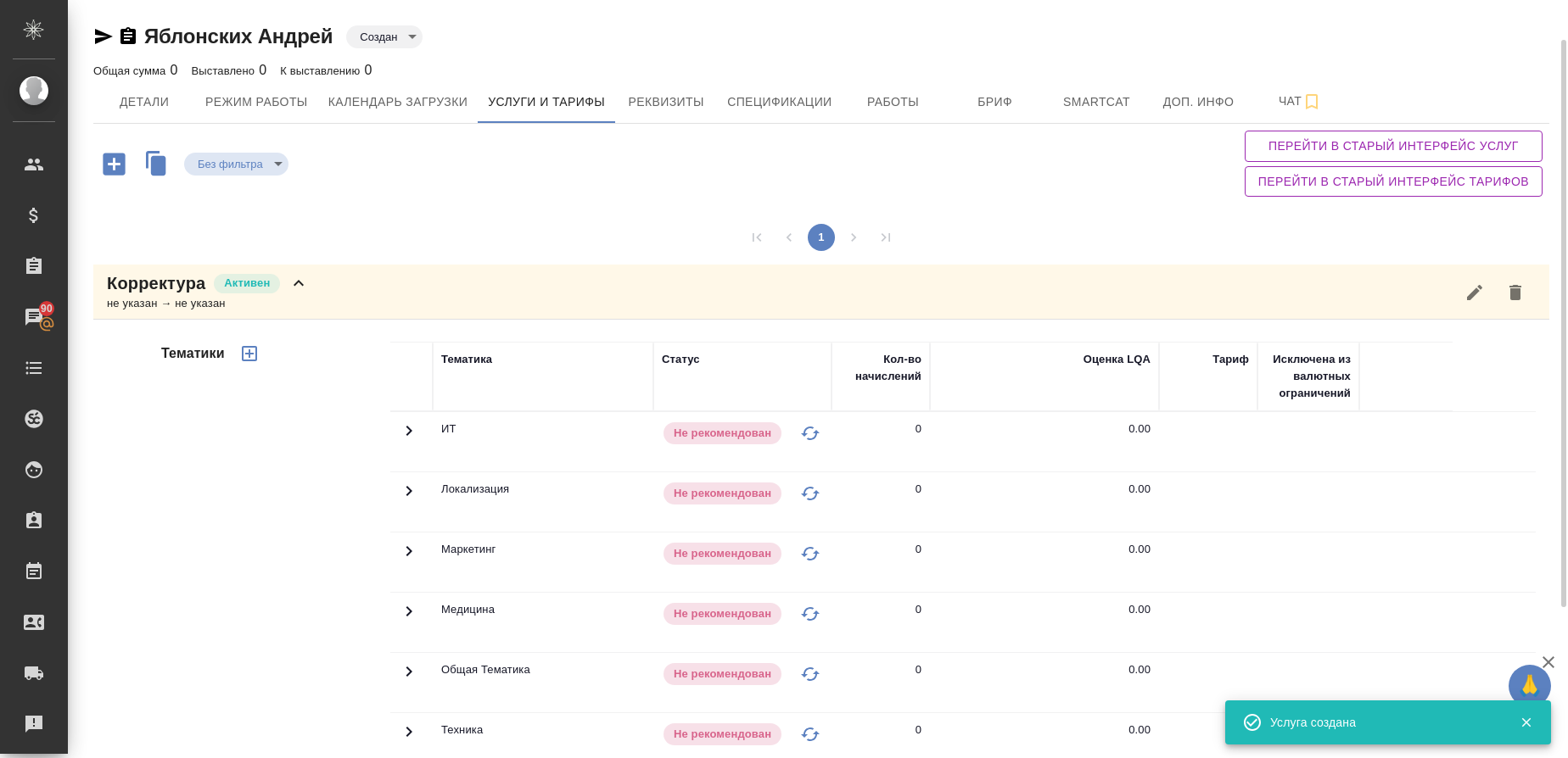
scroll to position [254, 0]
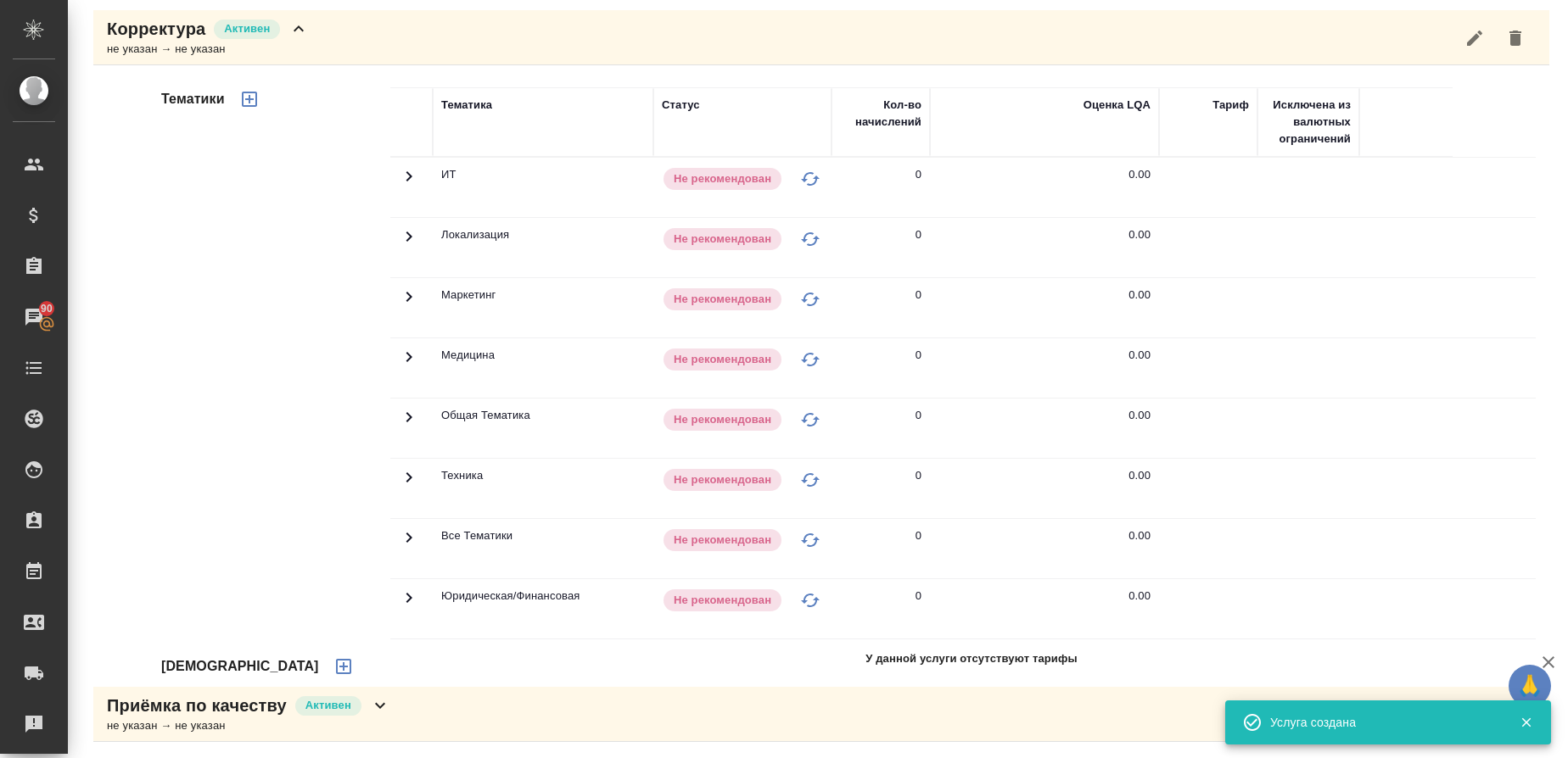
click at [334, 668] on icon "button" at bounding box center [344, 666] width 21 height 21
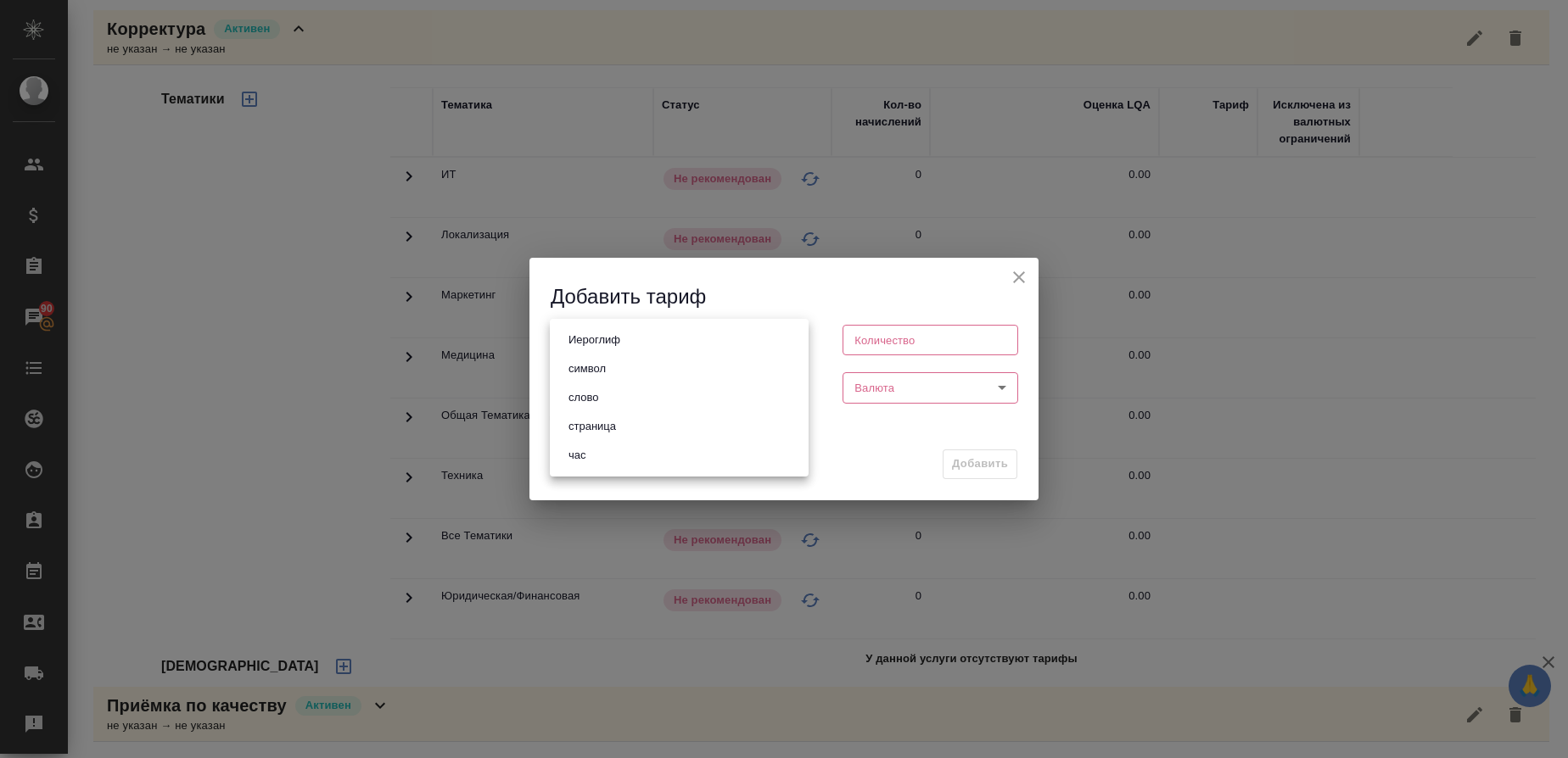
click at [590, 329] on body "🙏 .cls-1 fill:#fff; AWATERA Gusmanova Nailya Клиенты Спецификации Заказы 90 Чат…" at bounding box center [784, 379] width 1568 height 758
click at [594, 397] on button "слово" at bounding box center [583, 397] width 40 height 19
type input "5a8b1489cc6b4906c91bfd90"
type input "1"
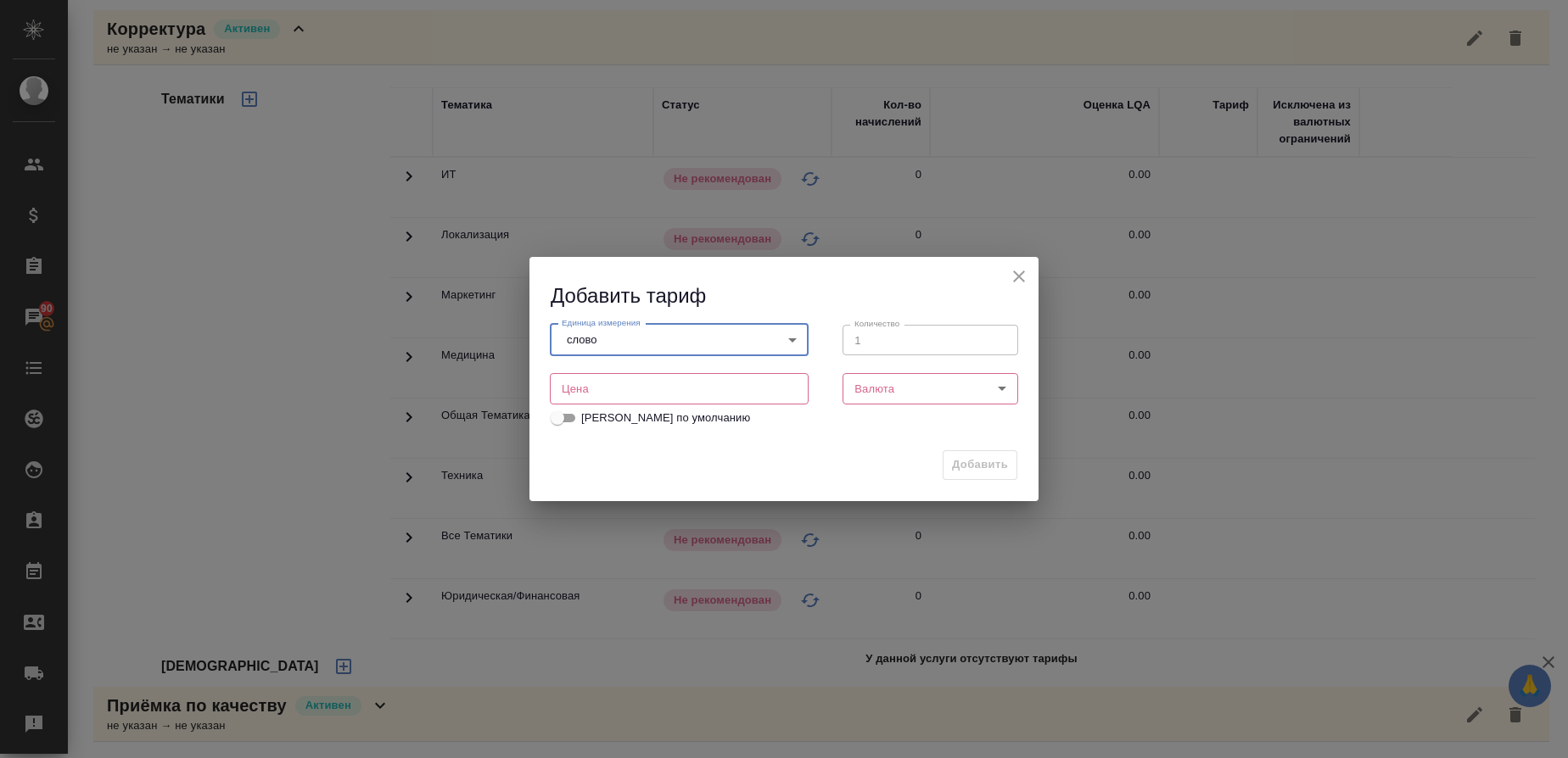
click at [745, 384] on input "number" at bounding box center [679, 388] width 259 height 31
type input "0.16"
click at [879, 400] on body "🙏 .cls-1 fill:#fff; AWATERA Gusmanova Nailya Клиенты Спецификации Заказы 90 Чат…" at bounding box center [784, 379] width 1568 height 758
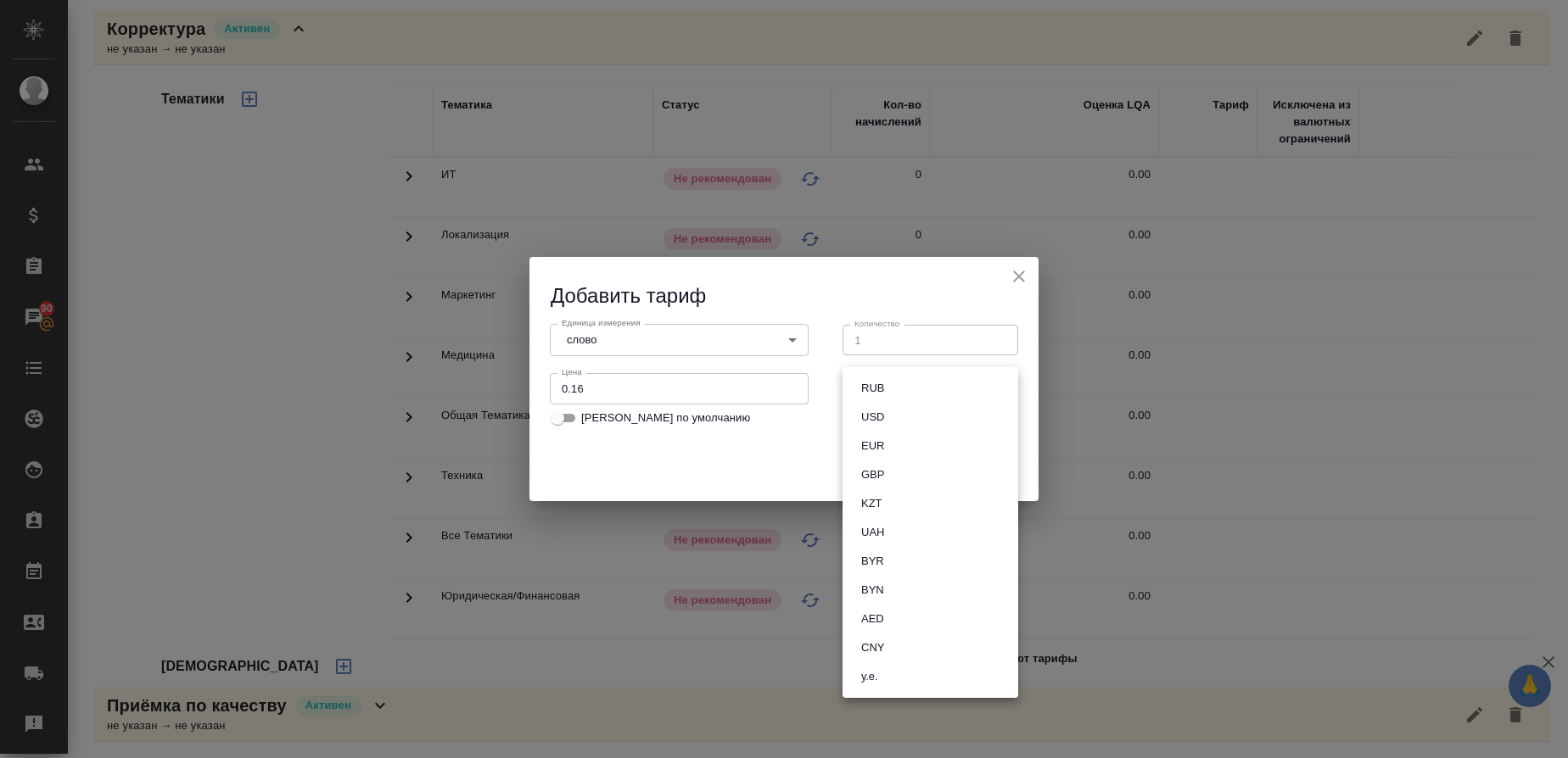
click at [877, 389] on button "RUB" at bounding box center [873, 388] width 33 height 19
type input "RUB"
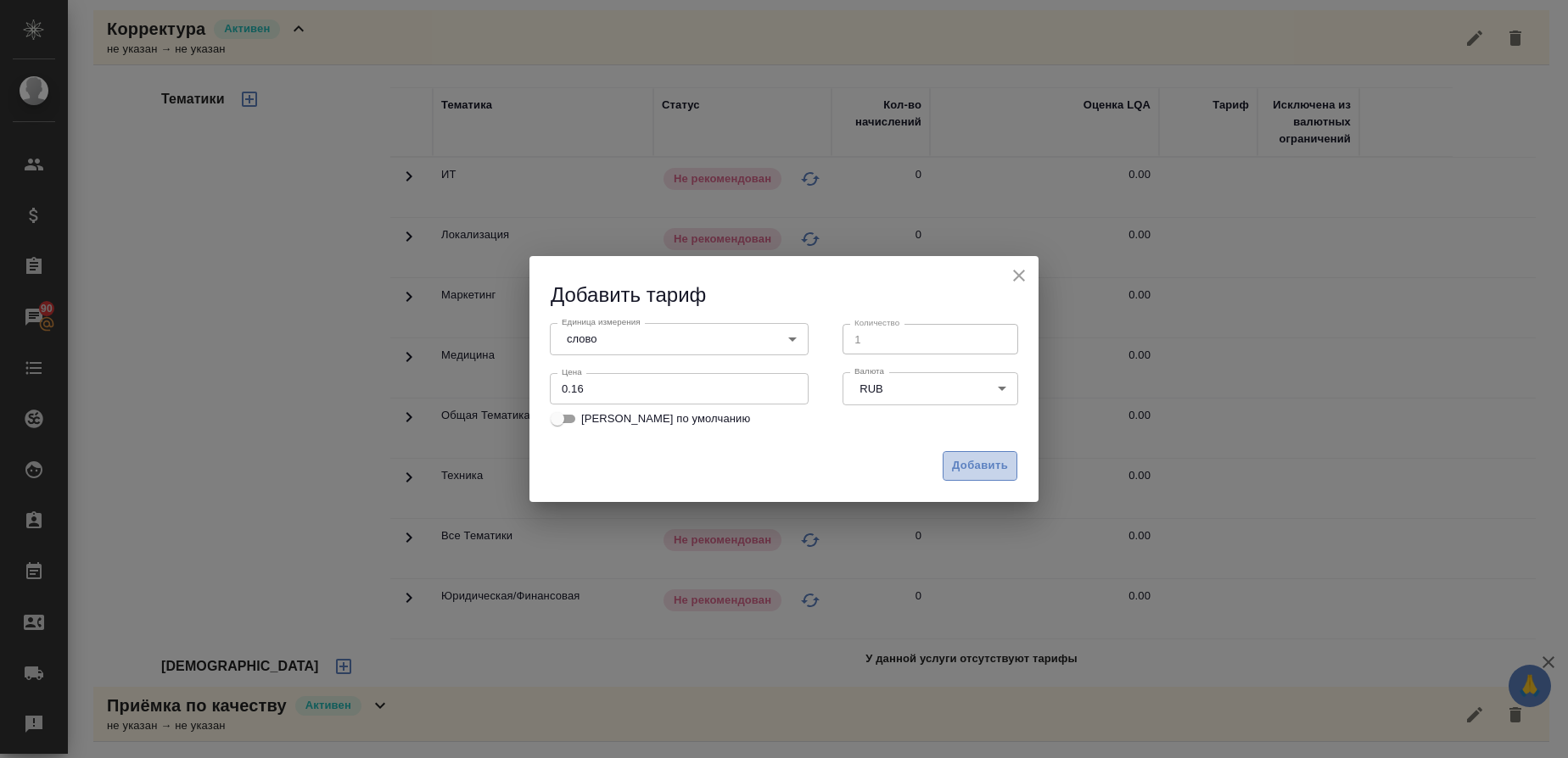
click at [978, 472] on span "Добавить" at bounding box center [980, 466] width 56 height 20
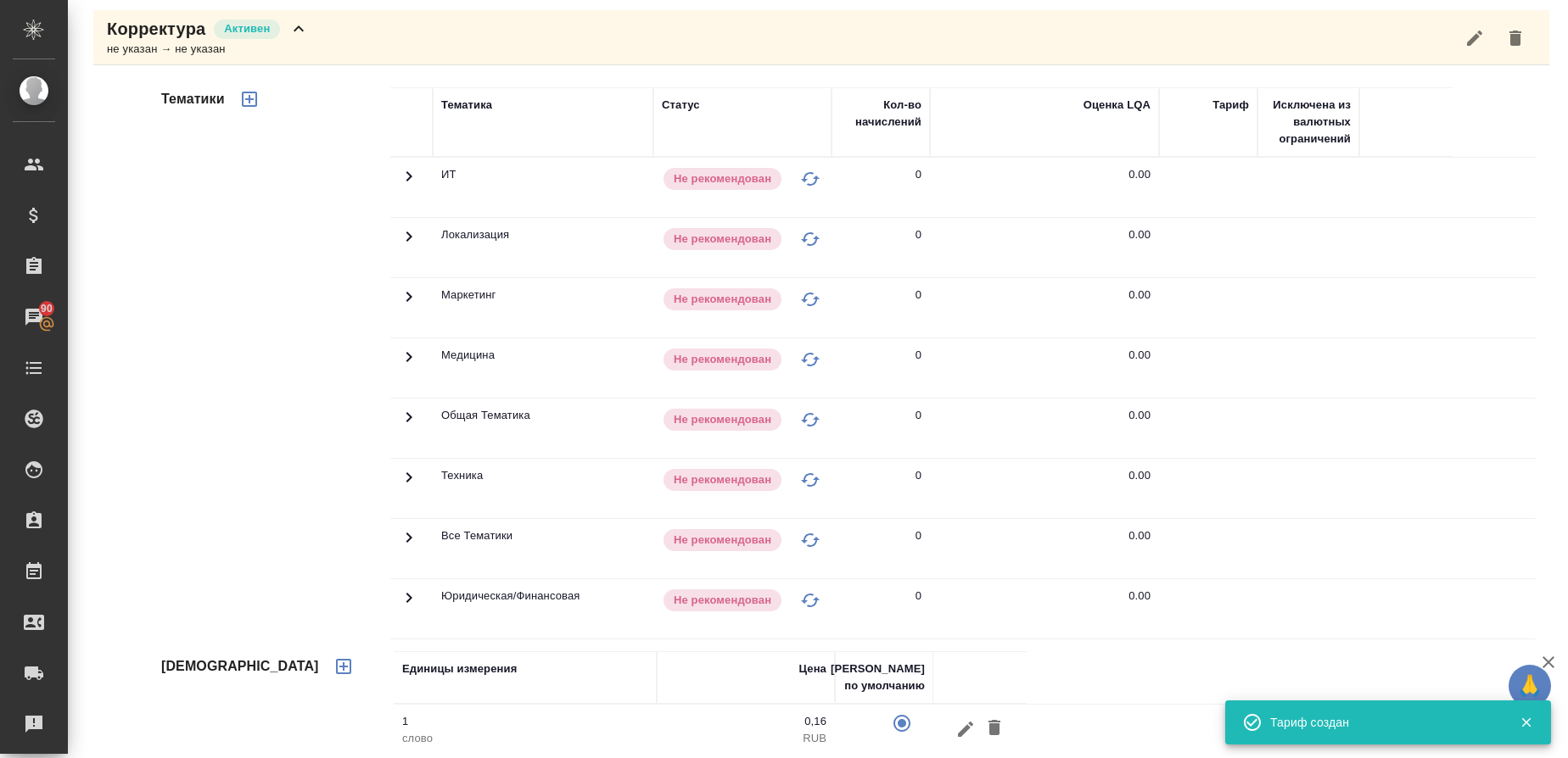
click at [252, 94] on icon "button" at bounding box center [249, 99] width 15 height 15
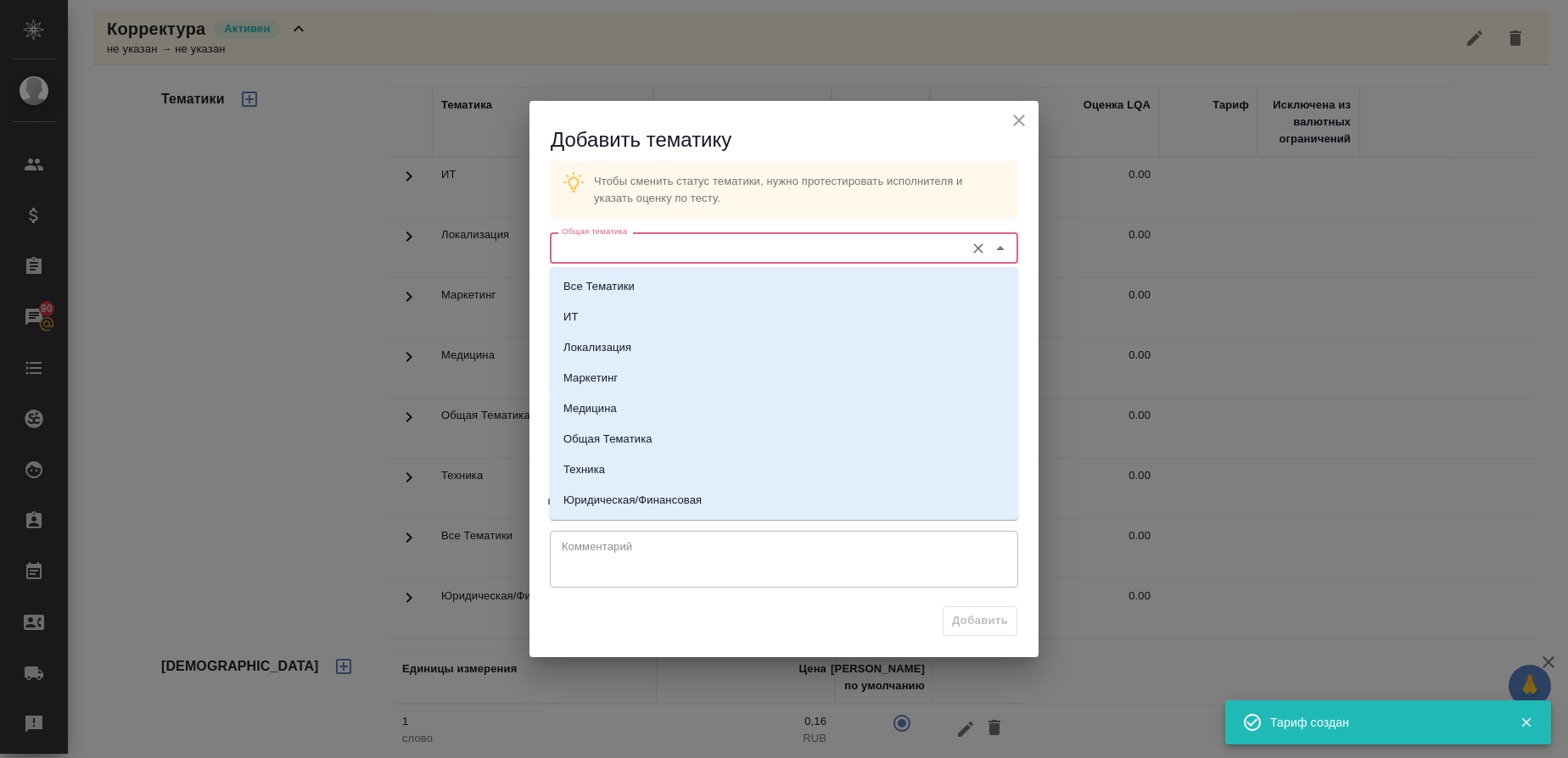
click at [635, 252] on input "Общая тематика" at bounding box center [756, 248] width 401 height 21
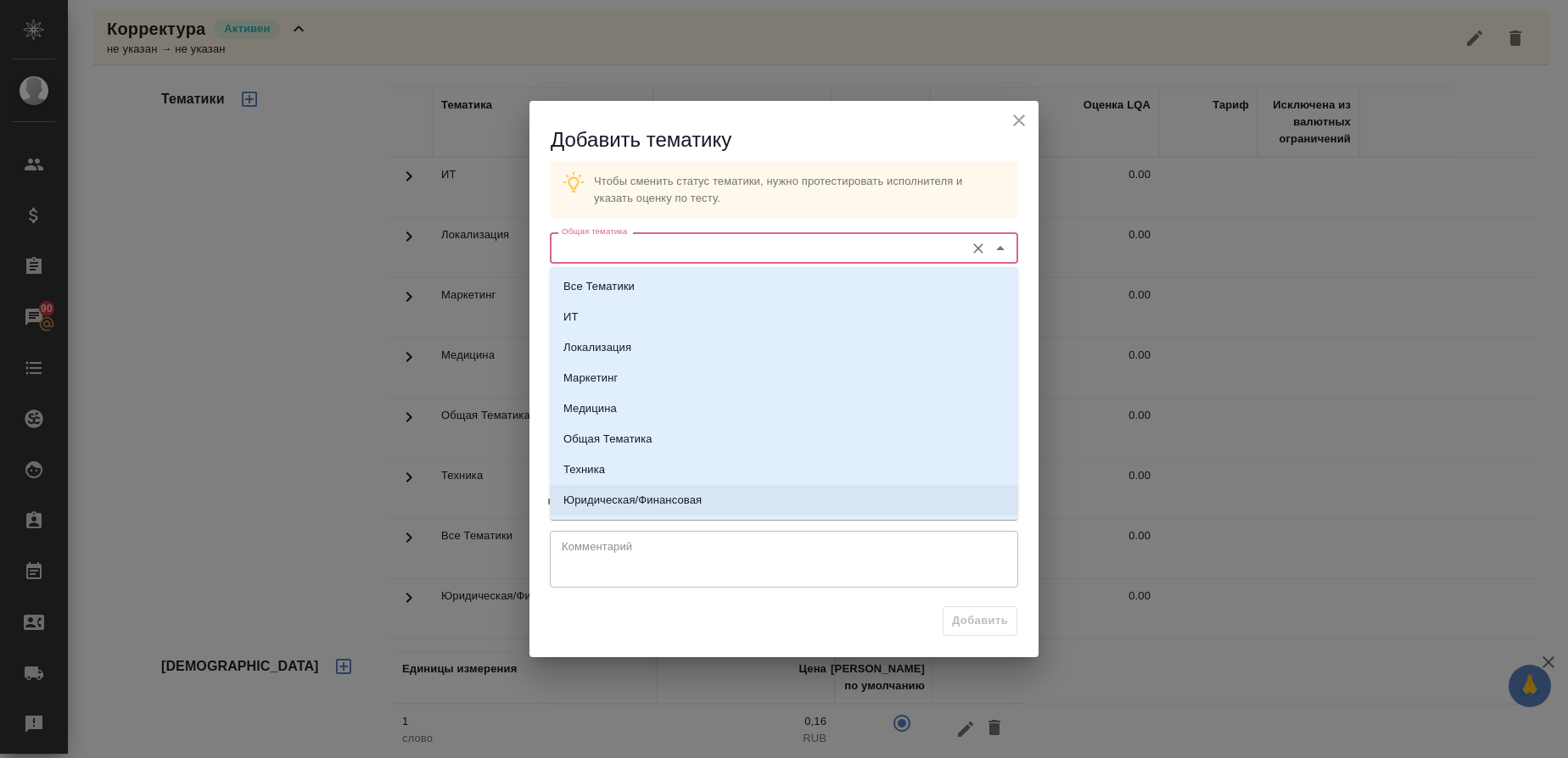
click at [610, 497] on p "Юридическая/Финансовая" at bounding box center [632, 500] width 138 height 17
type input "Юридическая/Финансовая"
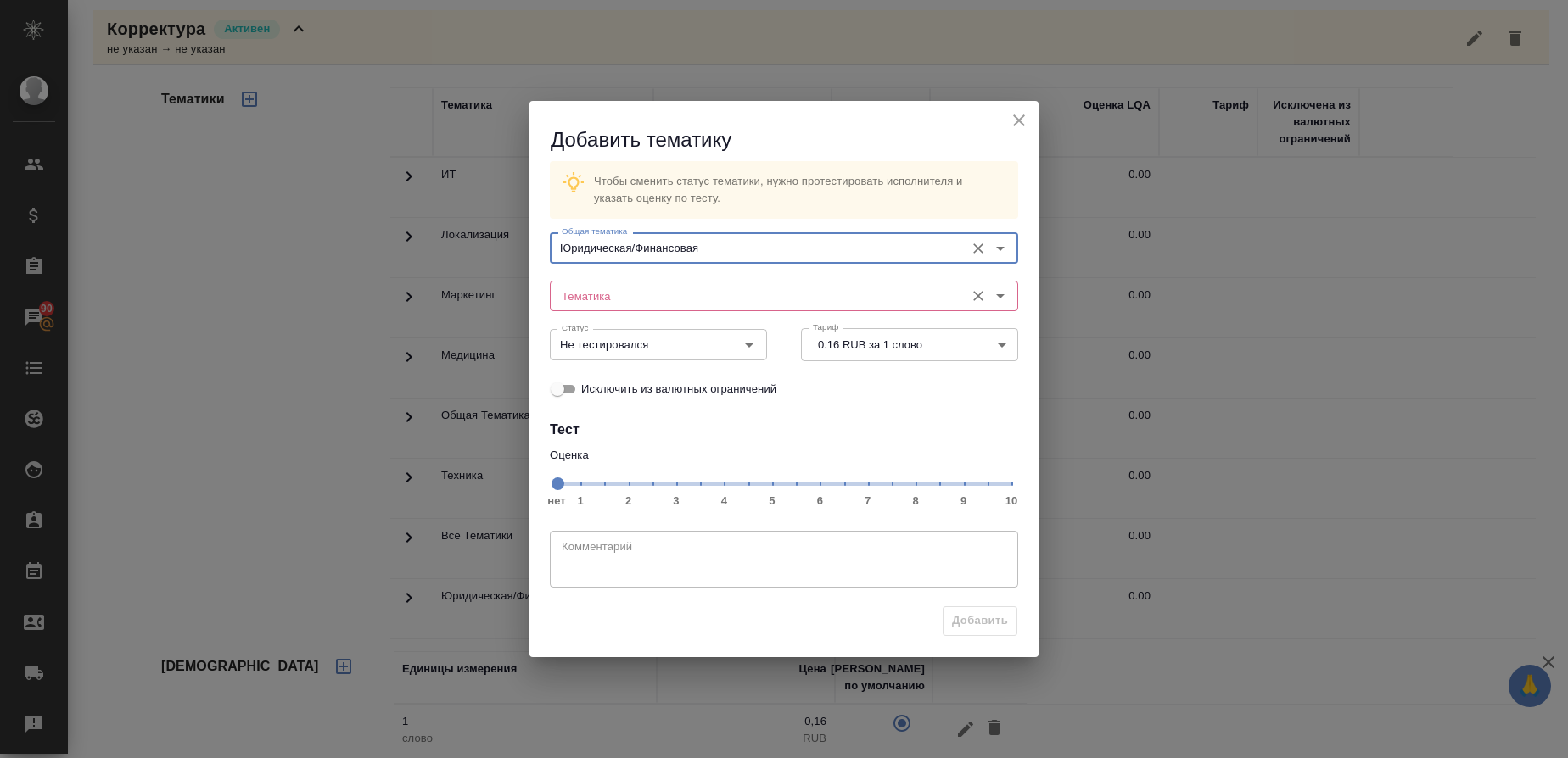
click at [584, 306] on input "Тематика" at bounding box center [756, 296] width 401 height 21
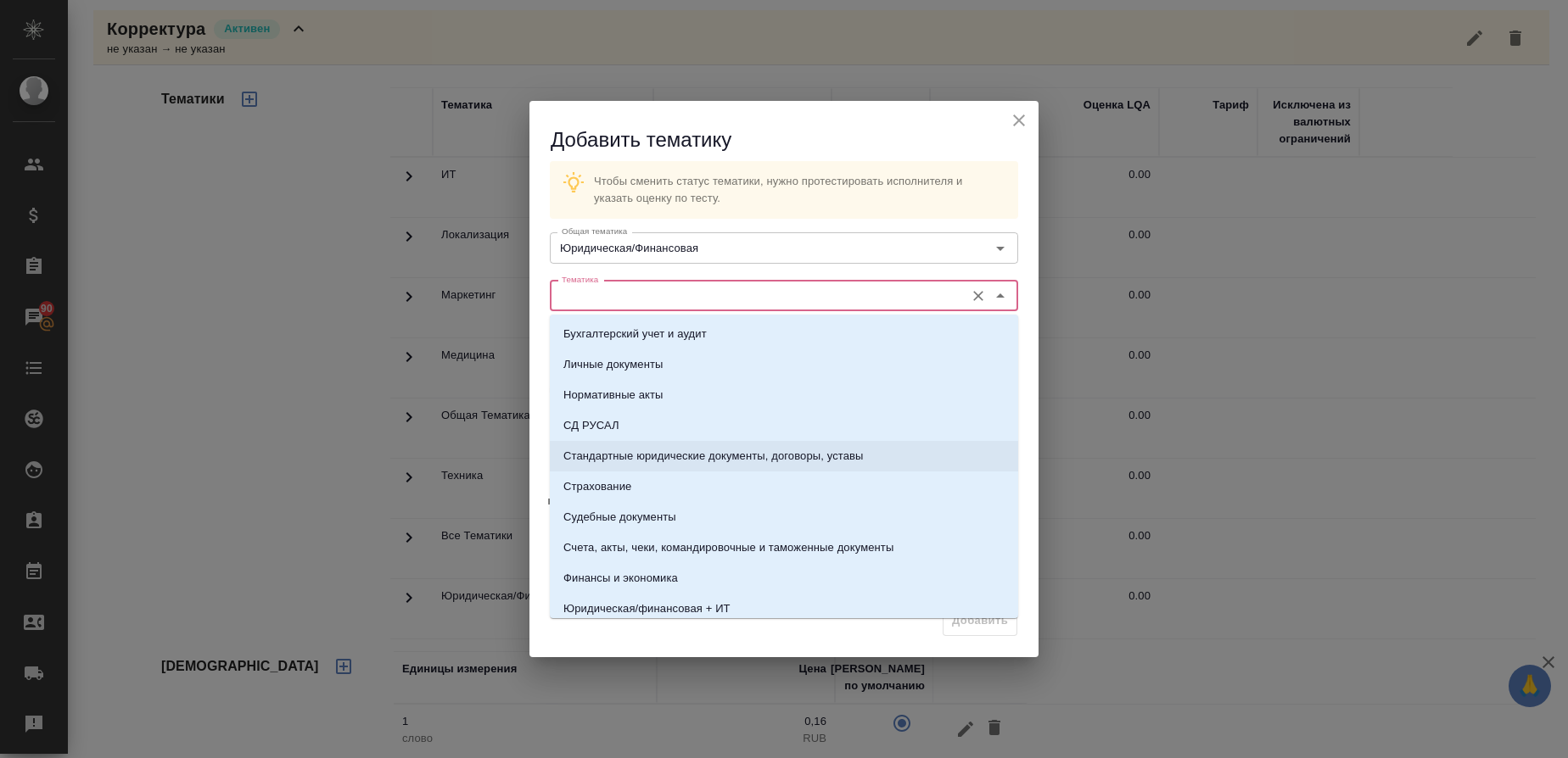
click at [647, 457] on p "Стандартные юридические документы, договоры, уставы" at bounding box center [713, 456] width 300 height 17
type input "Стандартные юридические документы, договоры, уставы"
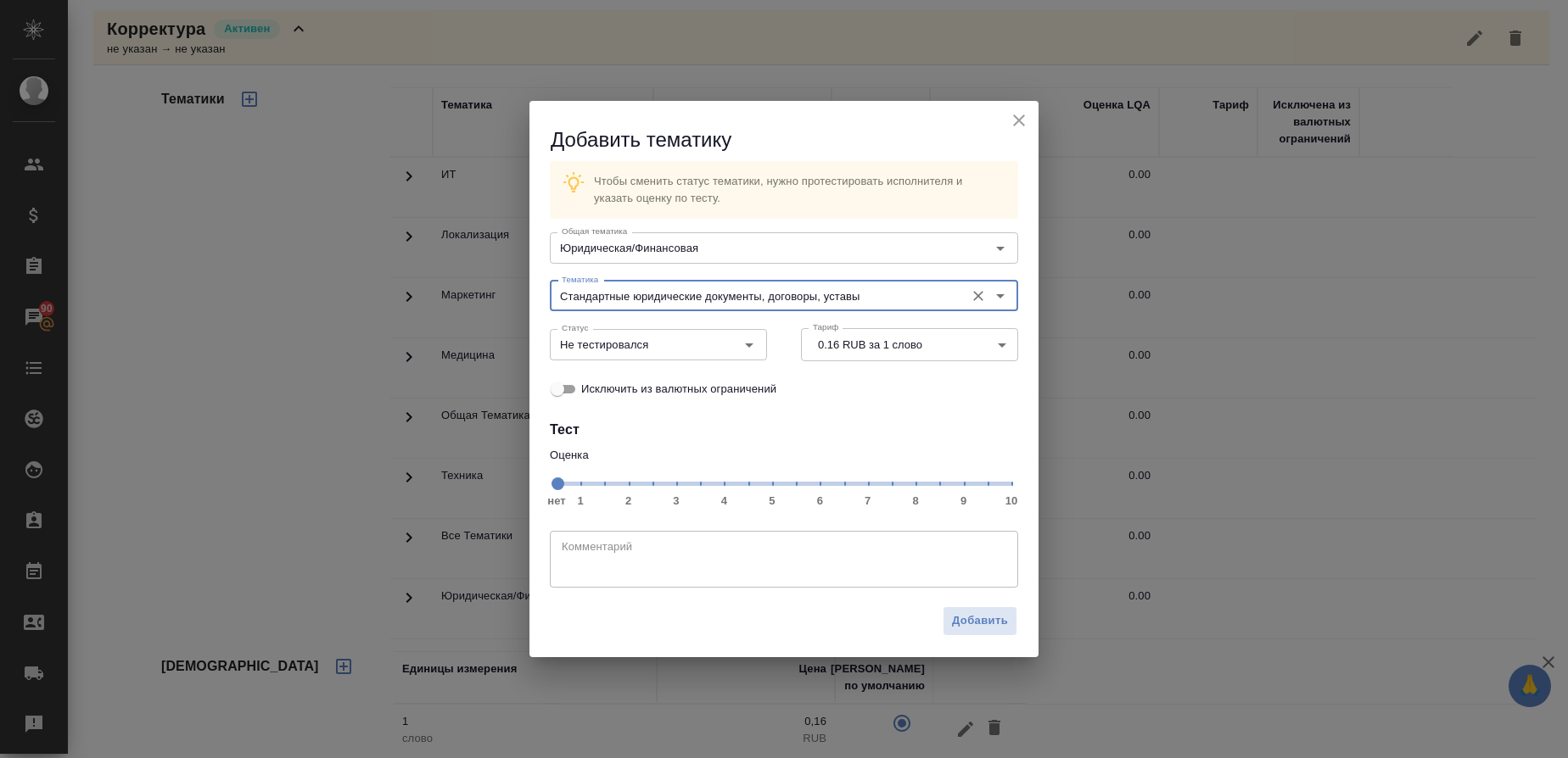
click at [920, 480] on span "нет 1 2 3 4 5 6 7 8 9 10" at bounding box center [784, 482] width 454 height 23
click at [751, 349] on icon "Open" at bounding box center [749, 345] width 21 height 21
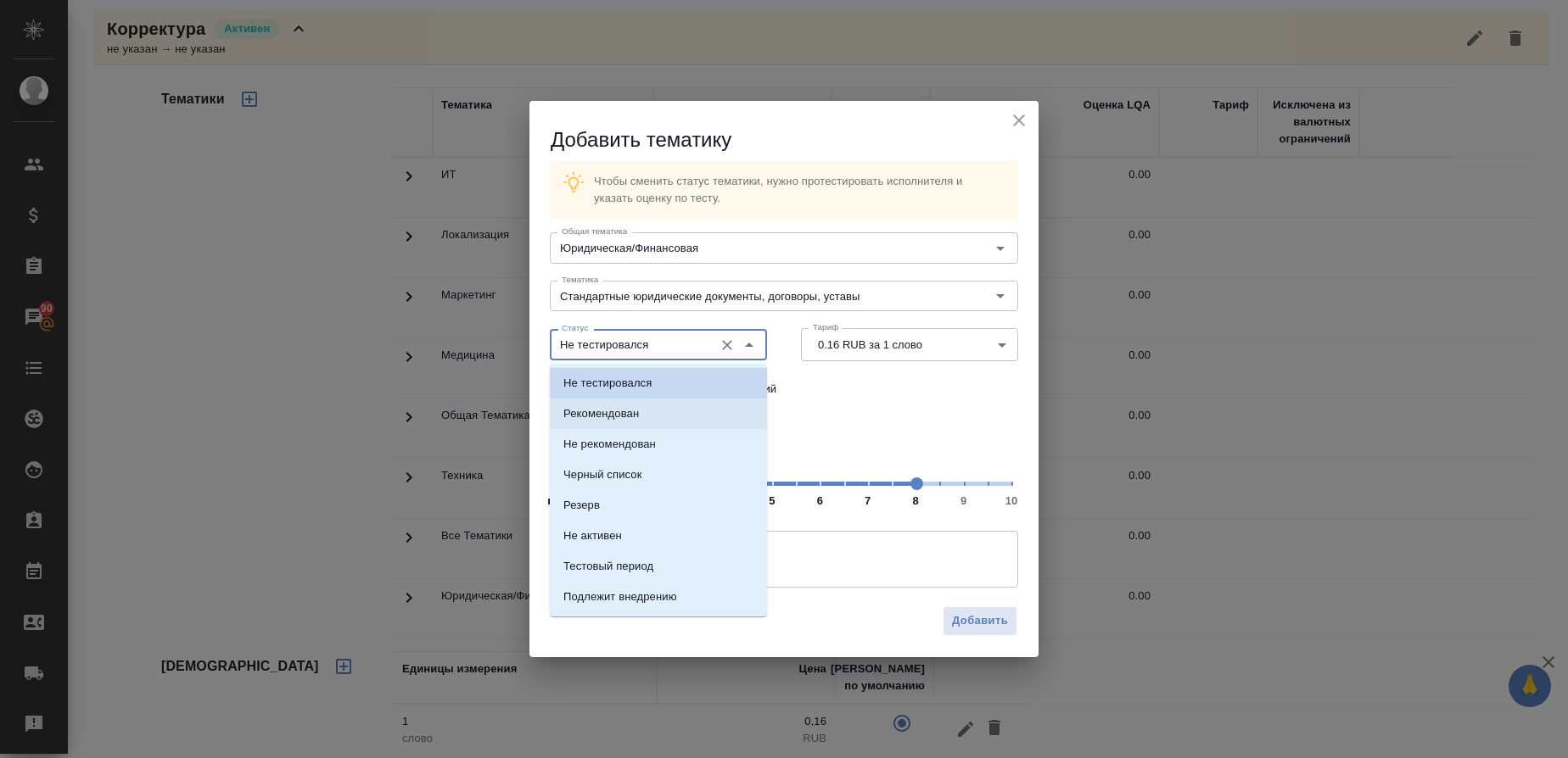
click at [656, 404] on li "Рекомендован" at bounding box center [658, 414] width 217 height 31
type input "Рекомендован"
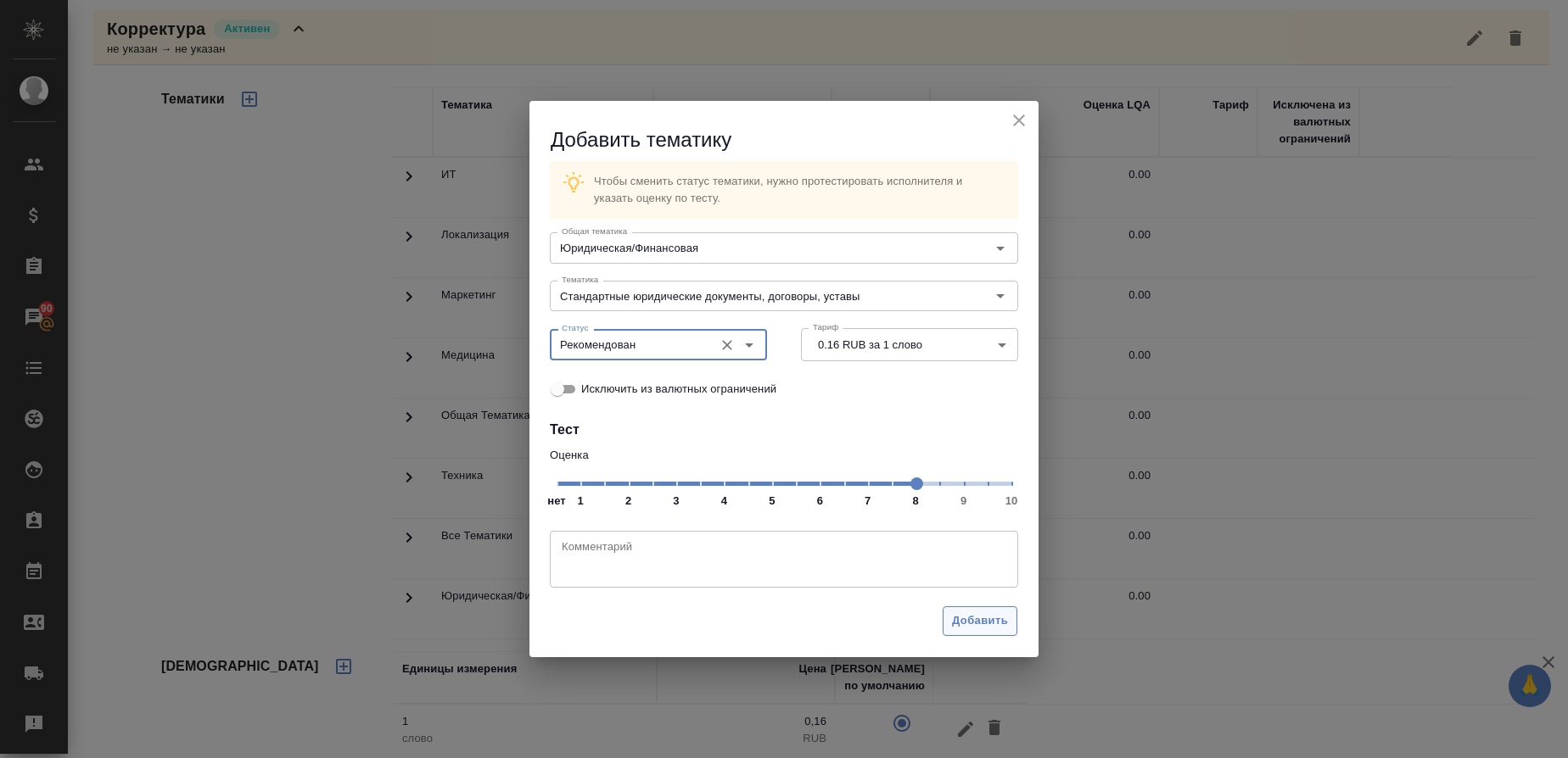
click at [1002, 620] on span "Добавить" at bounding box center [980, 622] width 56 height 20
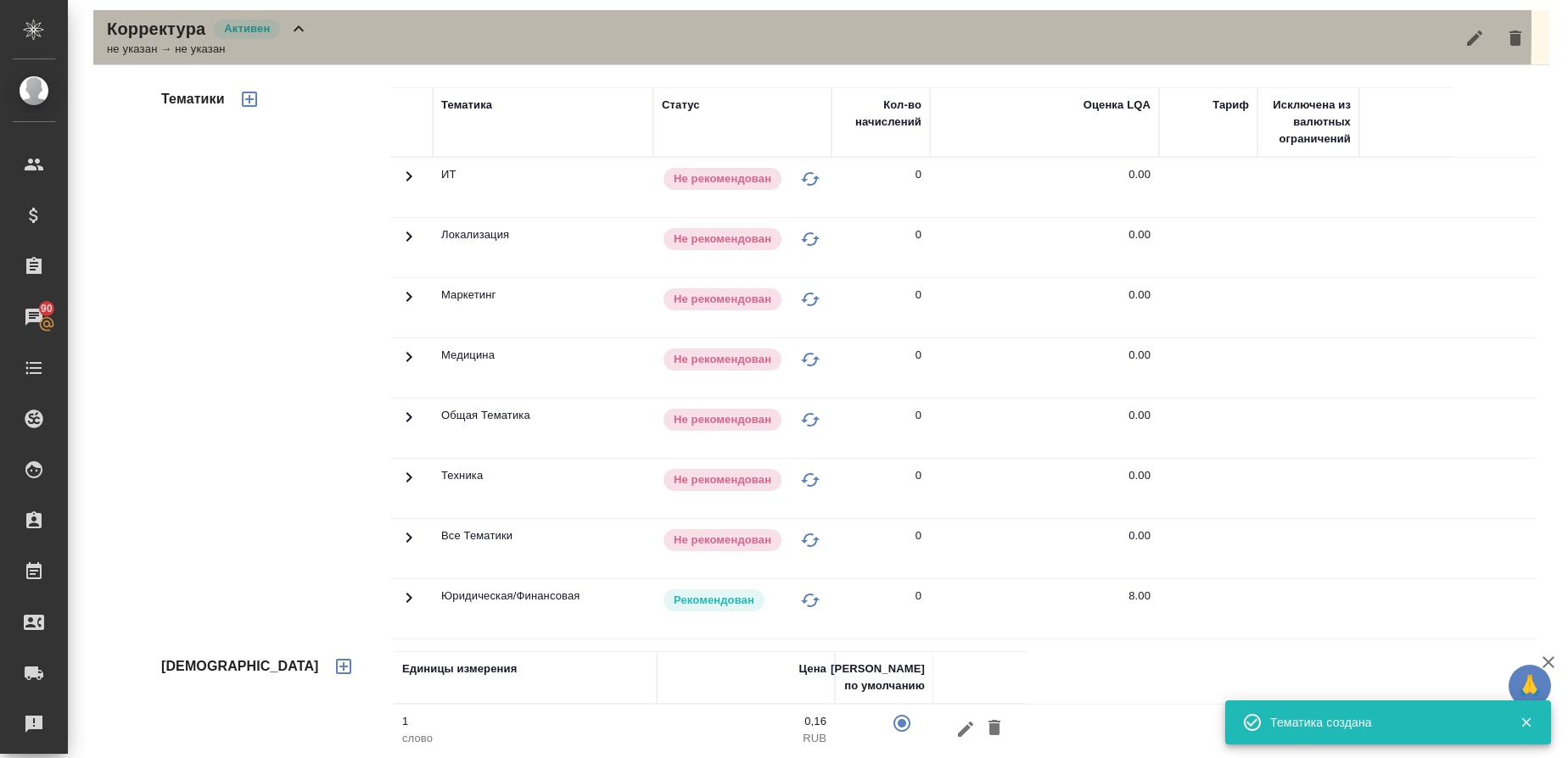
click at [150, 25] on p "Корректура" at bounding box center [156, 29] width 98 height 23
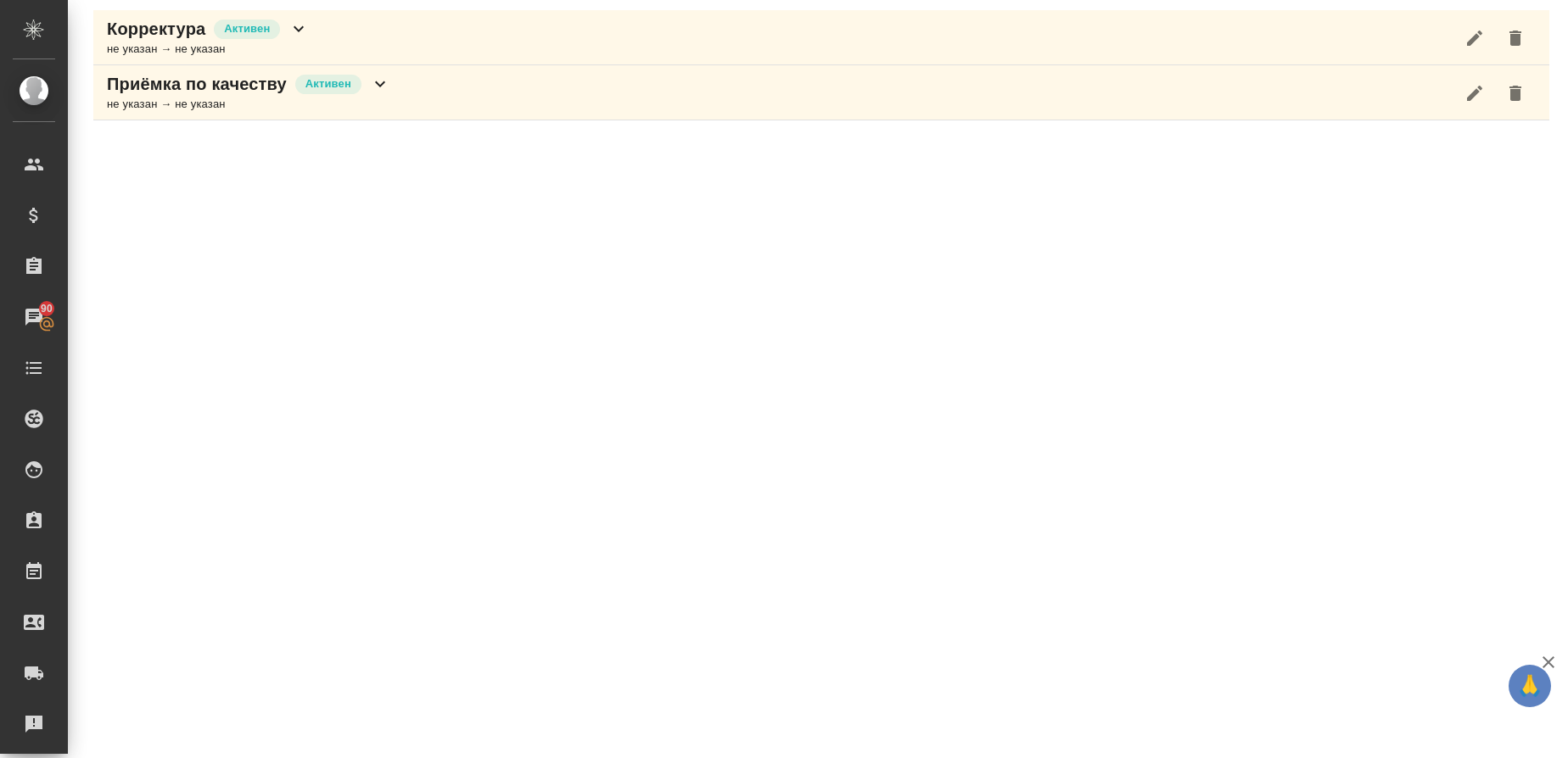
scroll to position [0, 0]
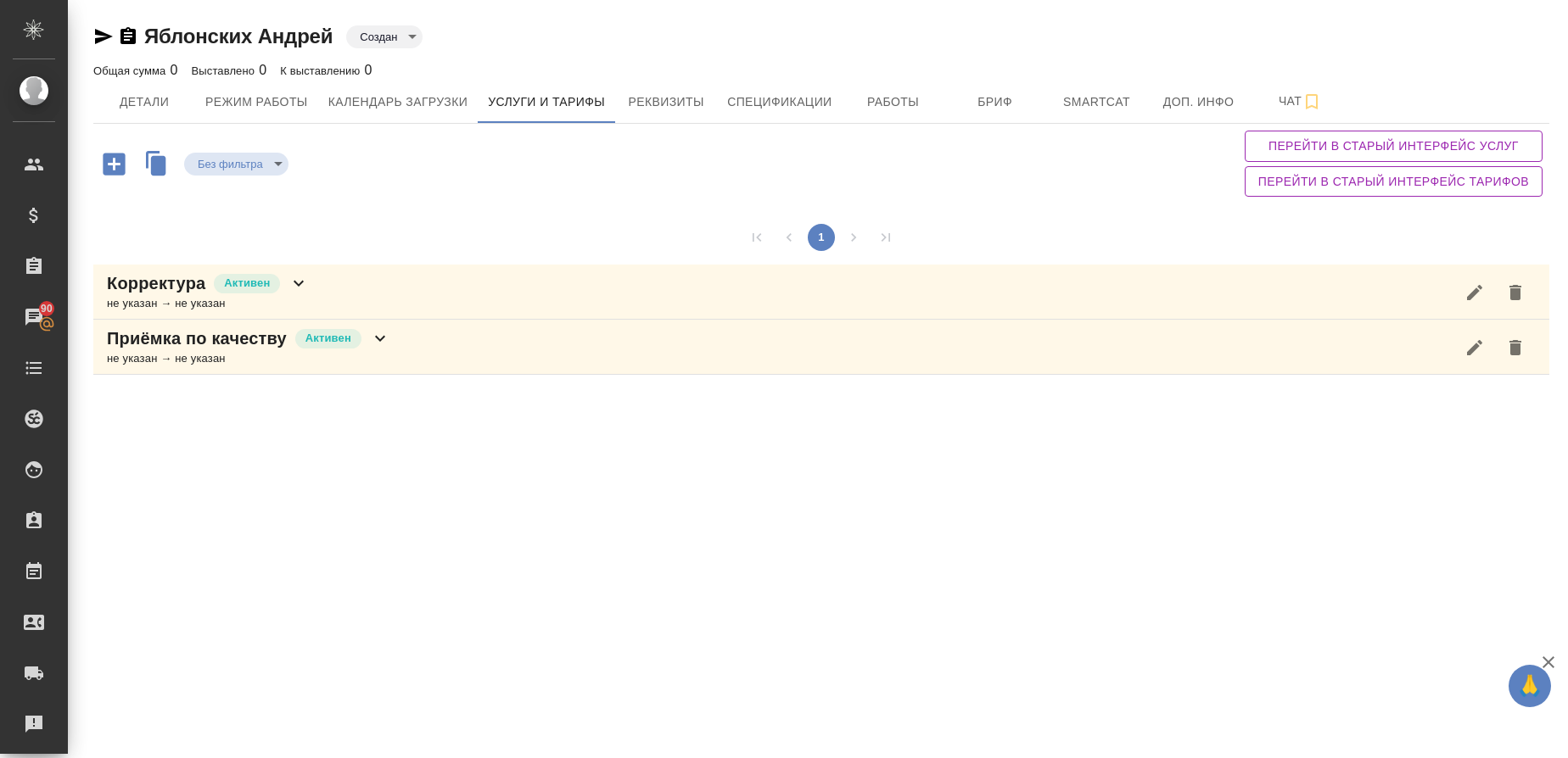
click at [119, 169] on icon "button" at bounding box center [114, 163] width 22 height 22
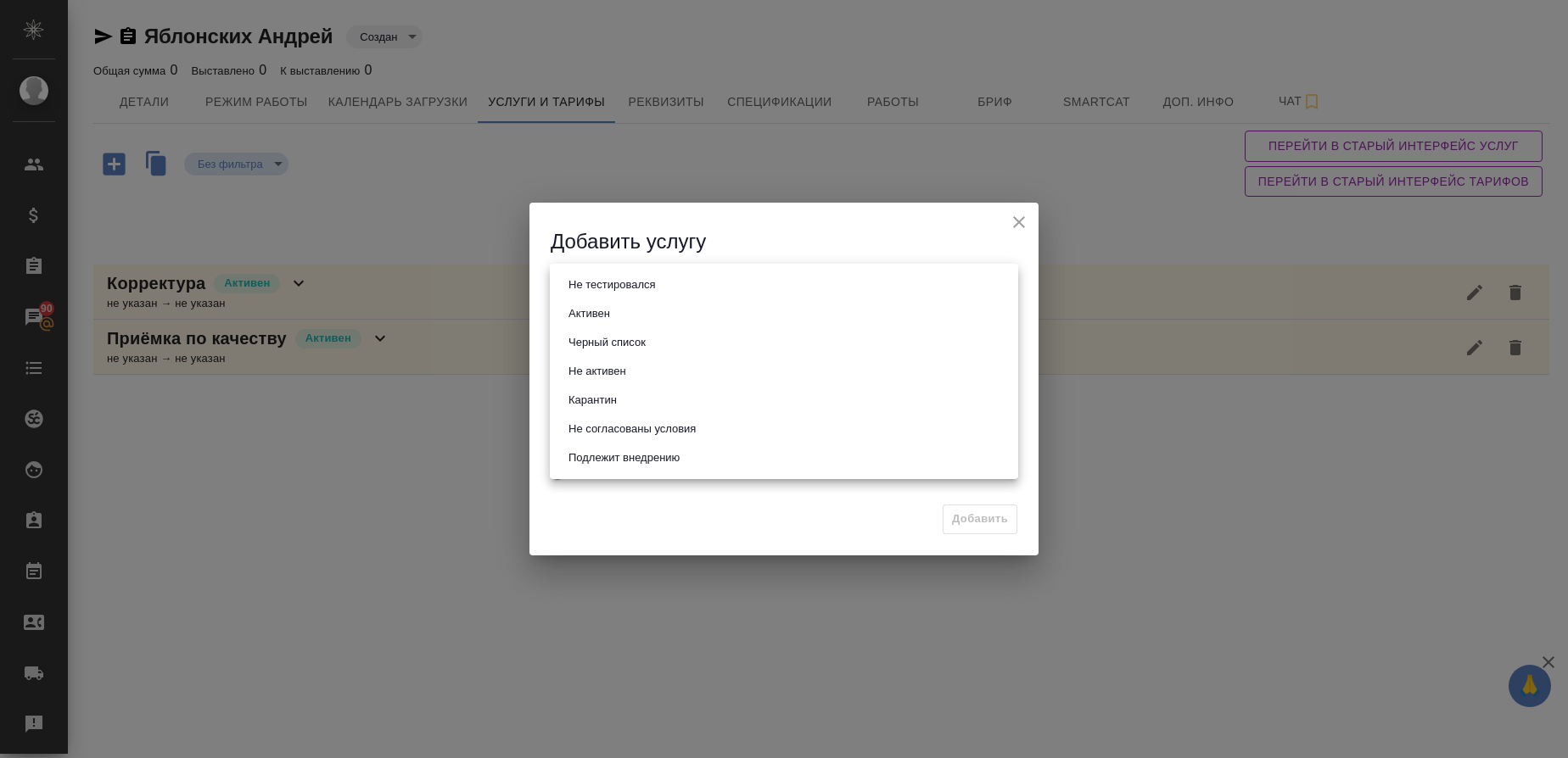
click at [669, 286] on body "🙏 .cls-1 fill:#fff; AWATERA Gusmanova Nailya Клиенты Спецификации Заказы 90 Чат…" at bounding box center [784, 379] width 1568 height 758
click at [649, 315] on li "Активен" at bounding box center [784, 314] width 469 height 29
type input "active"
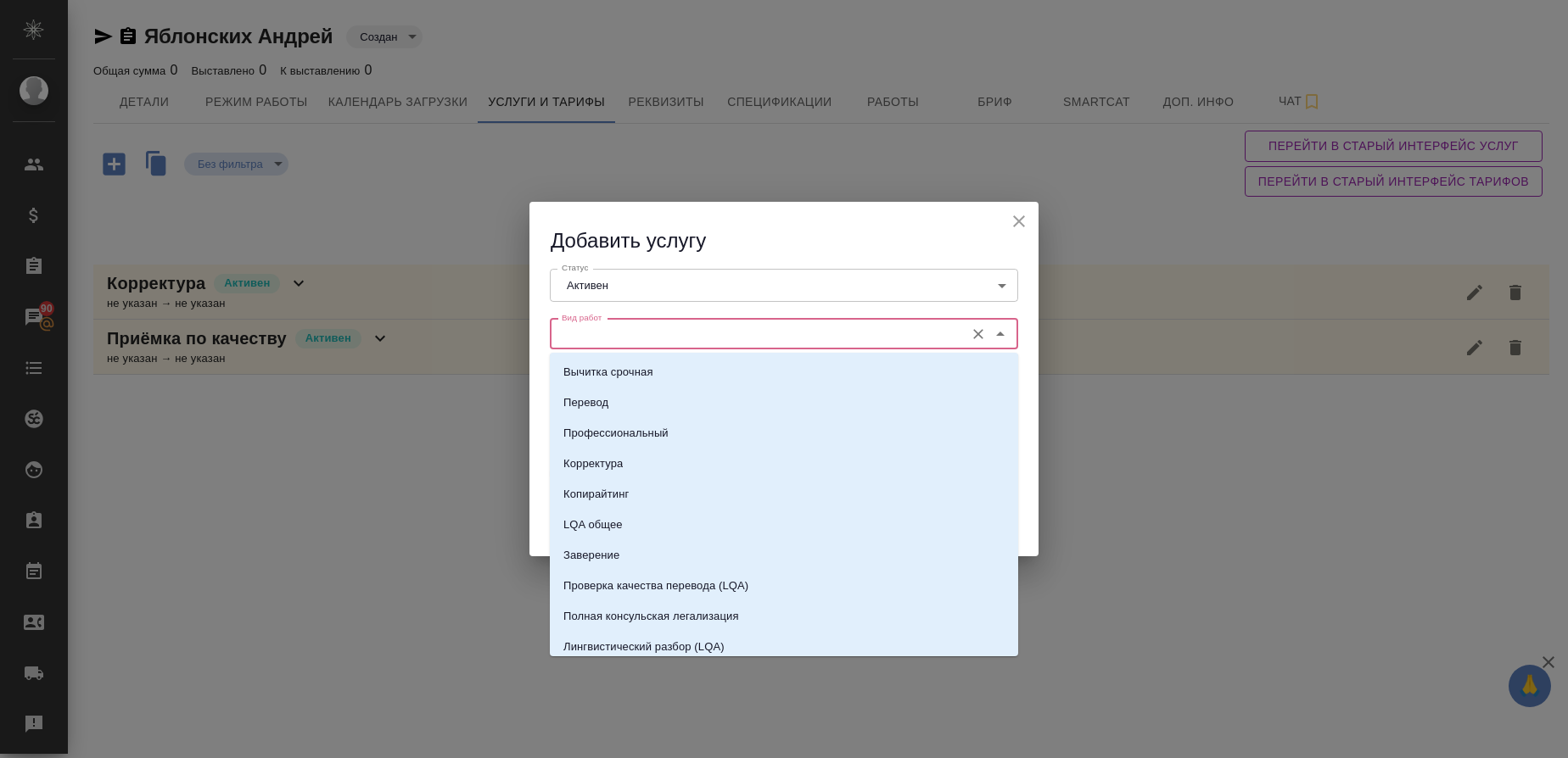
click at [633, 336] on input "Вид работ" at bounding box center [756, 334] width 401 height 21
click at [597, 461] on p "Корректура" at bounding box center [593, 463] width 60 height 17
type input "Корректура"
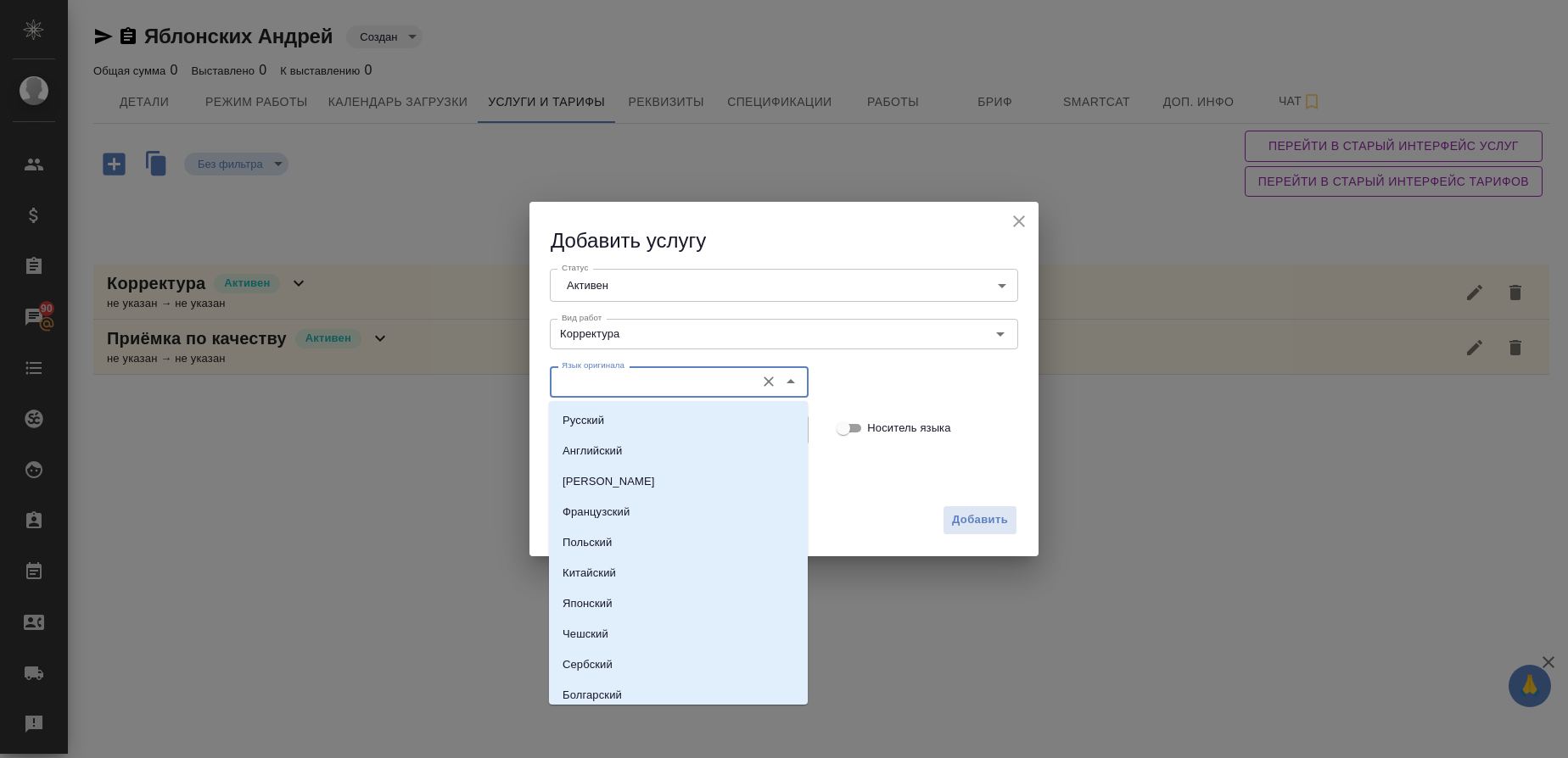
click at [582, 379] on input "Язык оригинала" at bounding box center [651, 381] width 192 height 21
click at [570, 427] on p "Русский" at bounding box center [583, 420] width 41 height 17
type input "Русский"
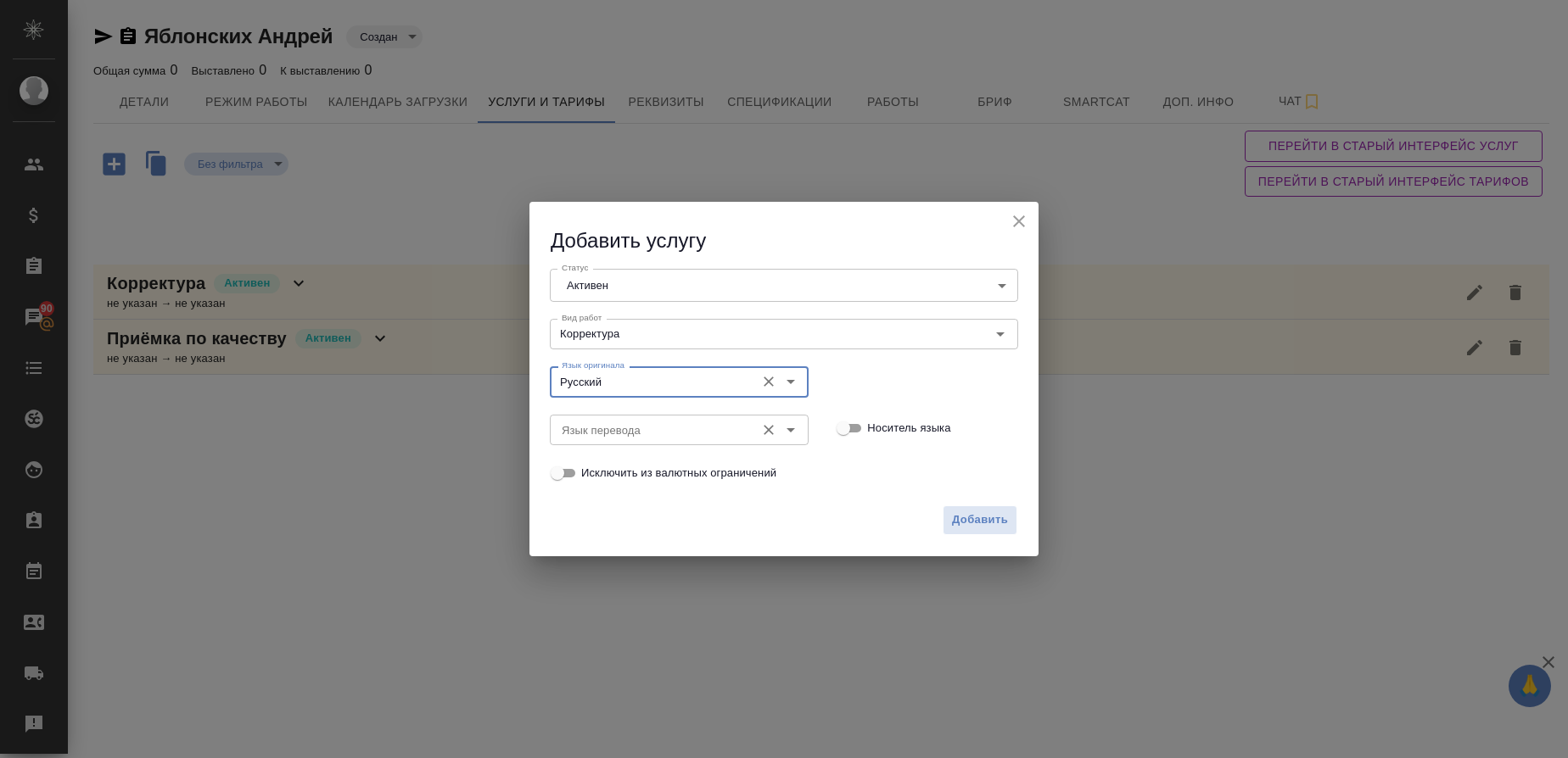
click at [565, 432] on input "Язык перевода" at bounding box center [651, 430] width 192 height 21
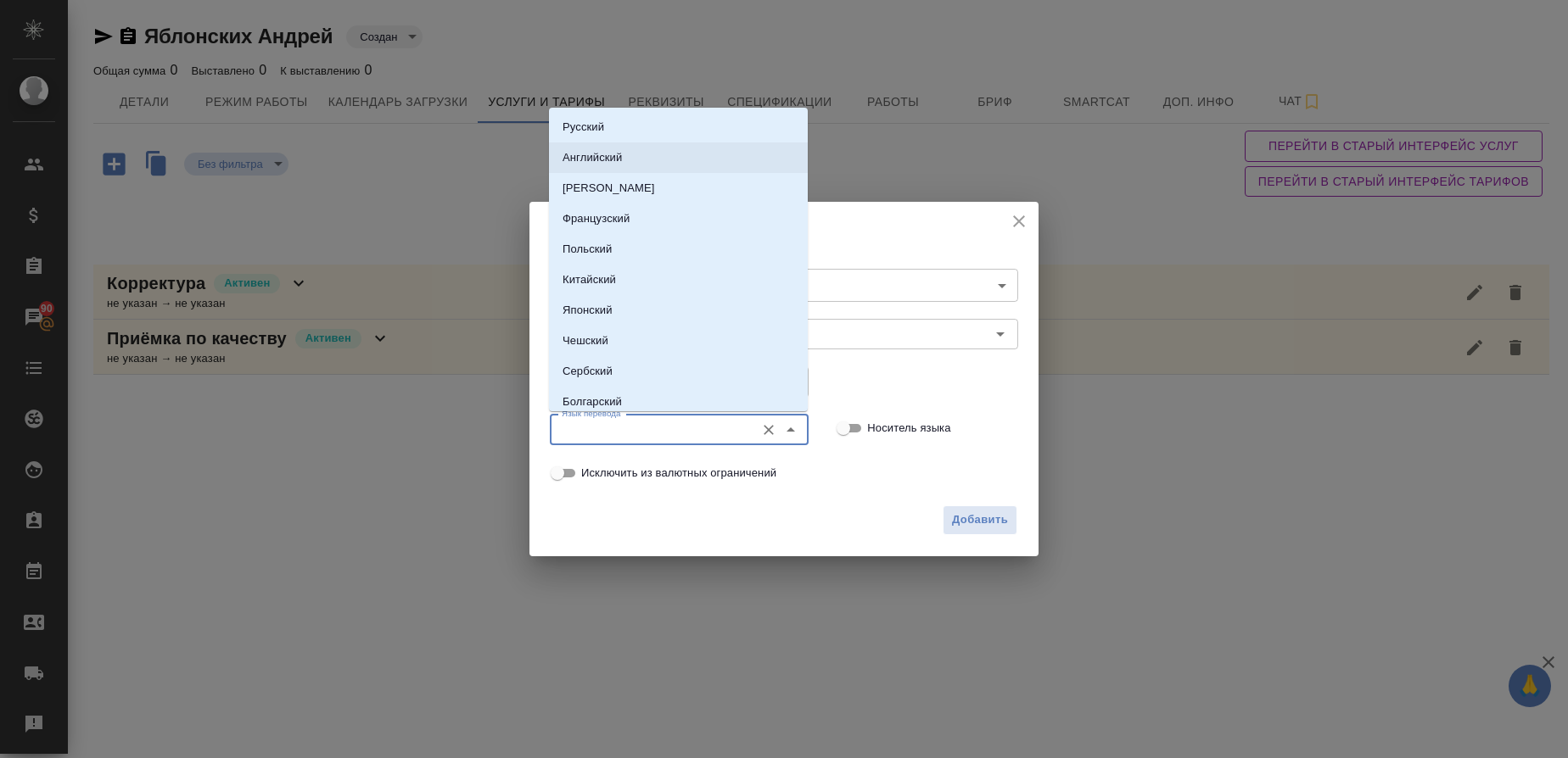
click at [601, 158] on p "Английский" at bounding box center [592, 158] width 60 height 17
type input "Английский"
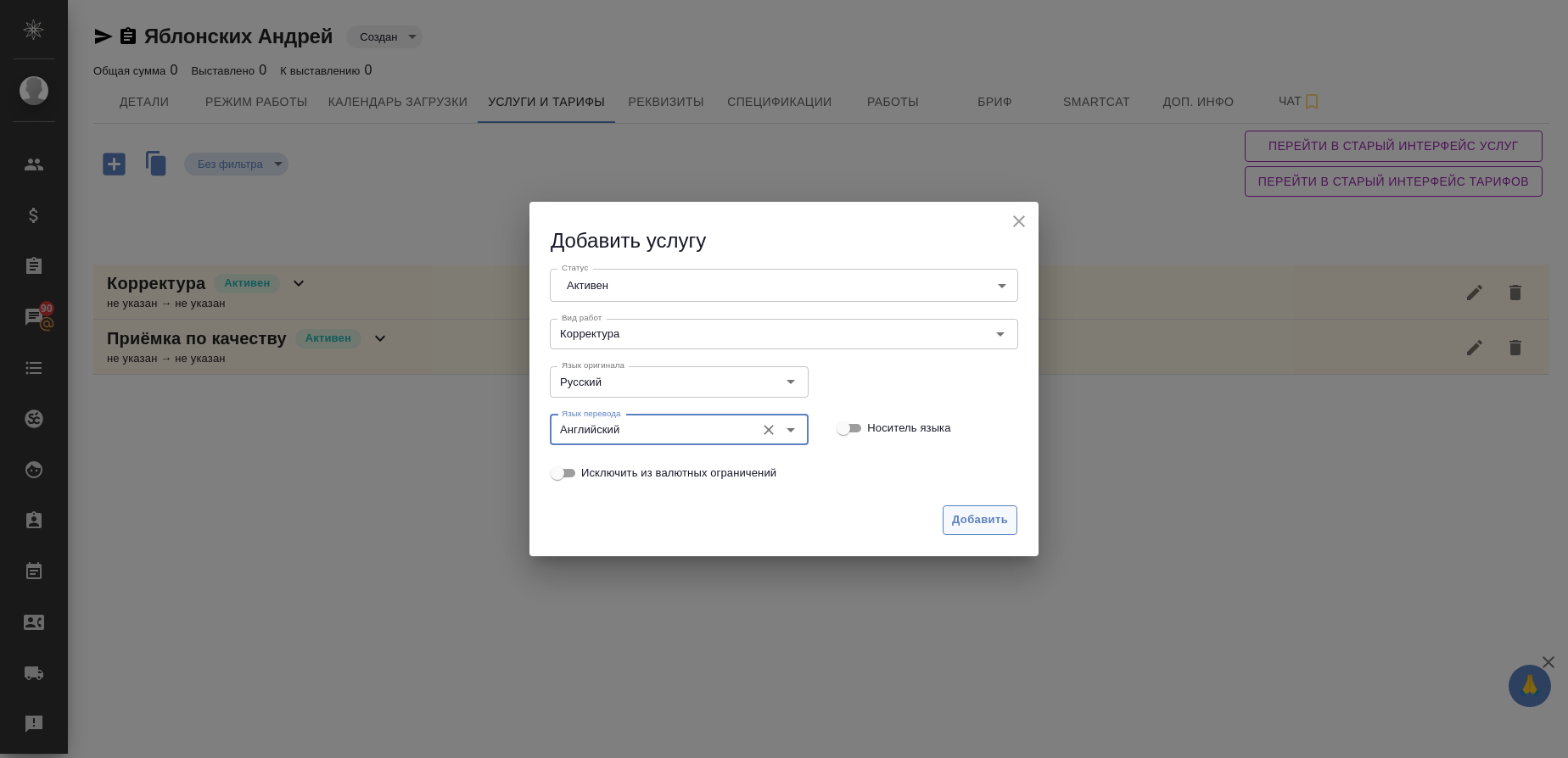
click at [1007, 521] on span "Добавить" at bounding box center [980, 521] width 56 height 20
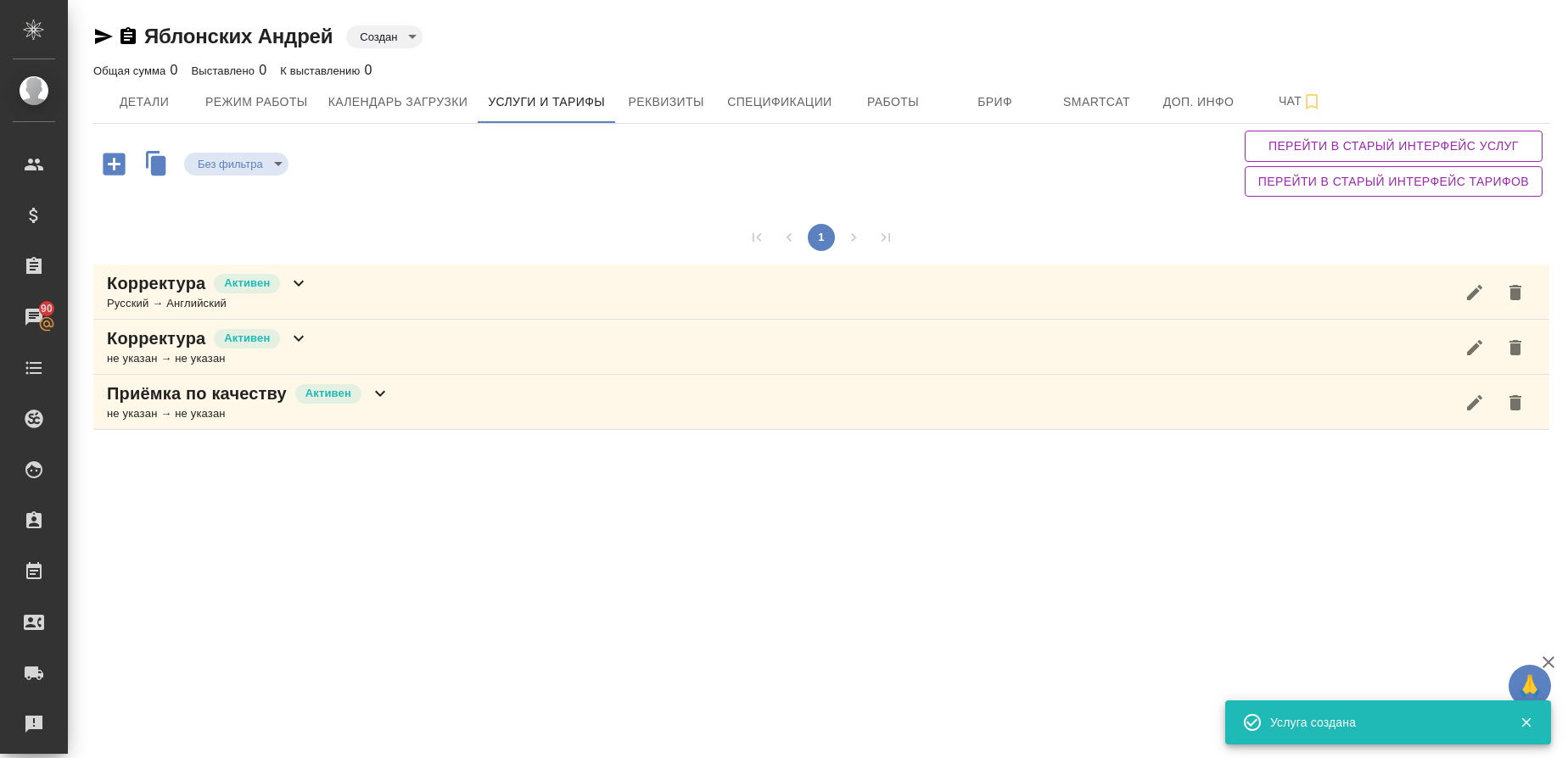
click at [119, 166] on icon "button" at bounding box center [114, 163] width 22 height 22
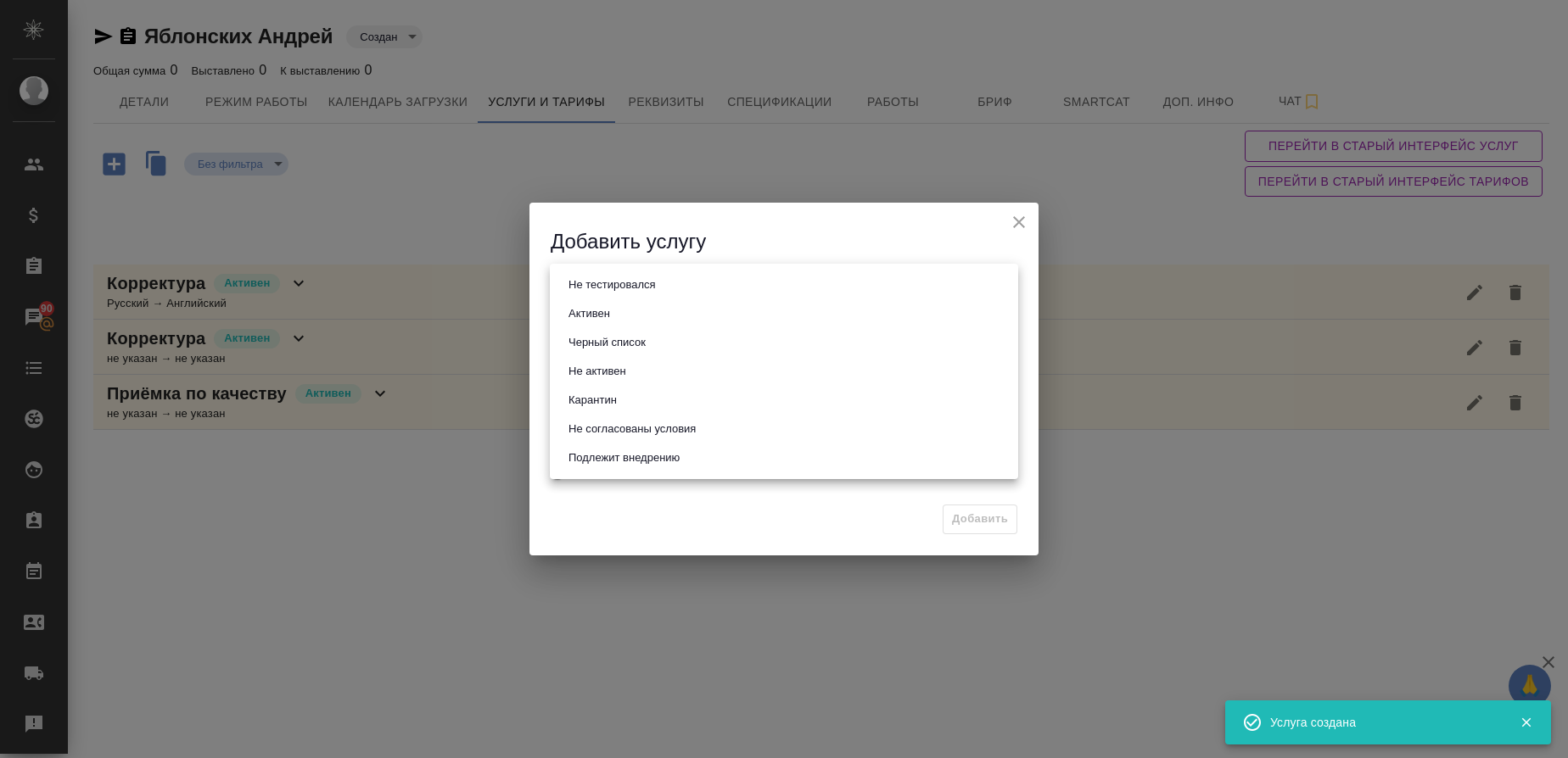
click at [655, 287] on body "🙏 .cls-1 fill:#fff; AWATERA Gusmanova Nailya Клиенты Спецификации Заказы 90 Чат…" at bounding box center [784, 379] width 1568 height 758
click at [628, 305] on li "Активен" at bounding box center [784, 314] width 469 height 29
type input "active"
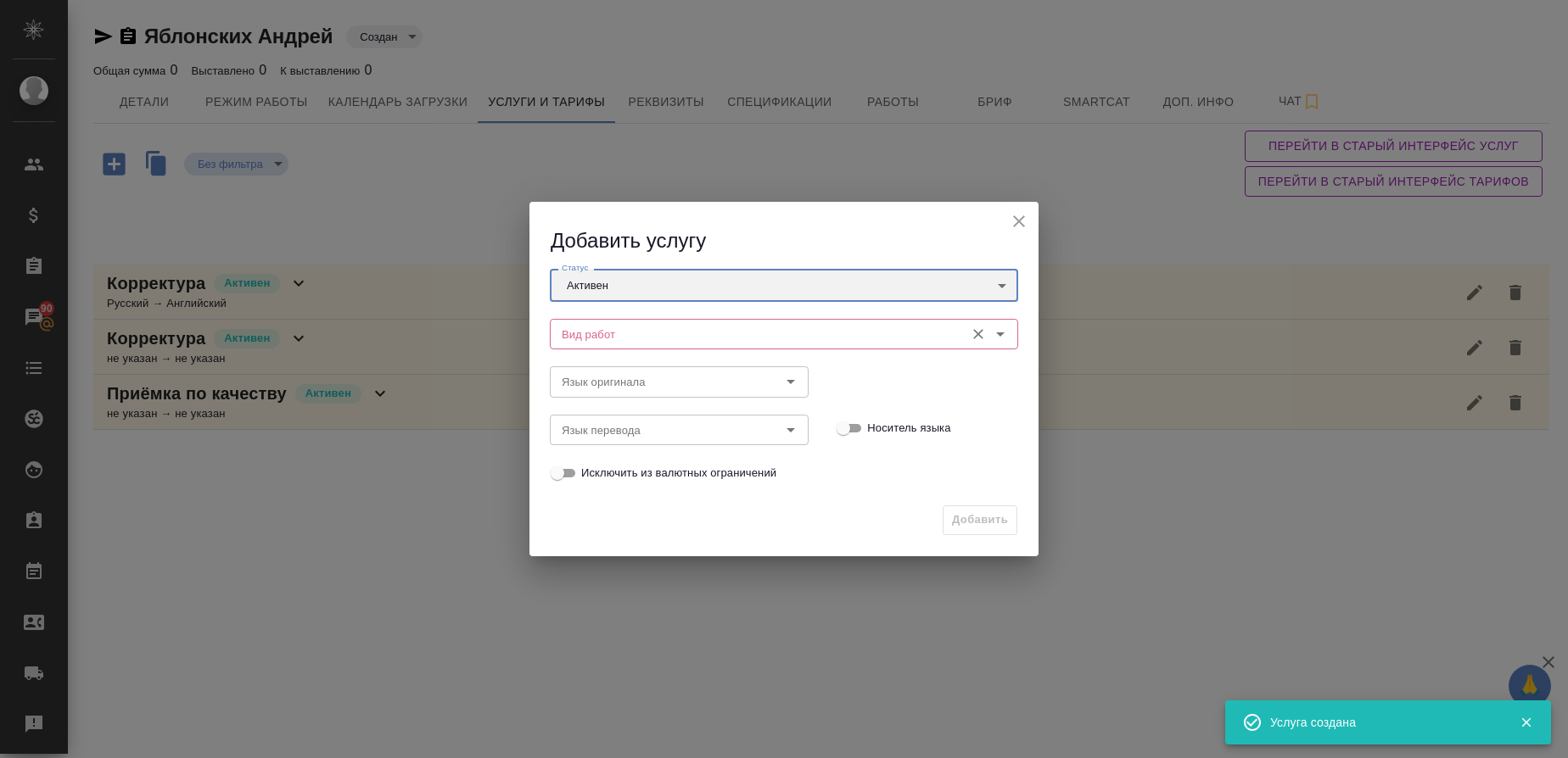
click at [605, 322] on div "Вид работ" at bounding box center [784, 334] width 469 height 31
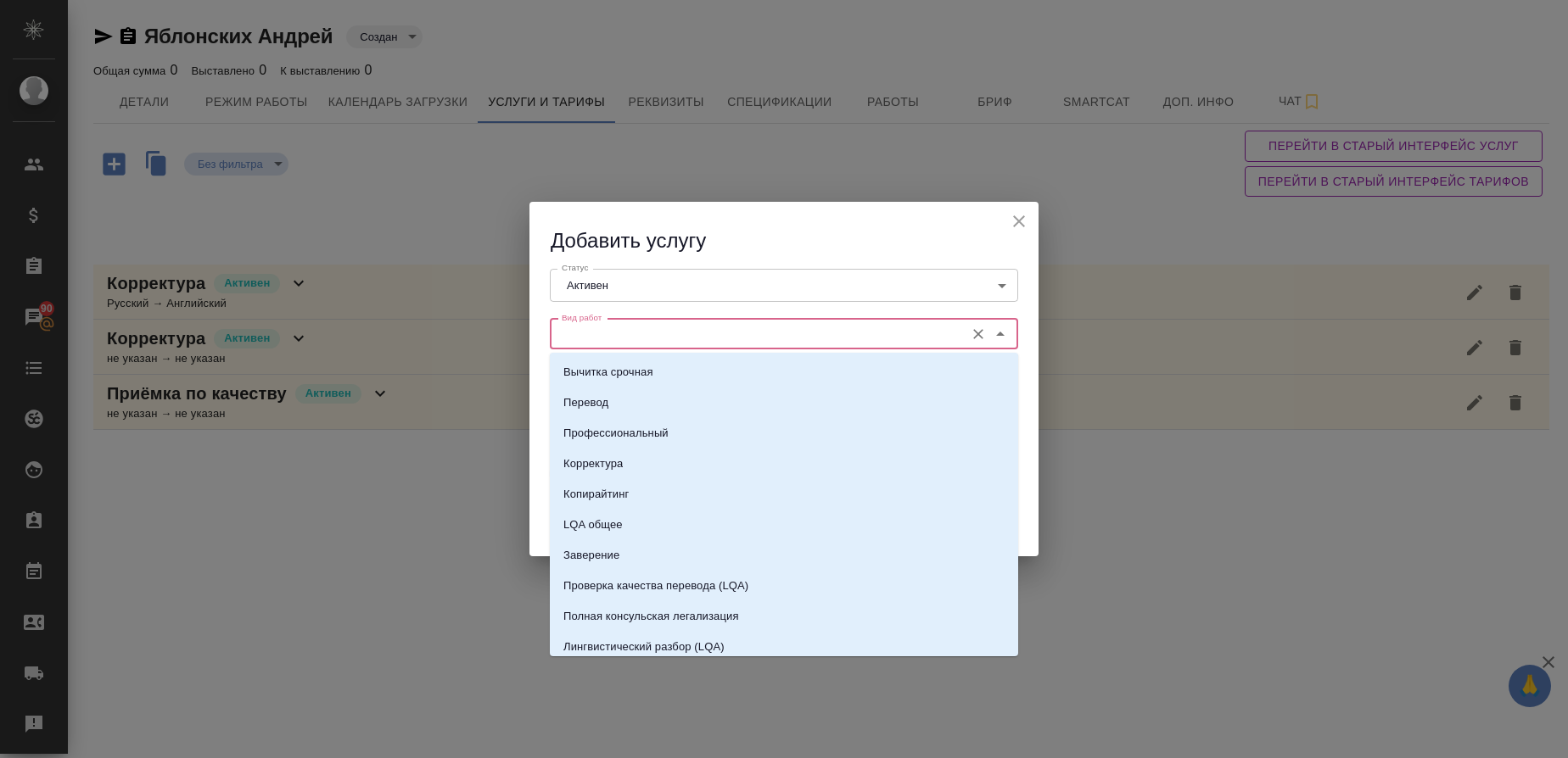
click at [590, 326] on input "Вид работ" at bounding box center [756, 334] width 401 height 21
click at [598, 469] on p "Корректура" at bounding box center [593, 463] width 60 height 17
type input "Корректура"
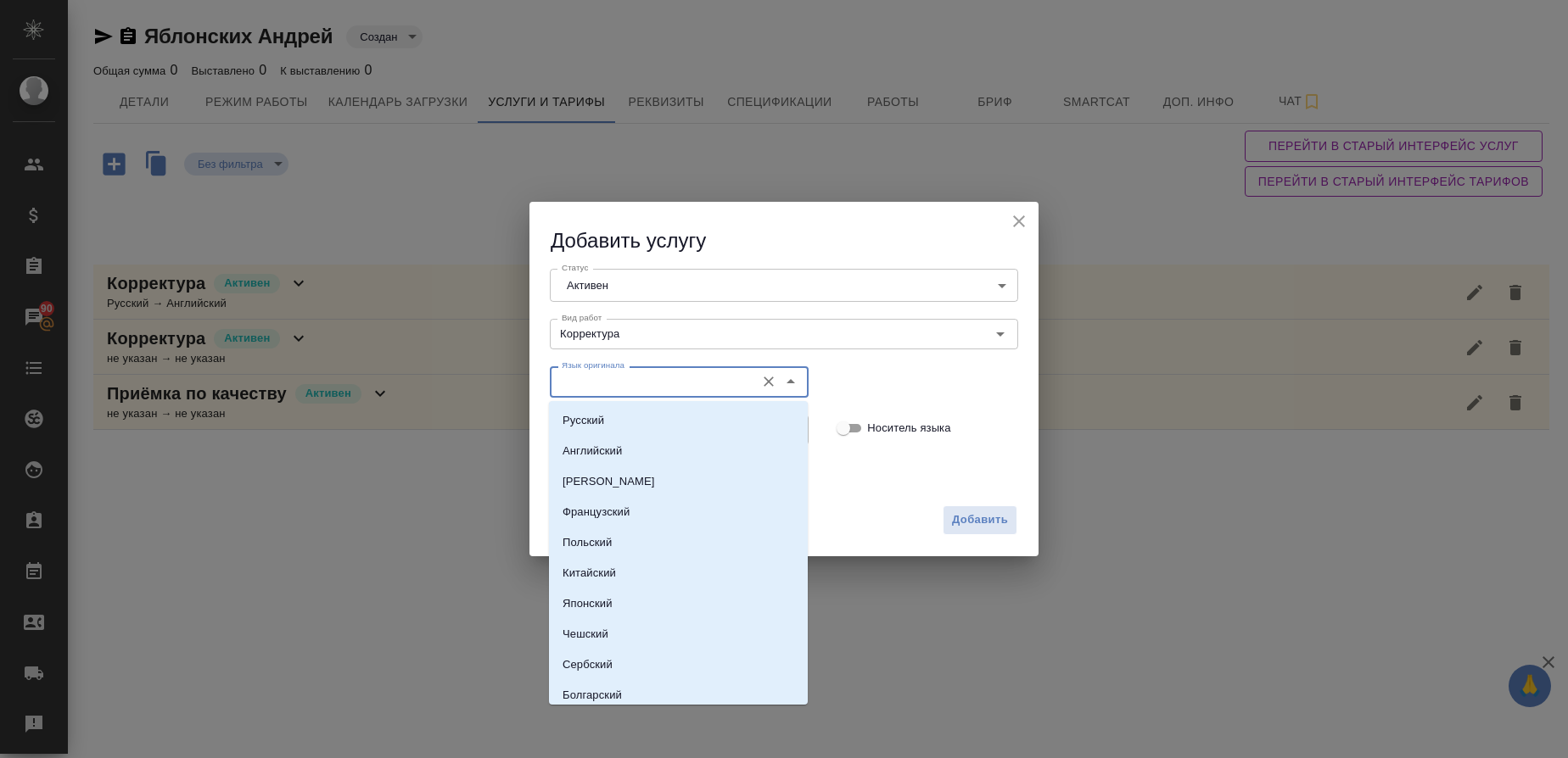
click at [587, 381] on input "Язык оригинала" at bounding box center [651, 381] width 192 height 21
click at [577, 442] on li "Английский" at bounding box center [678, 452] width 259 height 31
type input "Английский"
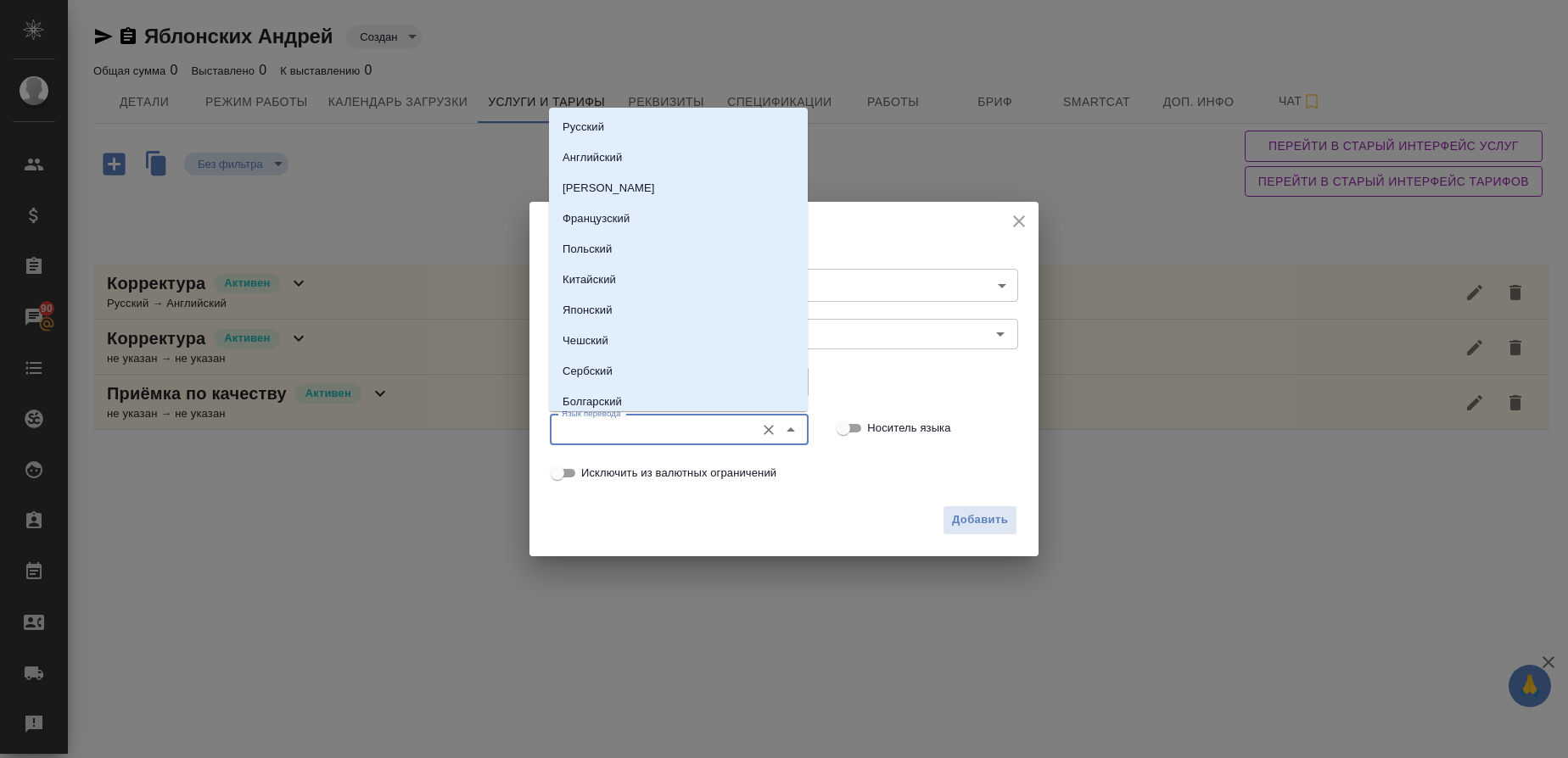
click at [578, 434] on input "Язык перевода" at bounding box center [651, 430] width 192 height 21
click at [633, 134] on li "Русский" at bounding box center [678, 127] width 259 height 31
type input "Русский"
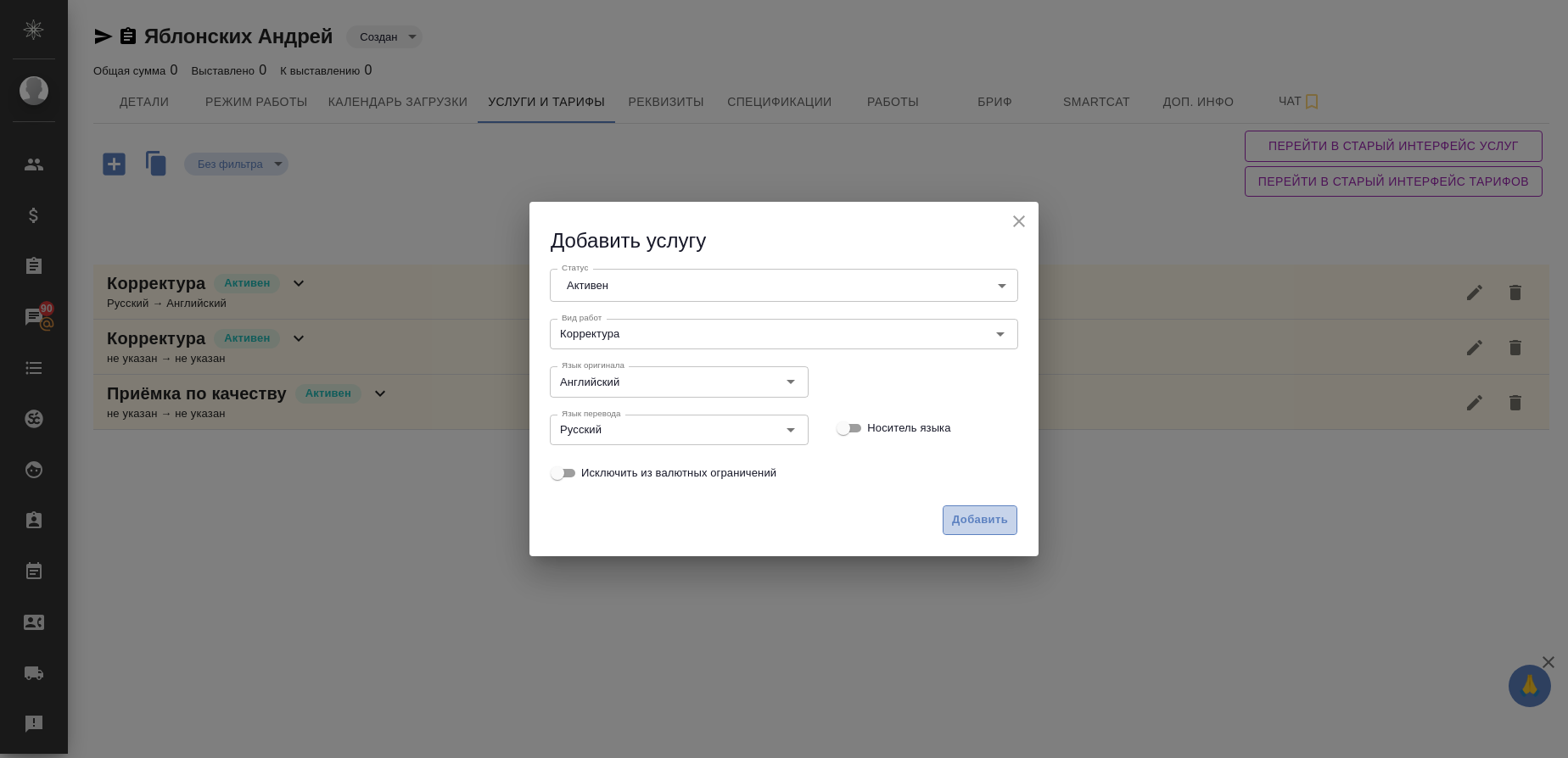
click at [1007, 523] on span "Добавить" at bounding box center [980, 521] width 56 height 20
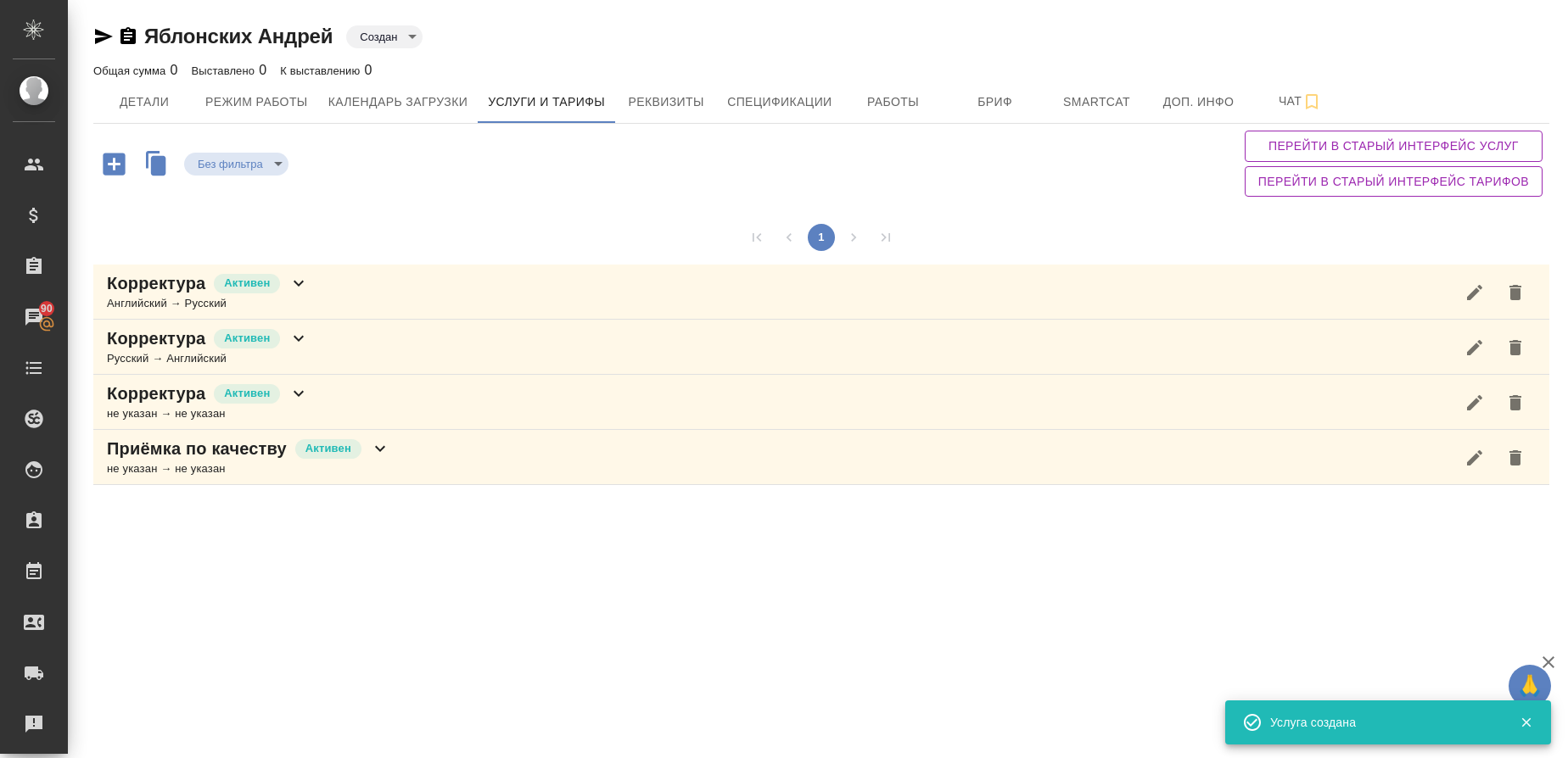
click at [108, 295] on p "Корректура" at bounding box center [156, 283] width 98 height 23
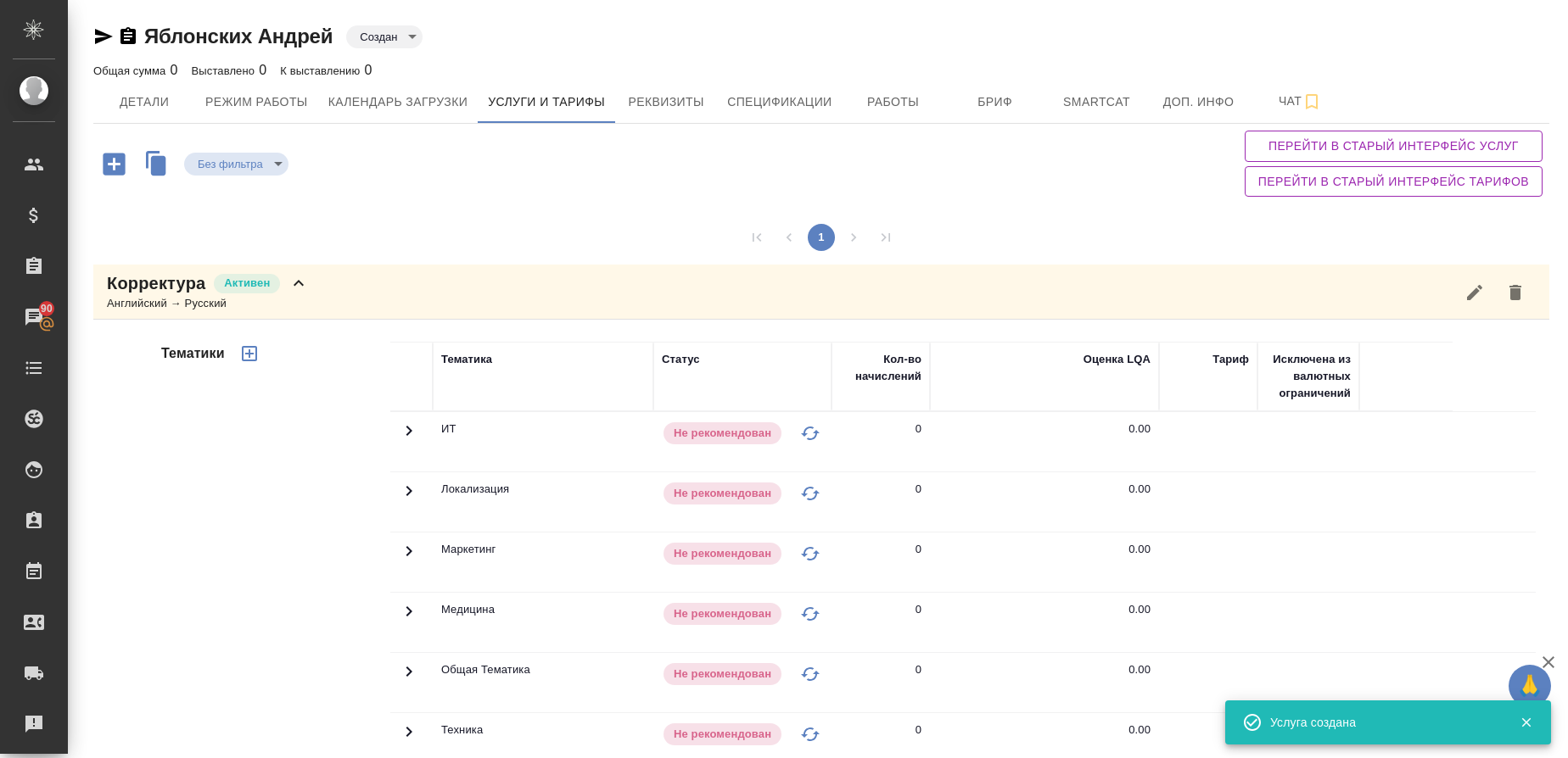
scroll to position [365, 0]
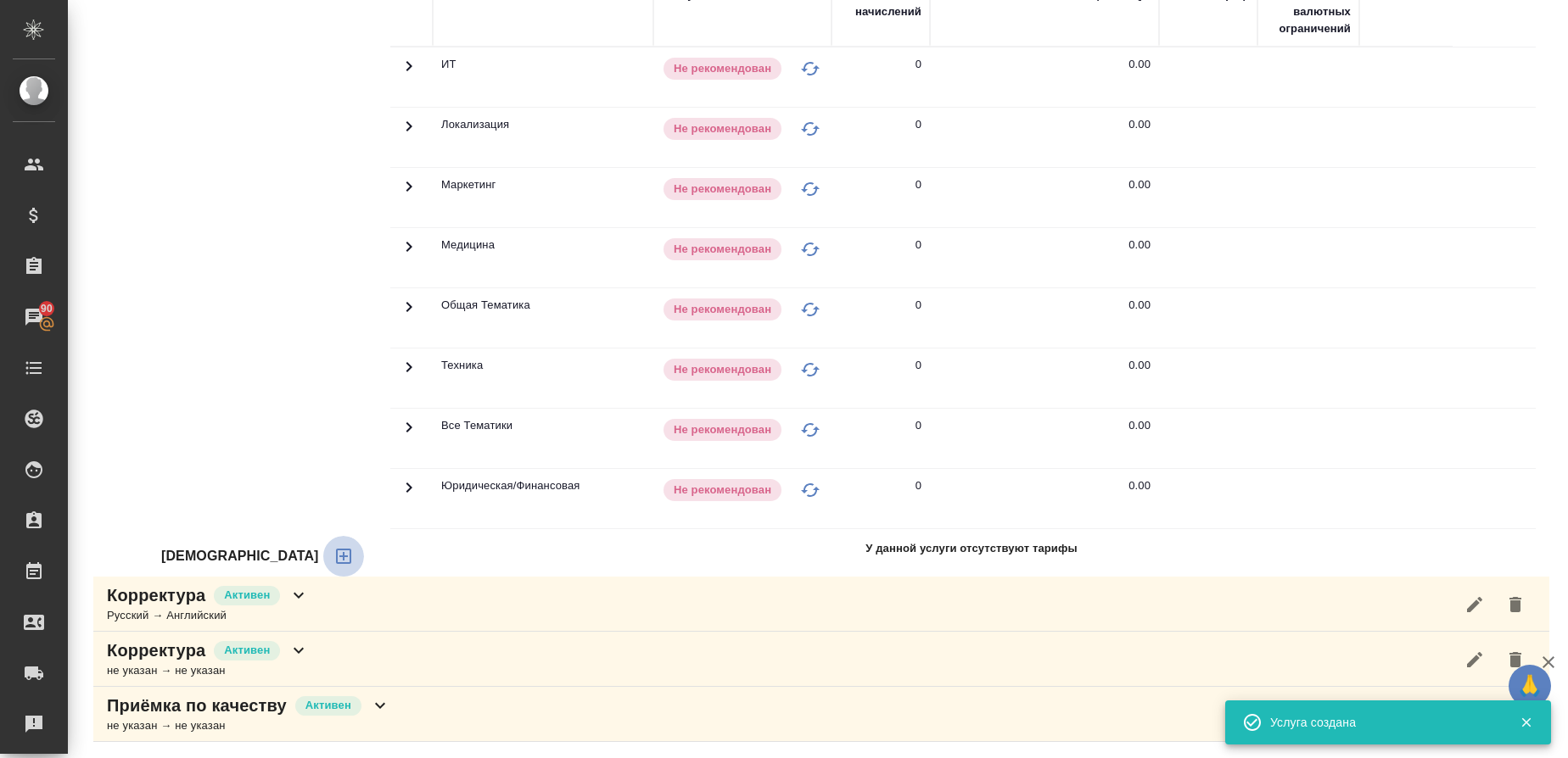
click at [336, 557] on icon "button" at bounding box center [344, 556] width 15 height 15
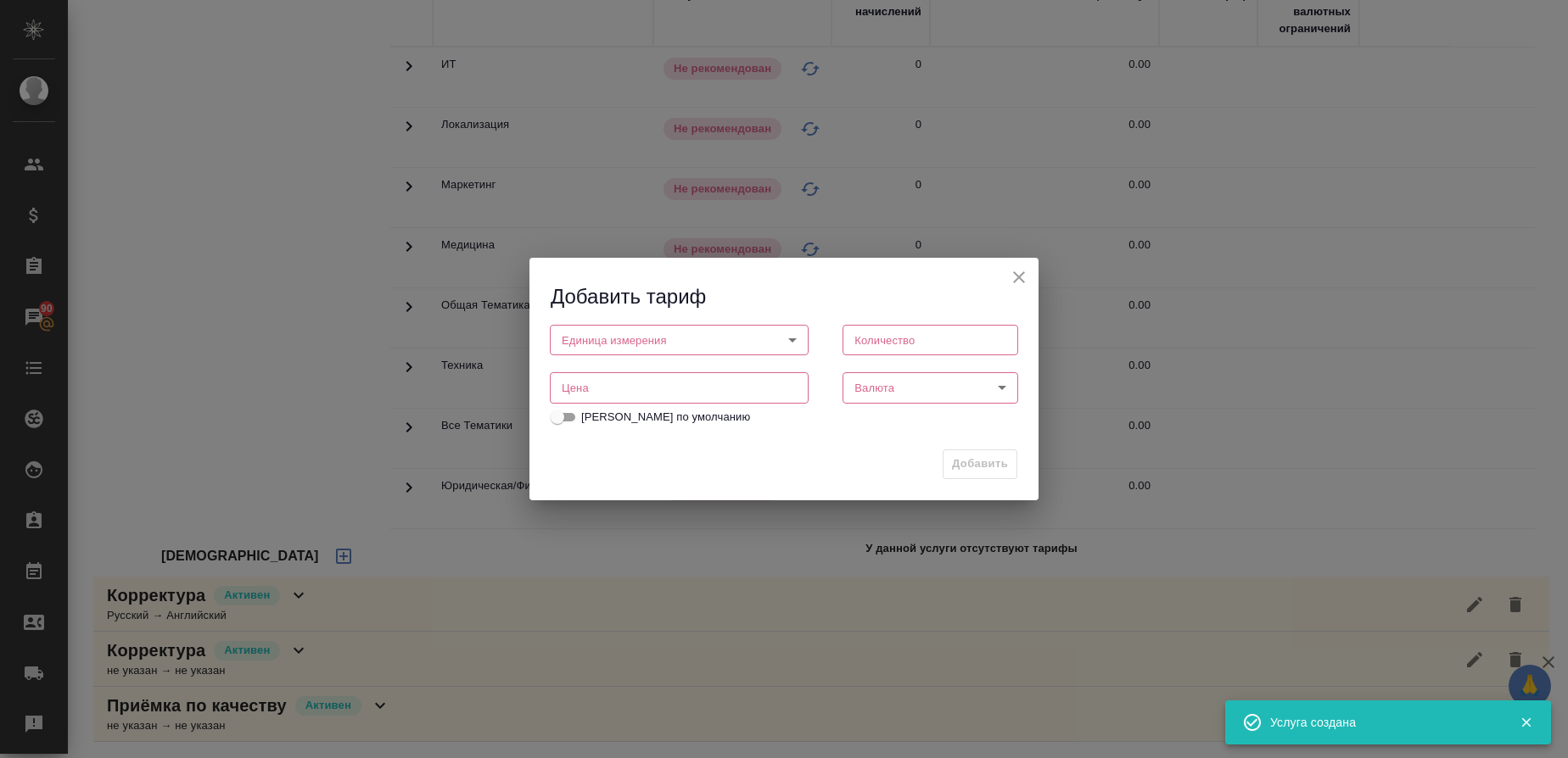
click at [640, 346] on body "🙏 .cls-1 fill:#fff; AWATERA Gusmanova Nailya Клиенты Спецификации Заказы 90 Чат…" at bounding box center [784, 379] width 1568 height 758
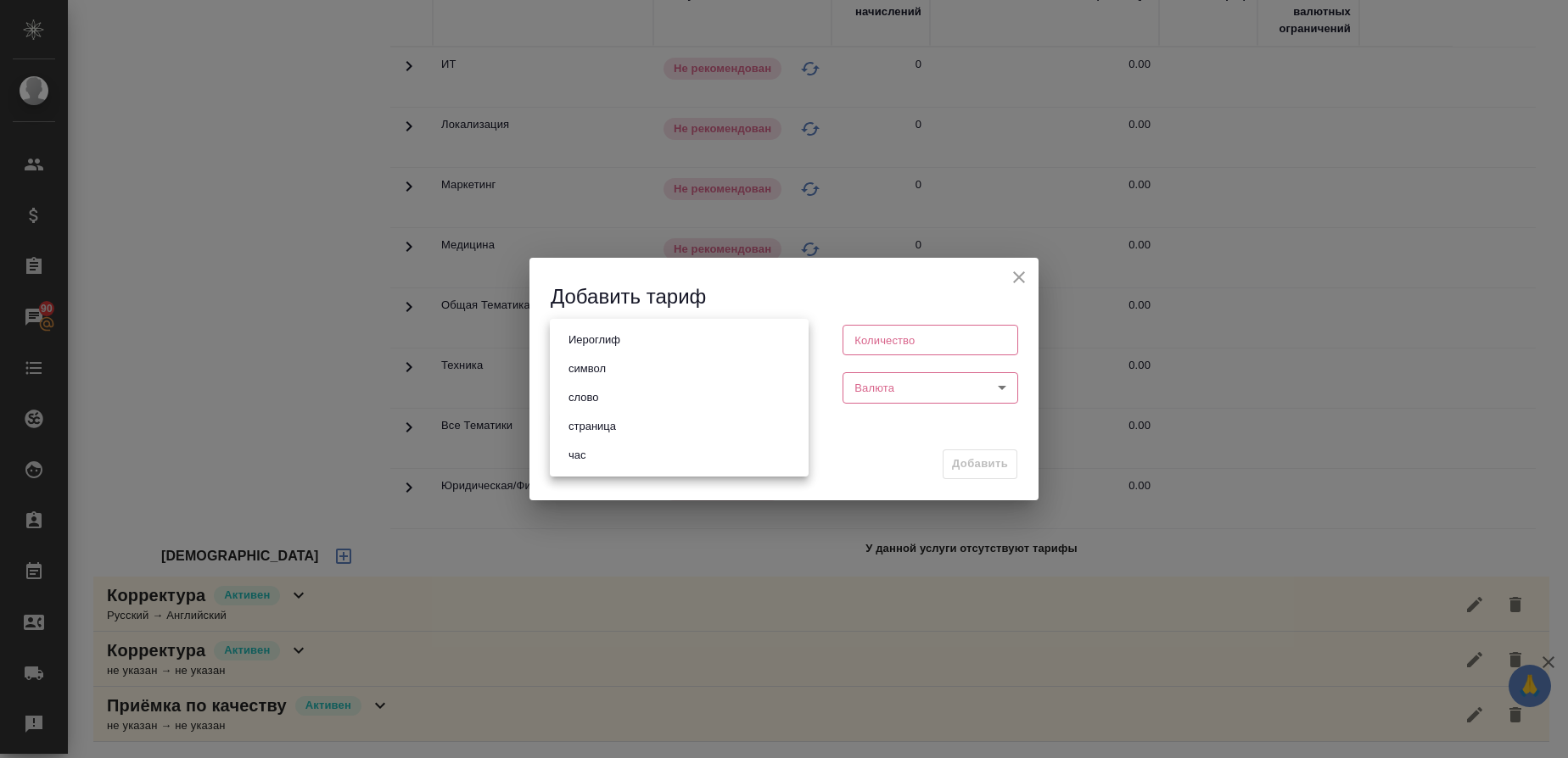
click at [599, 398] on button "слово" at bounding box center [583, 397] width 40 height 19
type input "5a8b1489cc6b4906c91bfd90"
type input "1"
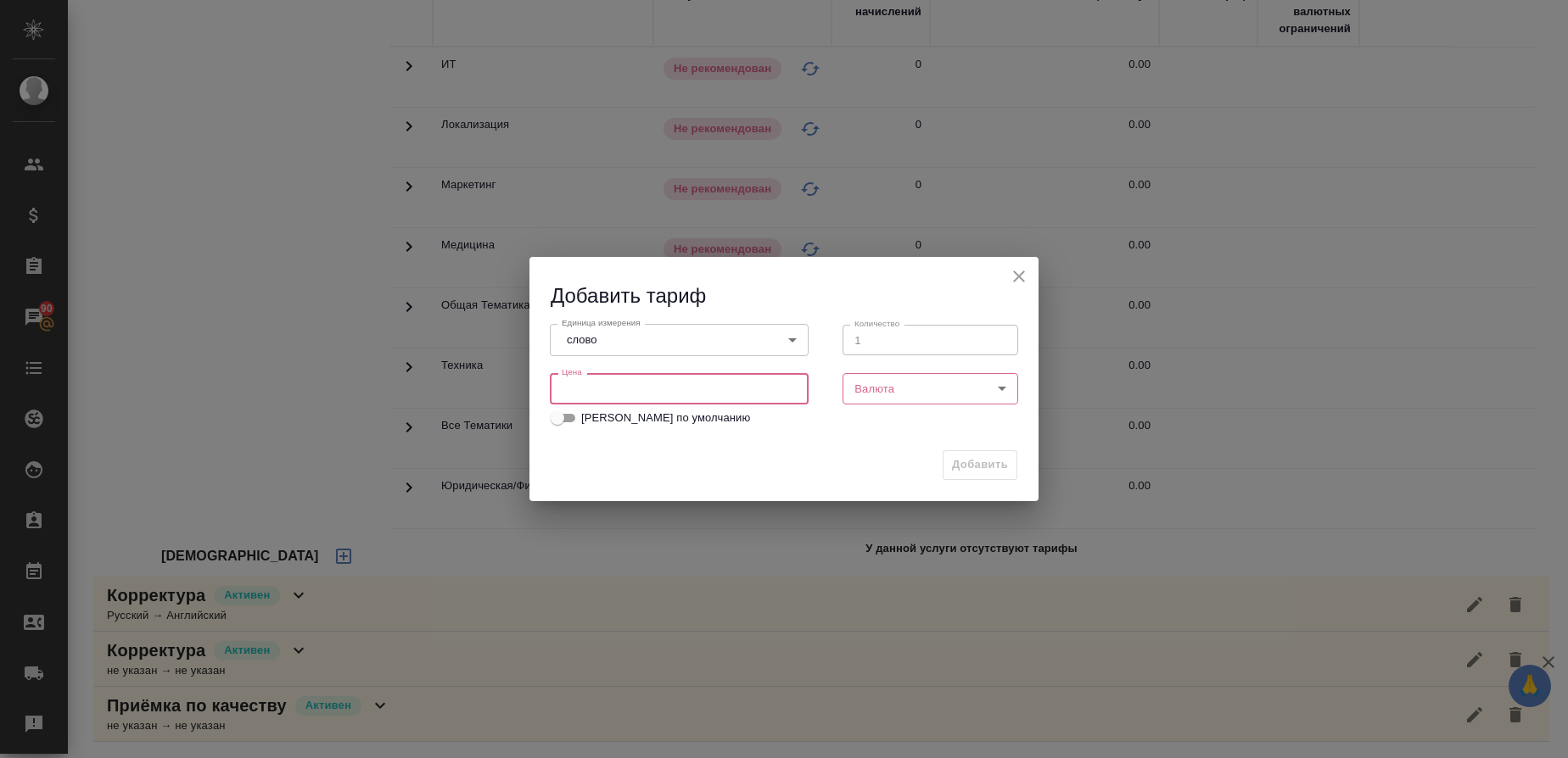
click at [618, 380] on input "number" at bounding box center [679, 388] width 259 height 31
type input "0.16"
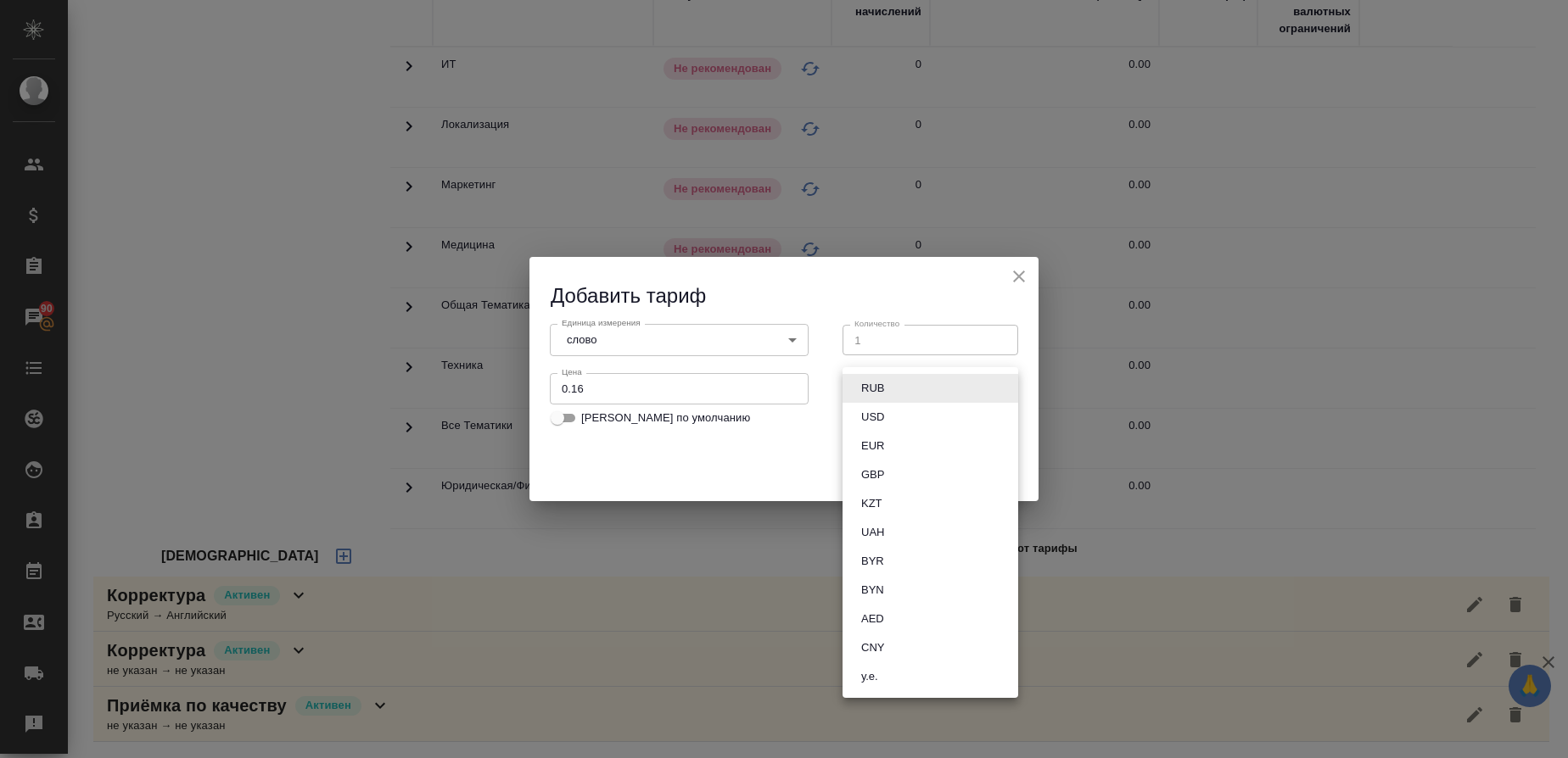
click at [918, 379] on body "🙏 .cls-1 fill:#fff; AWATERA Gusmanova Nailya Клиенты Спецификации Заказы 90 Чат…" at bounding box center [784, 379] width 1568 height 758
click at [901, 391] on li "RUB" at bounding box center [931, 388] width 176 height 29
type input "RUB"
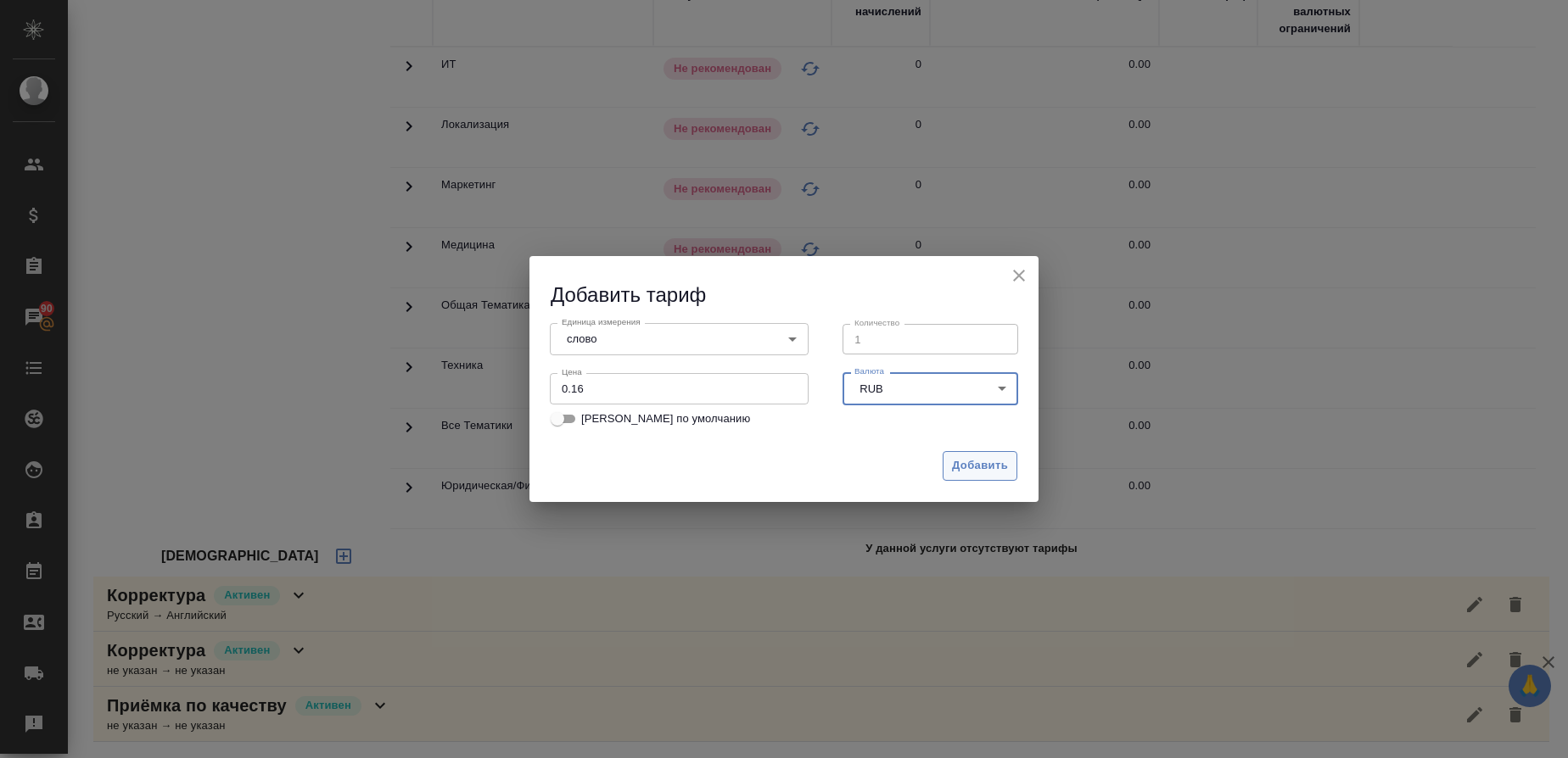
click at [981, 469] on span "Добавить" at bounding box center [980, 466] width 56 height 20
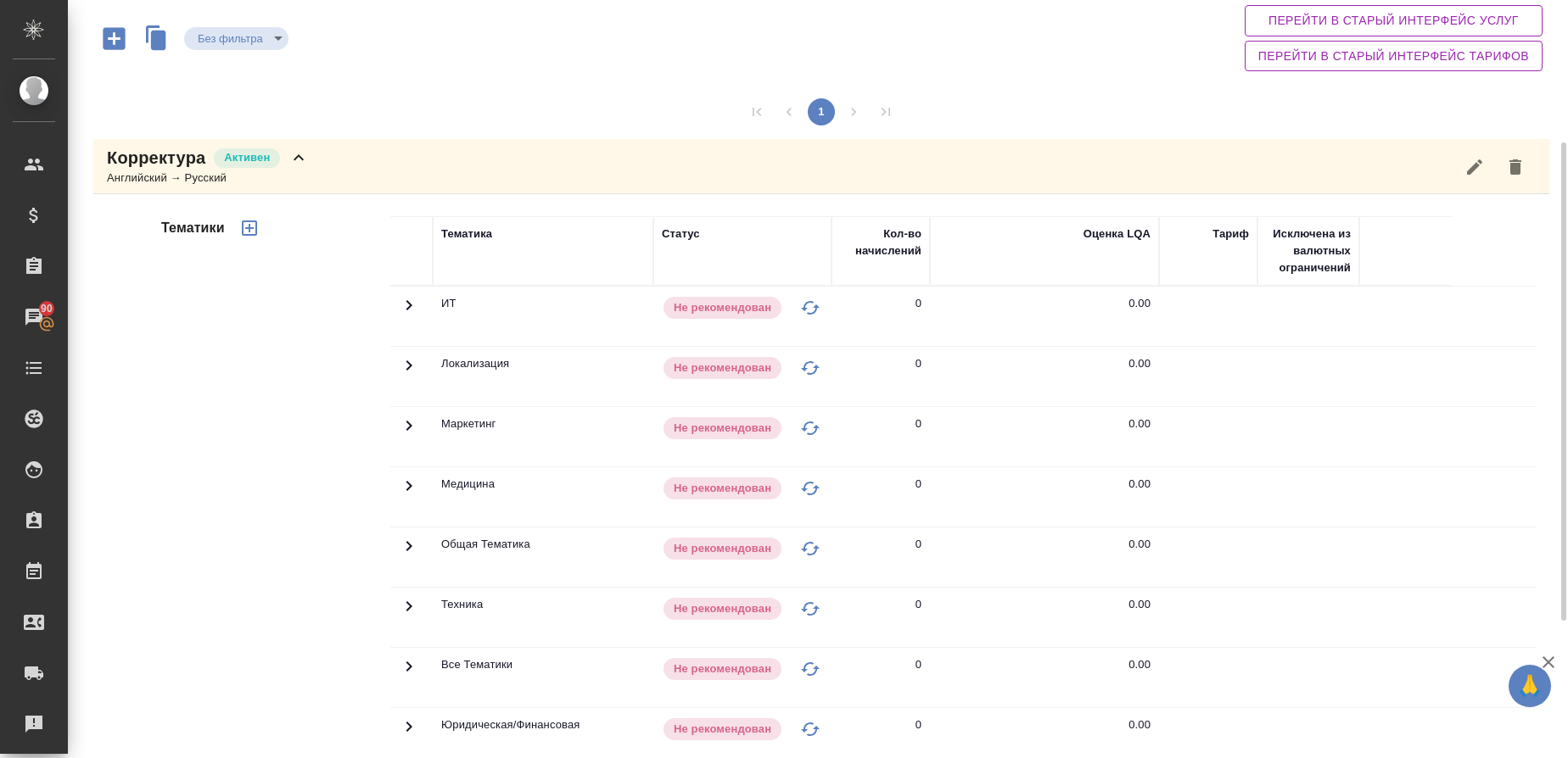
scroll to position [116, 0]
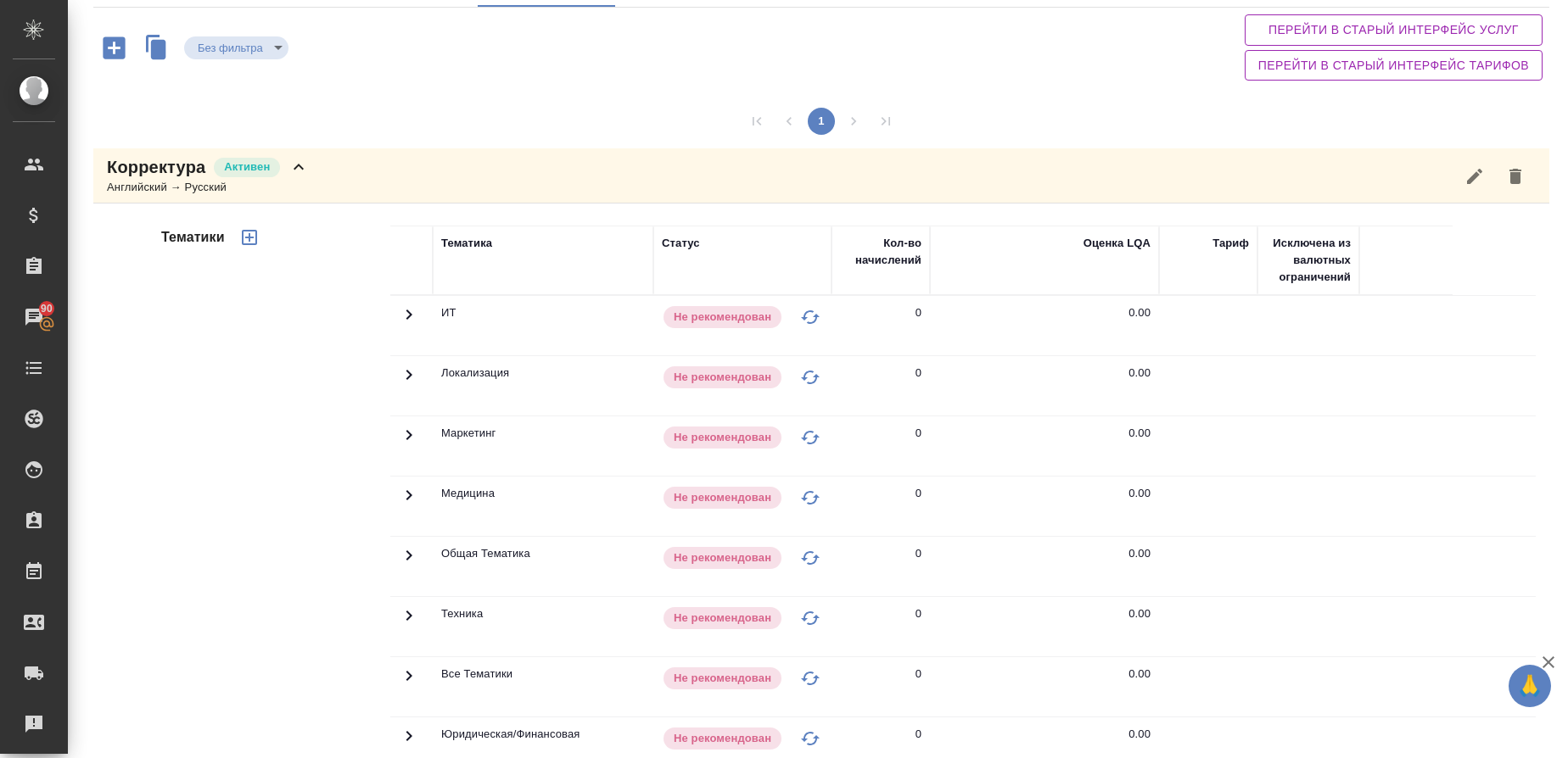
click at [243, 238] on icon "button" at bounding box center [249, 237] width 15 height 15
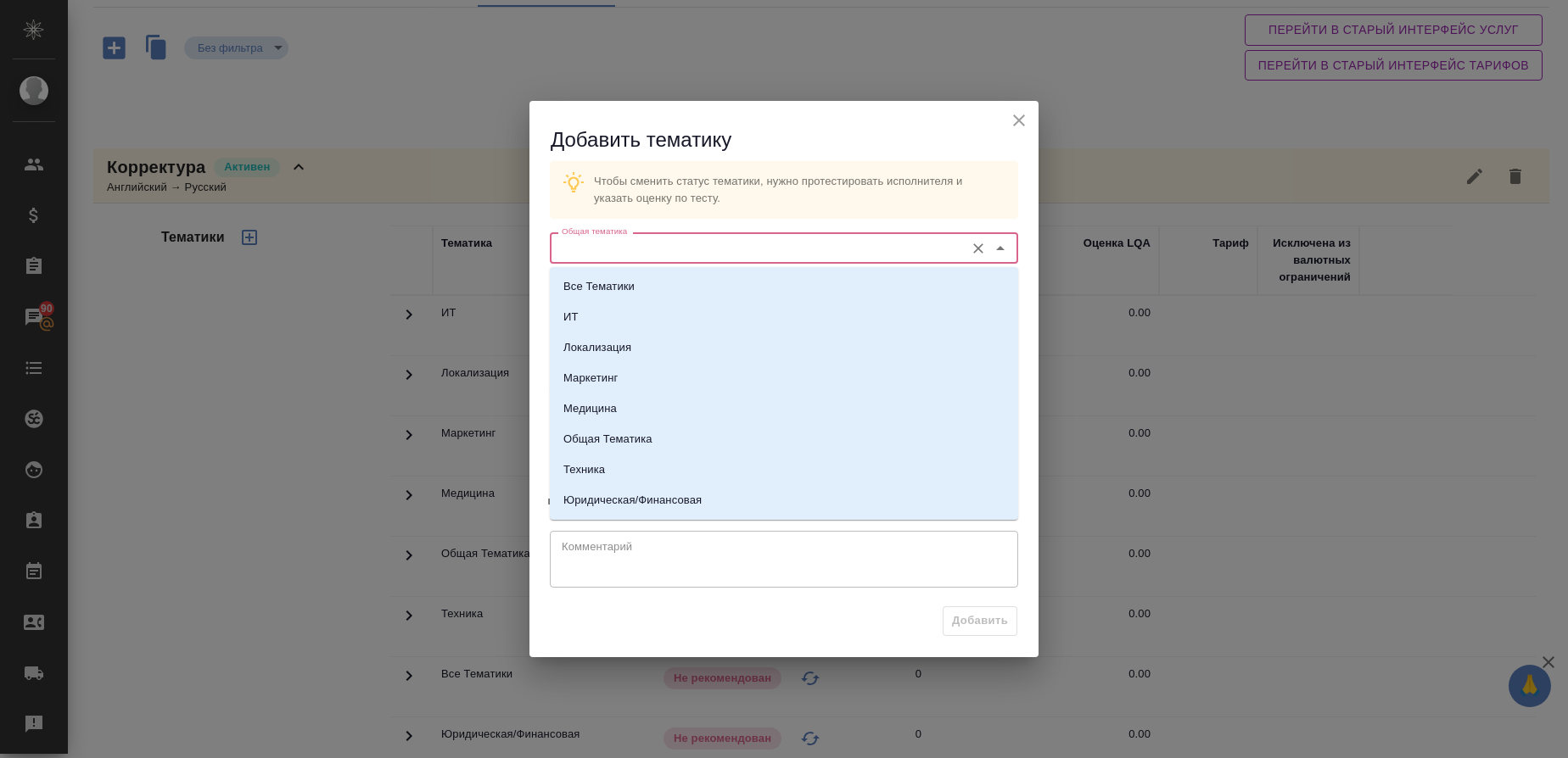
click at [642, 241] on input "Общая тематика" at bounding box center [756, 248] width 401 height 21
click at [630, 495] on p "Юридическая/Финансовая" at bounding box center [632, 500] width 138 height 17
type input "Юридическая/Финансовая"
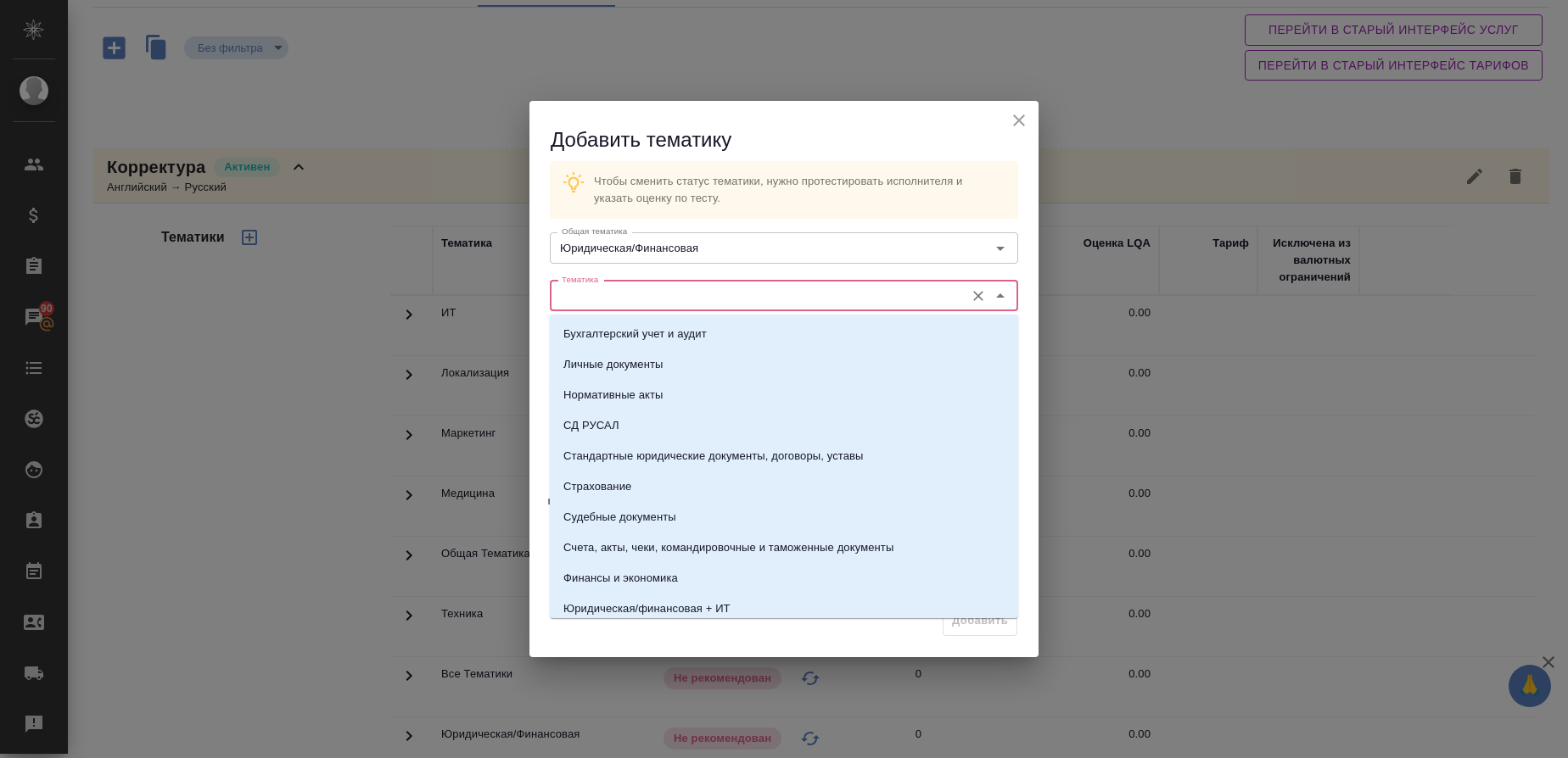
click at [619, 297] on input "Тематика" at bounding box center [756, 296] width 401 height 21
click at [644, 456] on p "Стандартные юридические документы, договоры, уставы" at bounding box center [713, 456] width 300 height 17
type input "Стандартные юридические документы, договоры, уставы"
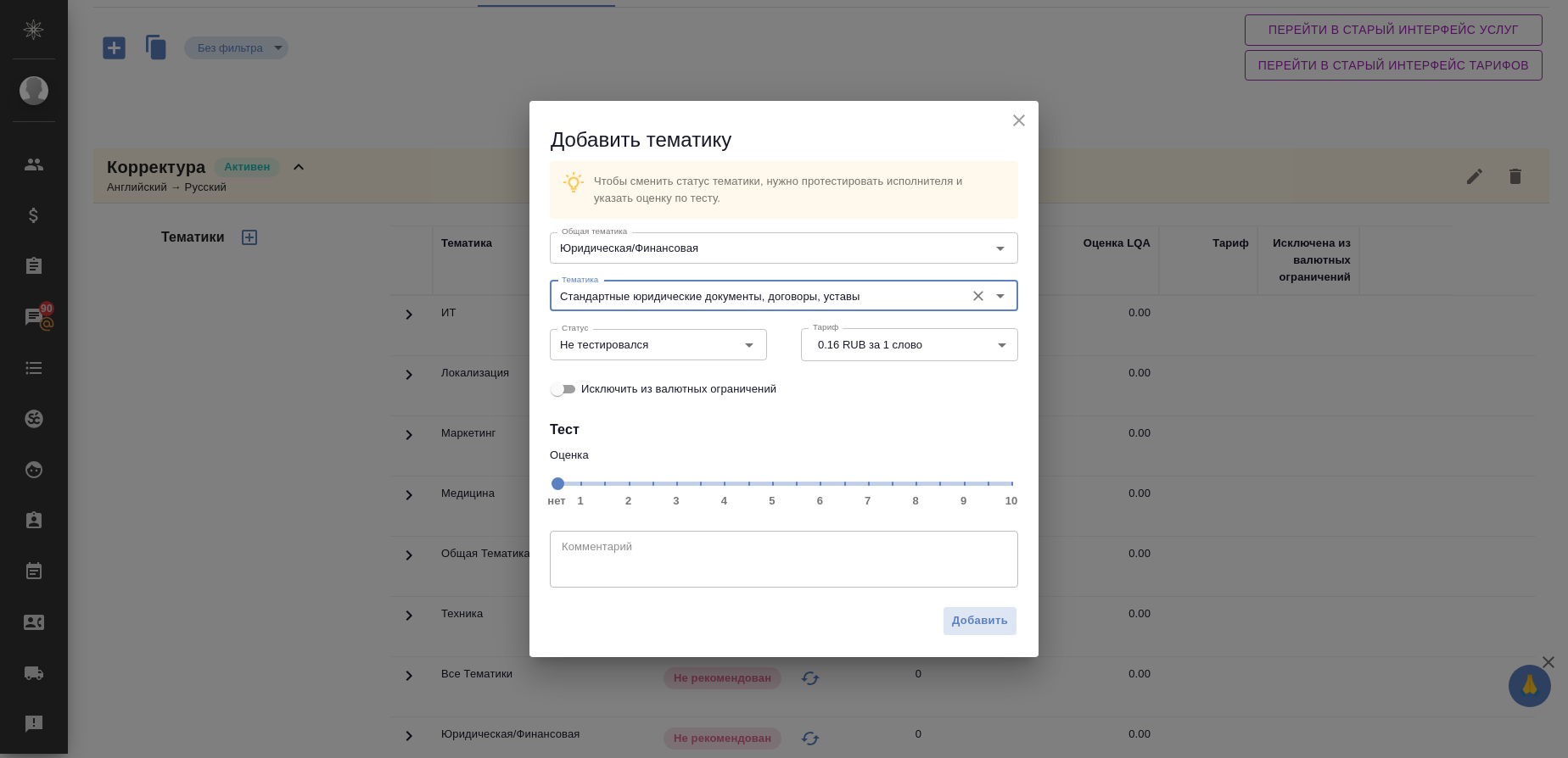
click at [918, 492] on span "нет 1 2 3 4 5 6 7 8 9 10" at bounding box center [784, 482] width 454 height 23
click at [743, 342] on icon "Open" at bounding box center [749, 345] width 21 height 21
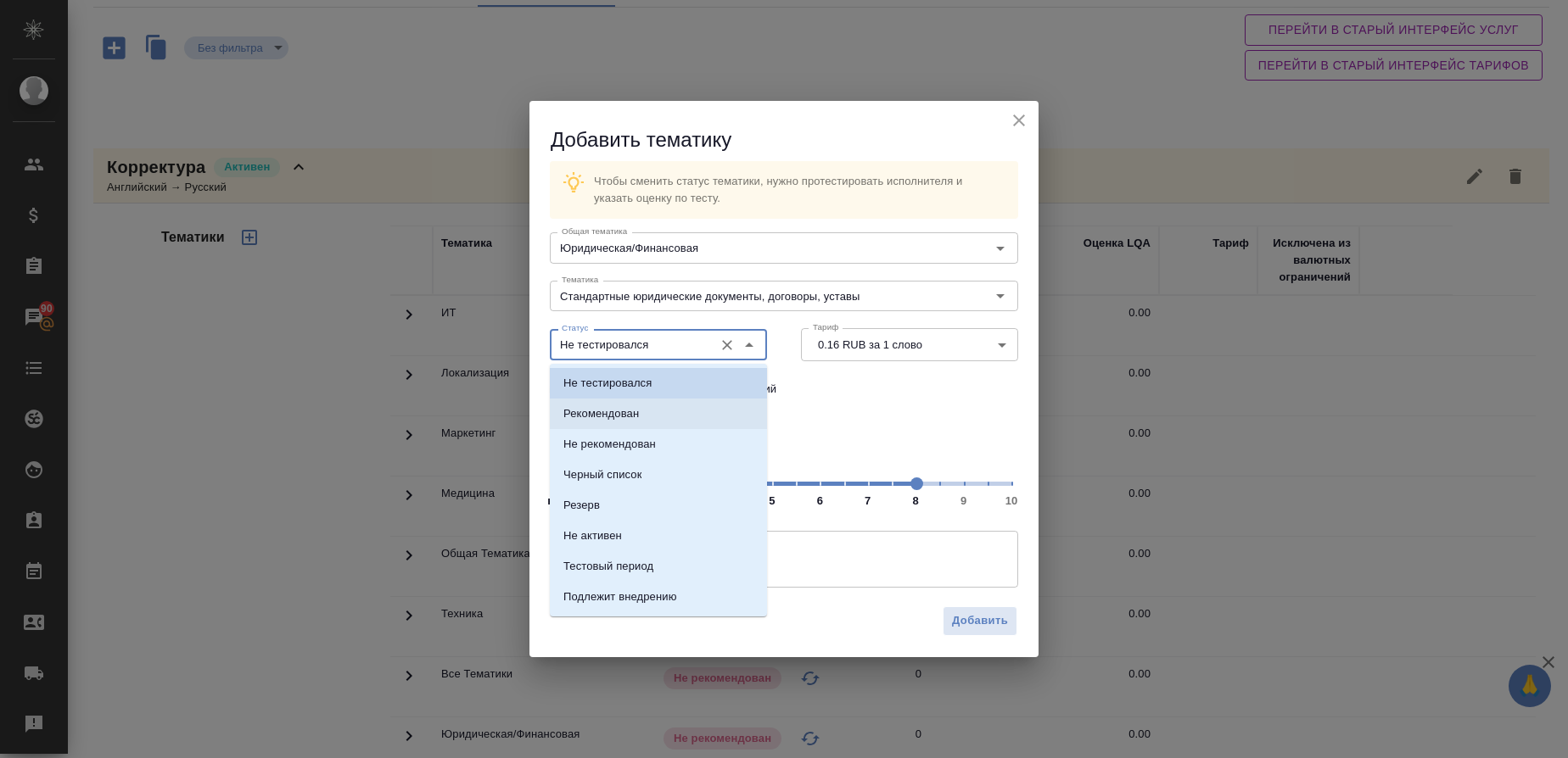
click at [617, 412] on p "Рекомендован" at bounding box center [601, 414] width 76 height 17
type input "Рекомендован"
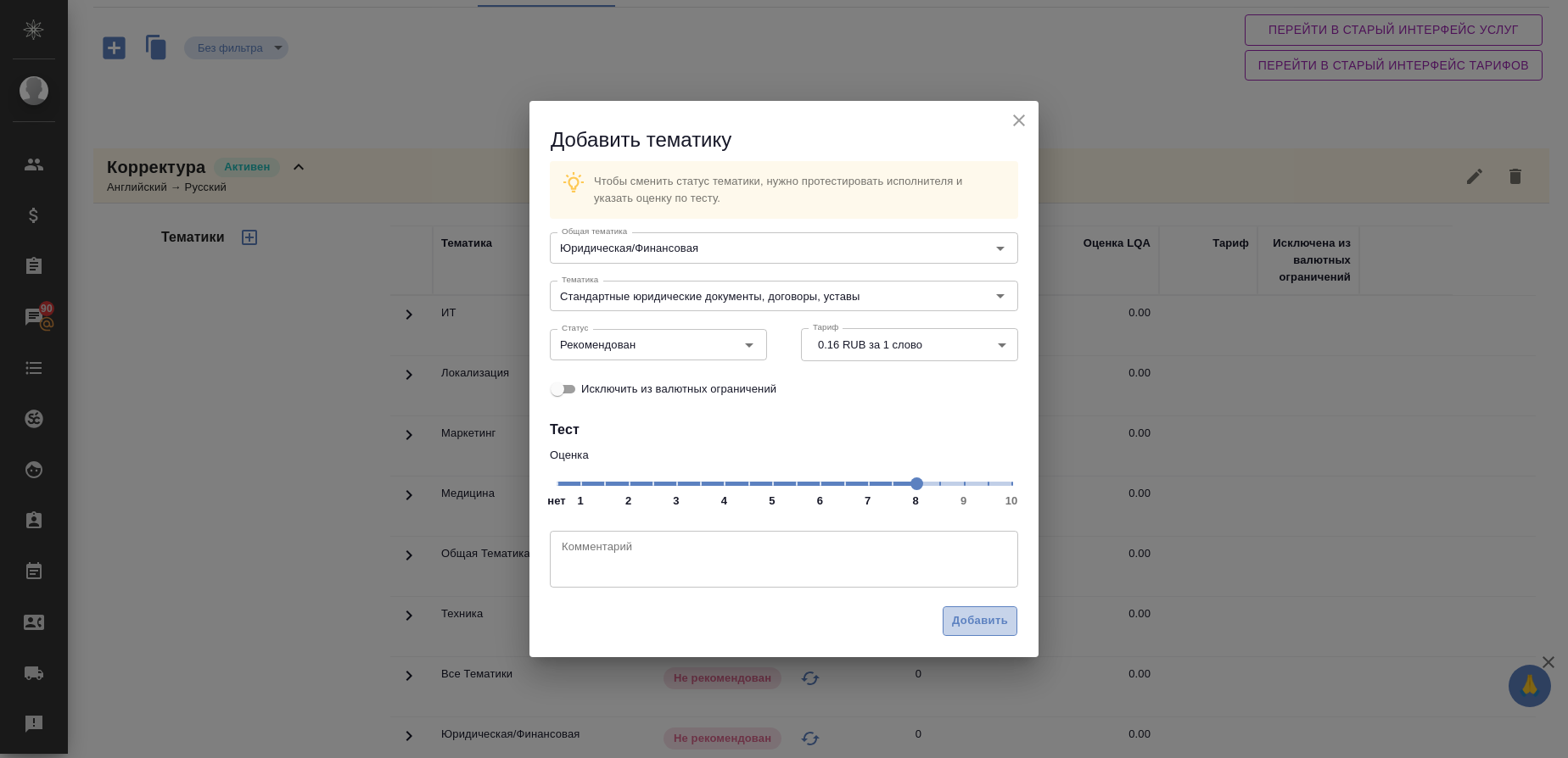
click at [984, 622] on span "Добавить" at bounding box center [980, 622] width 56 height 20
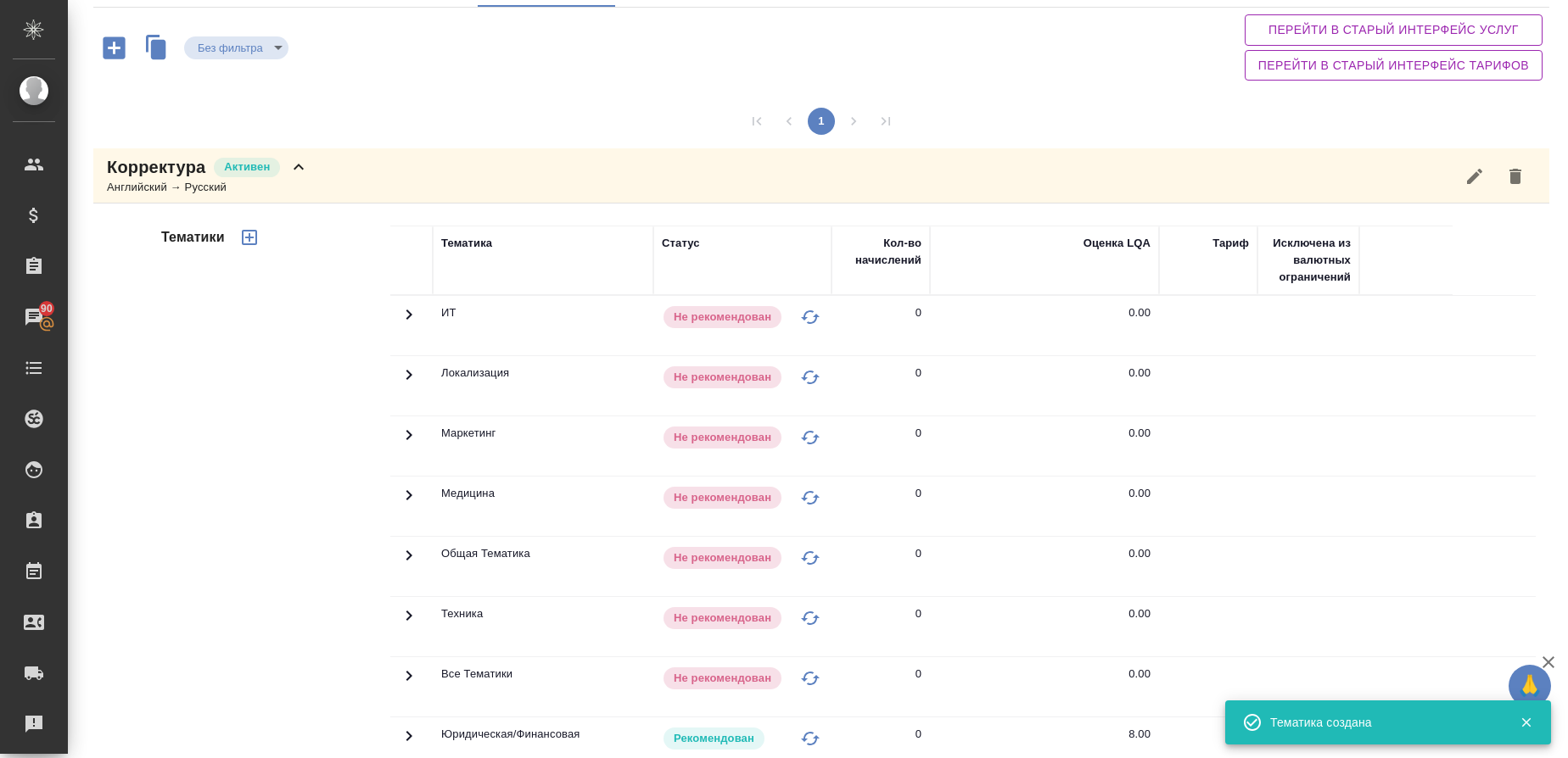
click at [186, 184] on div "Английский → Русский" at bounding box center [208, 187] width 202 height 17
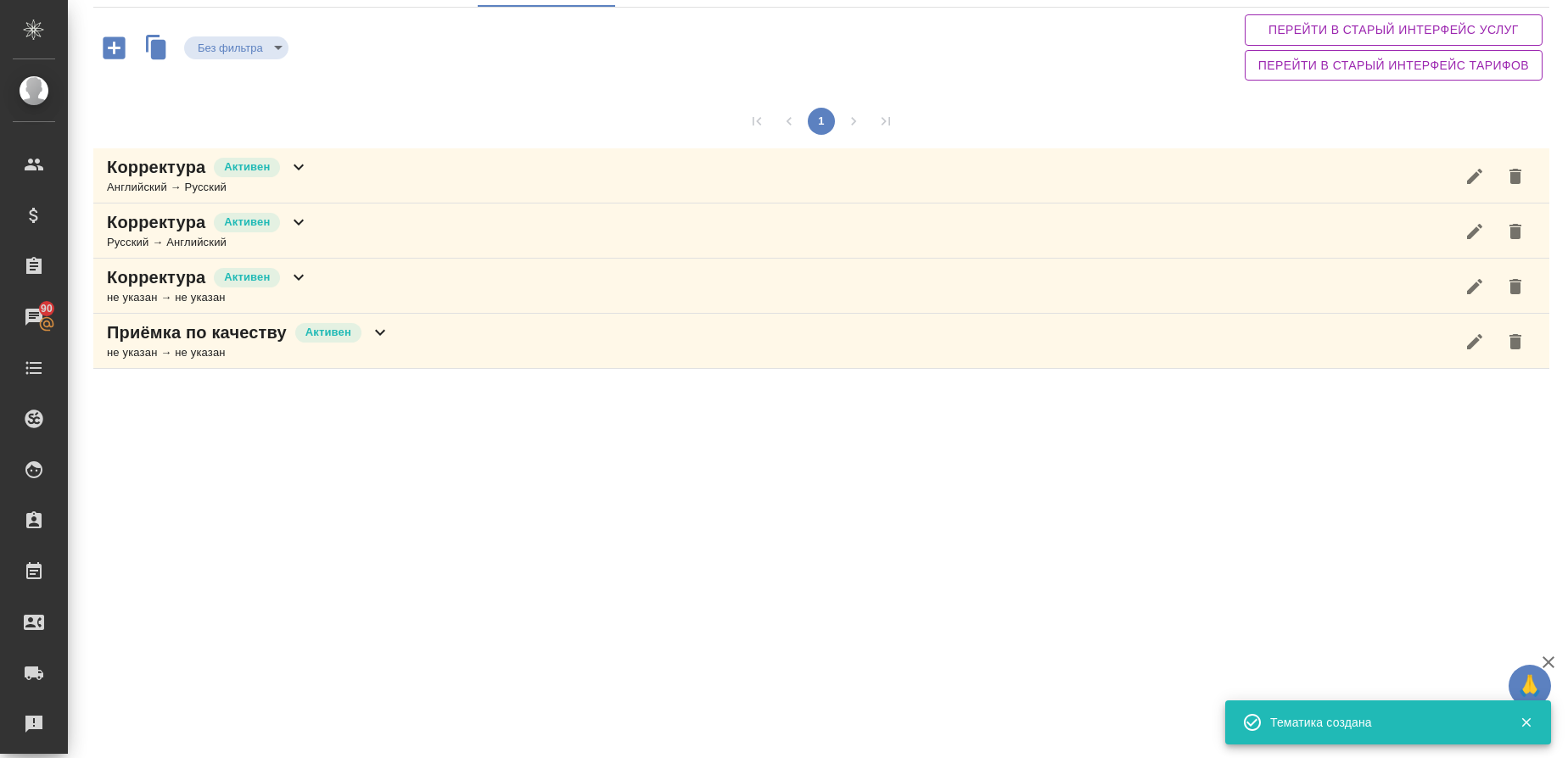
click at [156, 236] on div "Русский → Английский" at bounding box center [208, 242] width 202 height 17
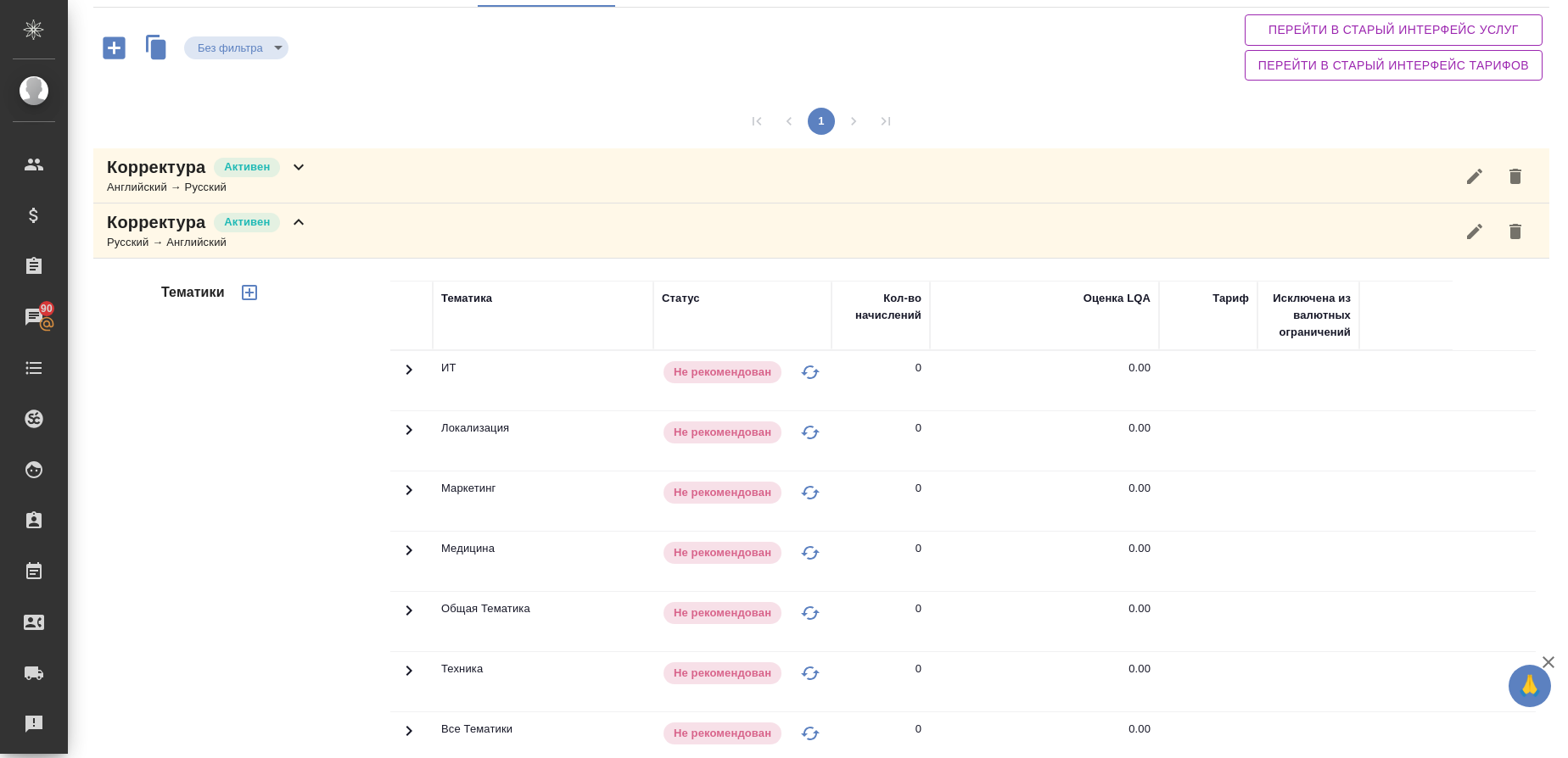
click at [254, 296] on icon "button" at bounding box center [249, 292] width 21 height 21
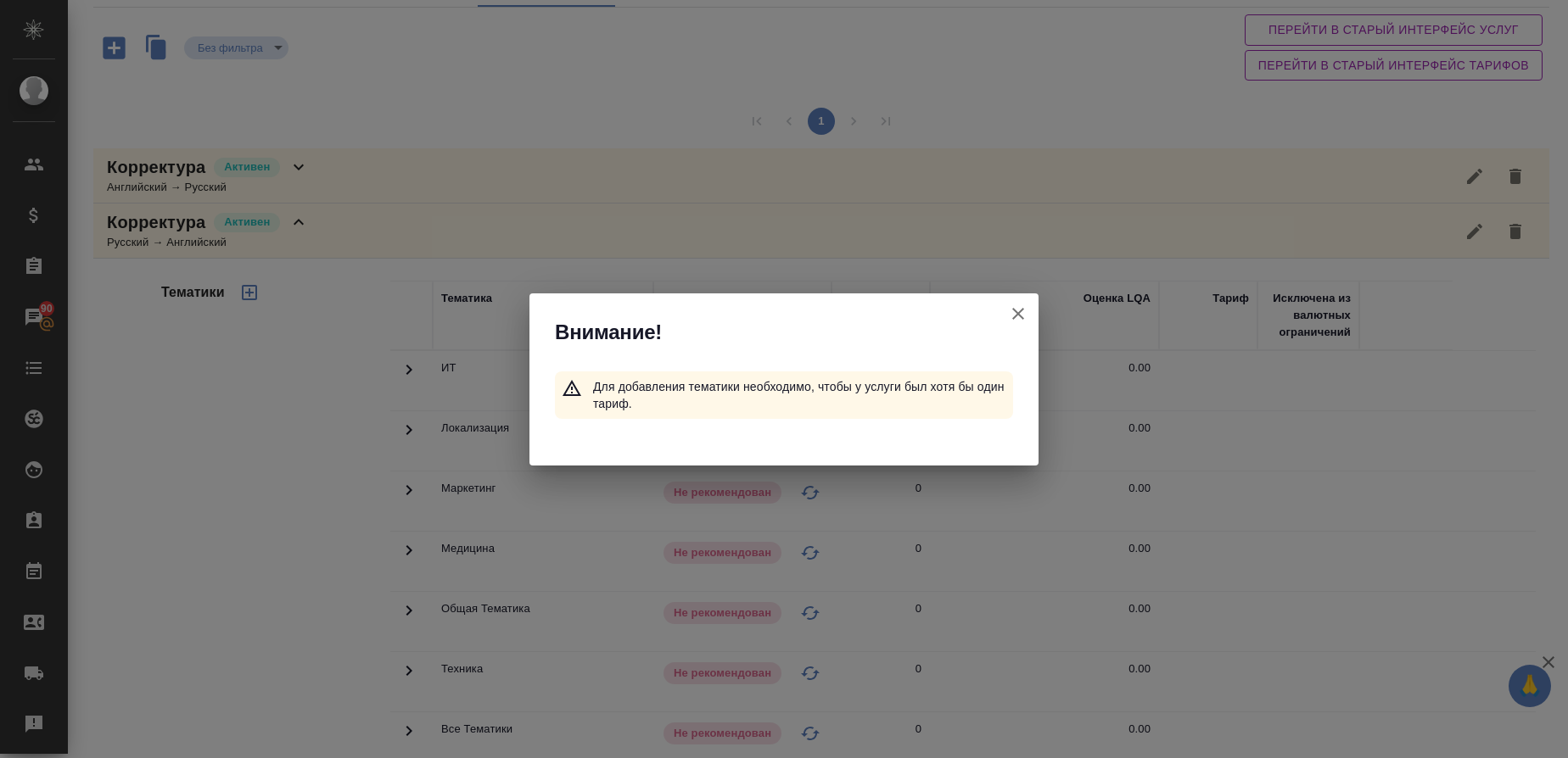
click at [1027, 322] on icon "button" at bounding box center [1018, 314] width 21 height 21
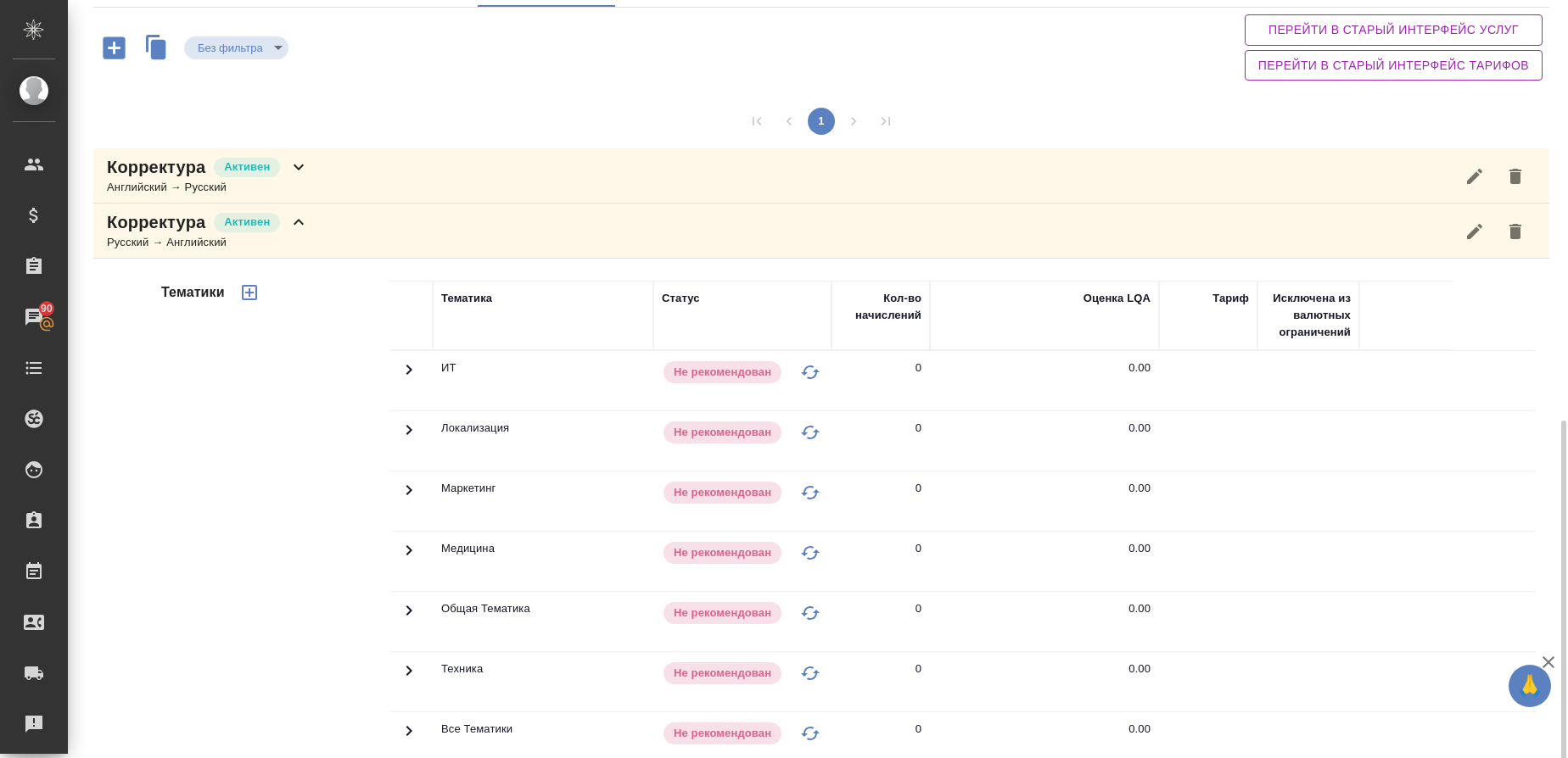
scroll to position [365, 0]
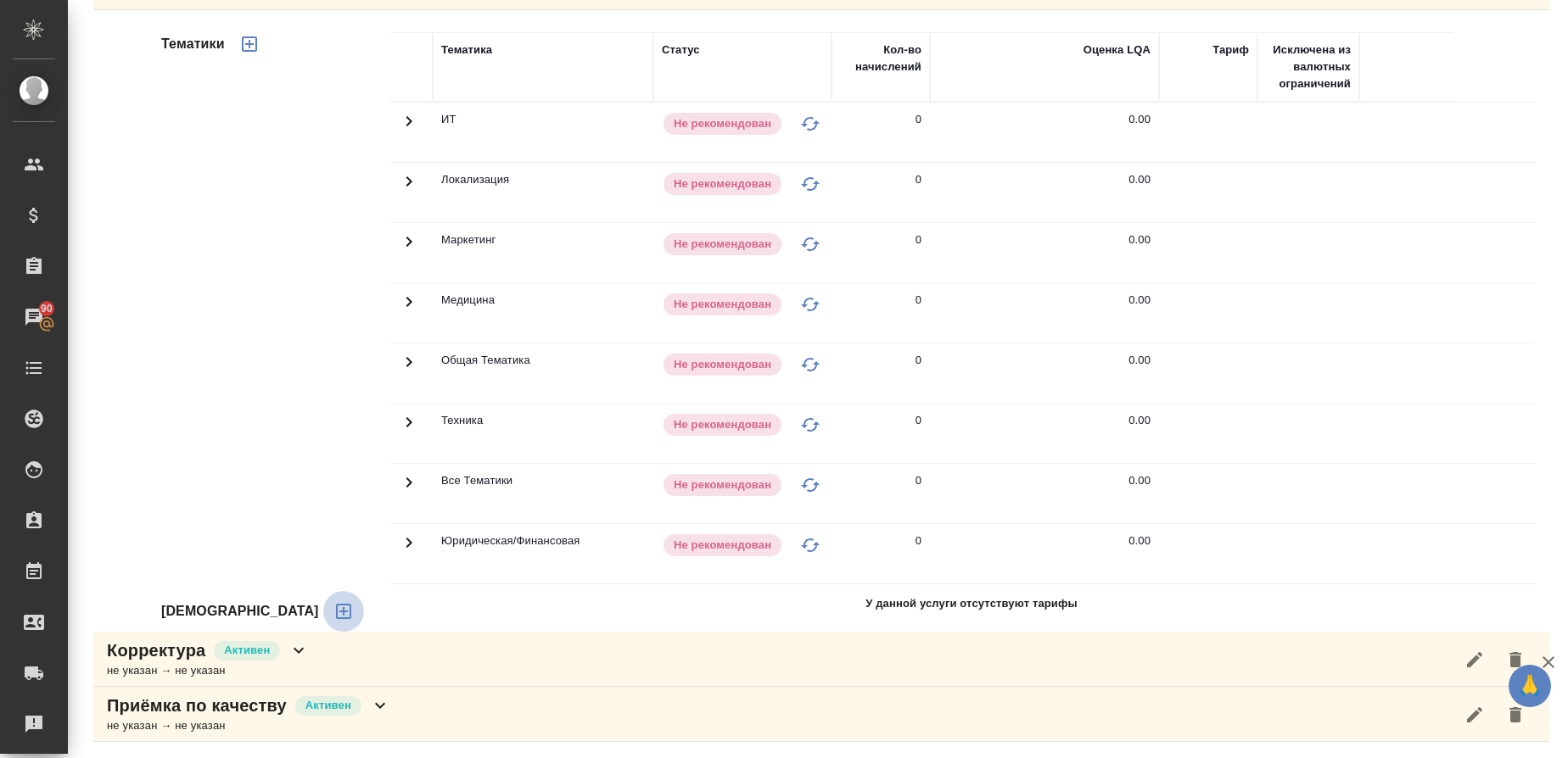
click at [336, 611] on icon "button" at bounding box center [344, 611] width 15 height 15
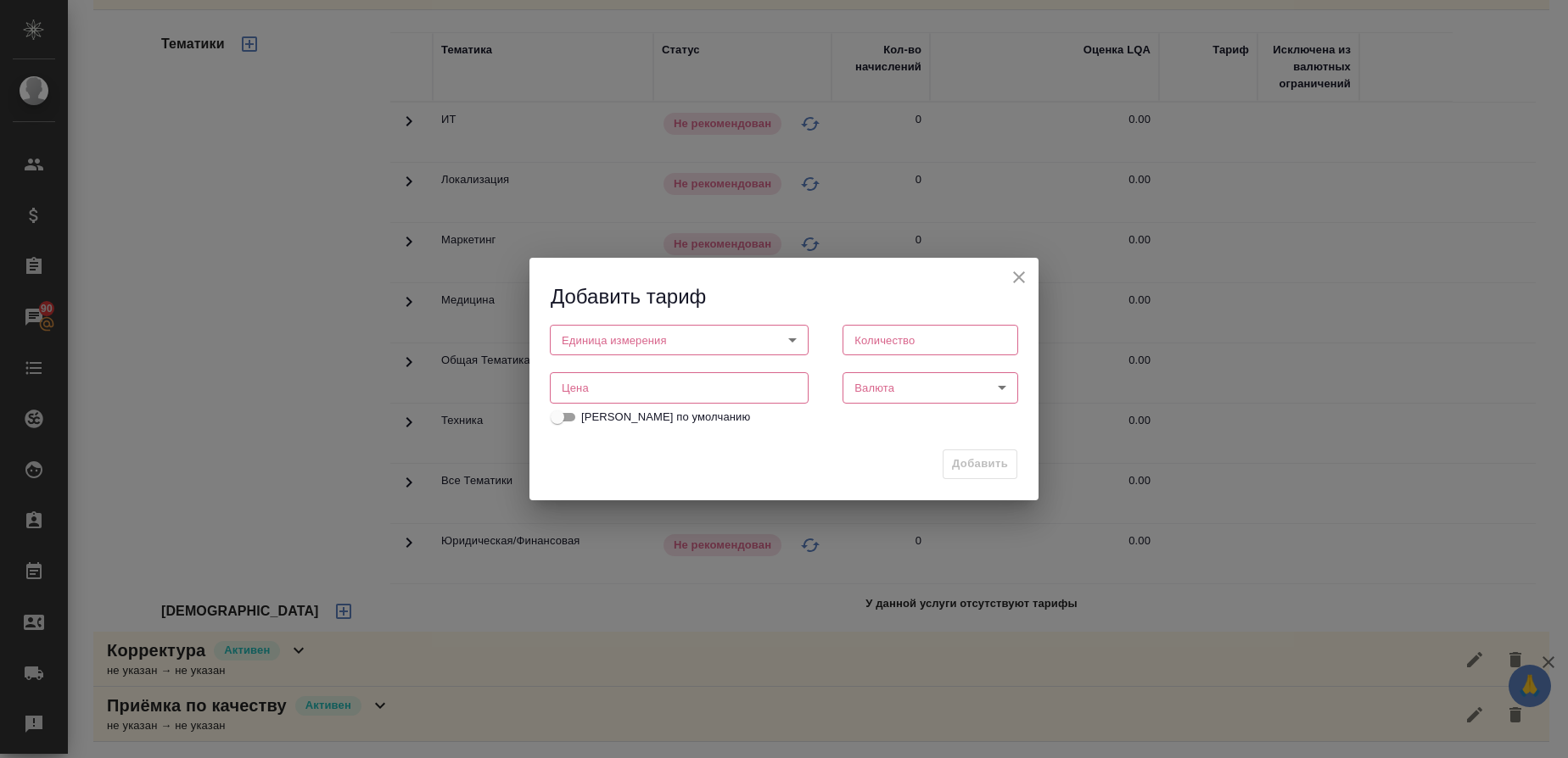
click at [674, 342] on body "🙏 .cls-1 fill:#fff; AWATERA Gusmanova Nailya Клиенты Спецификации Заказы 90 Чат…" at bounding box center [784, 379] width 1568 height 758
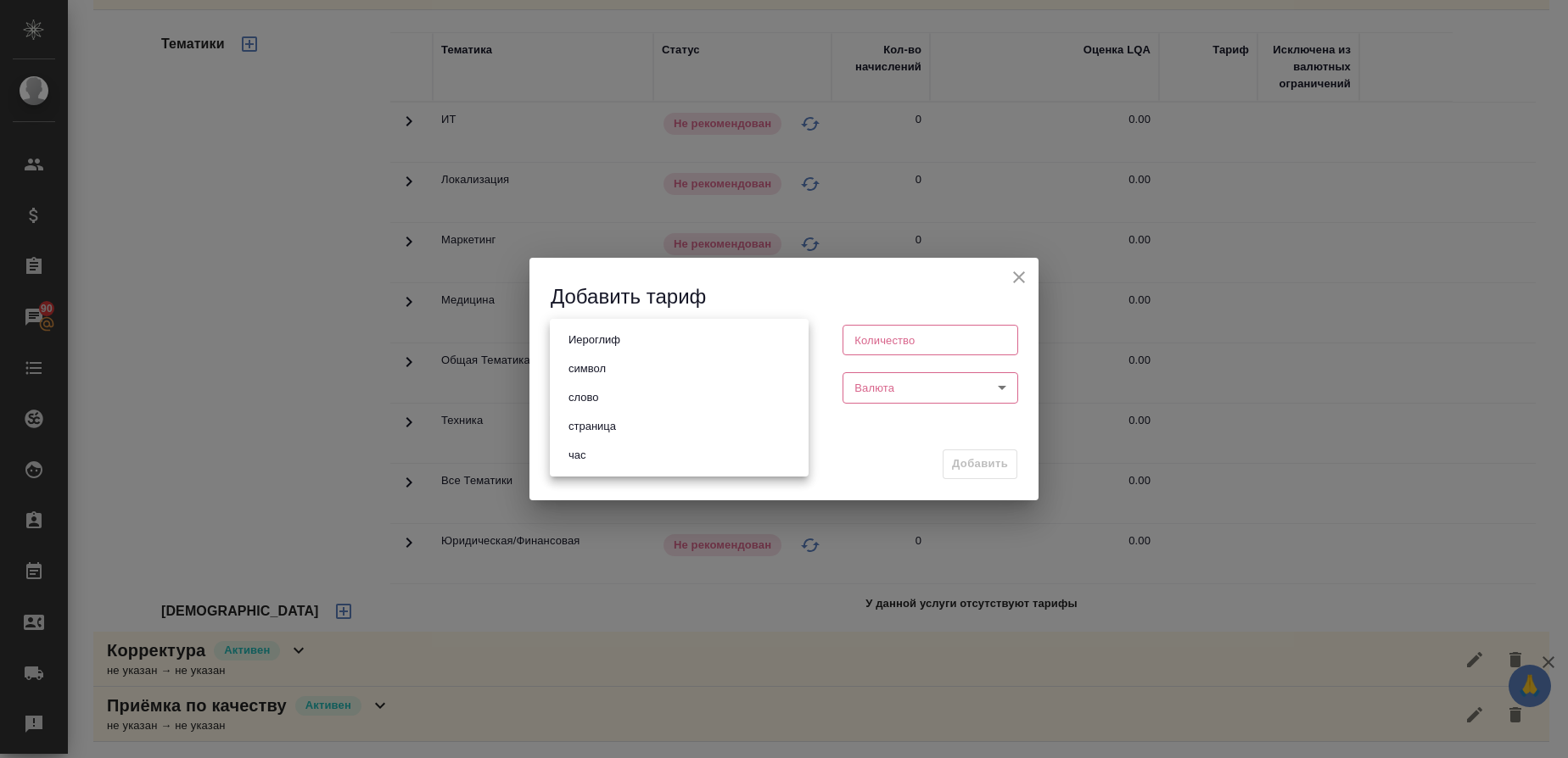
click at [619, 390] on li "слово" at bounding box center [679, 397] width 259 height 29
type input "5a8b1489cc6b4906c91bfd90"
type input "1"
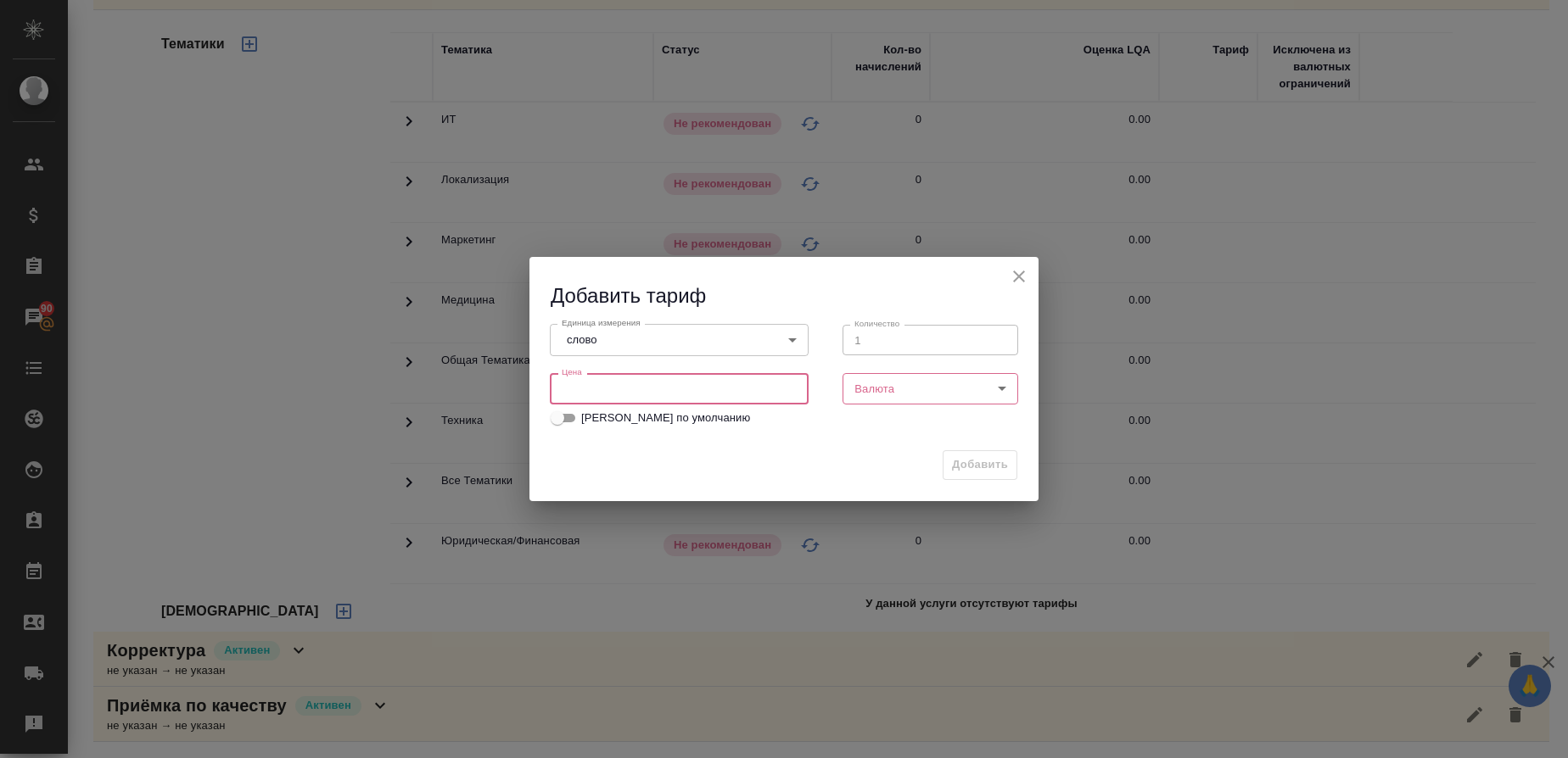
click at [678, 389] on input "number" at bounding box center [679, 388] width 259 height 31
type input "0.16"
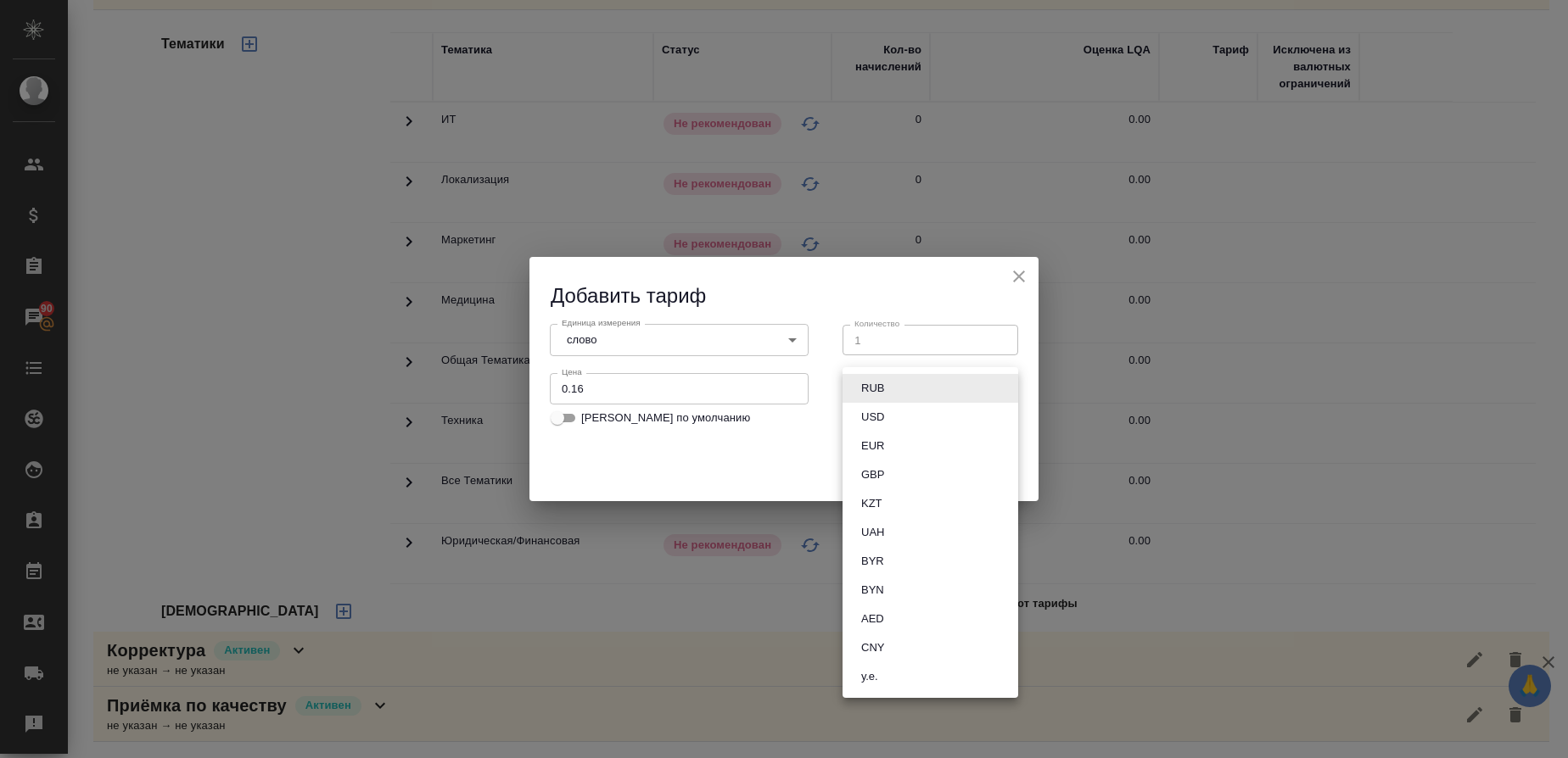
click at [863, 391] on body "🙏 .cls-1 fill:#fff; AWATERA Gusmanova Nailya Клиенты Спецификации Заказы 90 Чат…" at bounding box center [784, 379] width 1568 height 758
click at [863, 381] on button "RUB" at bounding box center [873, 388] width 33 height 19
type input "RUB"
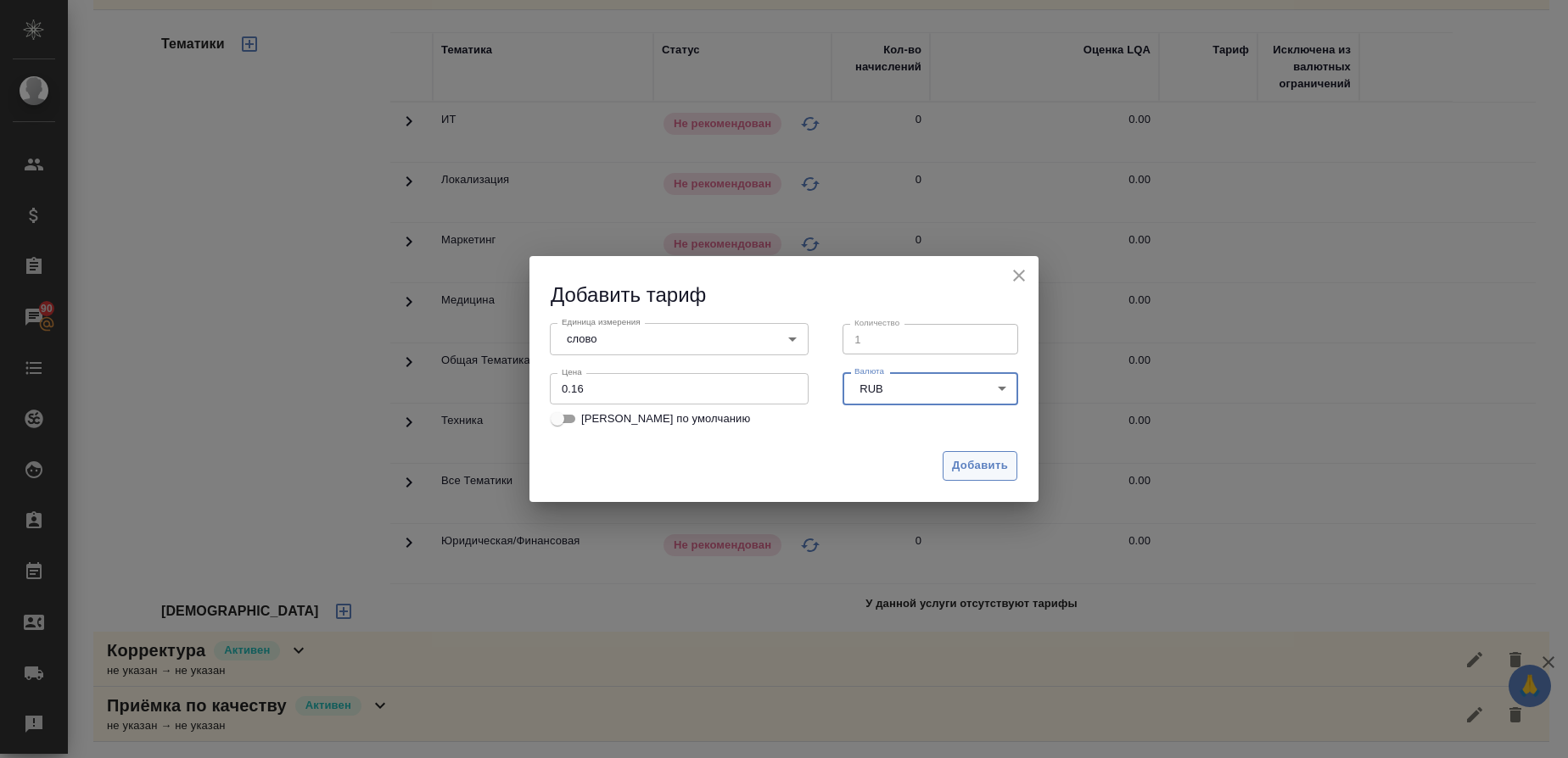
click at [984, 480] on button "Добавить" at bounding box center [980, 466] width 75 height 30
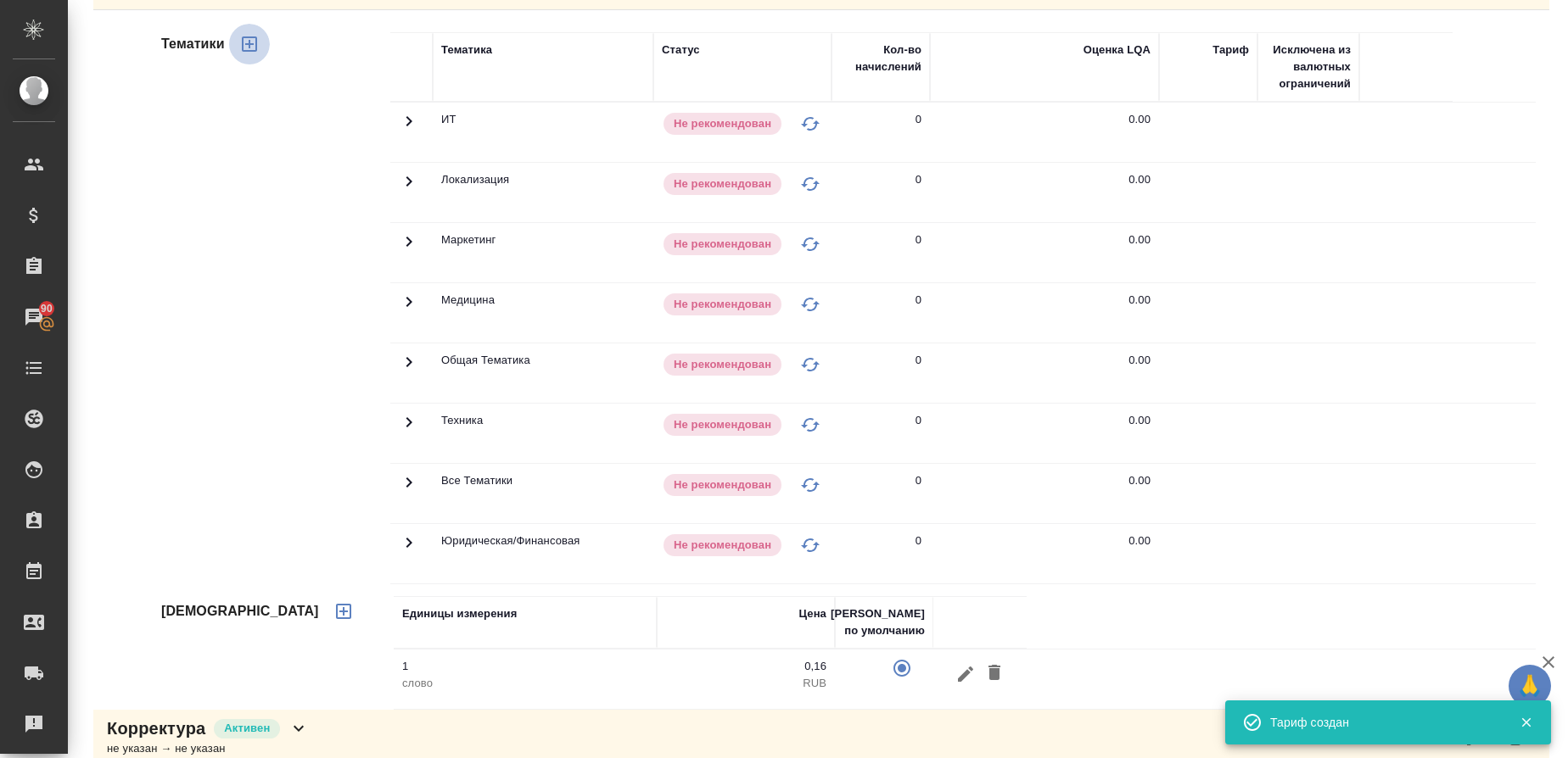
click at [248, 42] on icon "button" at bounding box center [249, 44] width 21 height 21
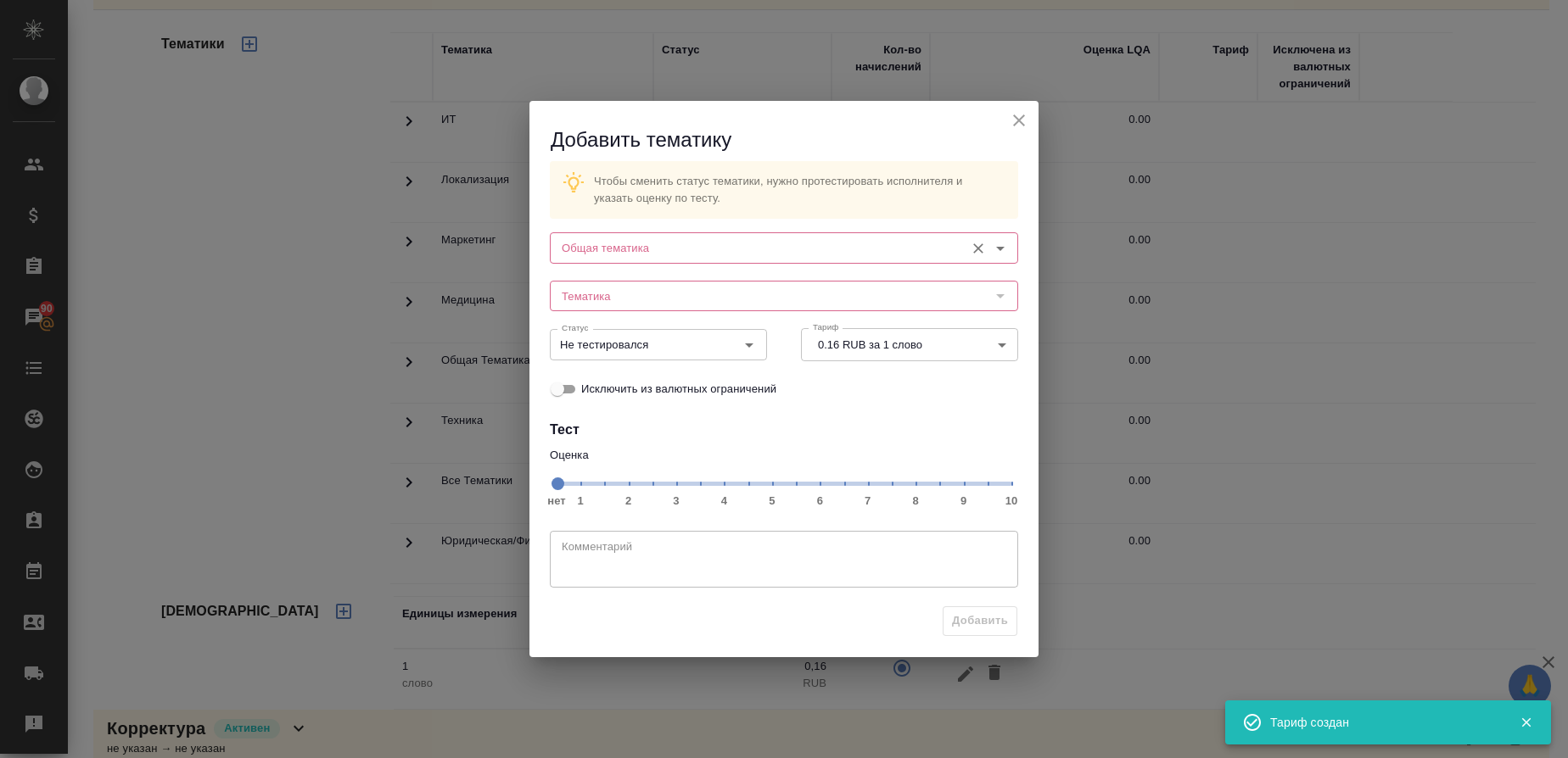
click at [648, 257] on input "Общая тематика" at bounding box center [756, 248] width 401 height 21
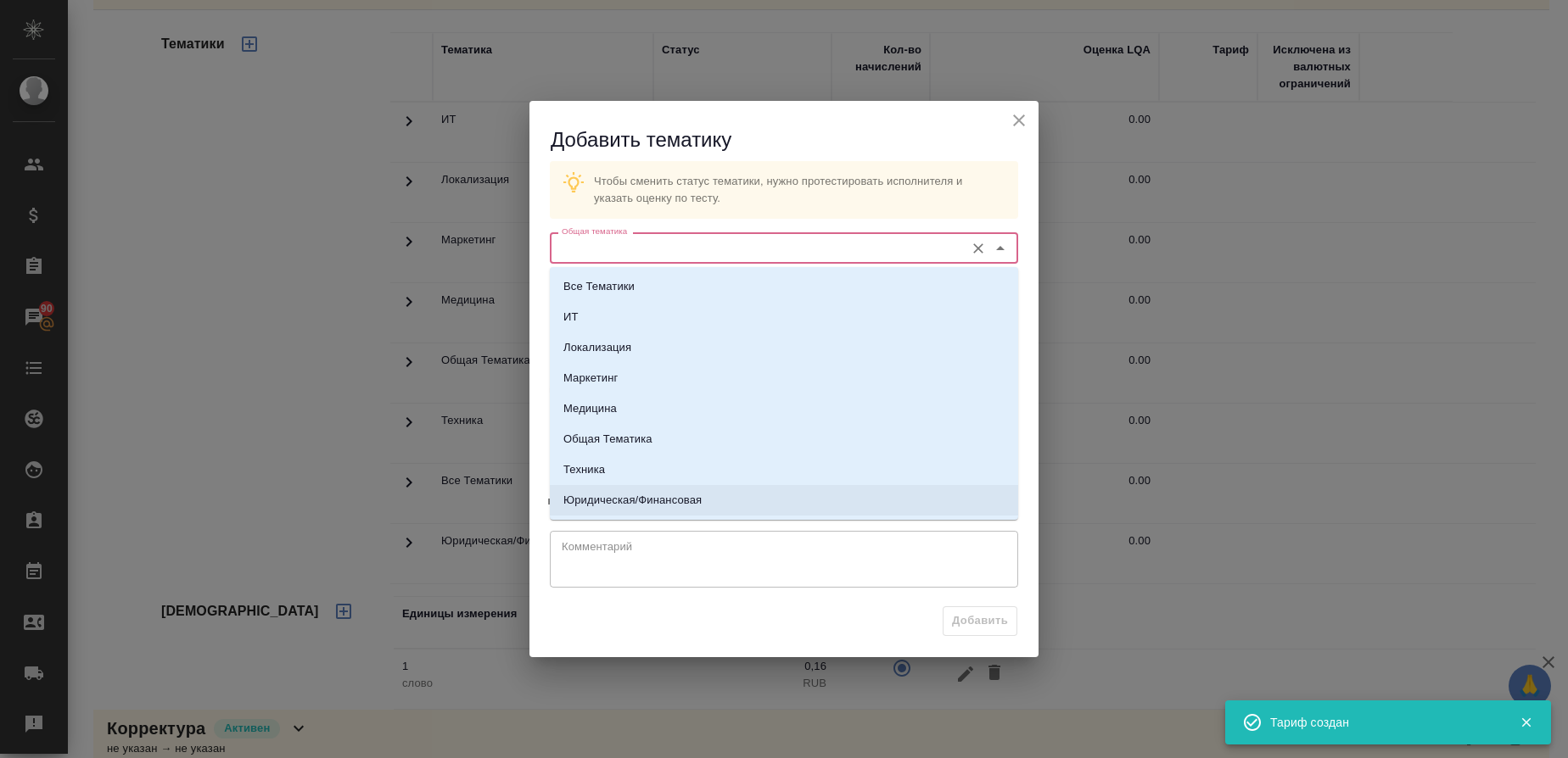
click at [626, 500] on p "Юридическая/Финансовая" at bounding box center [632, 500] width 138 height 17
type input "Юридическая/Финансовая"
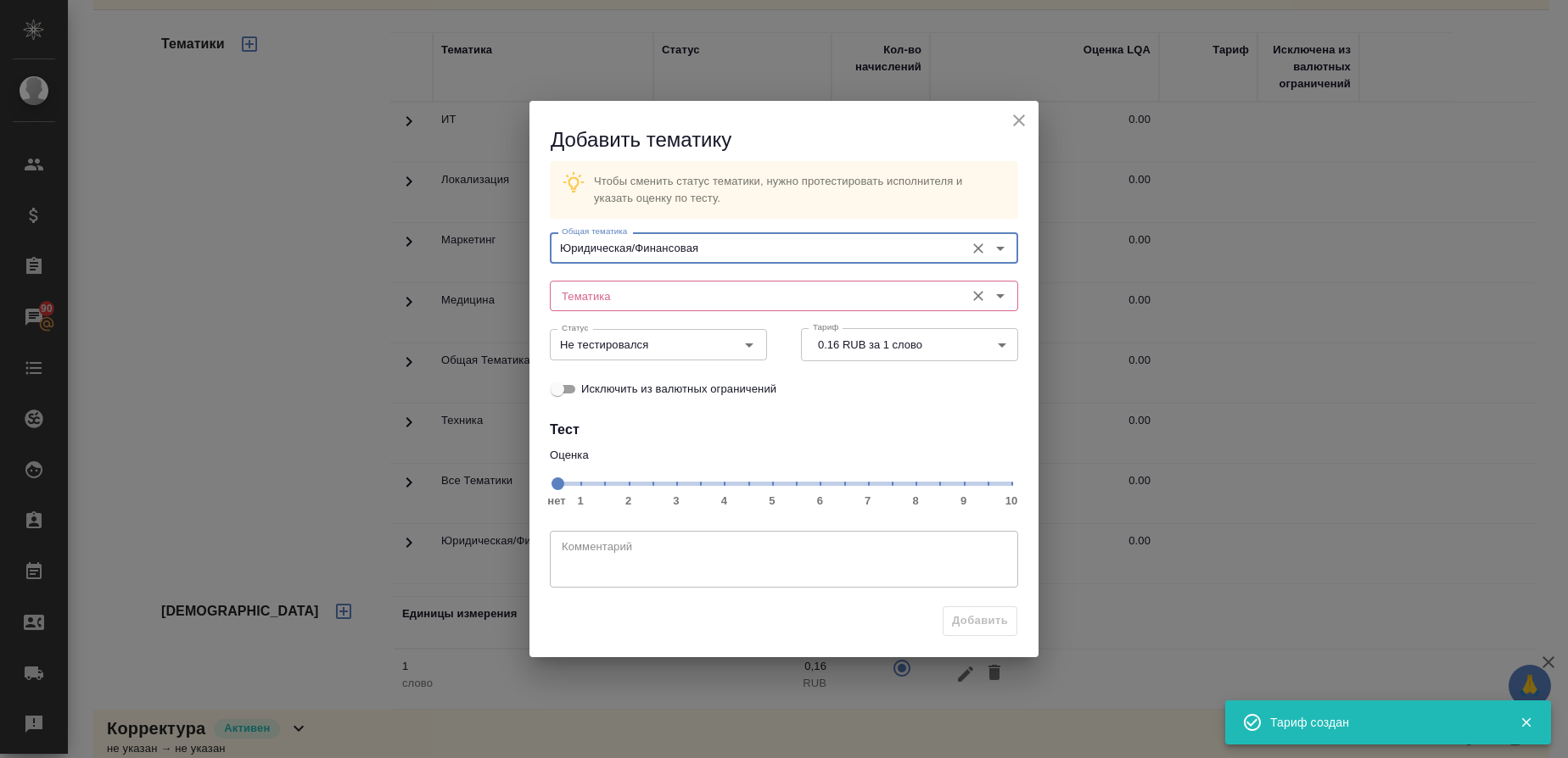
click at [623, 298] on input "Тематика" at bounding box center [756, 296] width 401 height 21
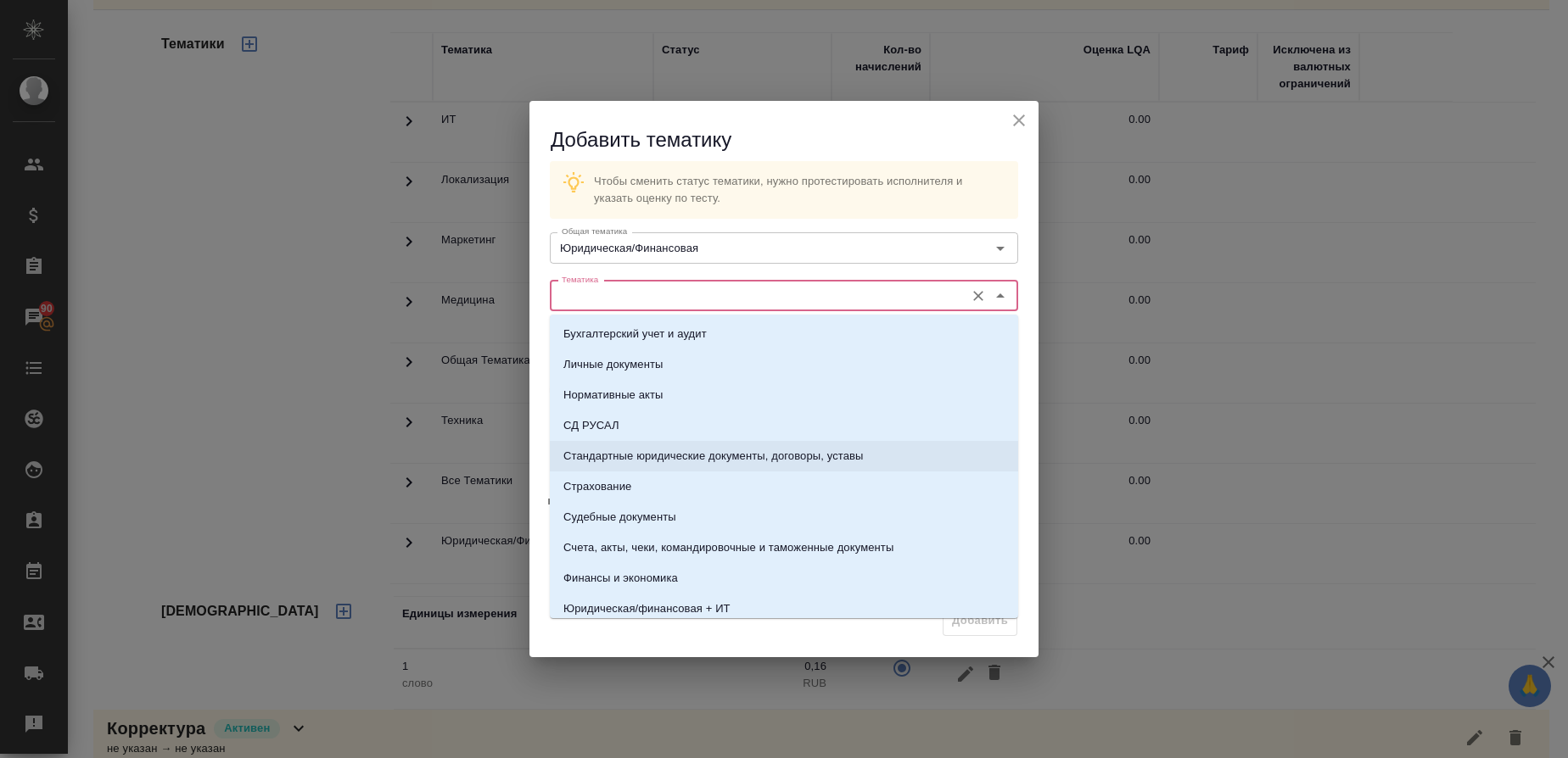
click at [631, 452] on p "Стандартные юридические документы, договоры, уставы" at bounding box center [713, 456] width 300 height 17
type input "Стандартные юридические документы, договоры, уставы"
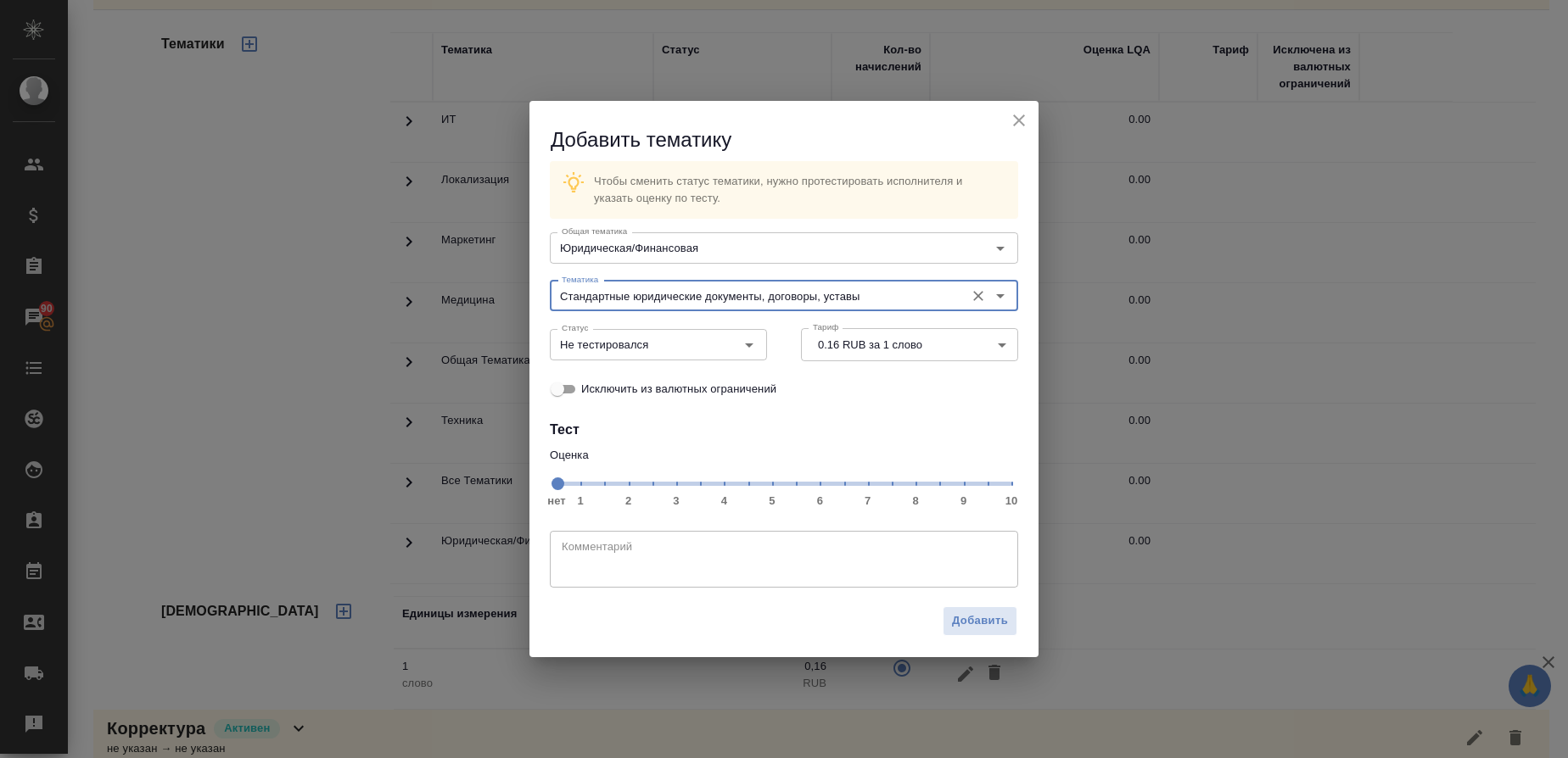
click at [925, 488] on span "нет 1 2 3 4 5 6 7 8 9 10" at bounding box center [784, 482] width 454 height 23
click at [754, 343] on icon "Open" at bounding box center [749, 345] width 21 height 21
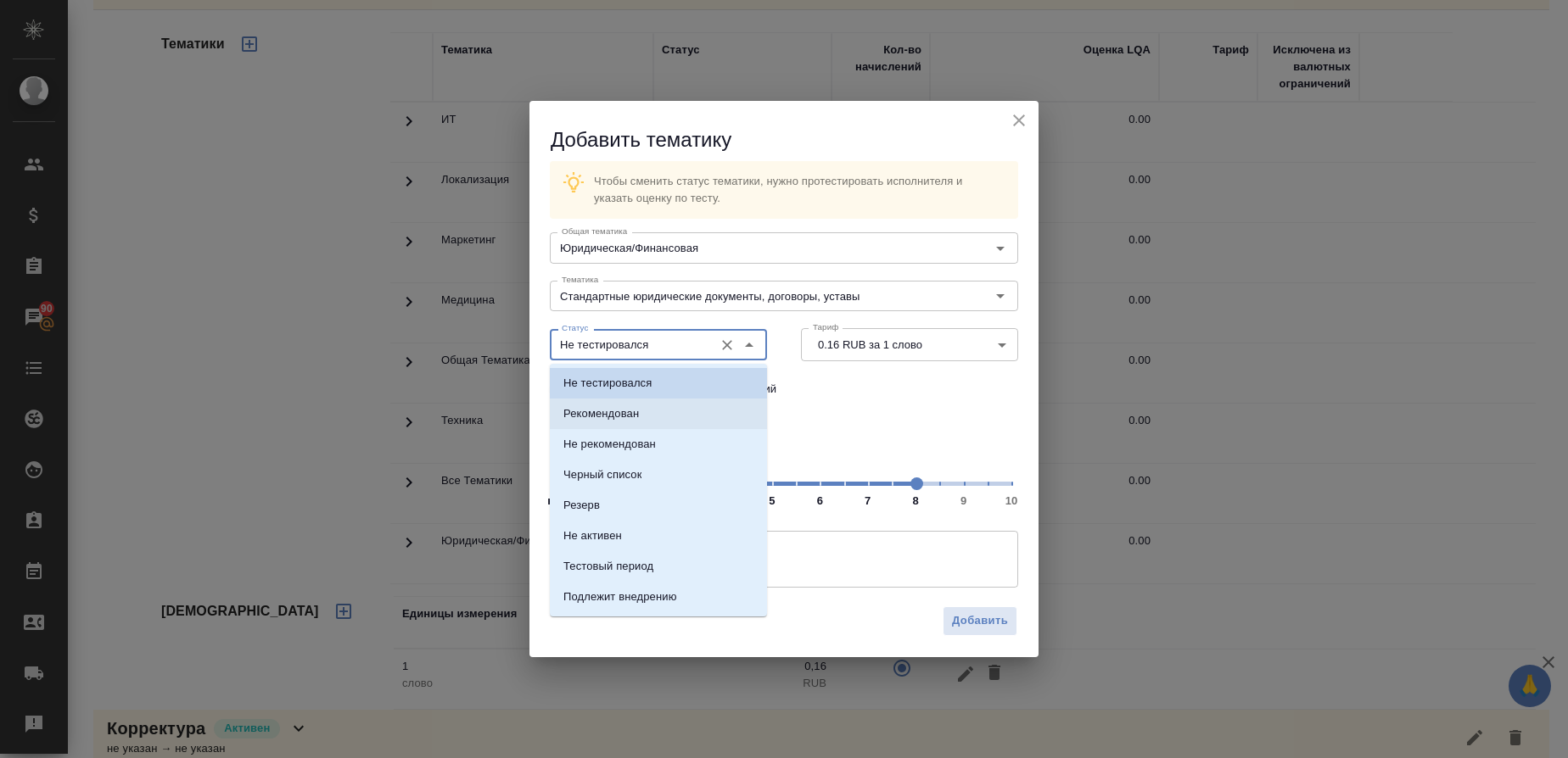
click at [676, 407] on li "Рекомендован" at bounding box center [658, 414] width 217 height 31
type input "Рекомендован"
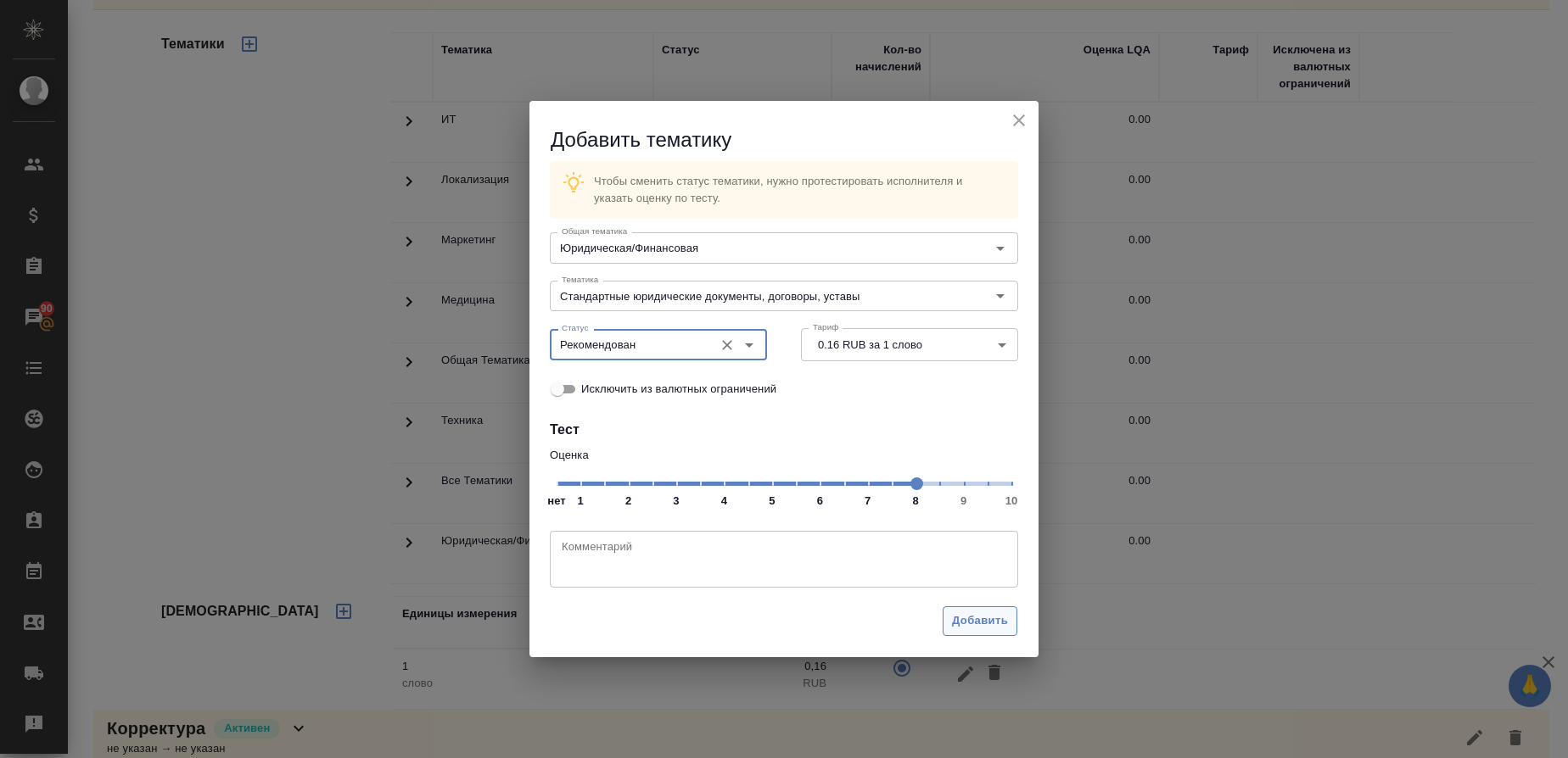
click at [1004, 627] on span "Добавить" at bounding box center [980, 622] width 56 height 20
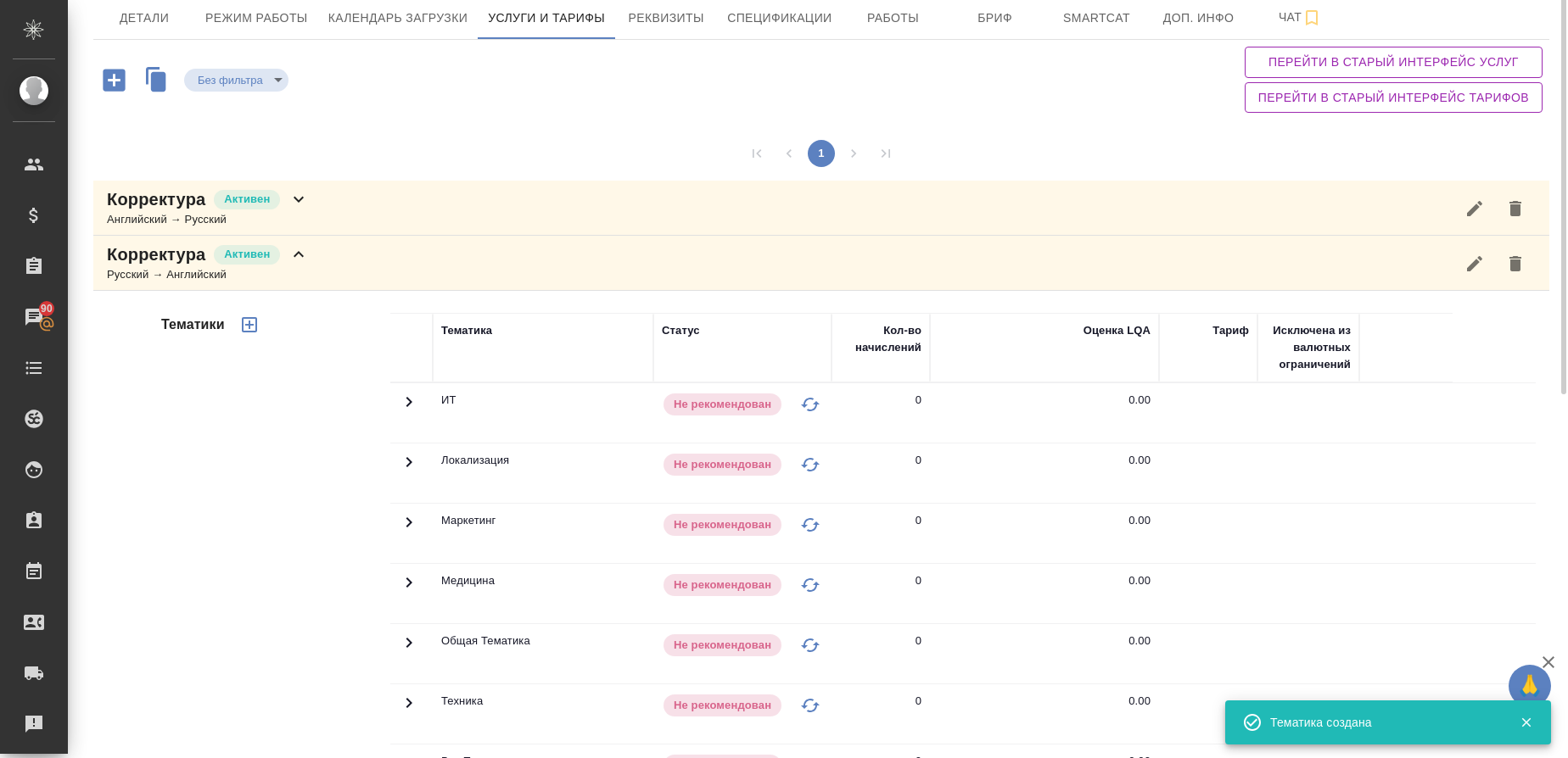
scroll to position [0, 0]
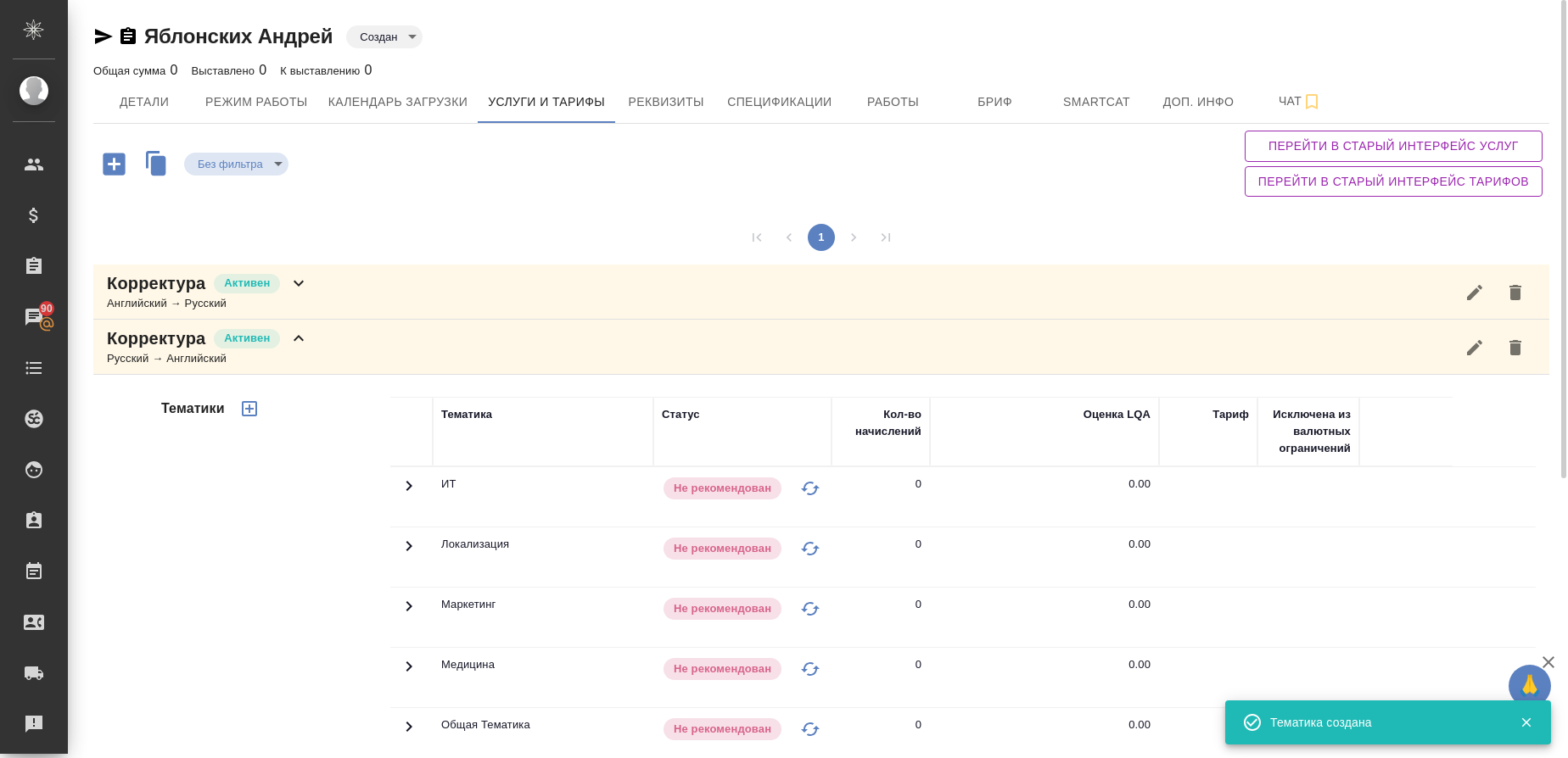
click at [164, 352] on div "Русский → Английский" at bounding box center [208, 359] width 202 height 17
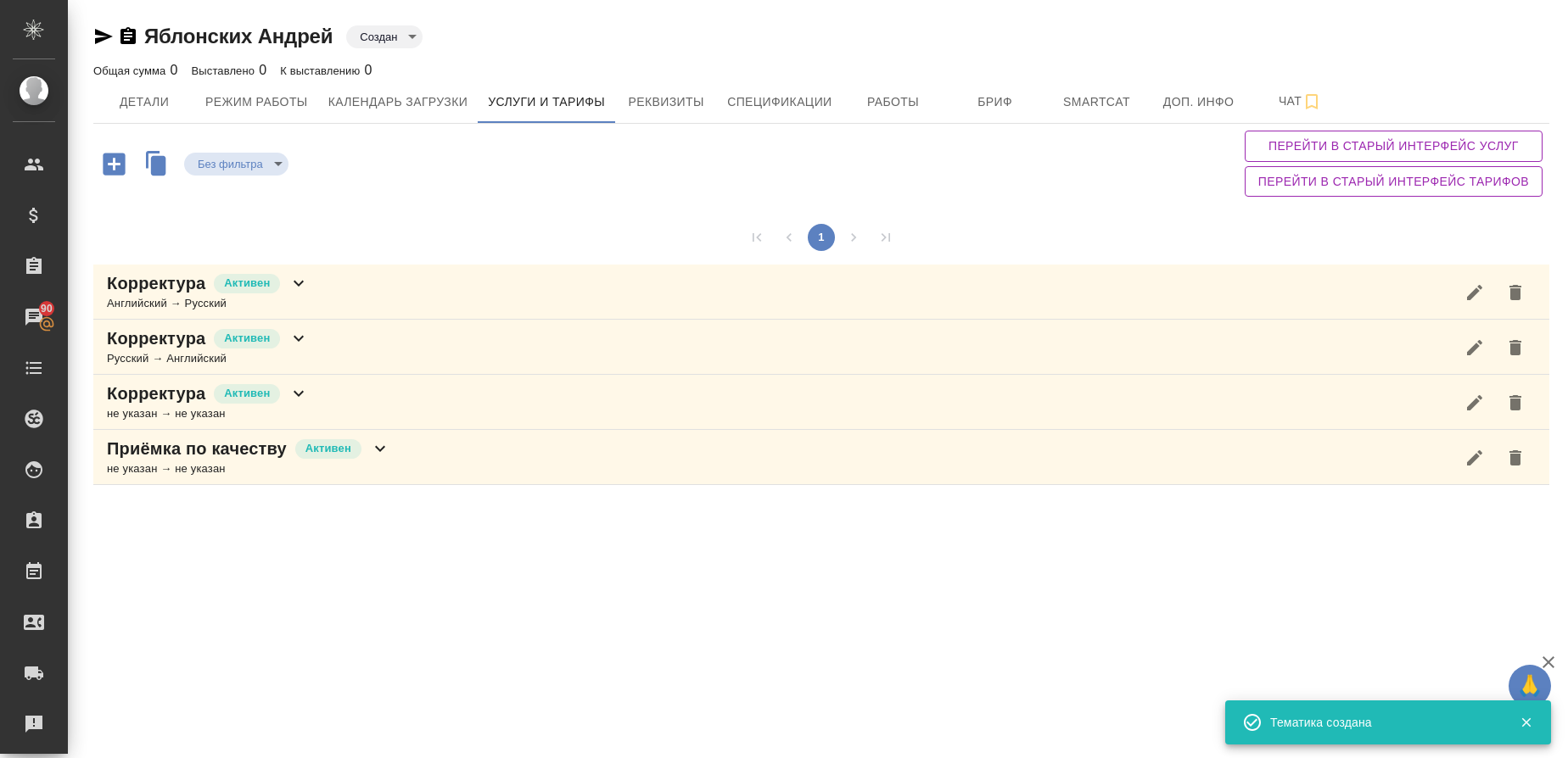
click at [151, 297] on div "Английский → Русский" at bounding box center [208, 304] width 202 height 17
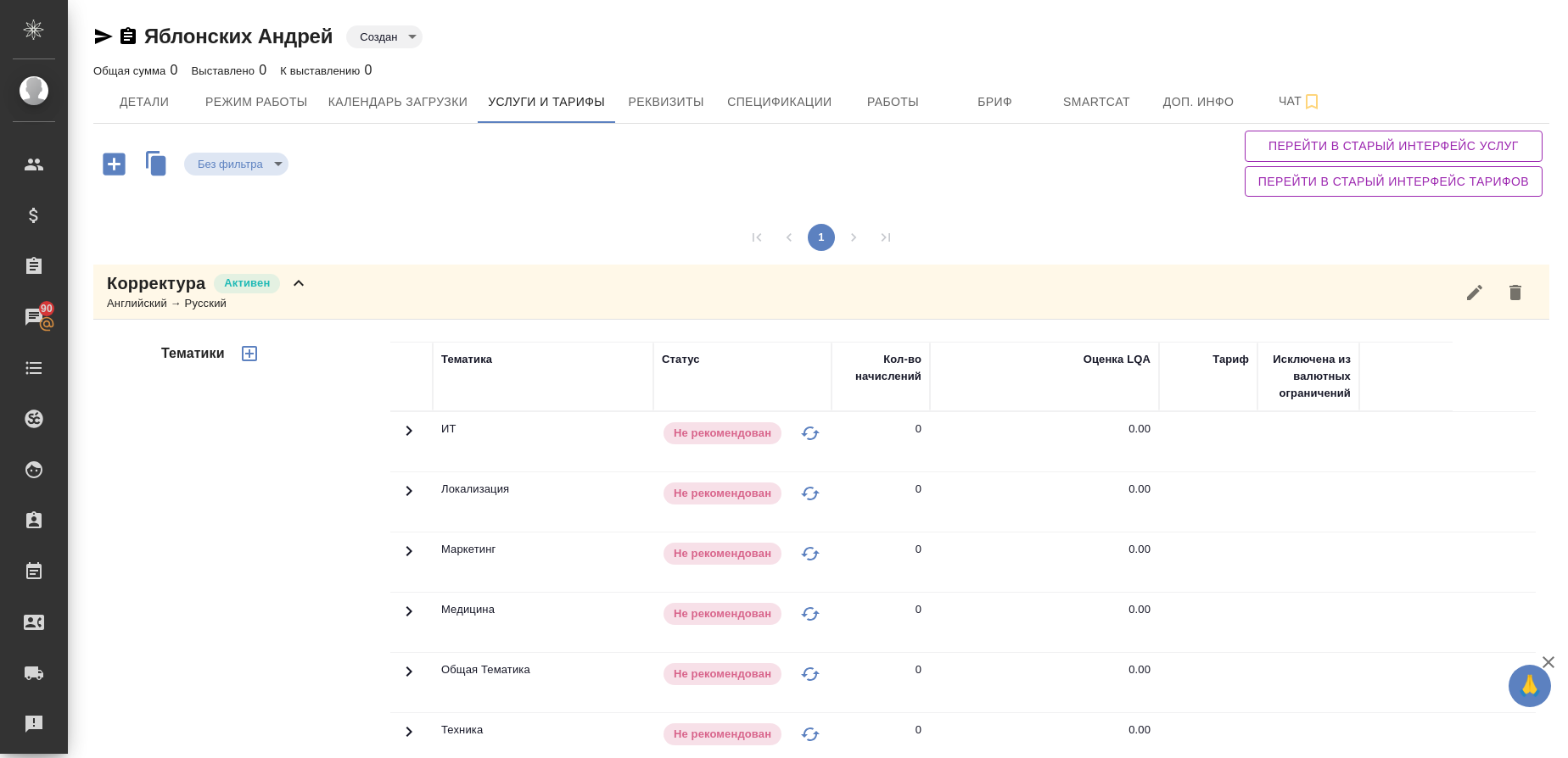
click at [150, 313] on div "Корректура [PERSON_NAME] → Русский" at bounding box center [821, 292] width 1456 height 55
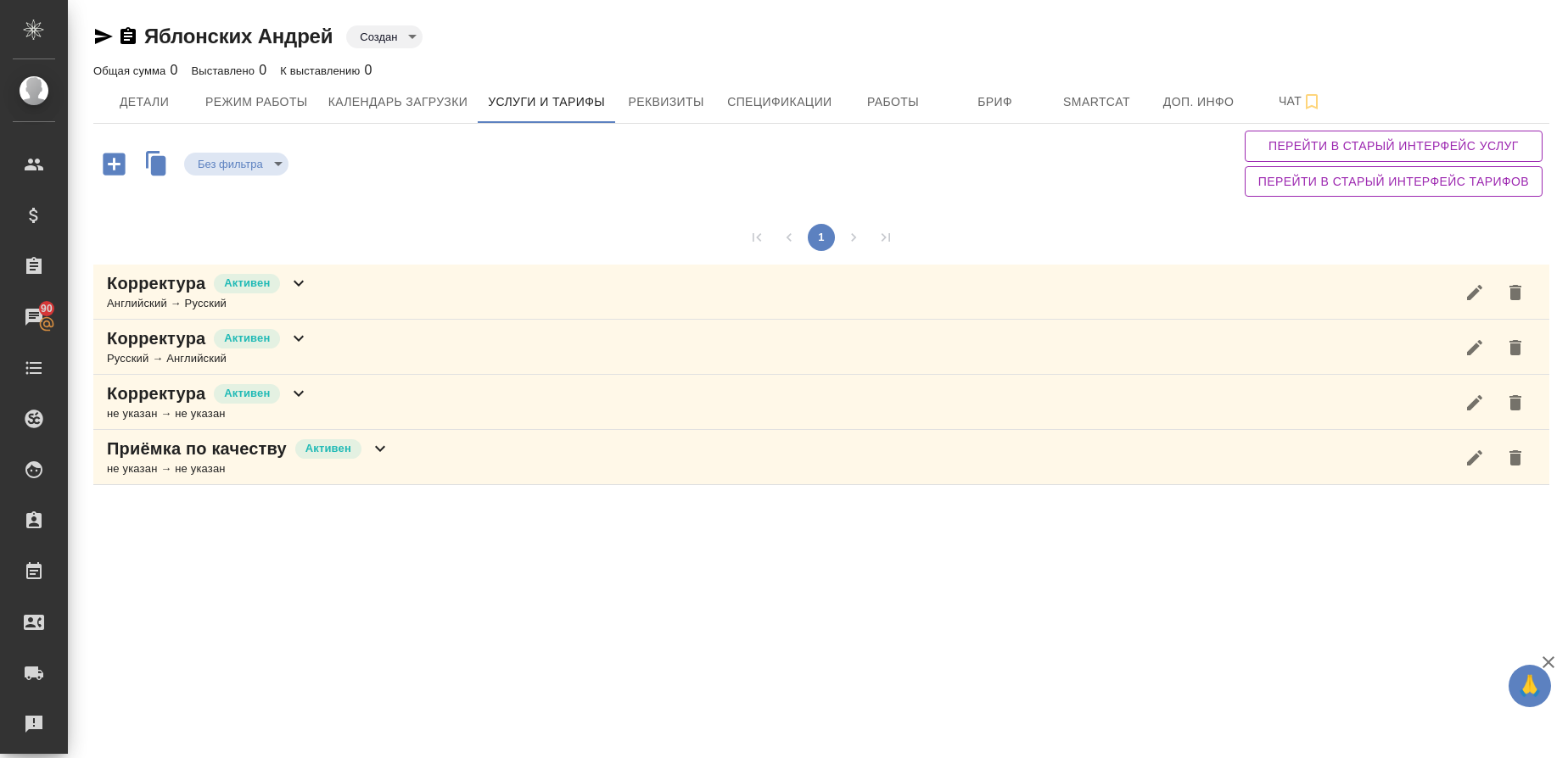
click at [122, 168] on icon "button" at bounding box center [114, 163] width 22 height 22
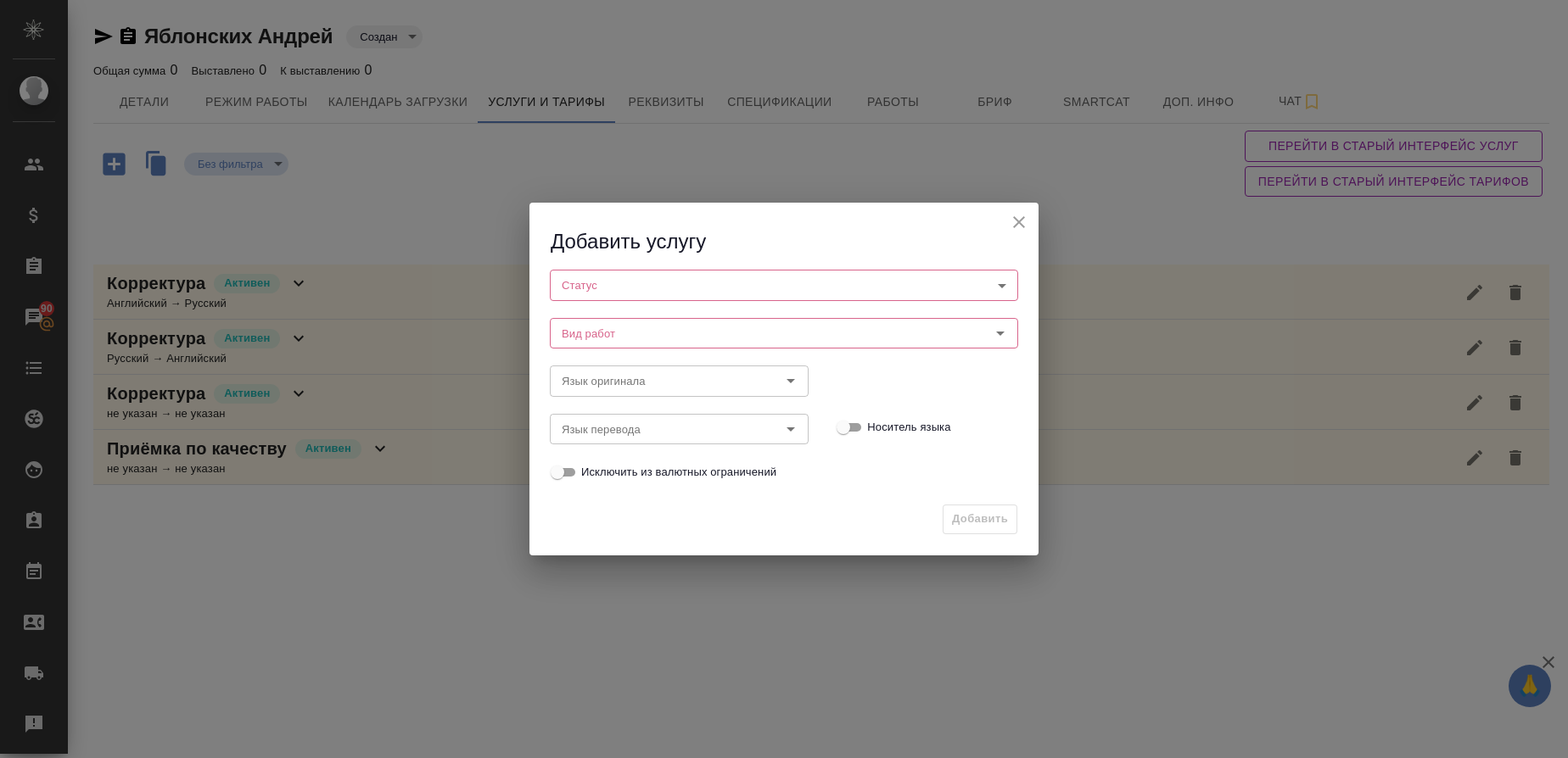
click at [632, 279] on body "🙏 .cls-1 fill:#fff; AWATERA Gusmanova Nailya Клиенты Спецификации Заказы 90 Чат…" at bounding box center [784, 379] width 1568 height 758
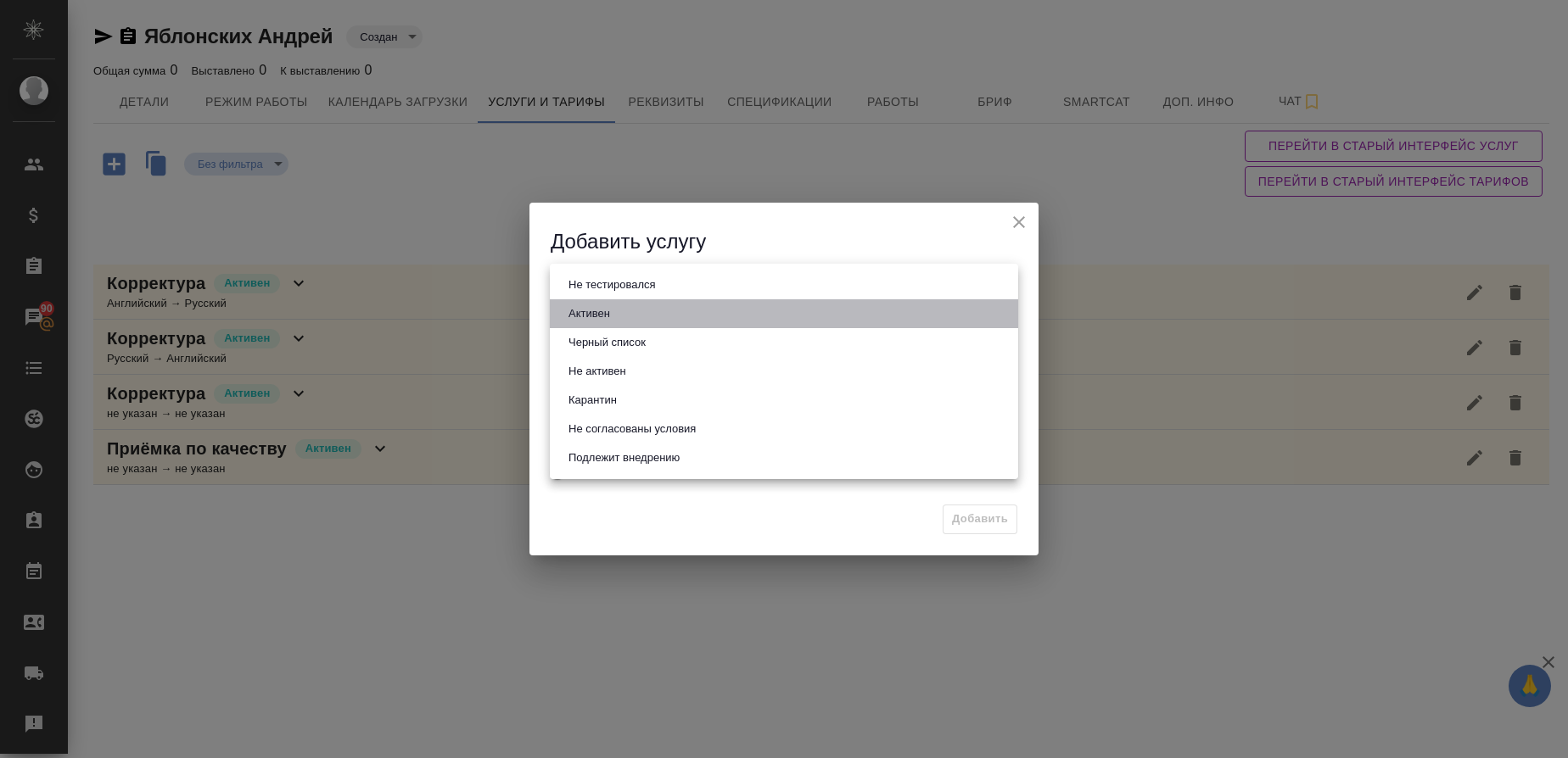
click at [624, 309] on li "Активен" at bounding box center [784, 314] width 469 height 29
type input "active"
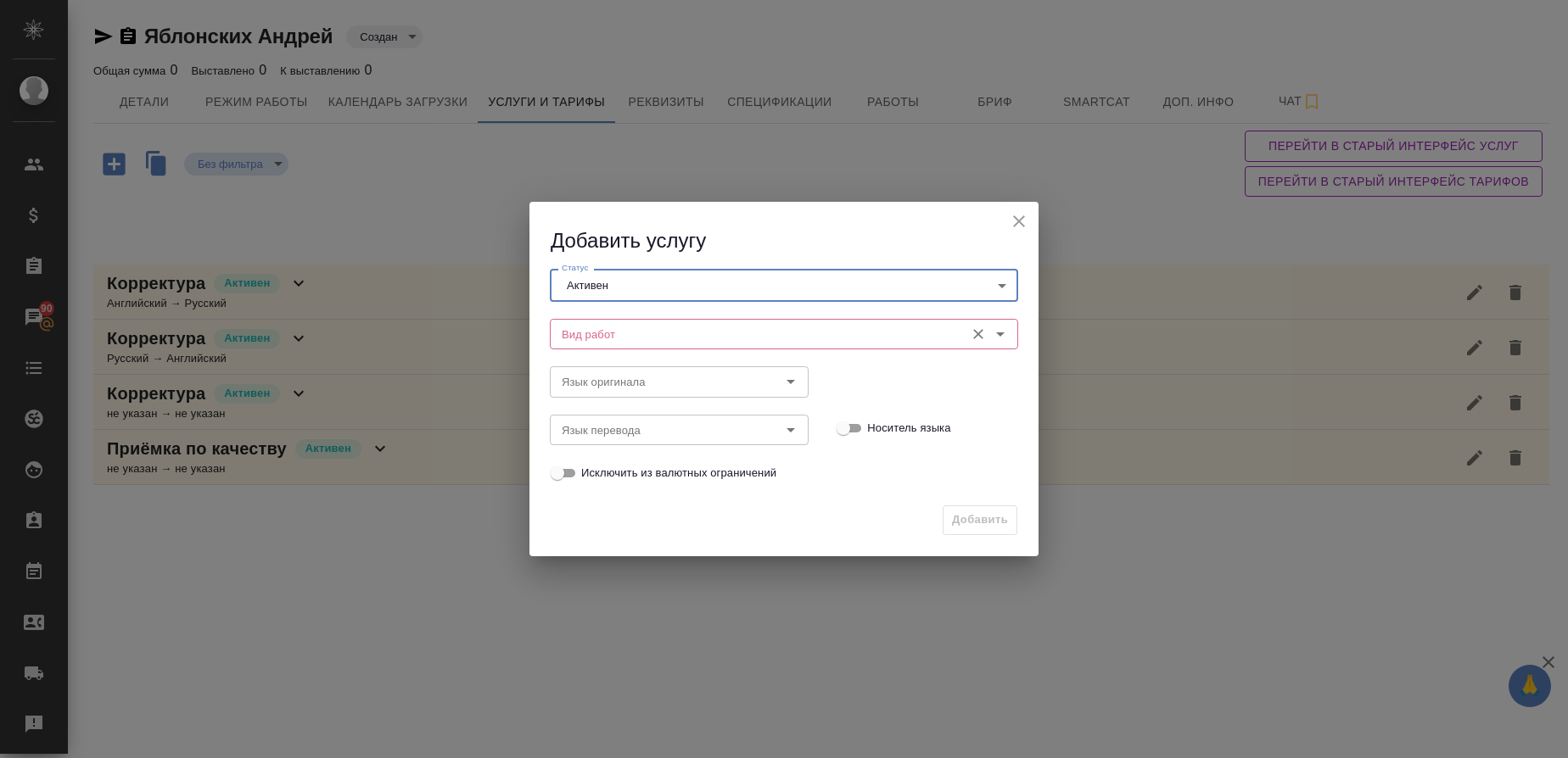
click at [618, 335] on input "Вид работ" at bounding box center [756, 334] width 401 height 21
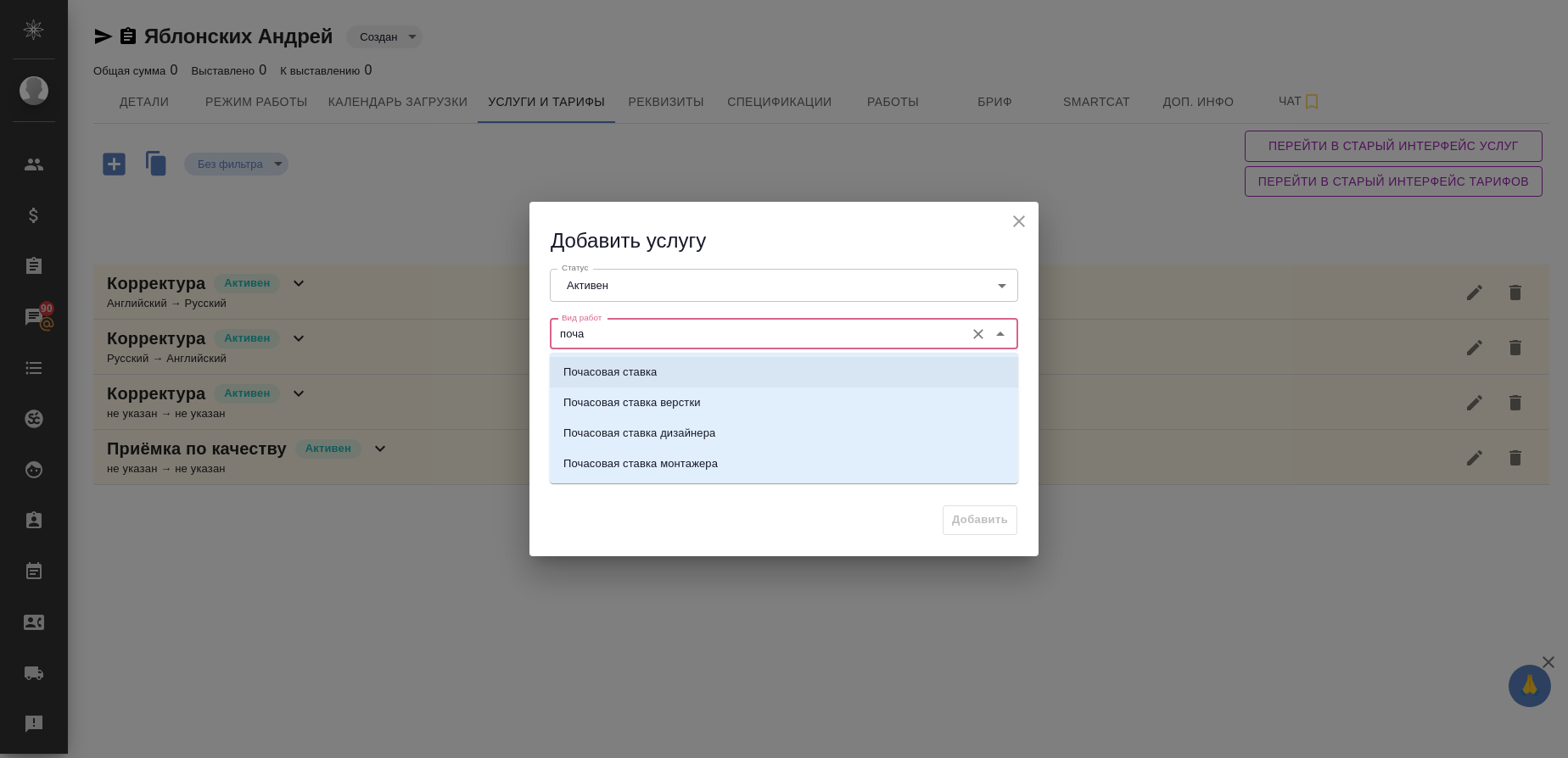
click at [615, 375] on p "Почасовая ставка" at bounding box center [610, 372] width 94 height 17
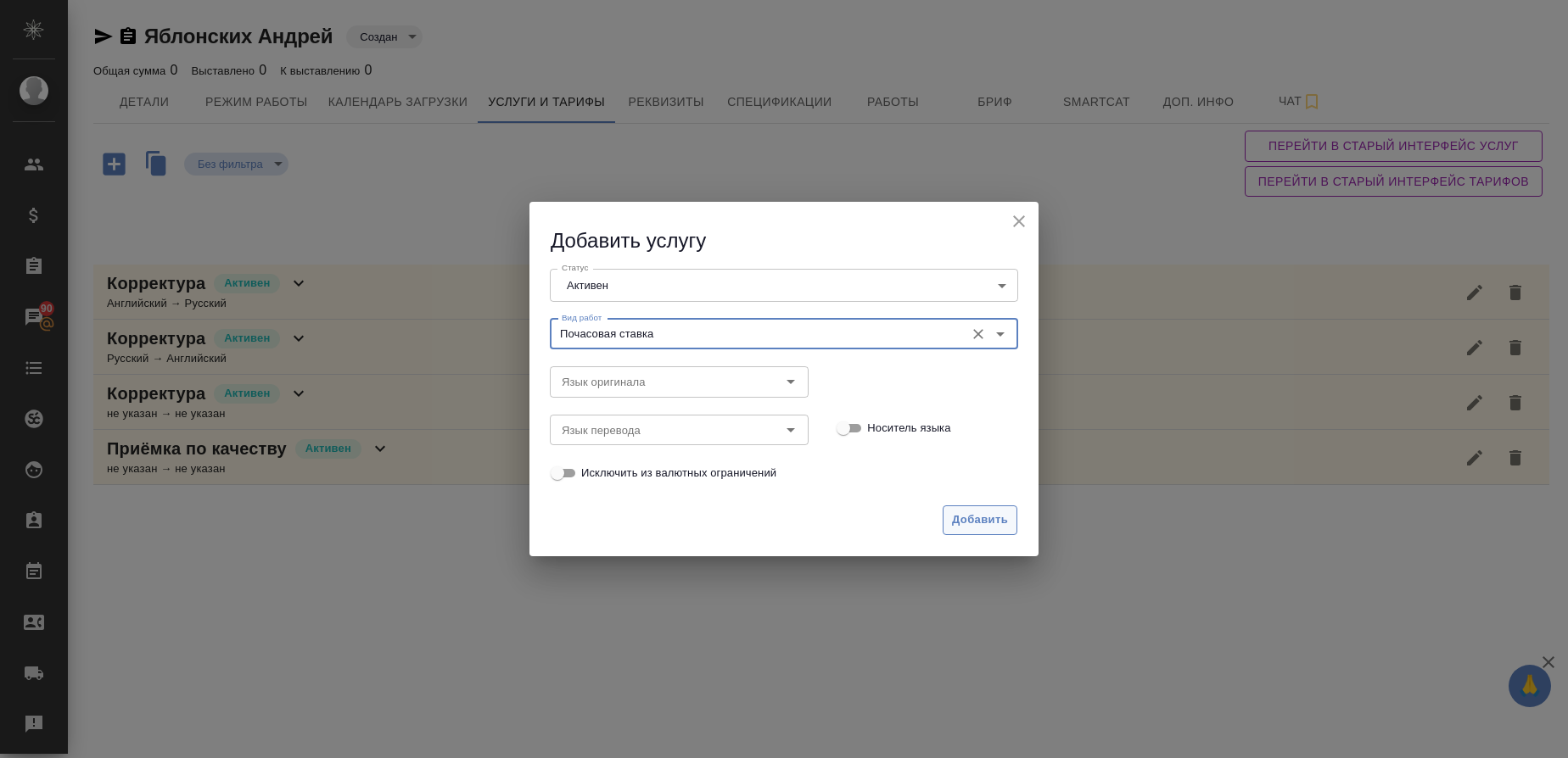
type input "Почасовая ставка"
click at [992, 512] on span "Добавить" at bounding box center [980, 521] width 56 height 20
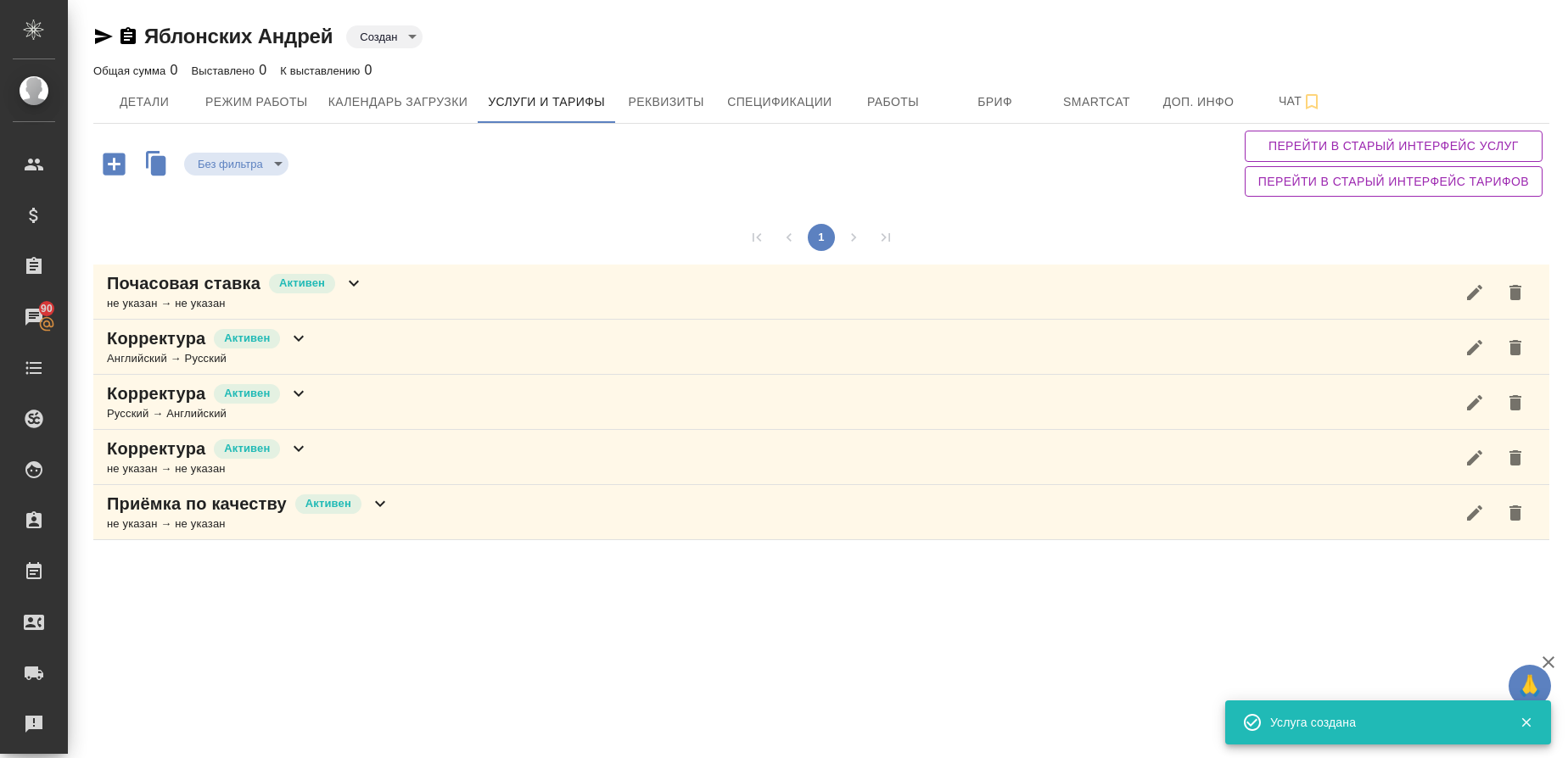
click at [243, 281] on p "Почасовая ставка" at bounding box center [184, 283] width 153 height 23
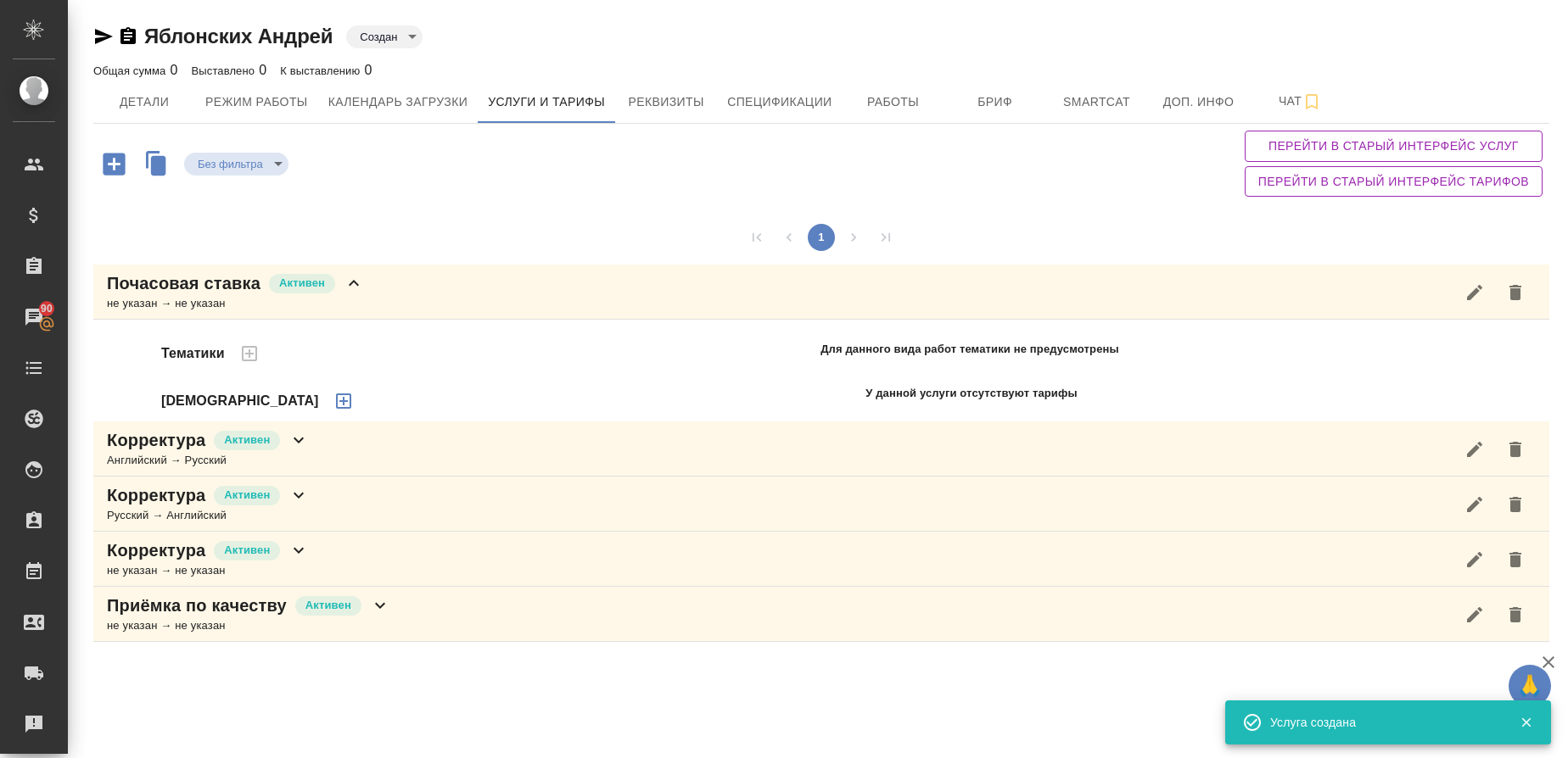
click at [336, 407] on icon "button" at bounding box center [344, 401] width 15 height 15
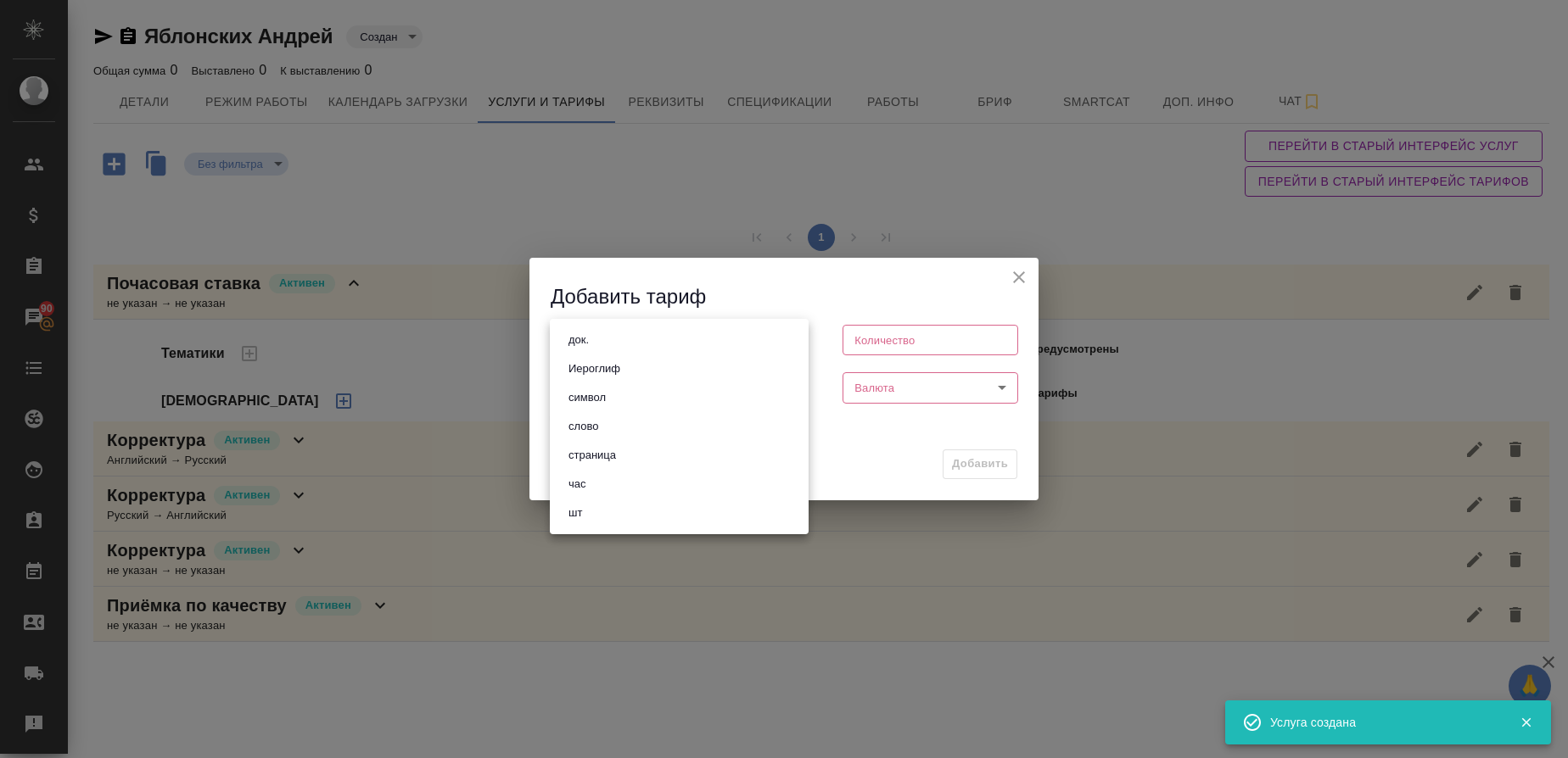
click at [632, 341] on body "🙏 .cls-1 fill:#fff; AWATERA Gusmanova Nailya Клиенты Спецификации Заказы 90 Чат…" at bounding box center [784, 379] width 1568 height 758
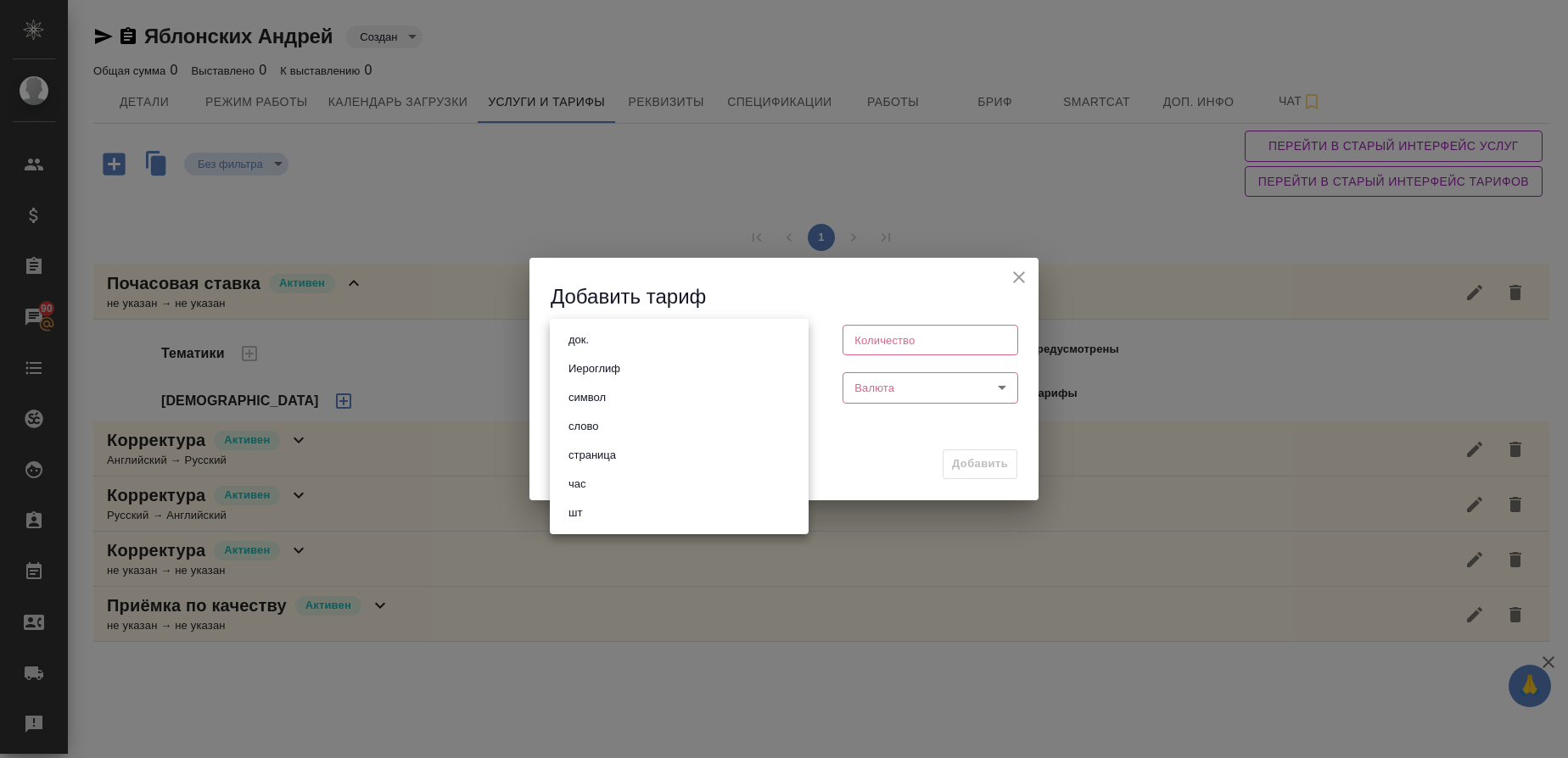
click at [601, 490] on li "час" at bounding box center [679, 484] width 259 height 29
type input "5a8b1489cc6b4906c91bfd93"
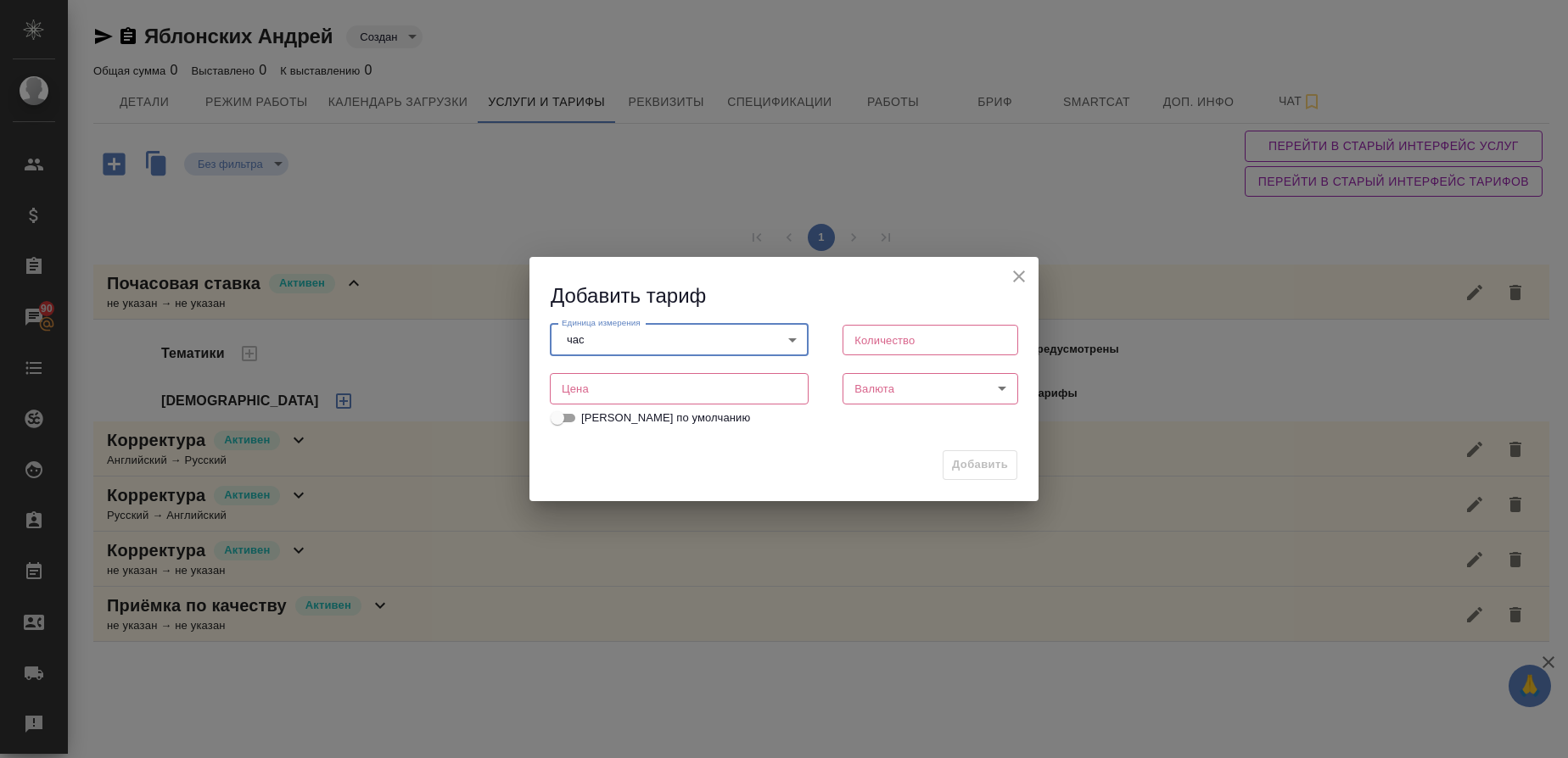
click at [944, 342] on input "number" at bounding box center [931, 340] width 176 height 31
type input "1"
type input "150"
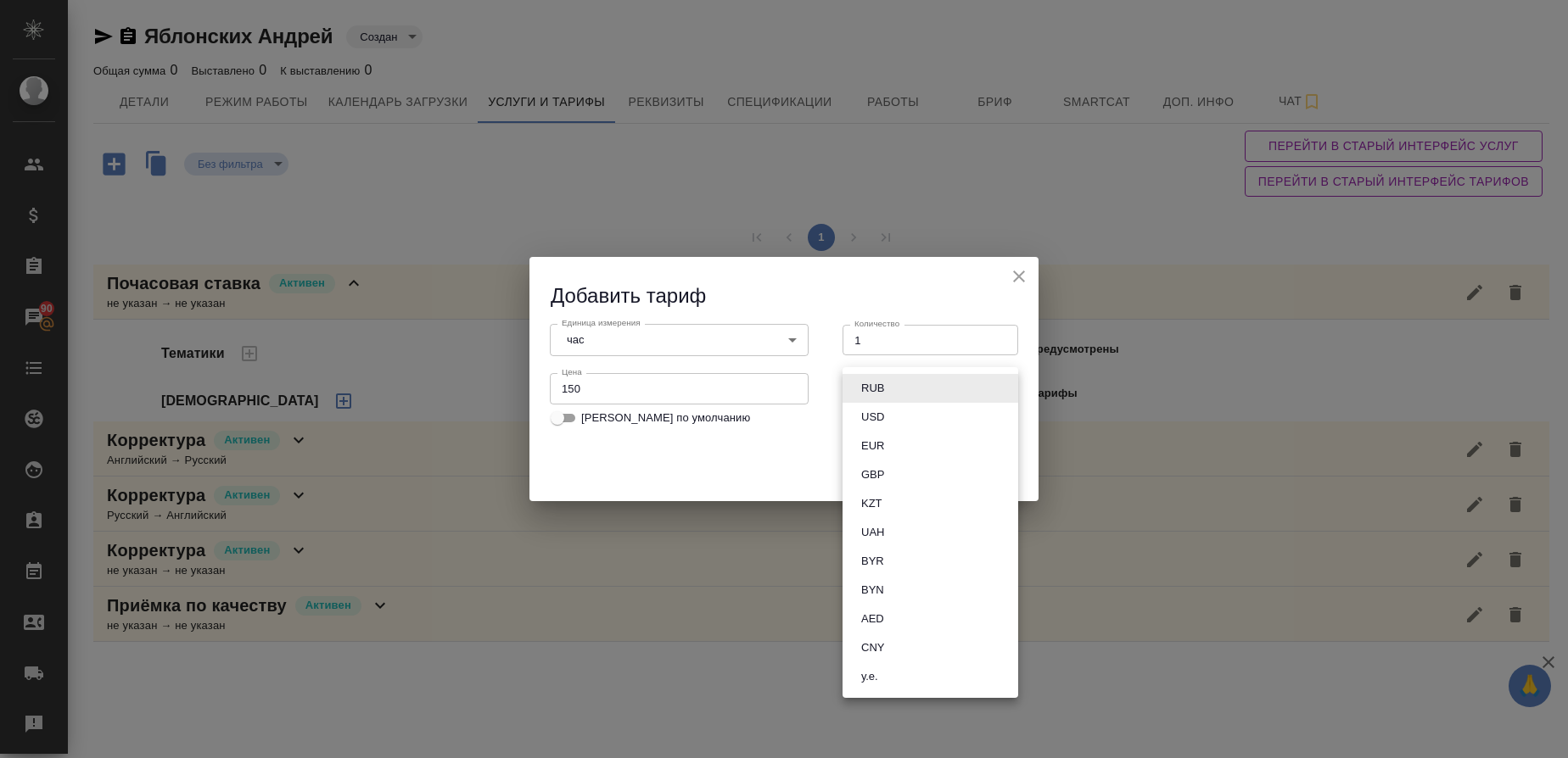
click at [908, 379] on body "🙏 .cls-1 fill:#fff; AWATERA Gusmanova Nailya Клиенты Спецификации Заказы 90 Чат…" at bounding box center [784, 379] width 1568 height 758
click at [877, 403] on li "USD" at bounding box center [931, 417] width 176 height 29
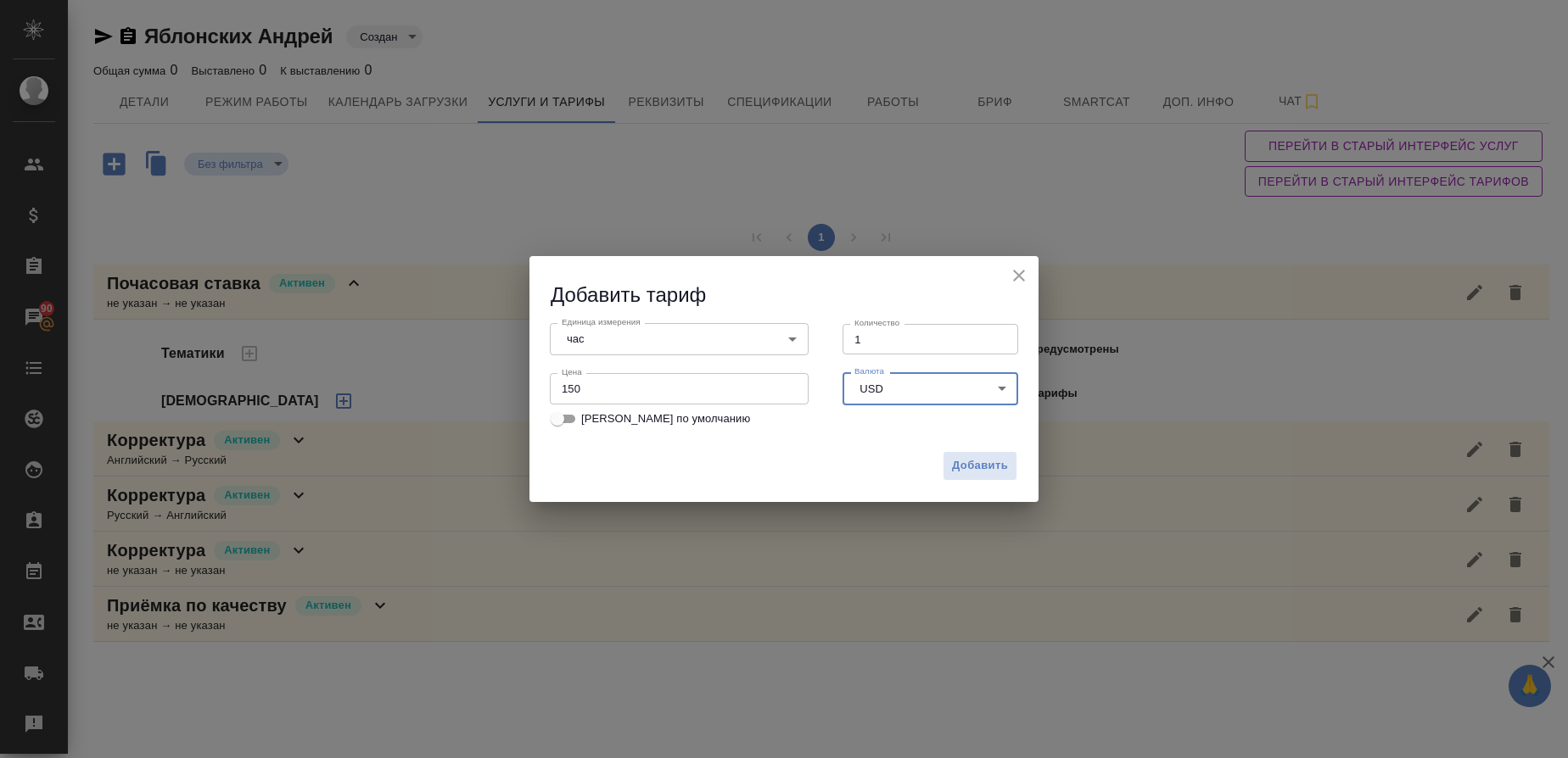
click at [900, 392] on body "🙏 .cls-1 fill:#fff; AWATERA Gusmanova Nailya Клиенты Спецификации Заказы 90 Чат…" at bounding box center [784, 379] width 1568 height 758
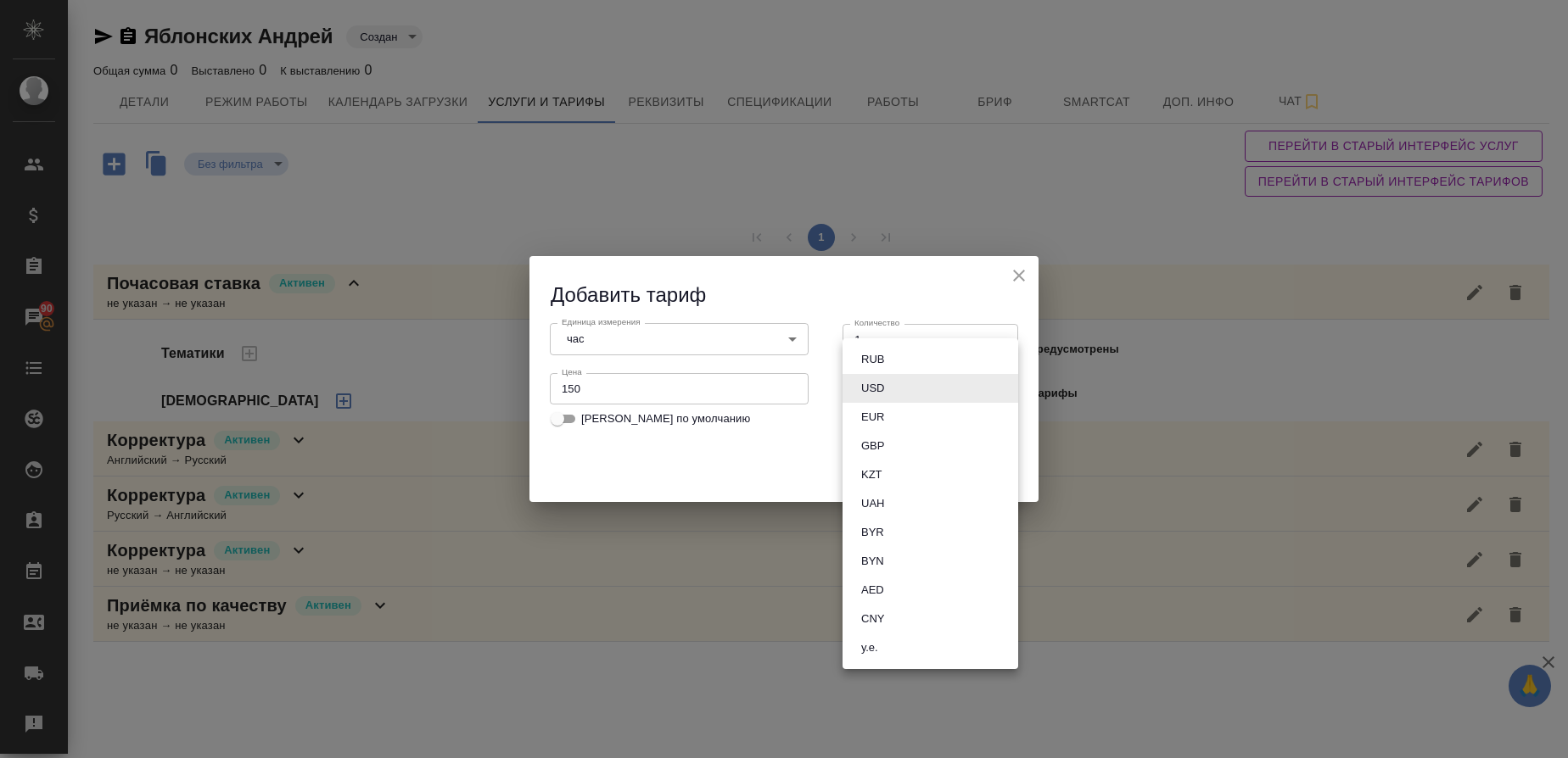
click at [882, 360] on button "RUB" at bounding box center [873, 360] width 33 height 19
type input "RUB"
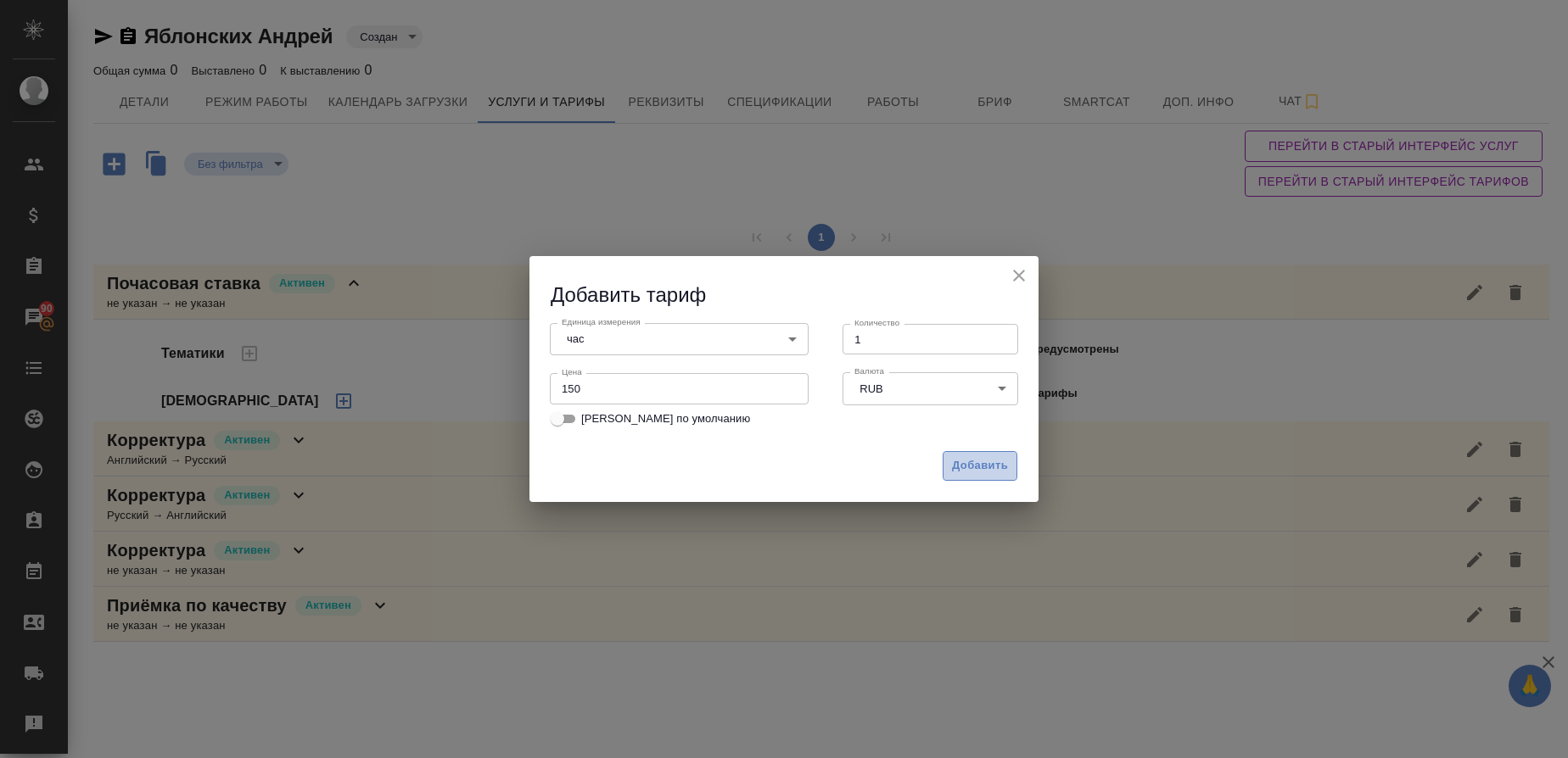
click at [982, 464] on span "Добавить" at bounding box center [980, 466] width 56 height 20
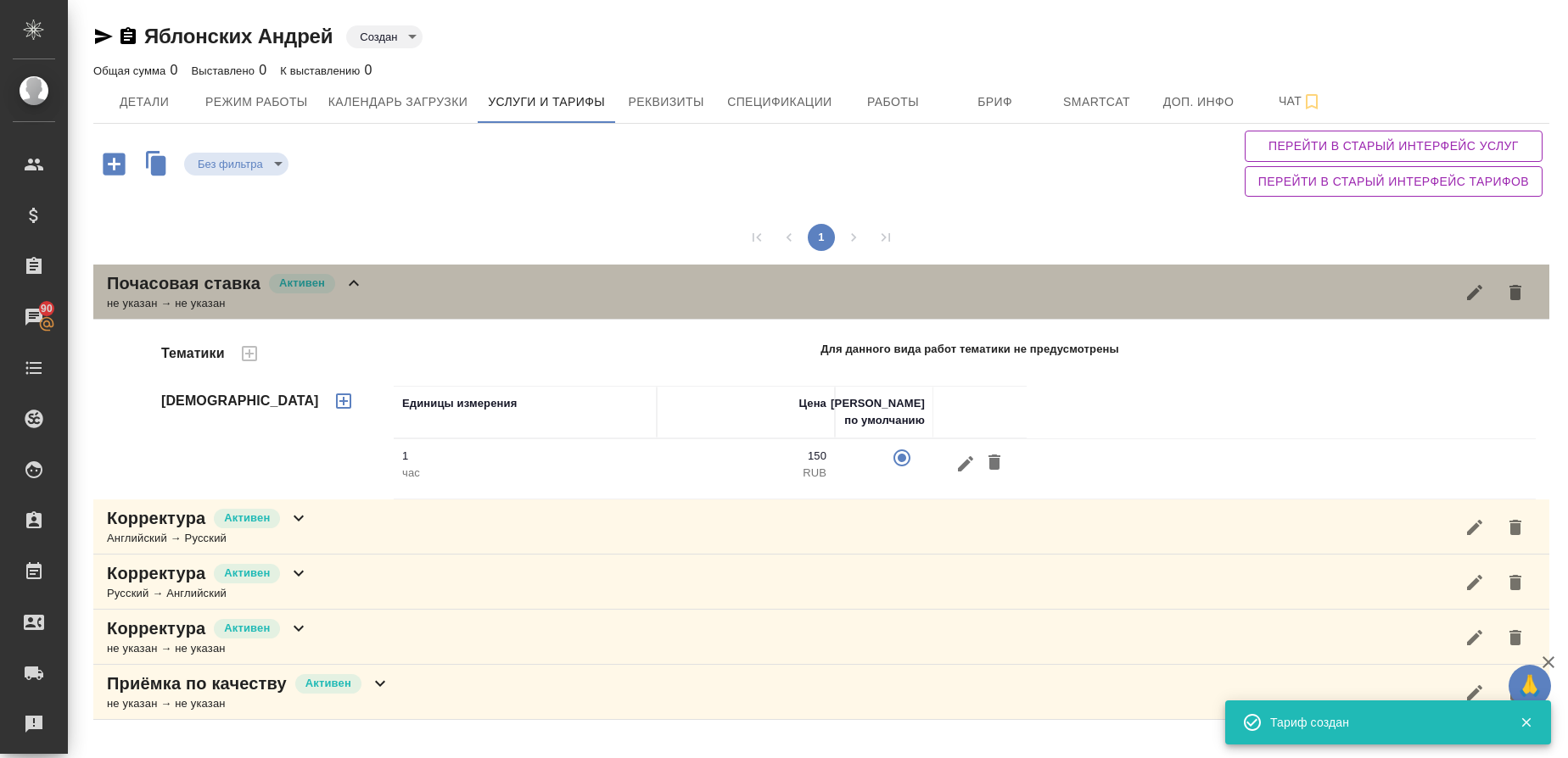
click at [116, 296] on div "не указан → не указан" at bounding box center [235, 304] width 257 height 17
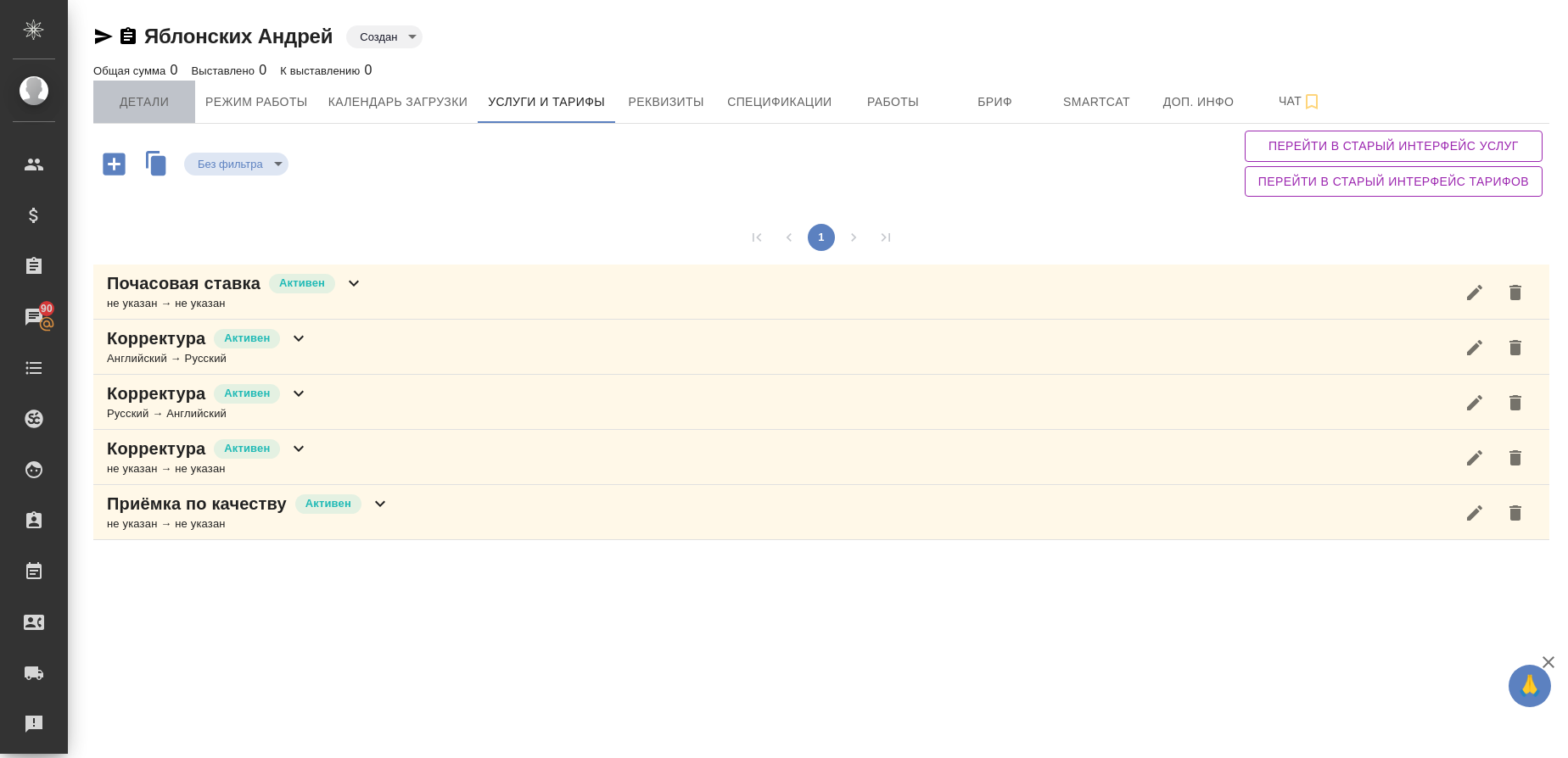
click at [148, 100] on span "Детали" at bounding box center [144, 103] width 81 height 22
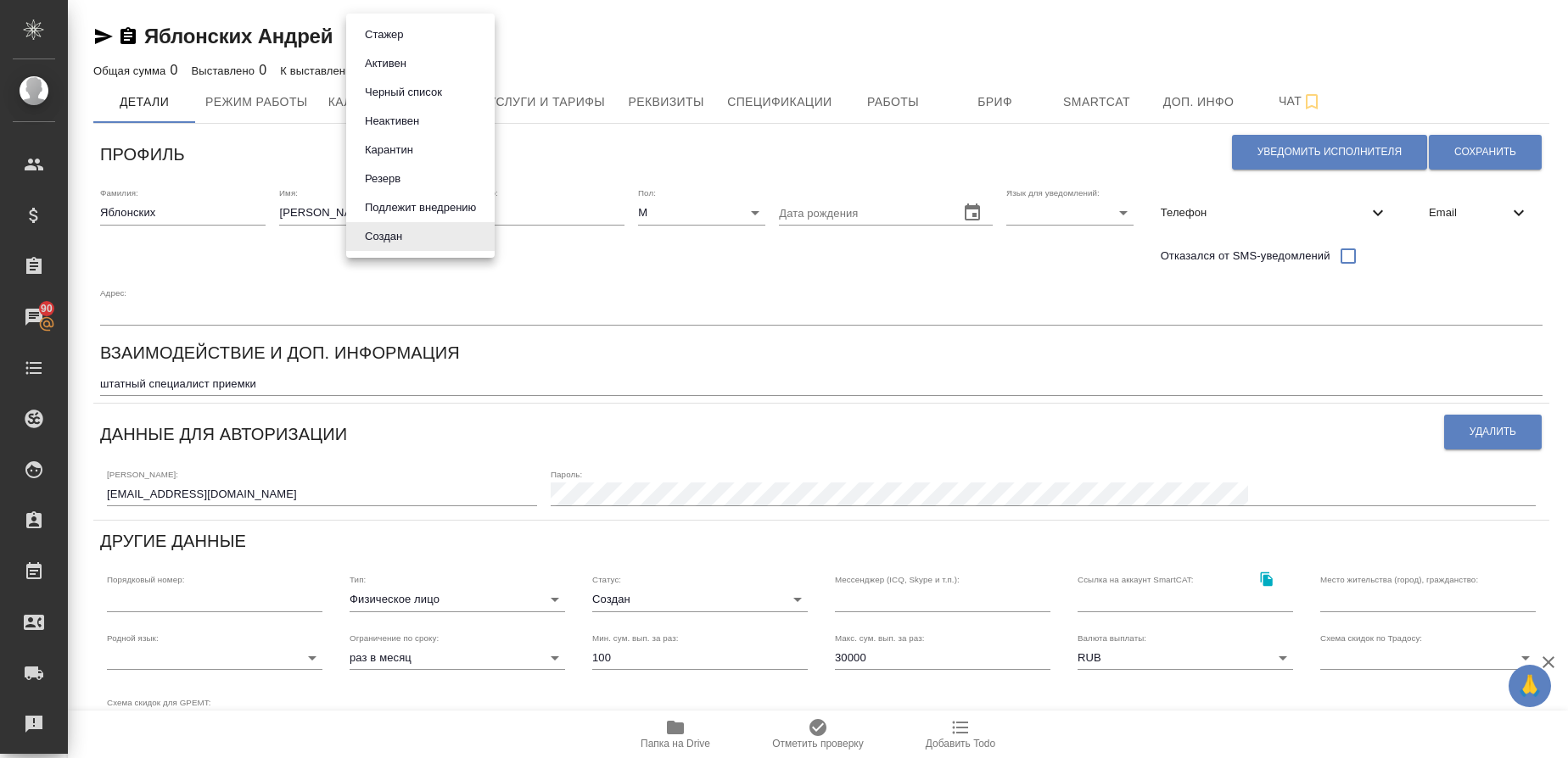
click at [402, 47] on body "🙏 .cls-1 fill:#fff; AWATERA Gusmanova Nailya Клиенты Спецификации Заказы 90 Чат…" at bounding box center [784, 379] width 1568 height 758
click at [405, 65] on button "Активен" at bounding box center [385, 63] width 51 height 19
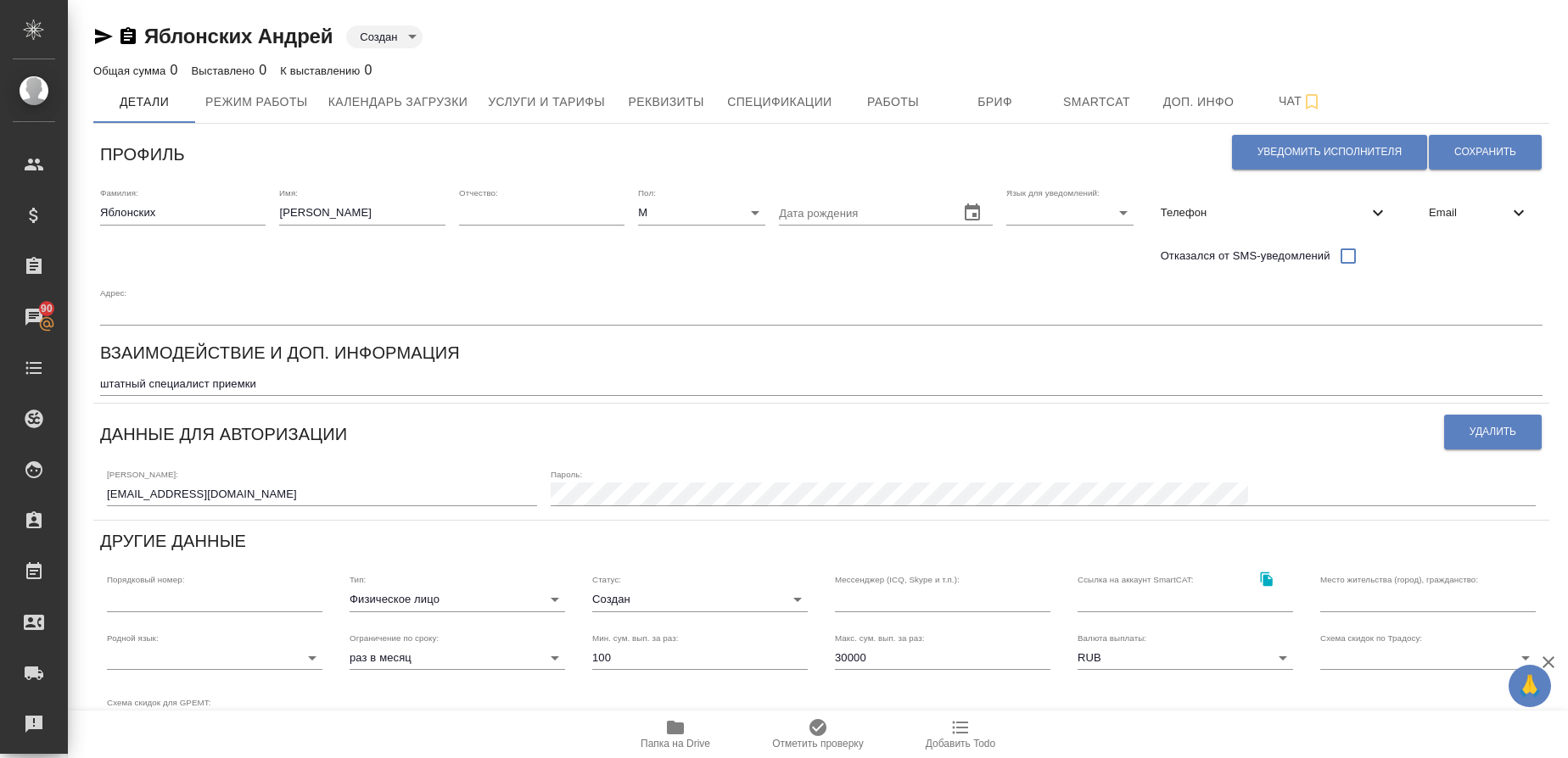
type input "active"
click at [1477, 137] on button "Сохранить" at bounding box center [1485, 152] width 113 height 35
click at [835, 651] on input "30000" at bounding box center [942, 658] width 215 height 23
type input "100000"
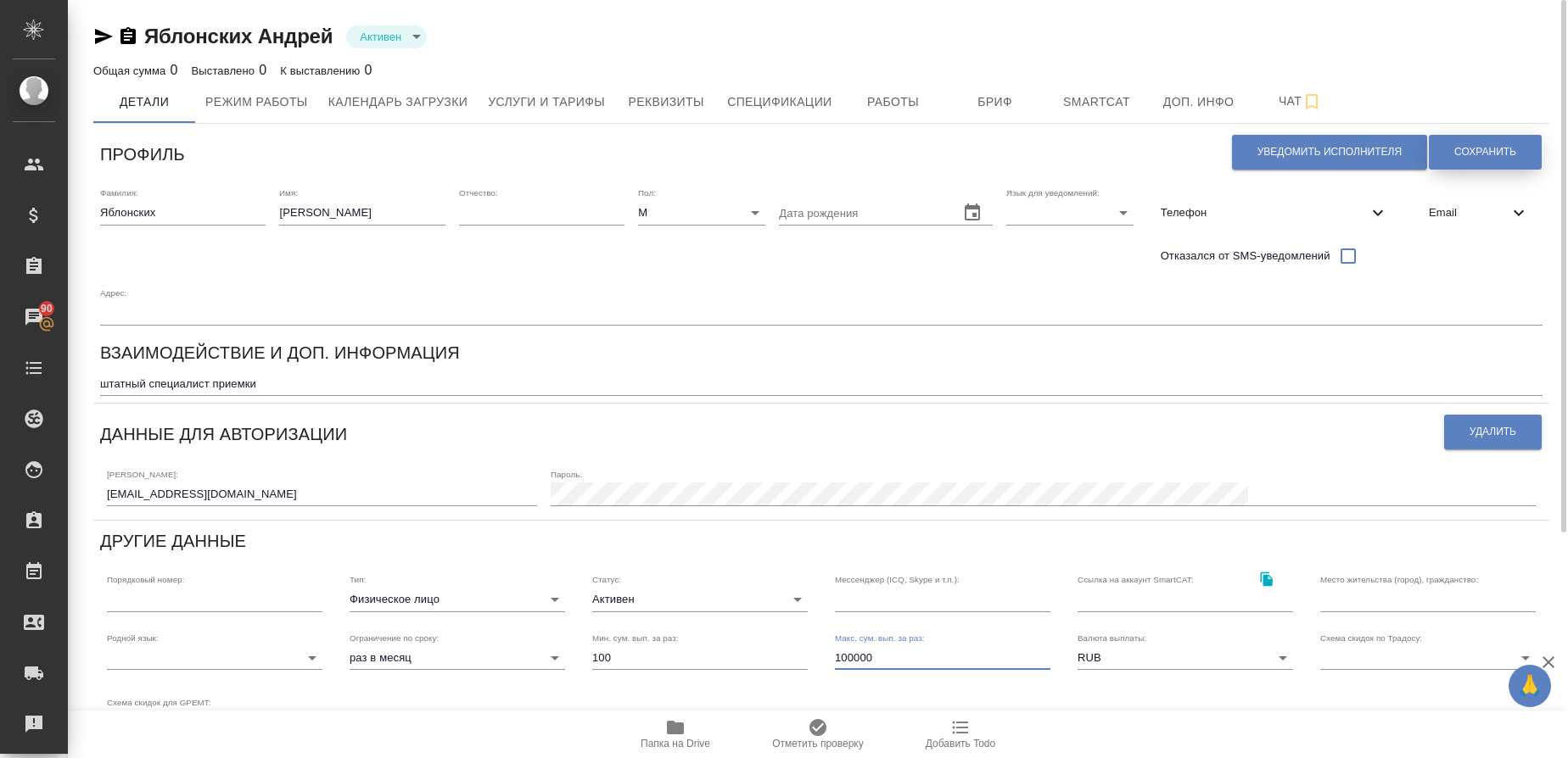
click at [1486, 142] on button "Сохранить" at bounding box center [1485, 152] width 113 height 35
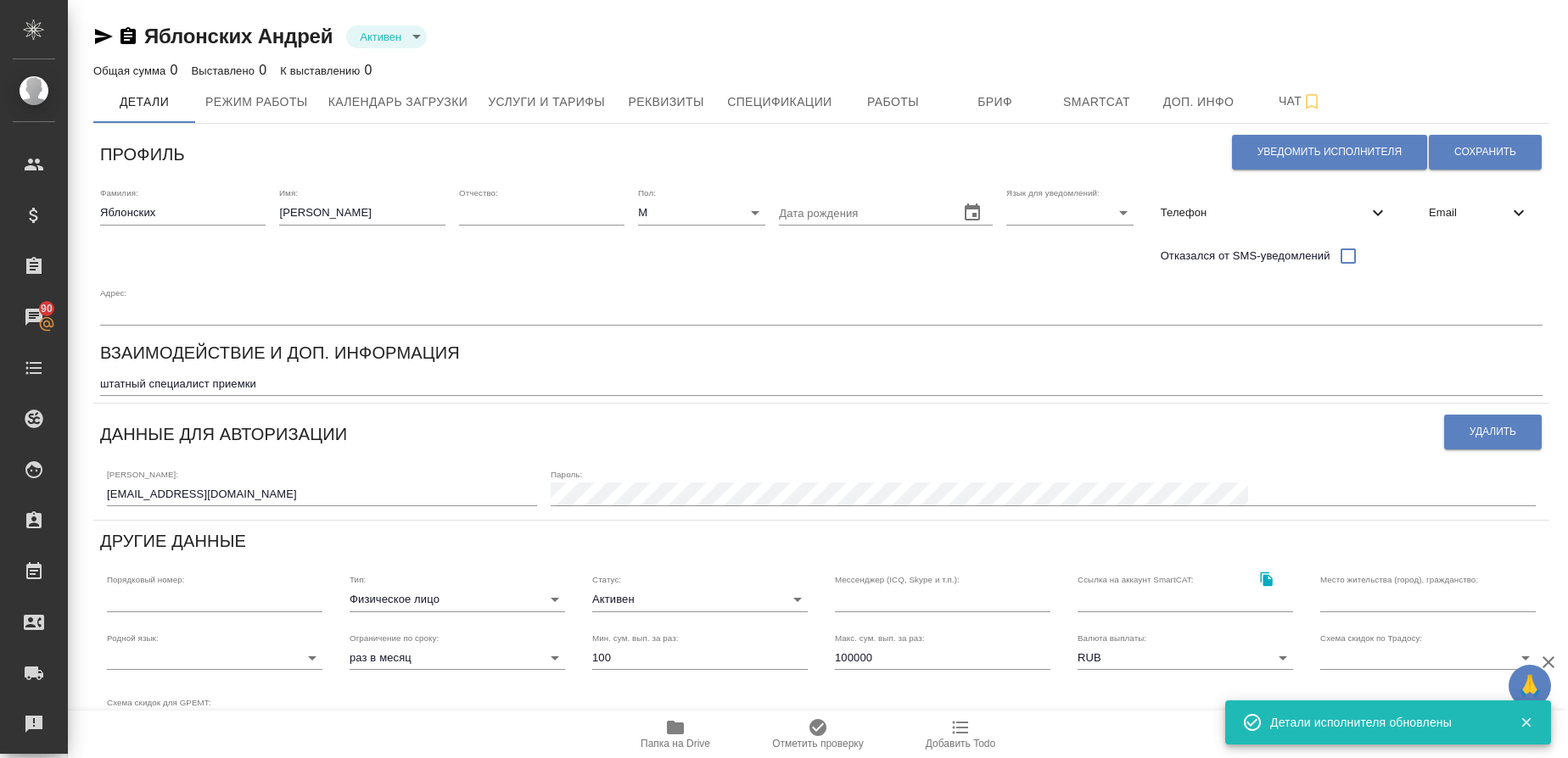
click at [105, 31] on icon "button" at bounding box center [104, 36] width 21 height 21
